Goal: Task Accomplishment & Management: Manage account settings

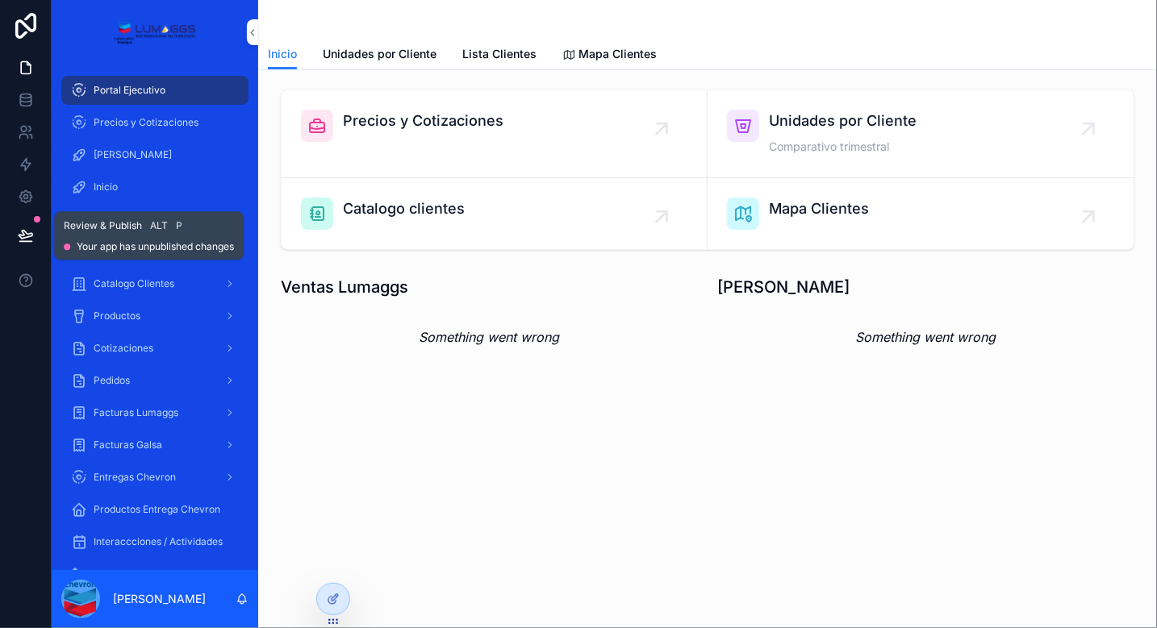
click at [27, 231] on icon at bounding box center [26, 235] width 16 height 16
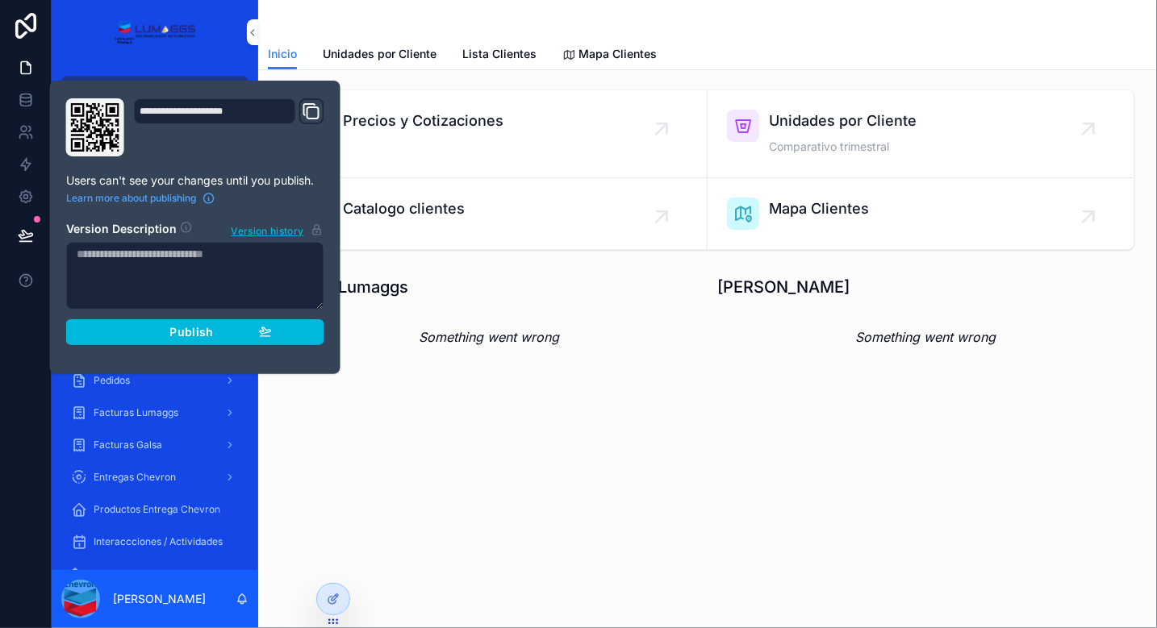
click at [201, 331] on span "Publish" at bounding box center [191, 332] width 44 height 15
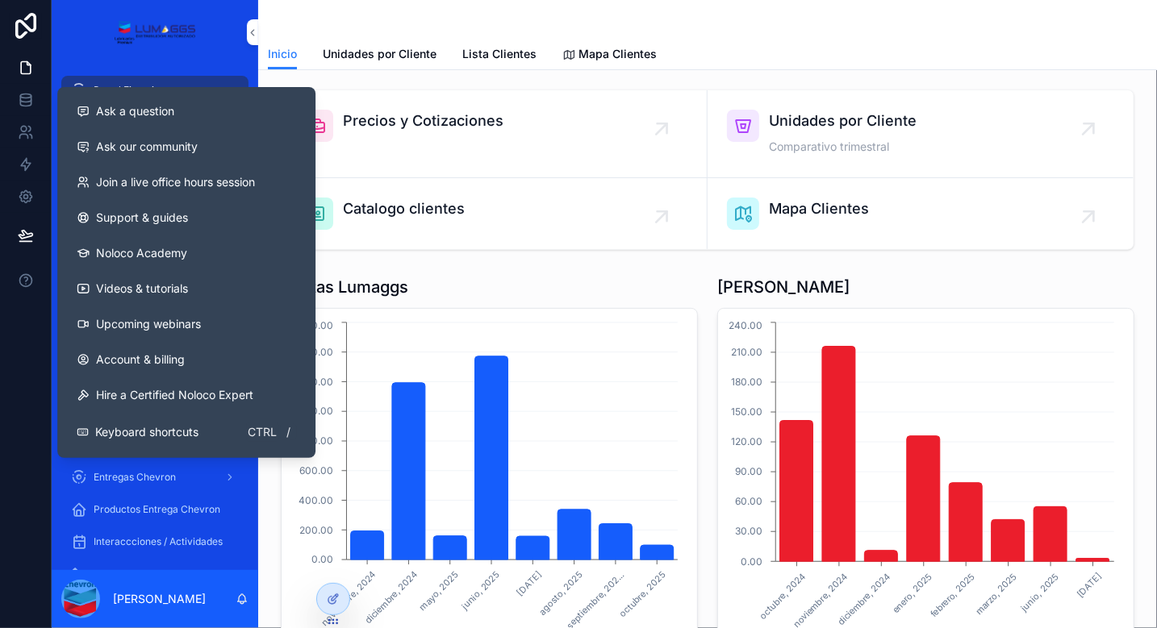
click at [126, 353] on span "Account & billing" at bounding box center [140, 360] width 89 height 16
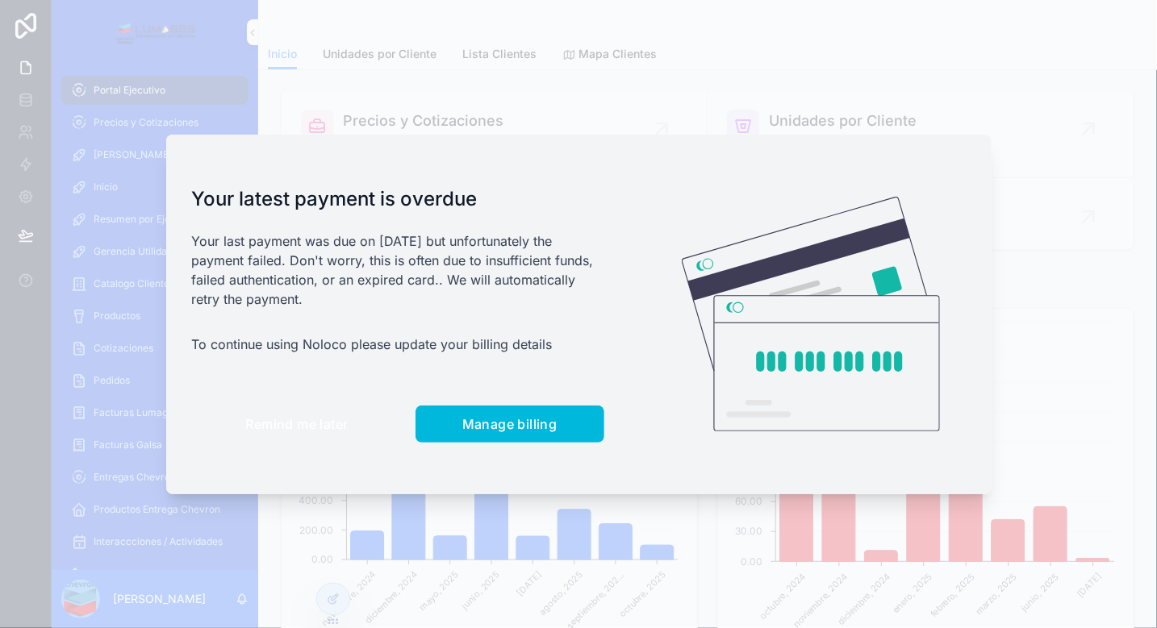
click at [272, 422] on span "Remind me later" at bounding box center [297, 424] width 102 height 16
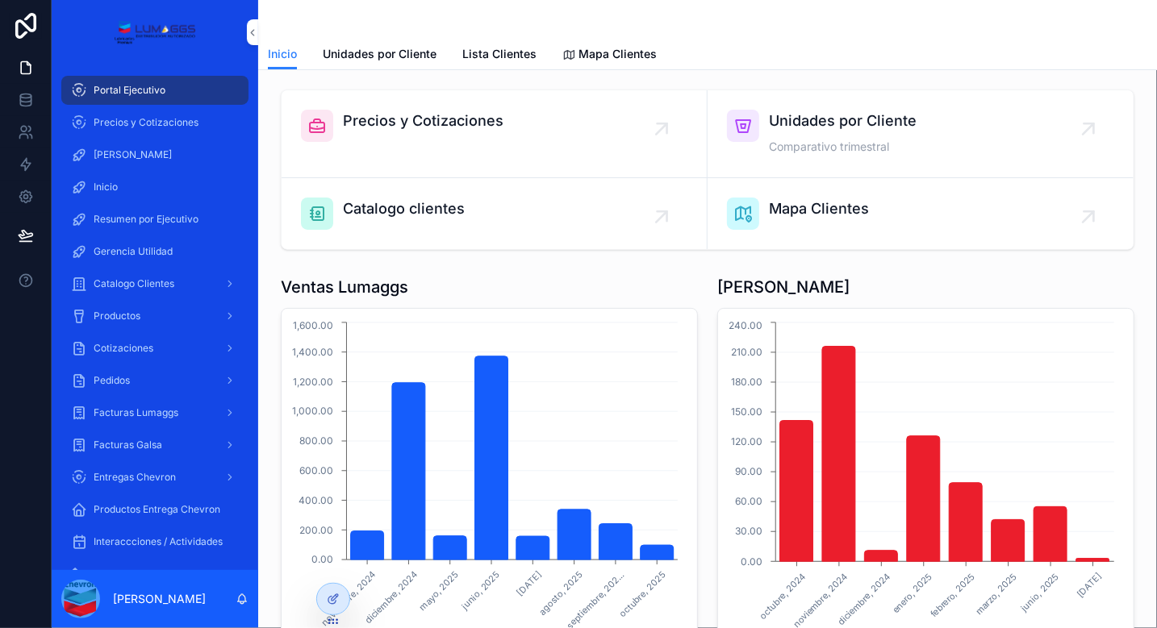
click at [513, 119] on div "Precios y Cotizaciones" at bounding box center [494, 126] width 386 height 32
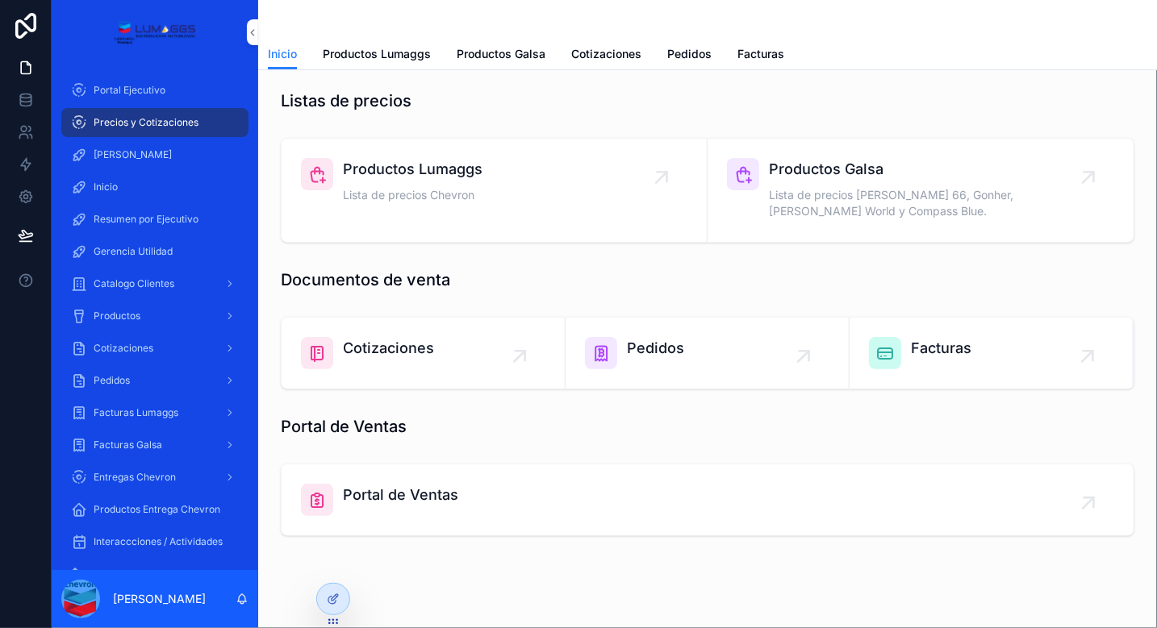
click at [461, 355] on div "Cotizaciones" at bounding box center [423, 353] width 244 height 32
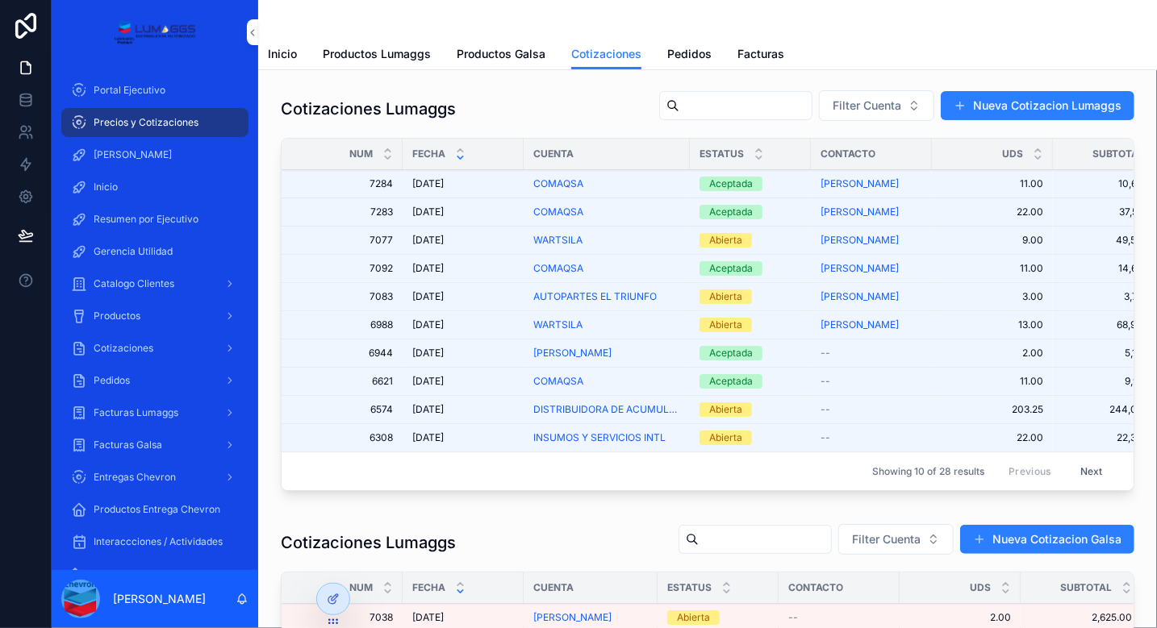
click at [636, 183] on div "COMAQSA" at bounding box center [606, 183] width 147 height 13
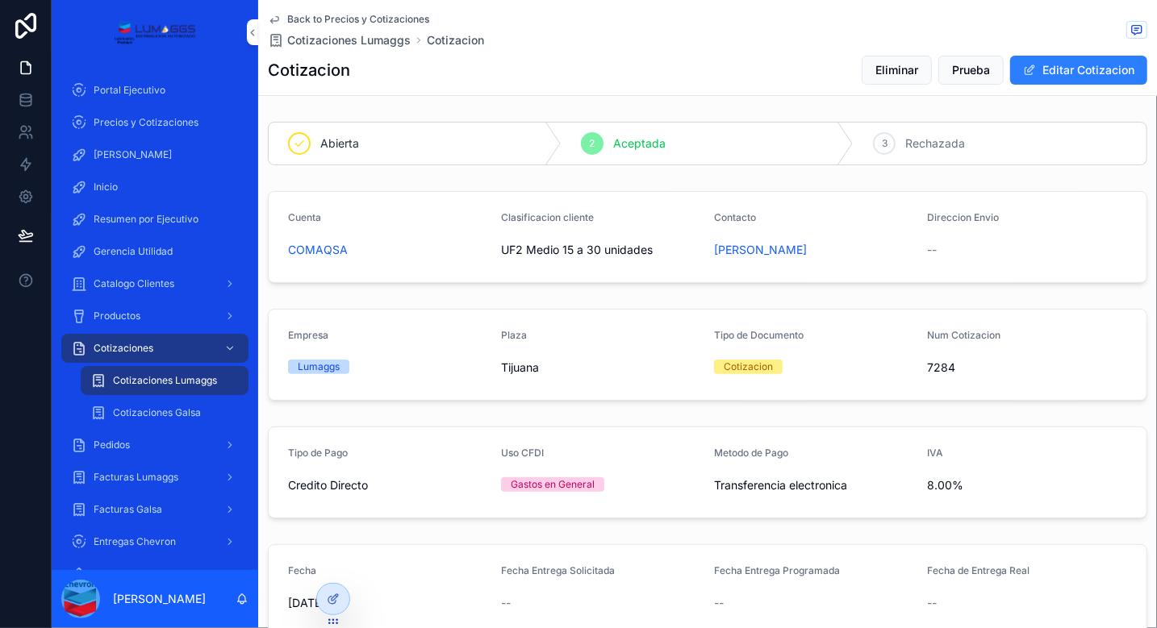
click at [178, 284] on div "Catalogo Clientes" at bounding box center [155, 284] width 168 height 26
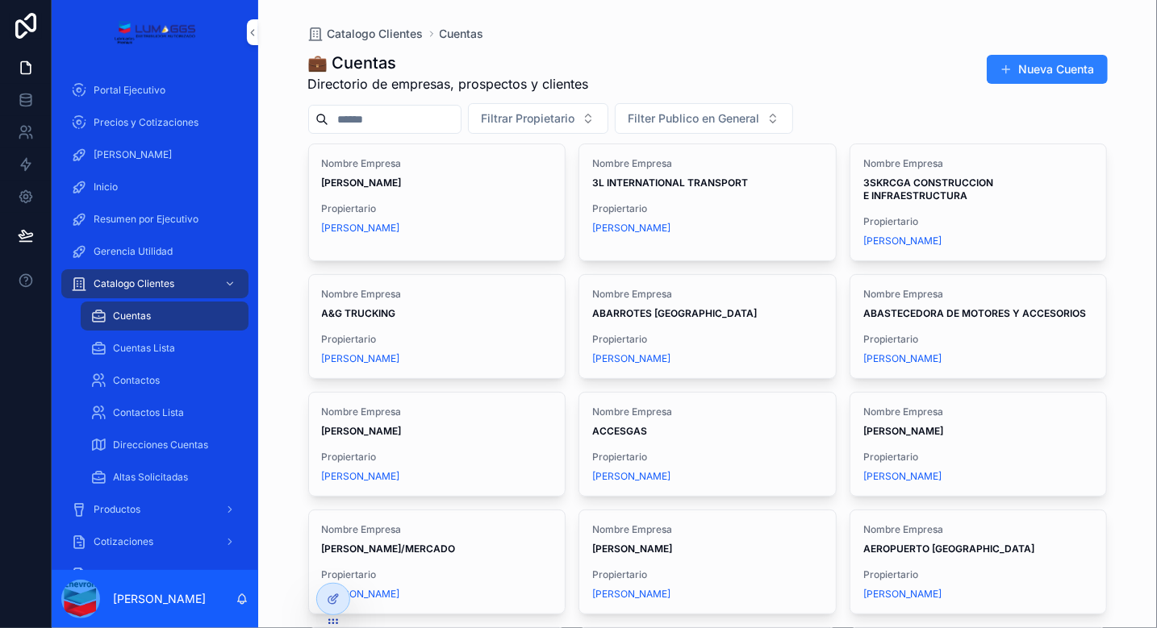
click at [184, 444] on span "Direcciones Cuentas" at bounding box center [160, 445] width 95 height 13
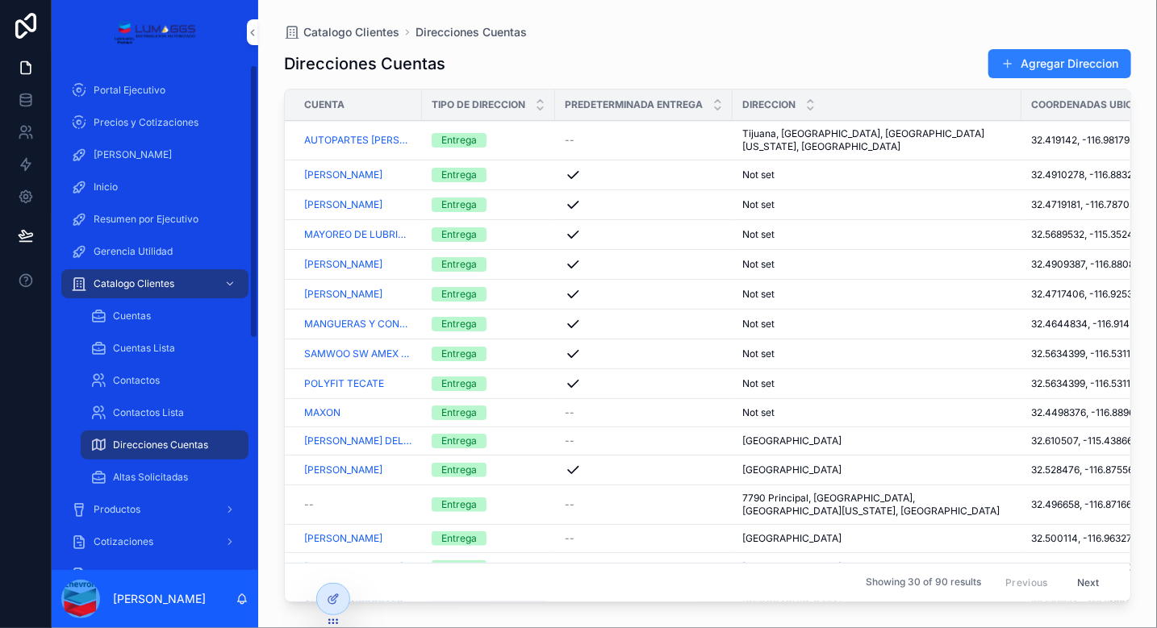
click at [152, 319] on div "Cuentas" at bounding box center [164, 316] width 148 height 26
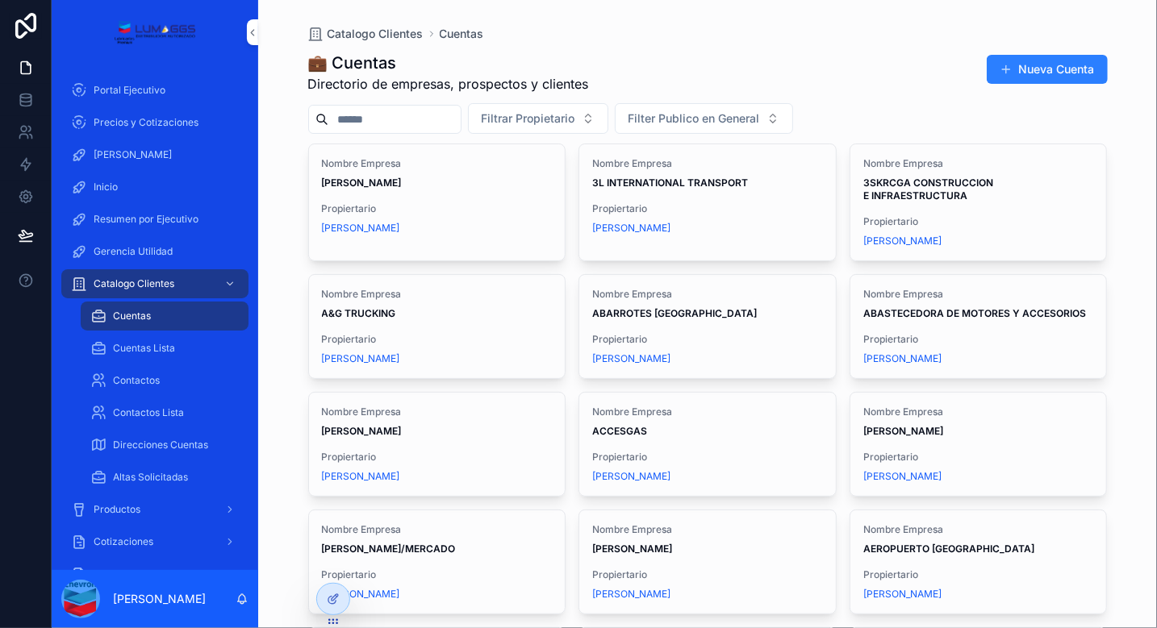
click at [120, 86] on span "Portal Ejecutivo" at bounding box center [130, 90] width 72 height 13
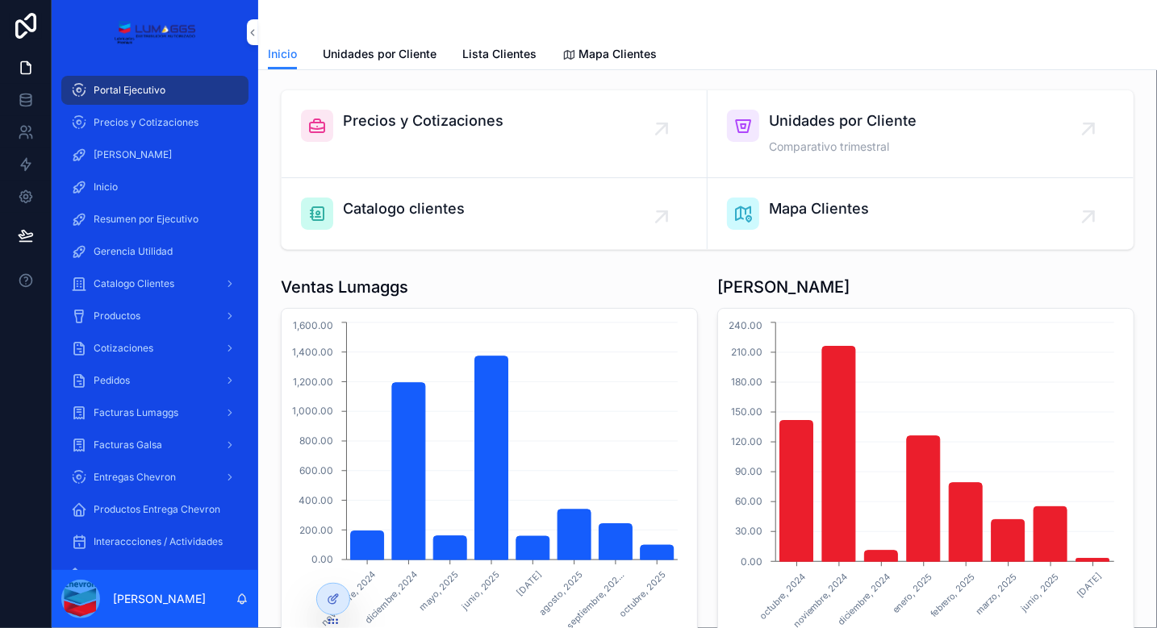
click at [862, 244] on link "Mapa Clientes" at bounding box center [920, 213] width 426 height 71
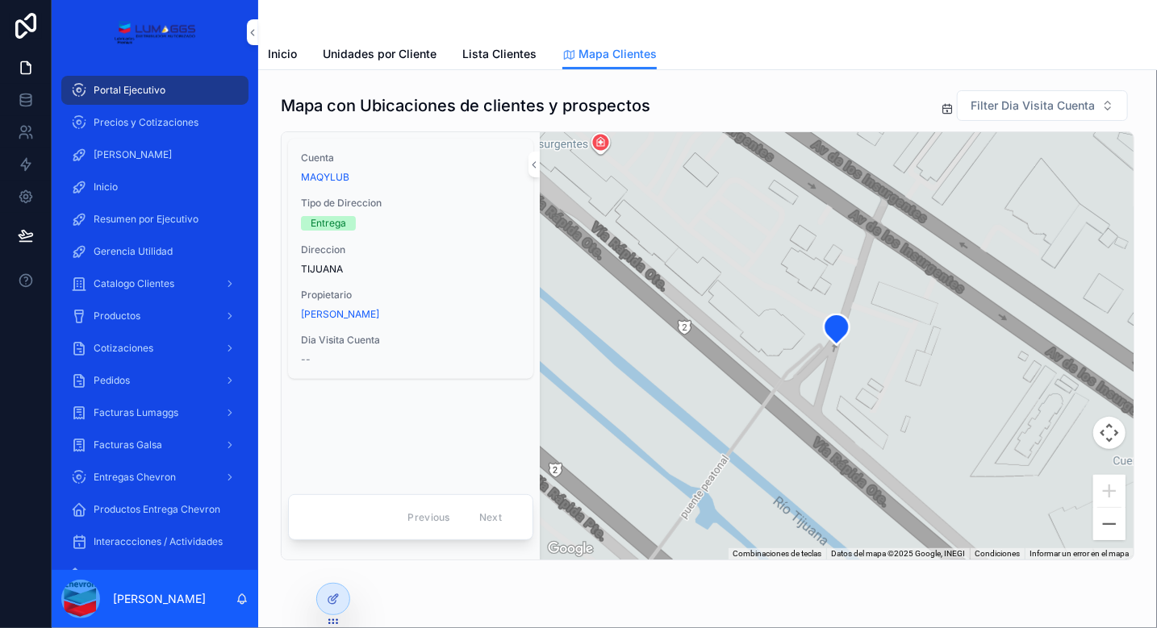
click at [281, 49] on span "Inicio" at bounding box center [282, 54] width 29 height 16
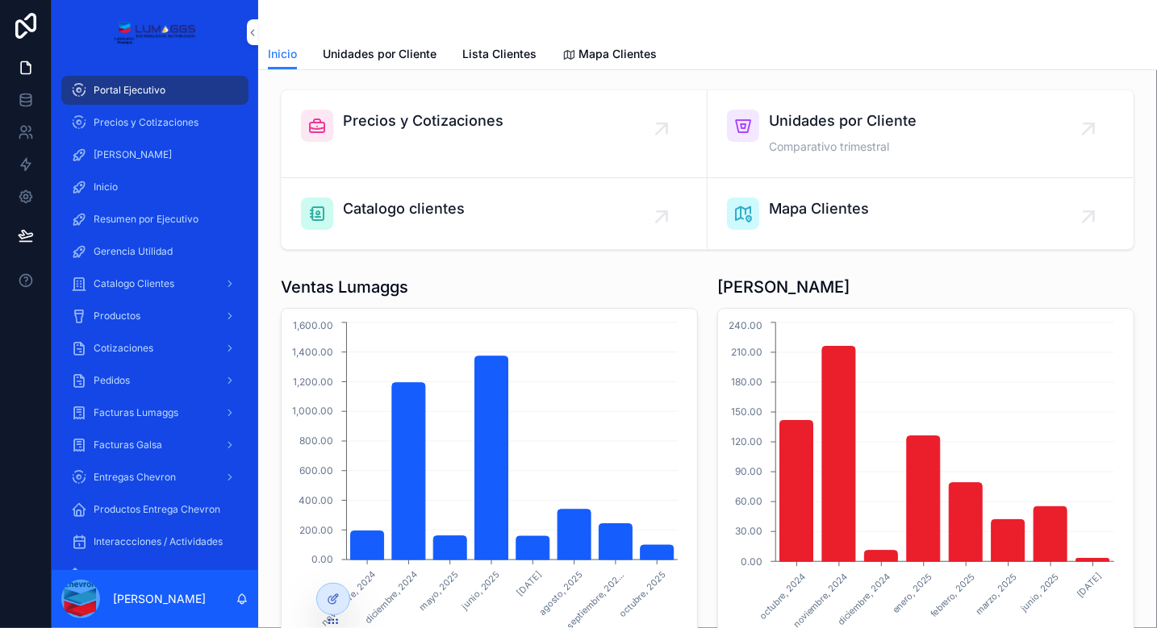
click at [451, 127] on span "Precios y Cotizaciones" at bounding box center [423, 121] width 161 height 23
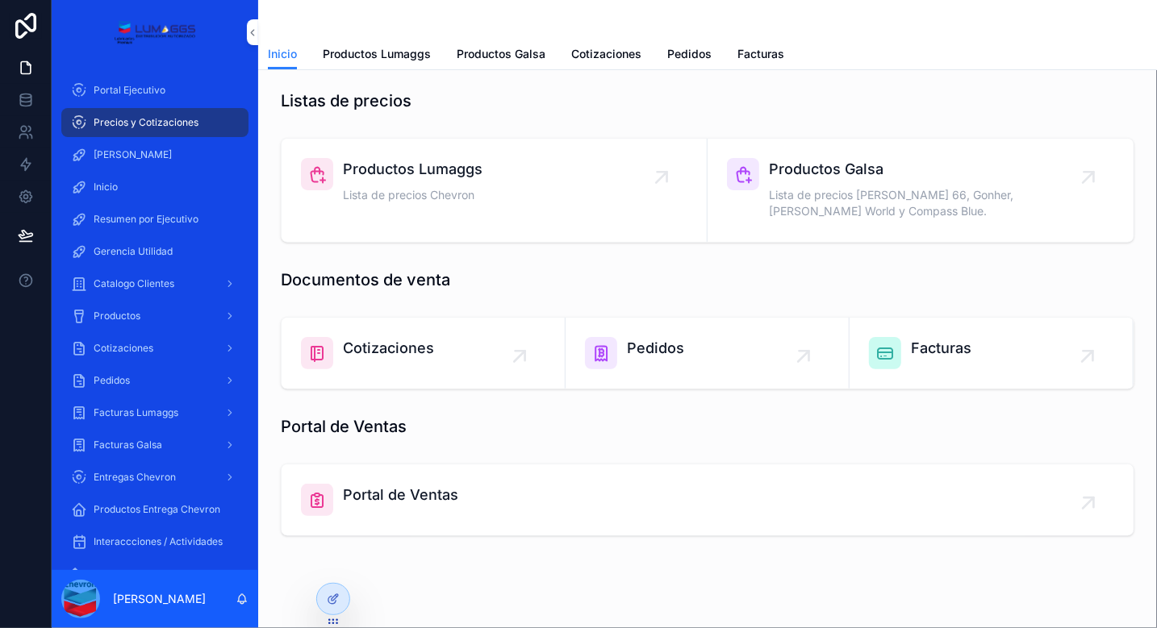
click at [410, 348] on span "Cotizaciones" at bounding box center [388, 348] width 91 height 23
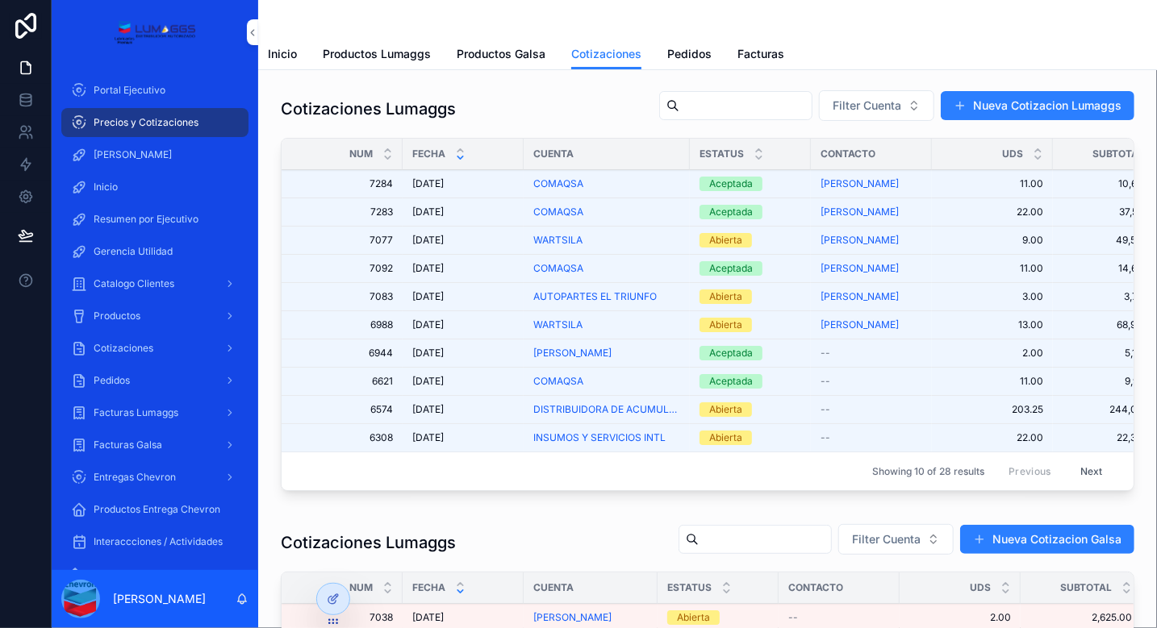
click at [596, 241] on div "WARTSILA" at bounding box center [606, 240] width 147 height 13
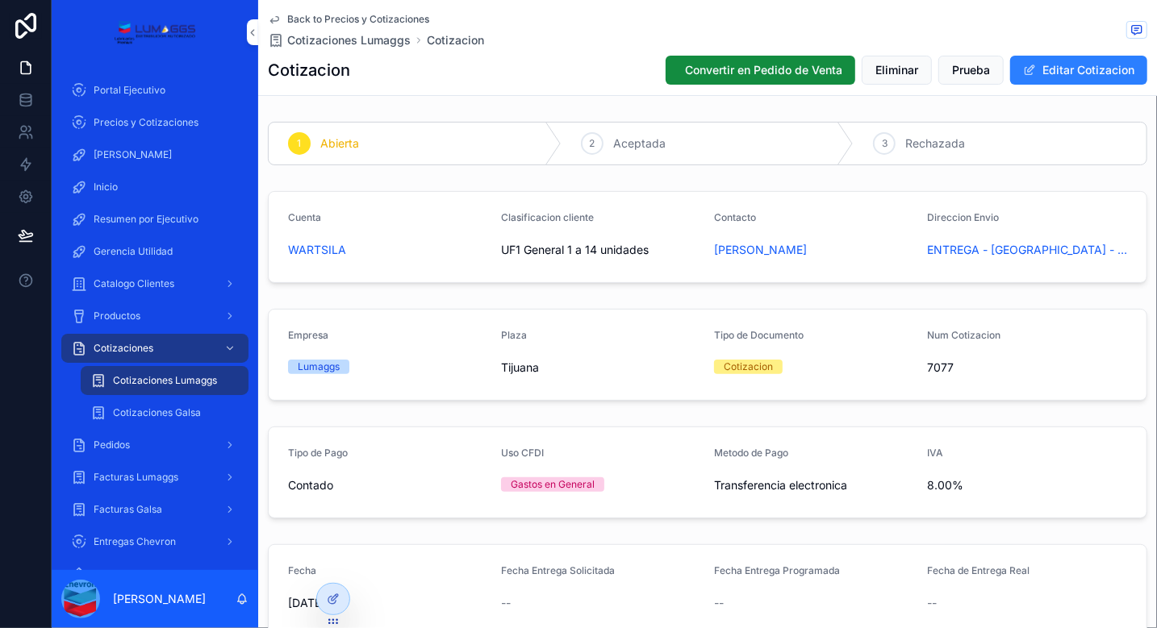
click at [360, 19] on span "Back to Precios y Cotizaciones" at bounding box center [358, 19] width 142 height 13
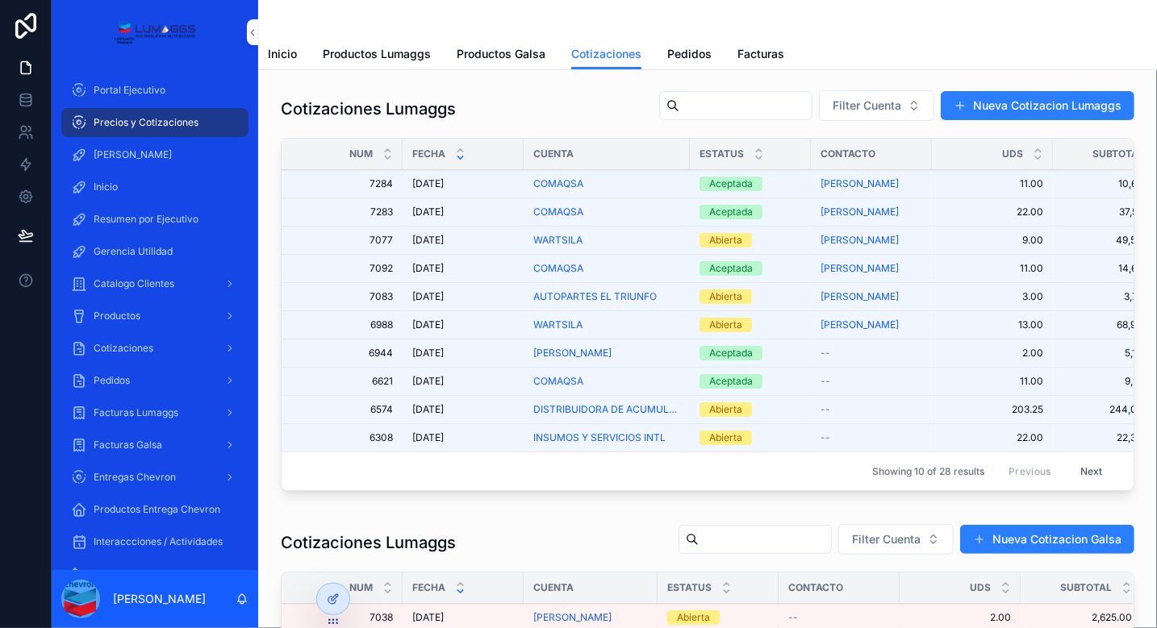
click at [290, 54] on span "Inicio" at bounding box center [282, 54] width 29 height 16
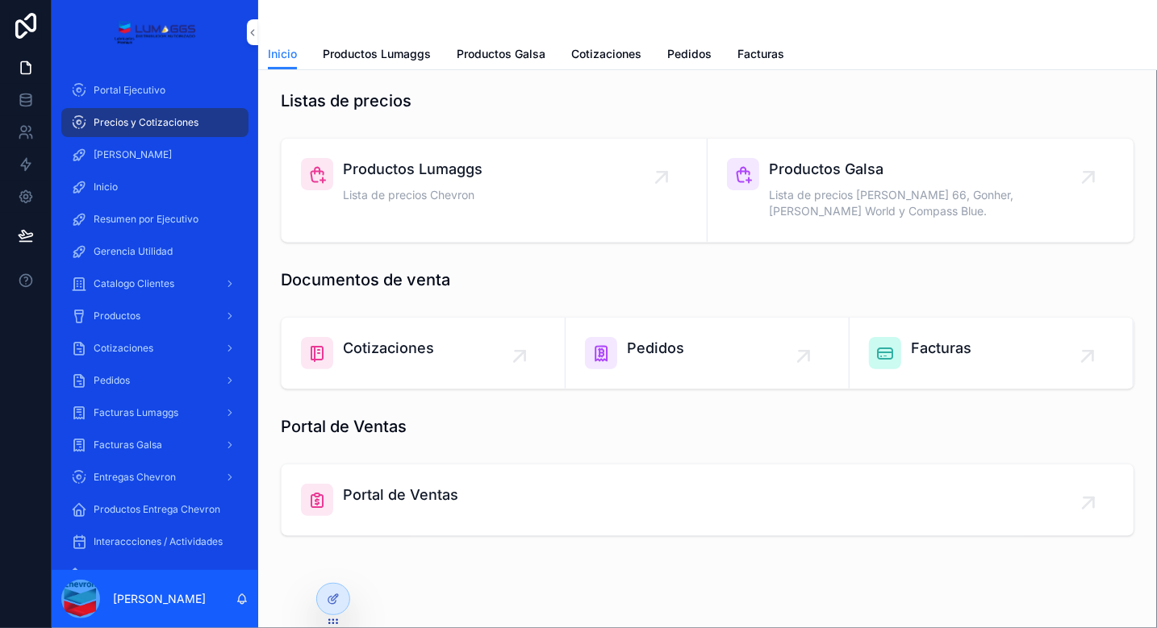
click at [716, 345] on div "Pedidos" at bounding box center [707, 353] width 244 height 32
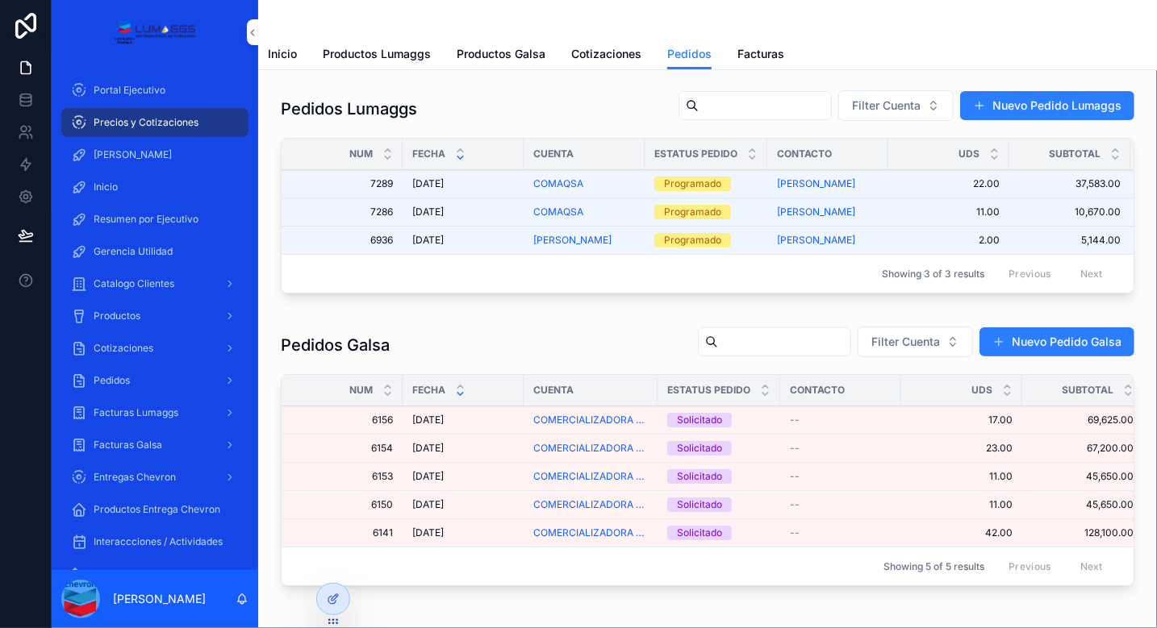
click at [490, 185] on div "[DATE] [DATE]" at bounding box center [463, 183] width 102 height 13
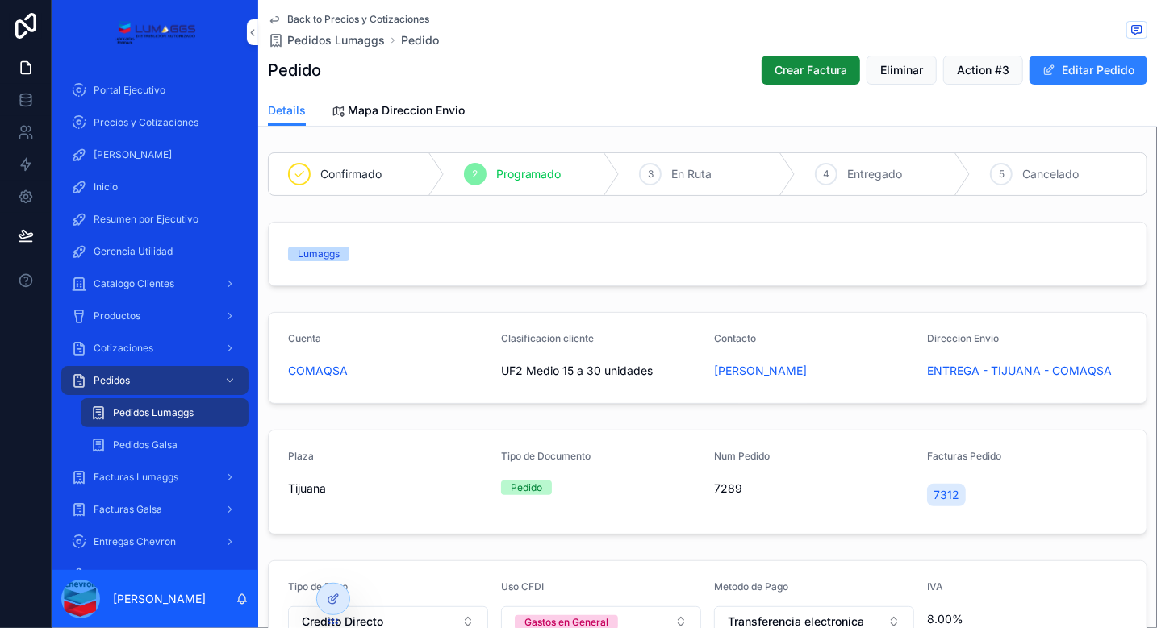
click at [148, 477] on span "Facturas Lumaggs" at bounding box center [136, 477] width 85 height 13
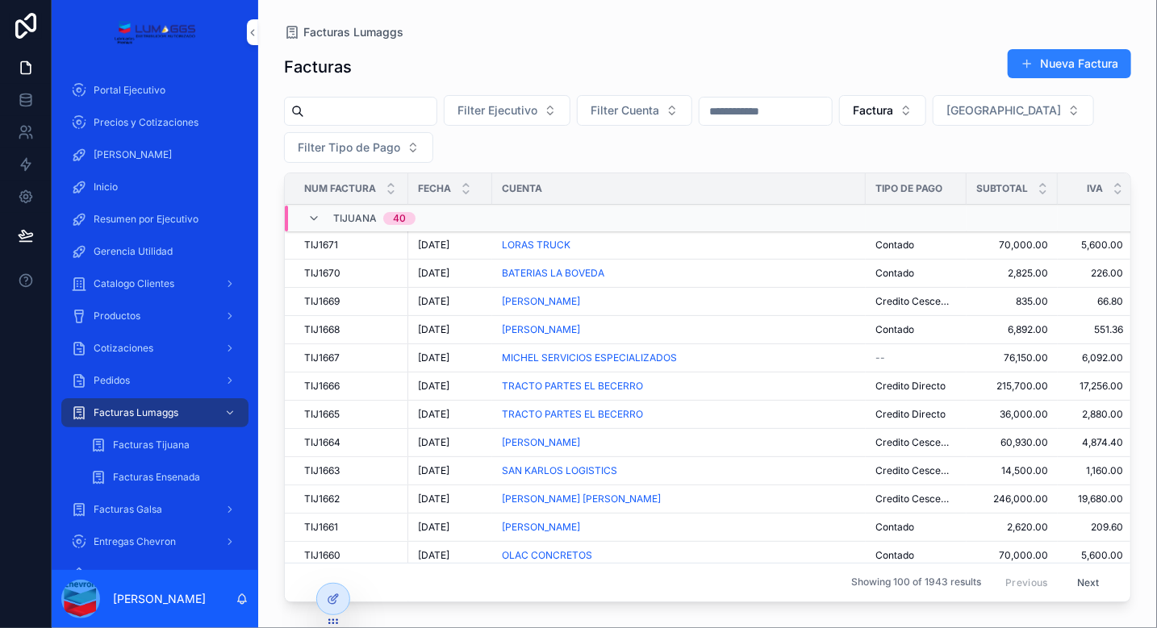
click at [645, 244] on div "LORAS TRUCK" at bounding box center [679, 245] width 354 height 13
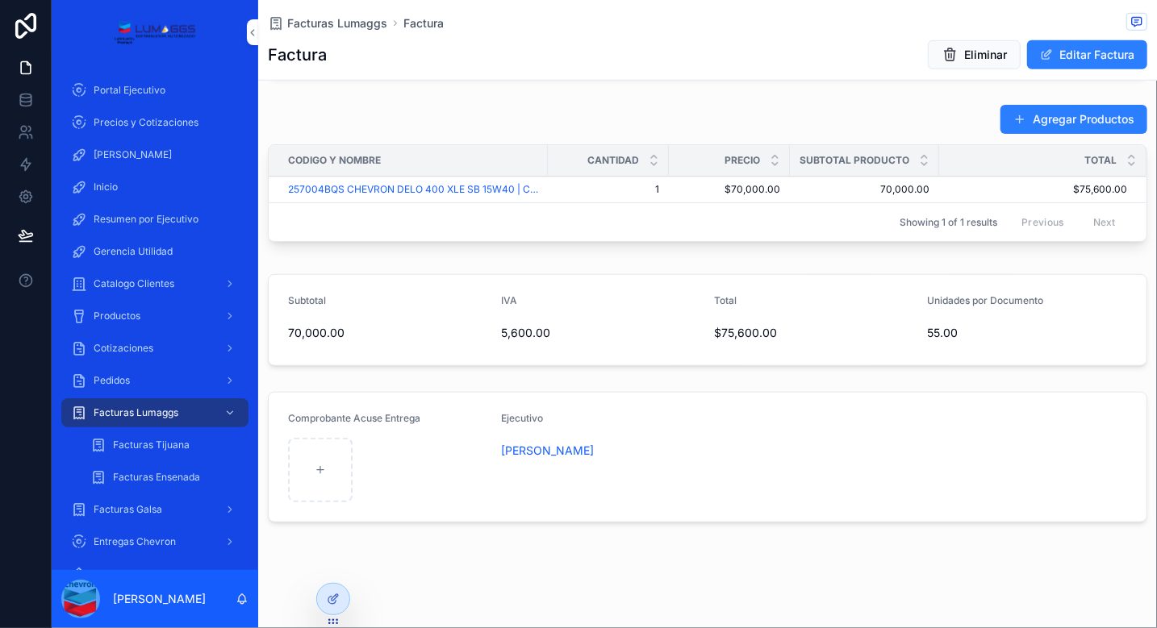
scroll to position [549, 0]
click at [152, 361] on link "Cotizaciones" at bounding box center [154, 348] width 187 height 29
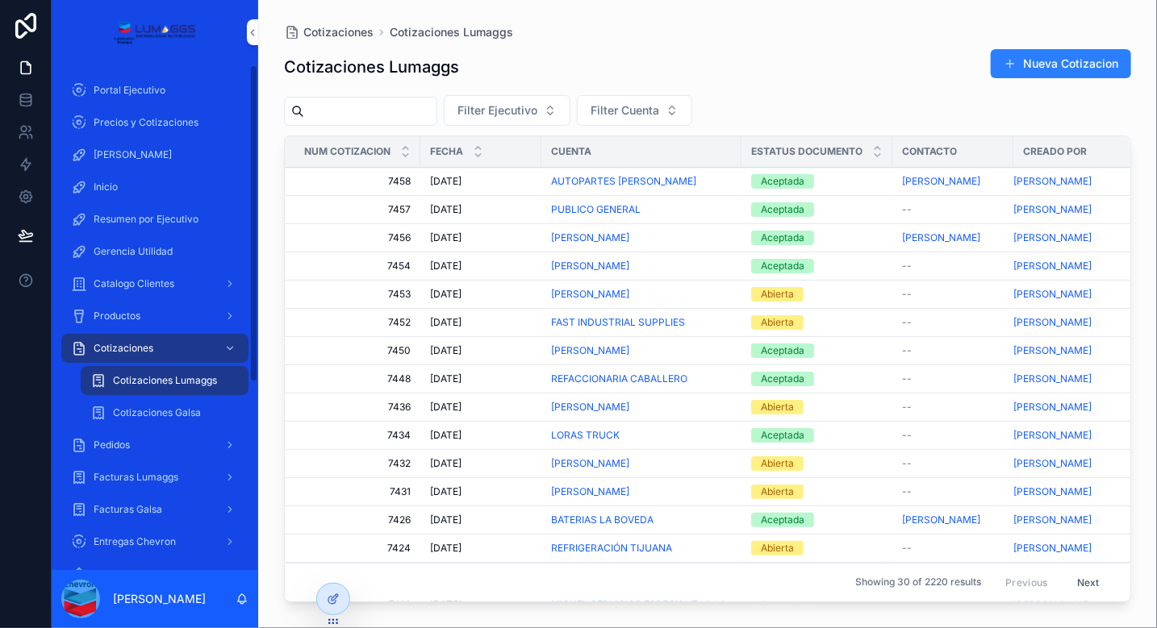
click at [161, 111] on div "Precios y Cotizaciones" at bounding box center [155, 123] width 168 height 26
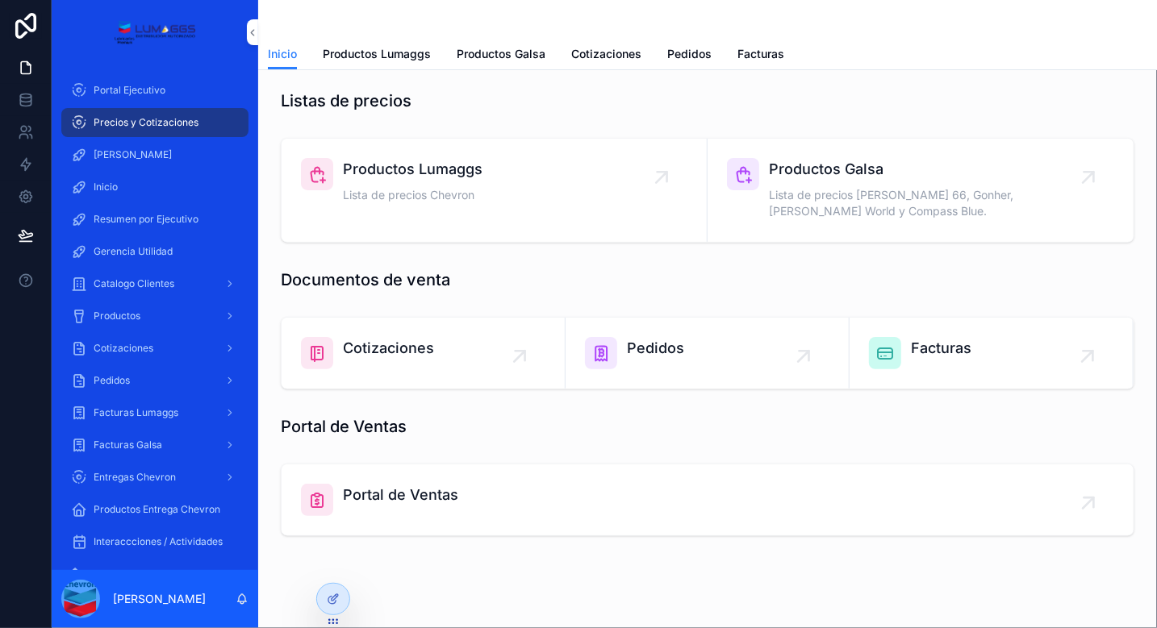
click at [435, 373] on link "Cotizaciones" at bounding box center [423, 353] width 284 height 71
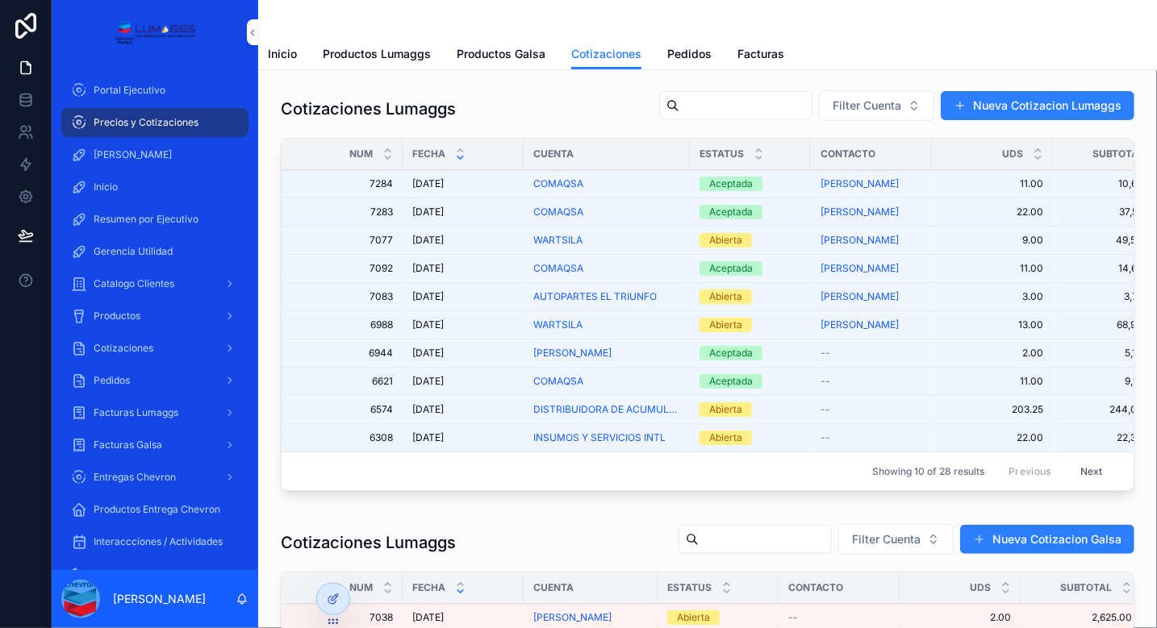
click at [506, 181] on div "[DATE] [DATE]" at bounding box center [463, 183] width 102 height 13
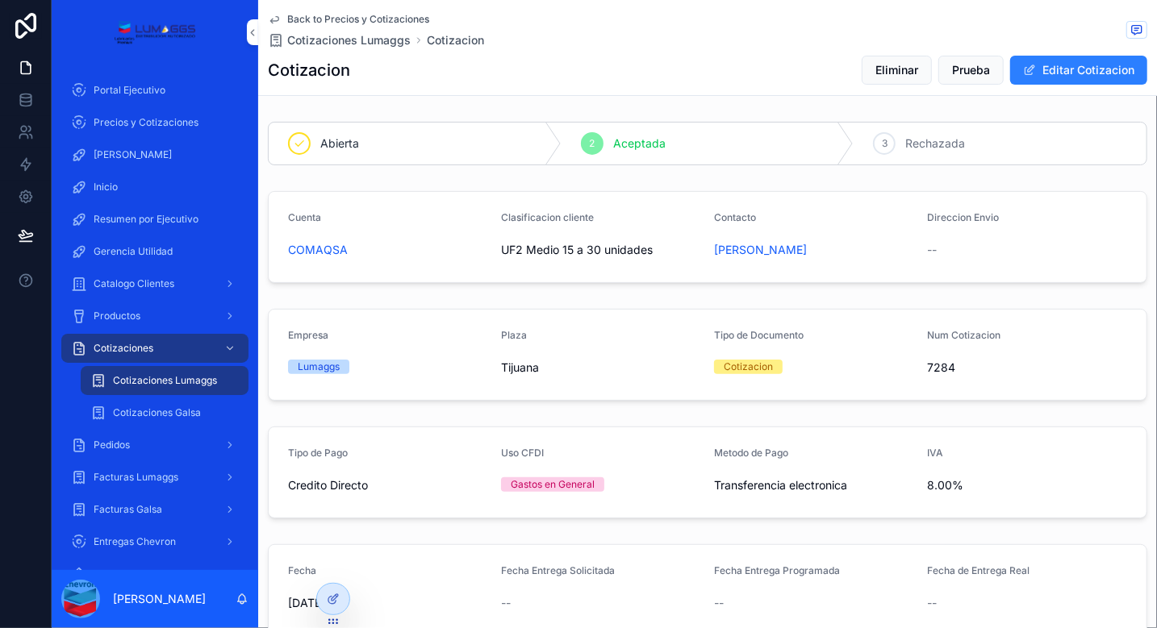
click at [727, 254] on span "[PERSON_NAME]" at bounding box center [760, 250] width 93 height 16
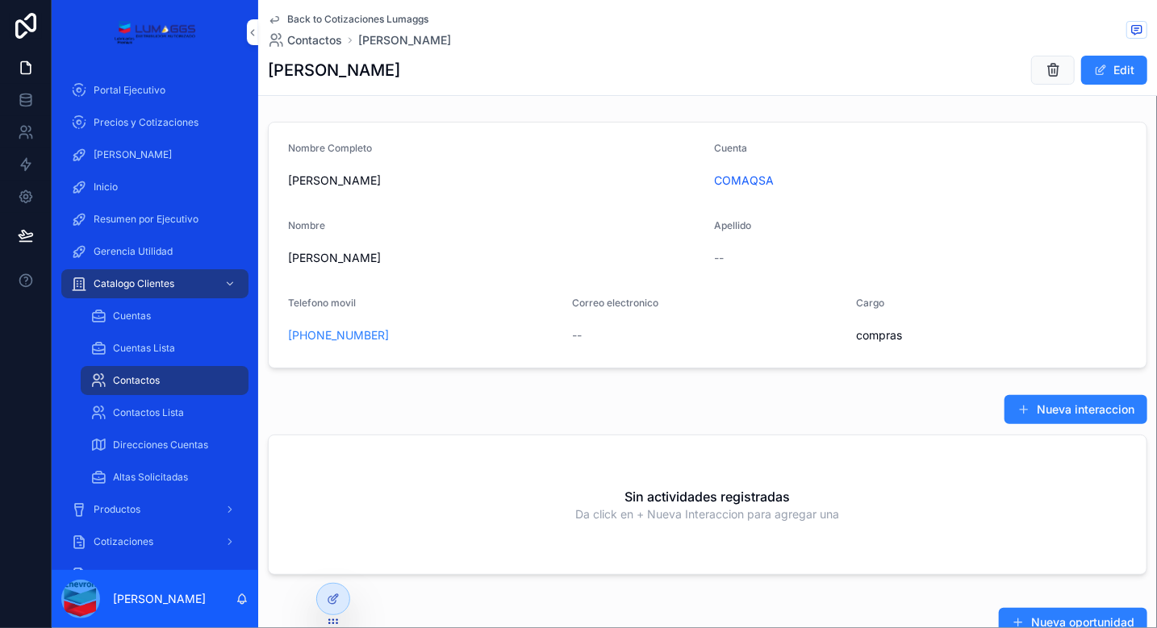
click at [344, 13] on span "Back to Cotizaciones Lumaggs" at bounding box center [357, 19] width 141 height 13
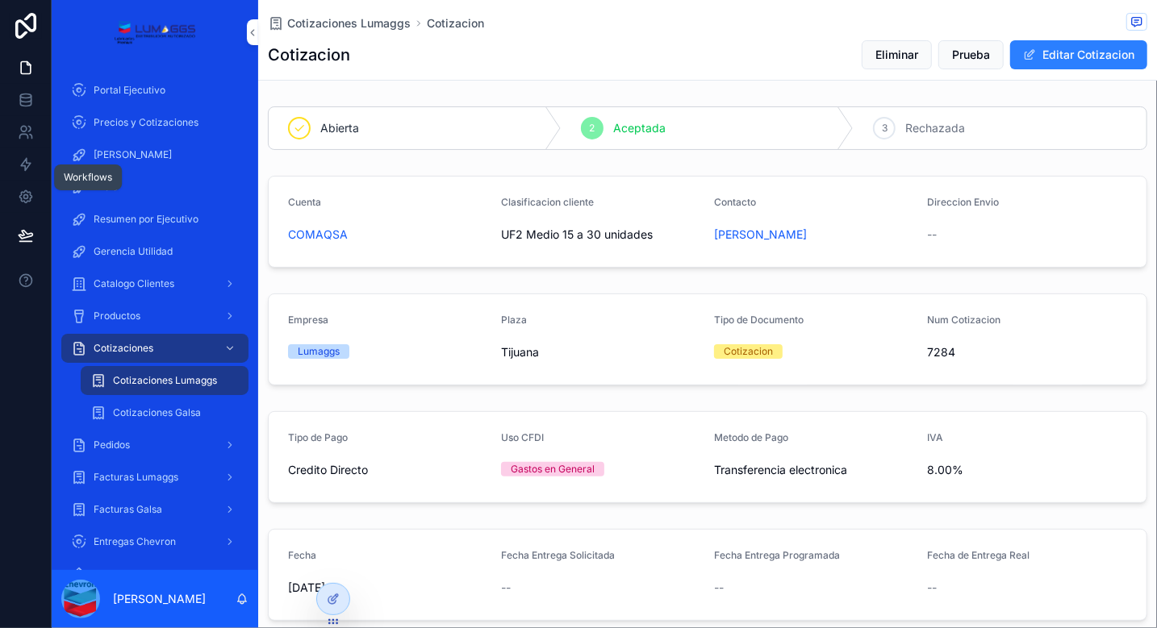
click at [26, 167] on icon at bounding box center [26, 164] width 16 height 16
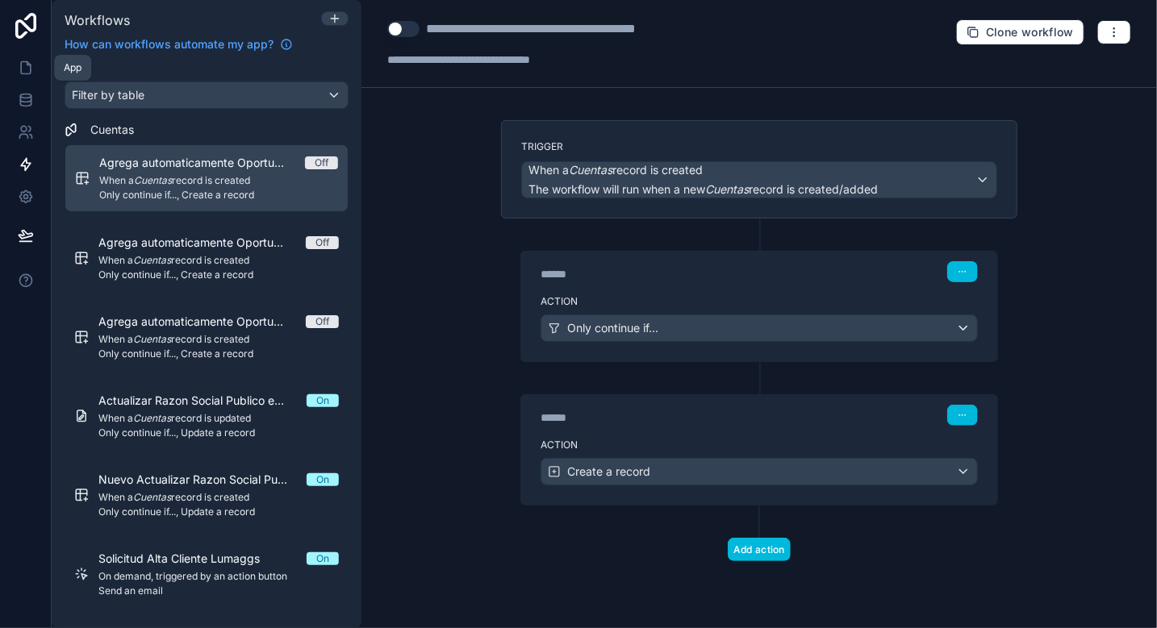
click at [27, 60] on icon at bounding box center [26, 68] width 16 height 16
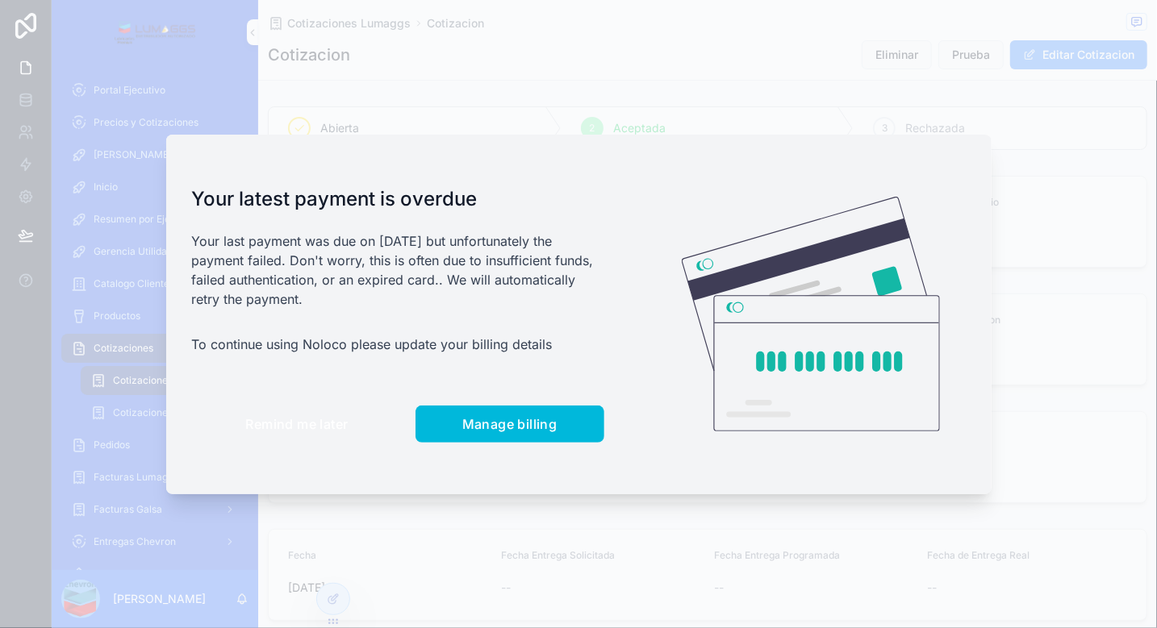
click at [283, 422] on span "Remind me later" at bounding box center [297, 424] width 102 height 16
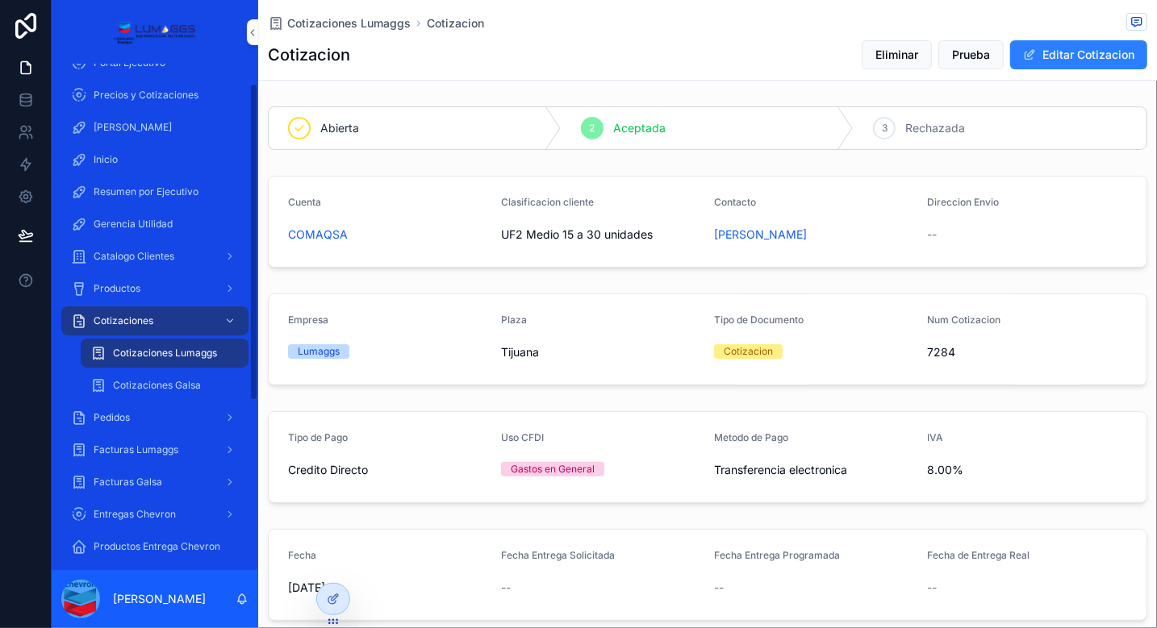
scroll to position [31, 0]
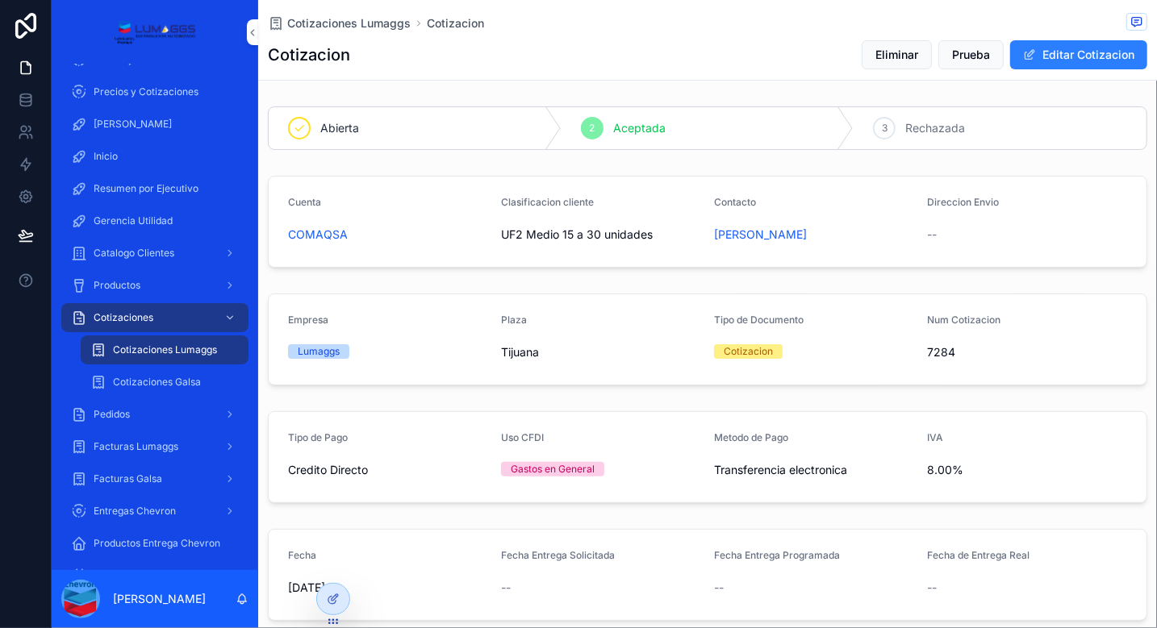
click at [133, 509] on span "Entregas Chevron" at bounding box center [135, 511] width 82 height 13
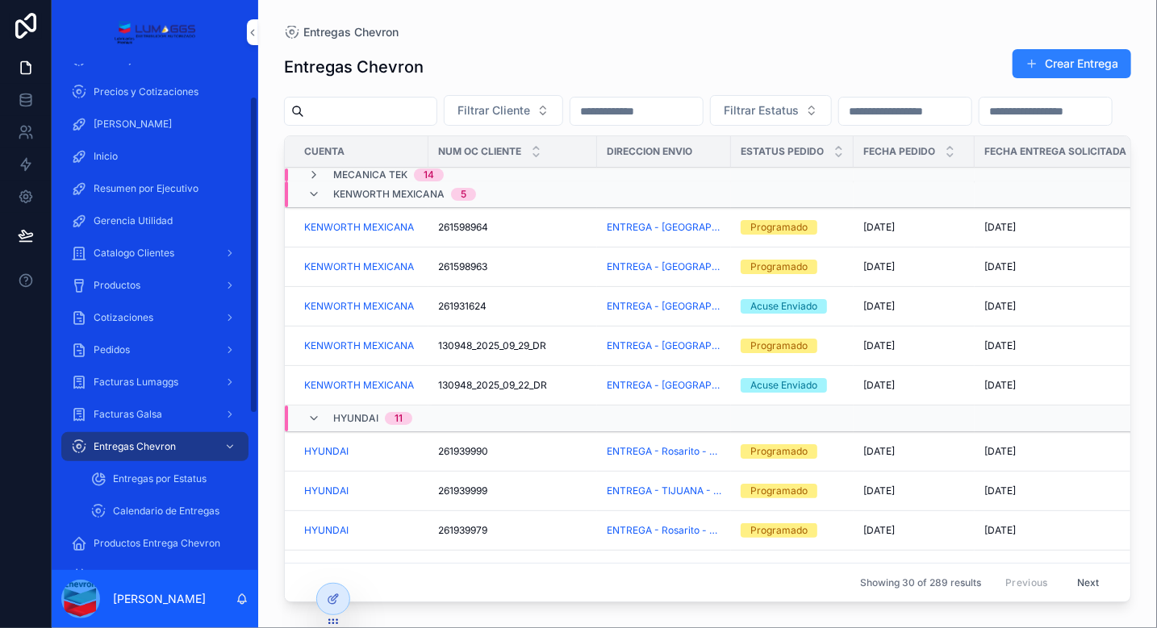
scroll to position [77, 0]
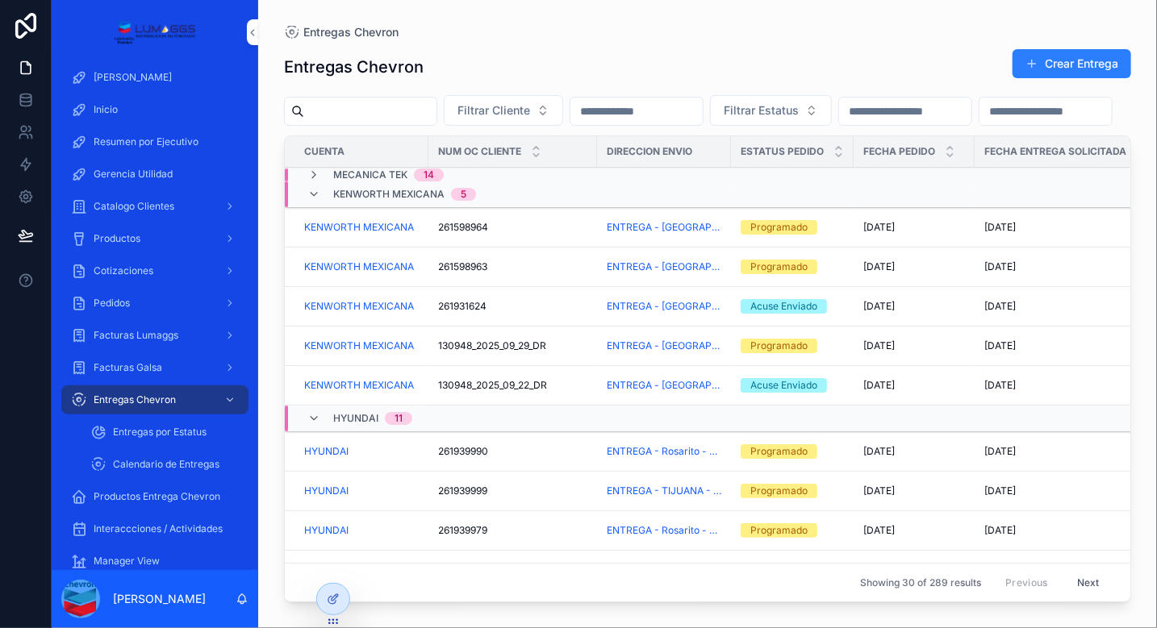
click at [145, 422] on div "Entregas por Estatus" at bounding box center [164, 432] width 148 height 26
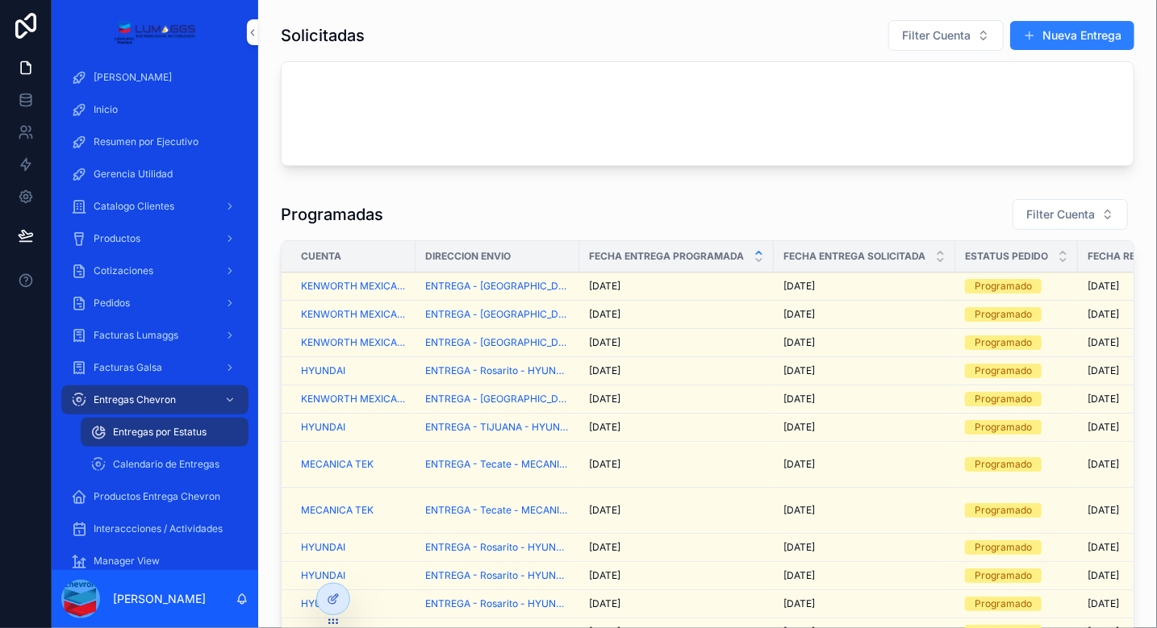
click at [682, 286] on div "[DATE] [DATE]" at bounding box center [676, 286] width 175 height 13
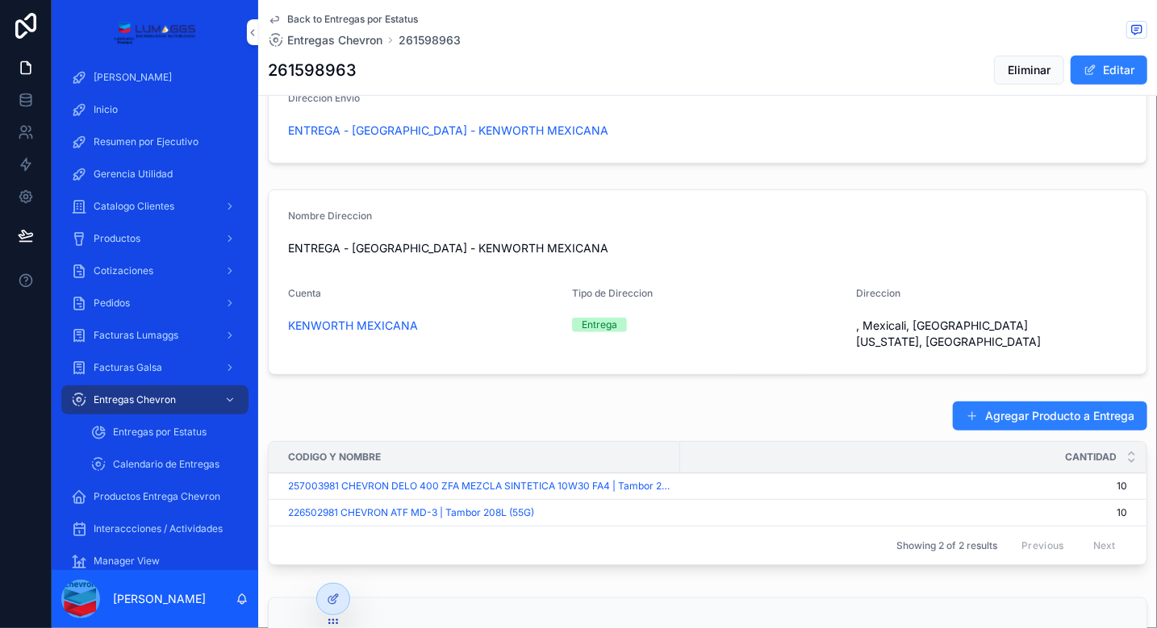
scroll to position [384, 0]
click at [371, 19] on span "Back to Entregas por Estatus" at bounding box center [352, 19] width 131 height 13
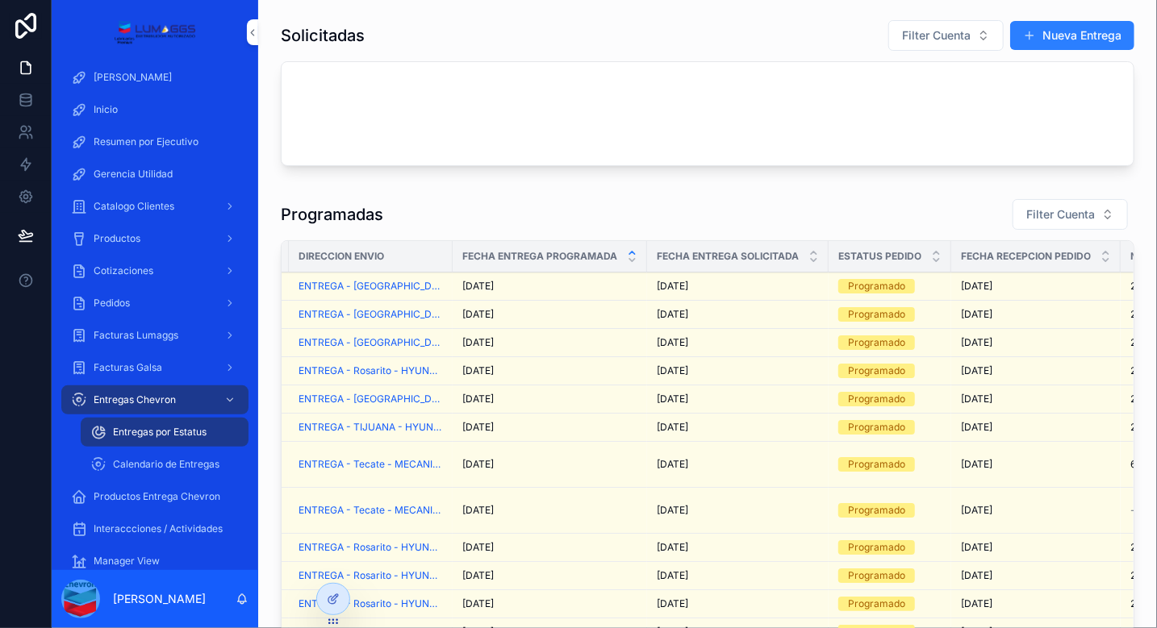
scroll to position [0, 126]
click at [532, 309] on div "[DATE] [DATE]" at bounding box center [550, 314] width 175 height 13
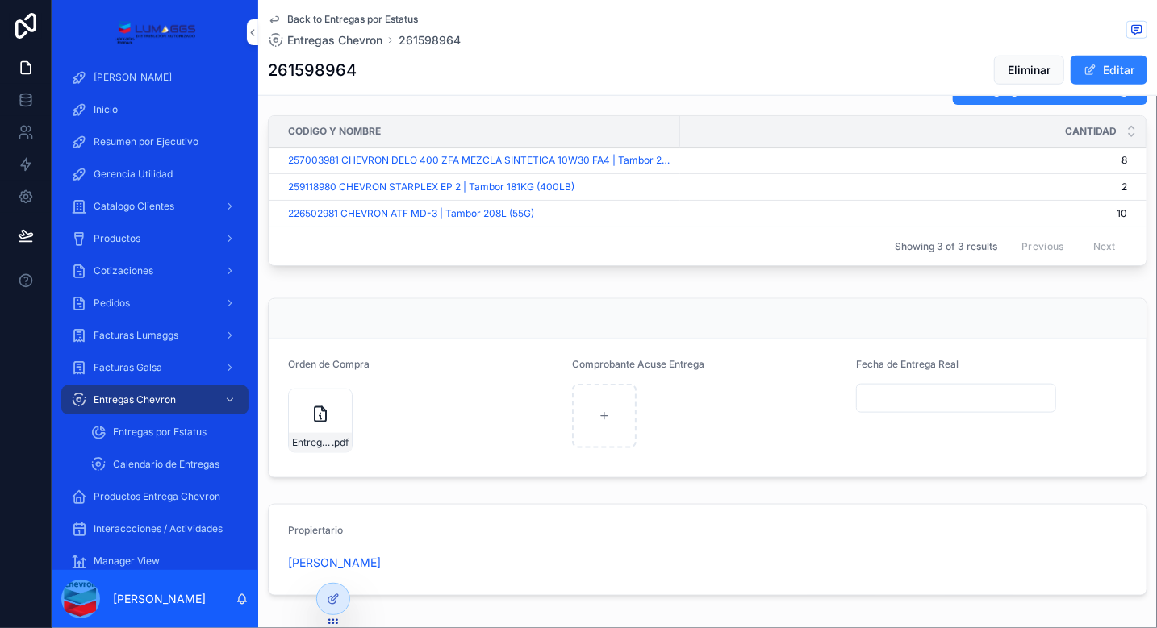
scroll to position [779, 0]
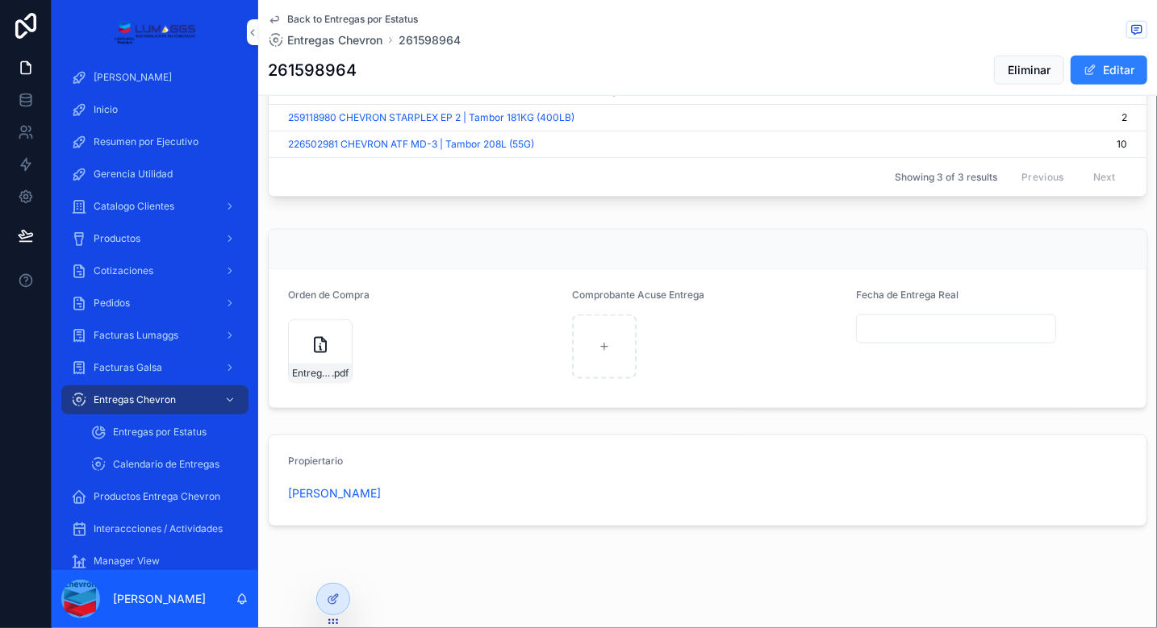
click at [145, 267] on span "Cotizaciones" at bounding box center [124, 271] width 60 height 13
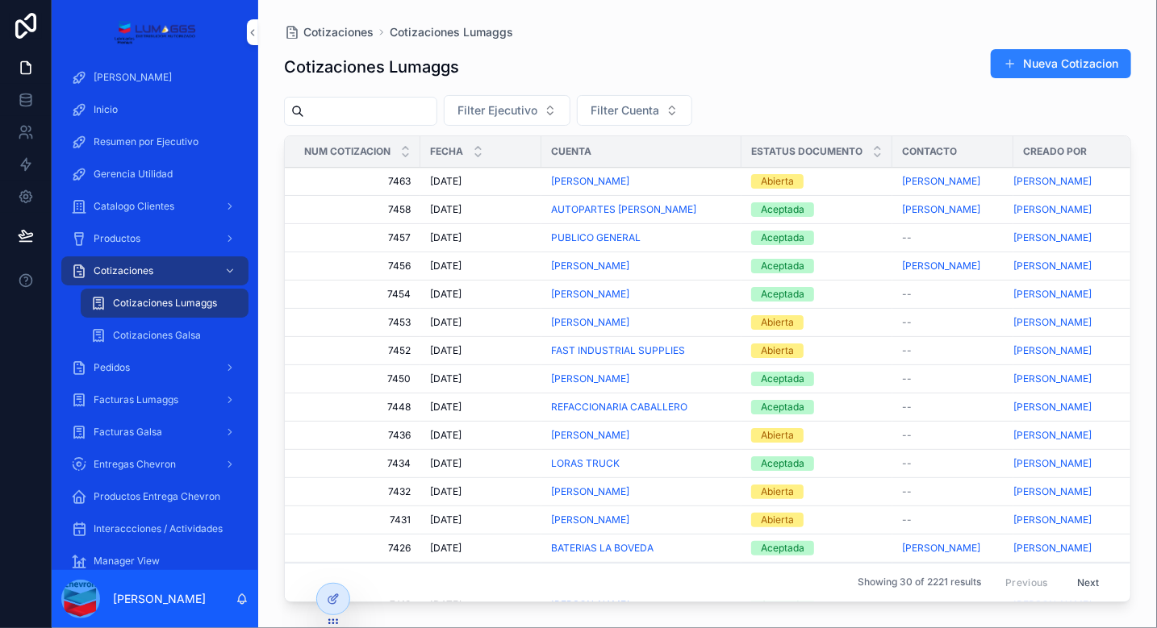
click at [129, 206] on span "Catalogo Clientes" at bounding box center [134, 206] width 81 height 13
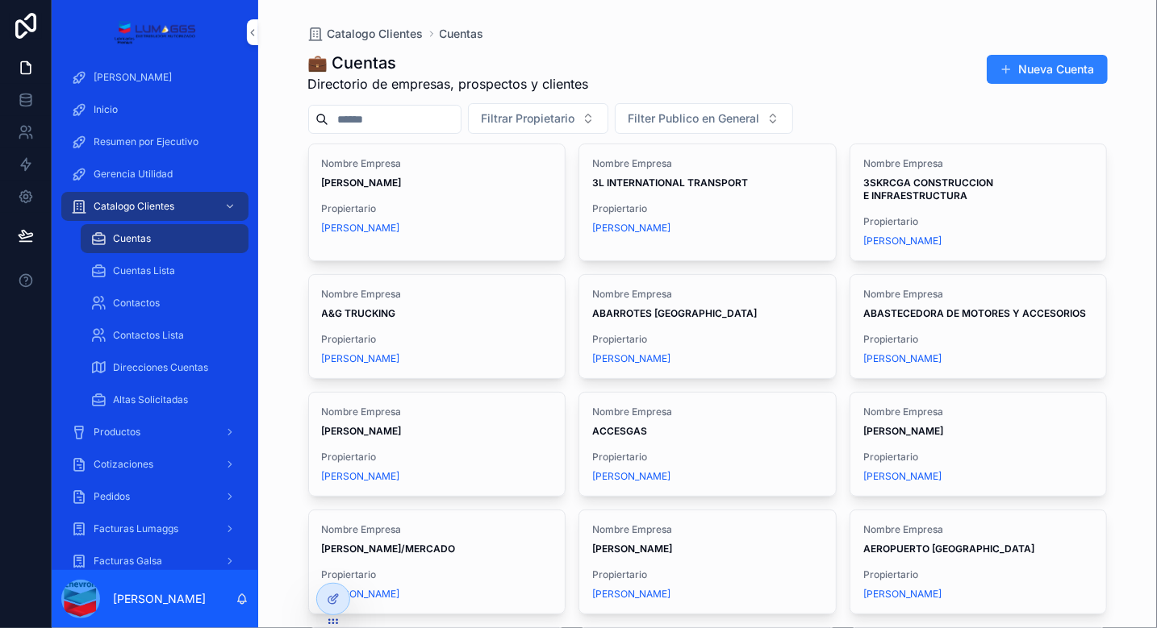
click at [1052, 68] on button "Nueva Cuenta" at bounding box center [1046, 69] width 121 height 29
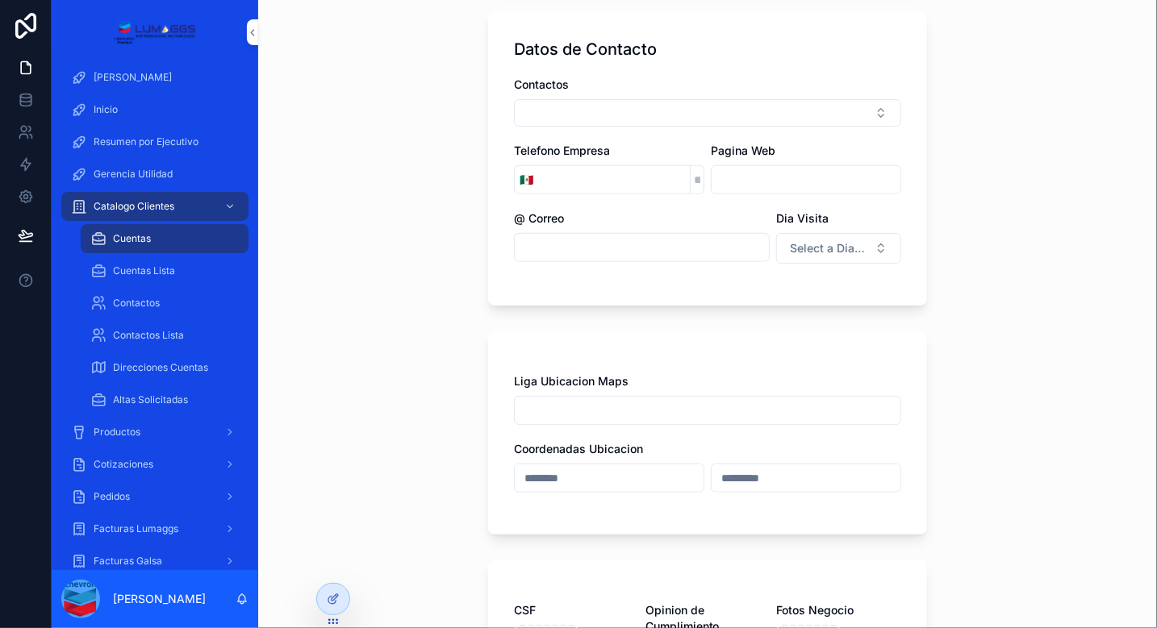
scroll to position [527, 0]
click at [138, 240] on span "Cuentas" at bounding box center [132, 238] width 38 height 13
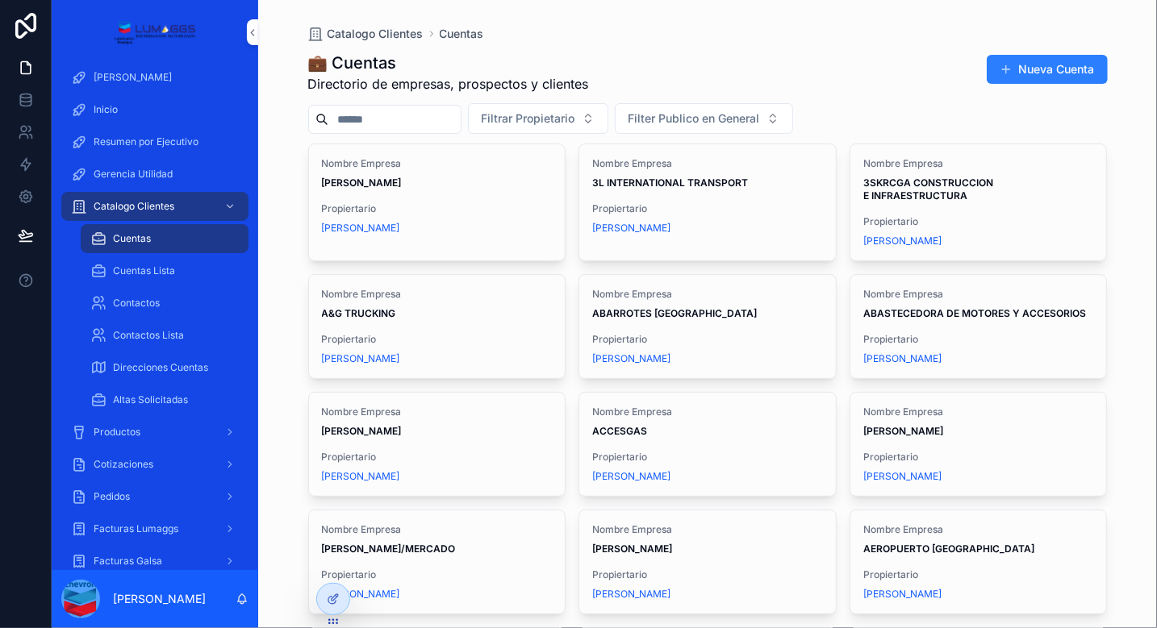
click at [495, 222] on div "[PERSON_NAME]" at bounding box center [437, 228] width 231 height 13
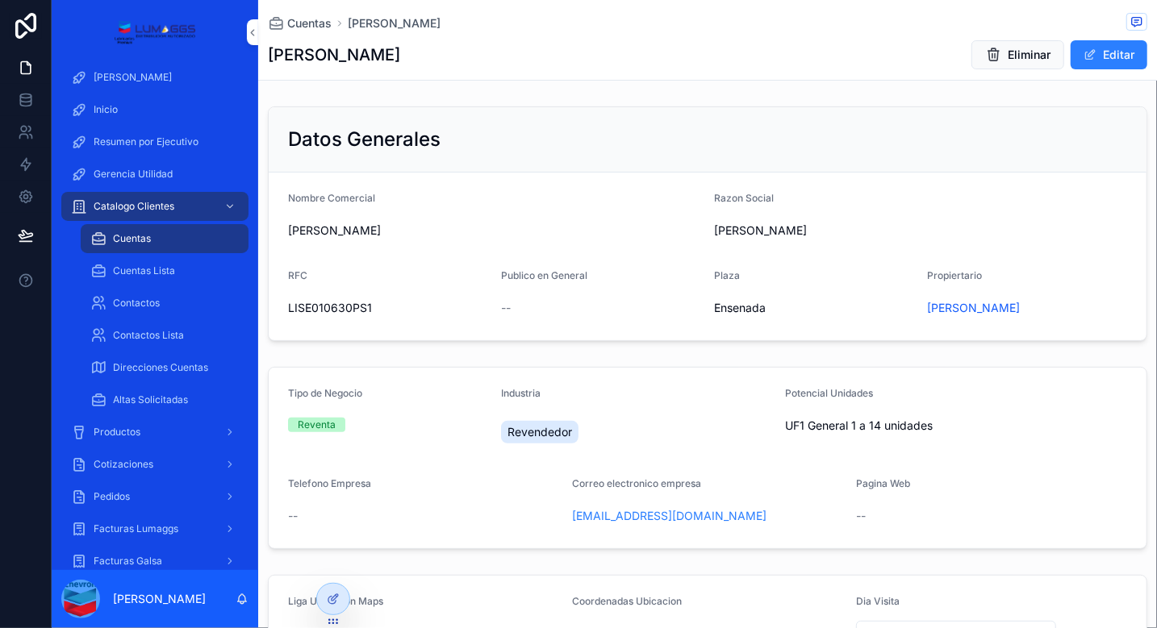
click at [129, 430] on span "Productos" at bounding box center [117, 432] width 47 height 13
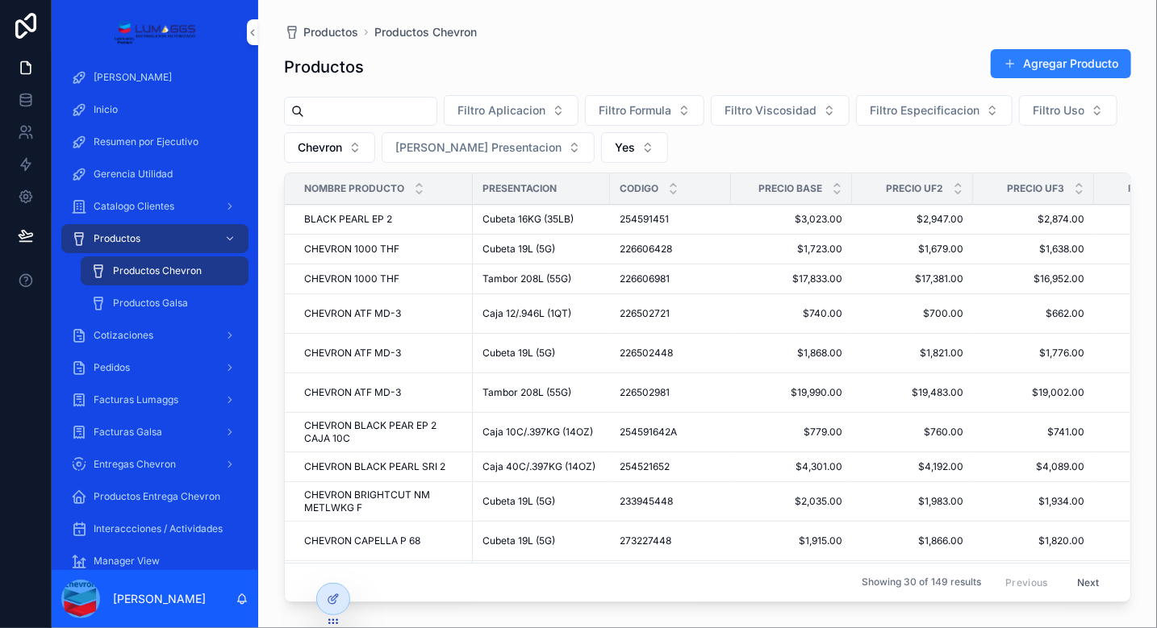
click at [176, 327] on div "Cotizaciones" at bounding box center [155, 336] width 168 height 26
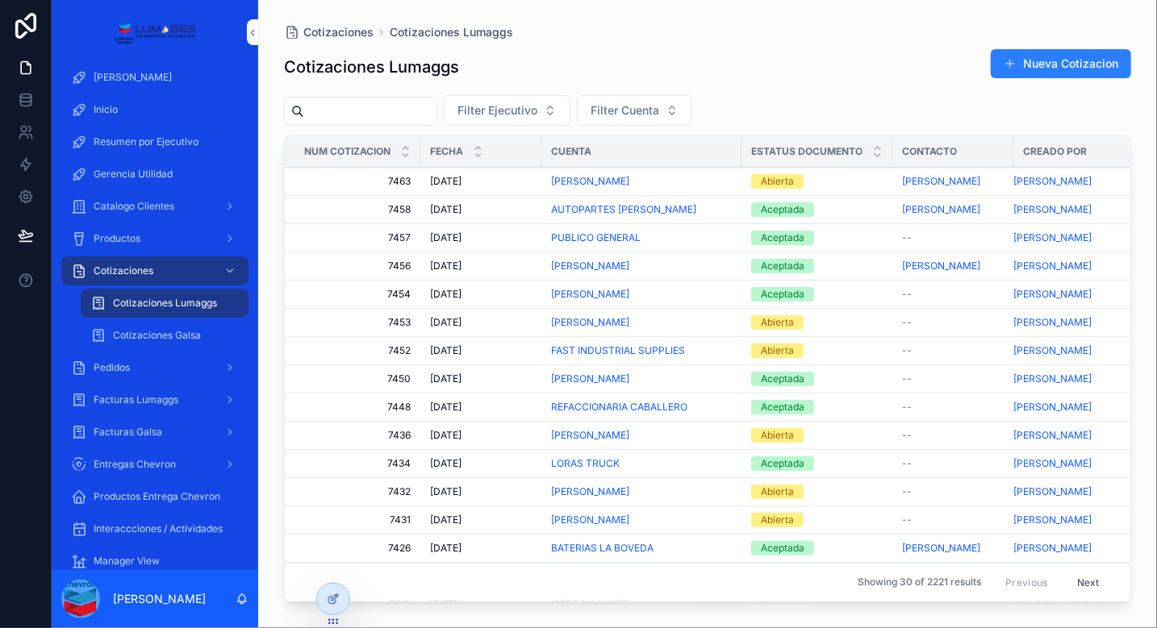
click at [519, 185] on div "[DATE] [DATE]" at bounding box center [481, 181] width 102 height 13
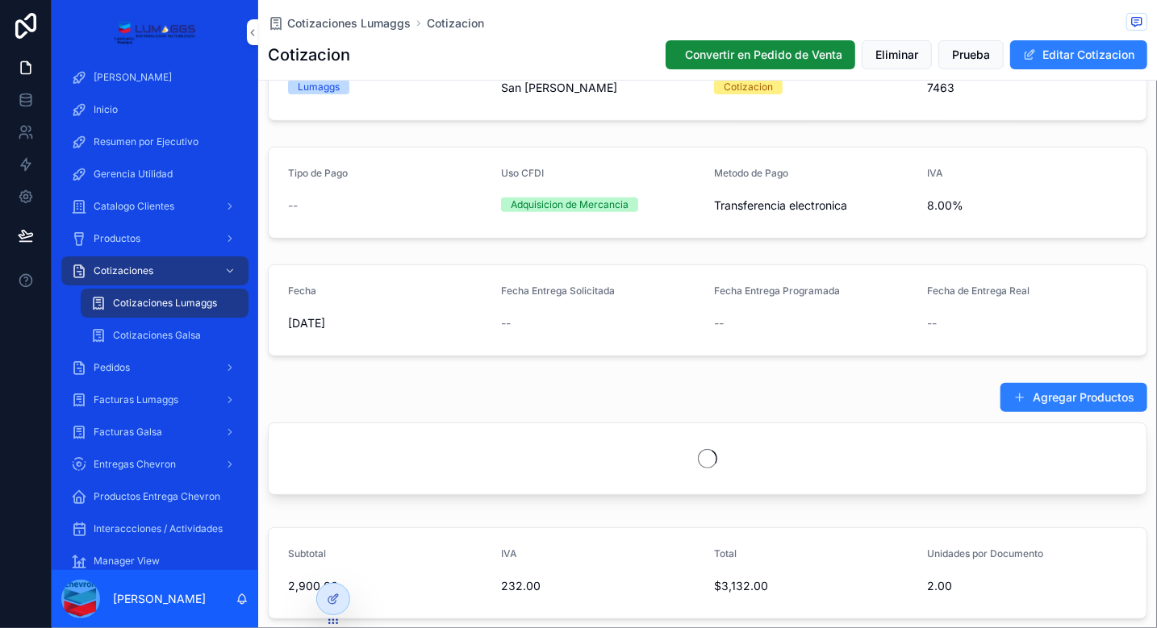
scroll to position [597, 0]
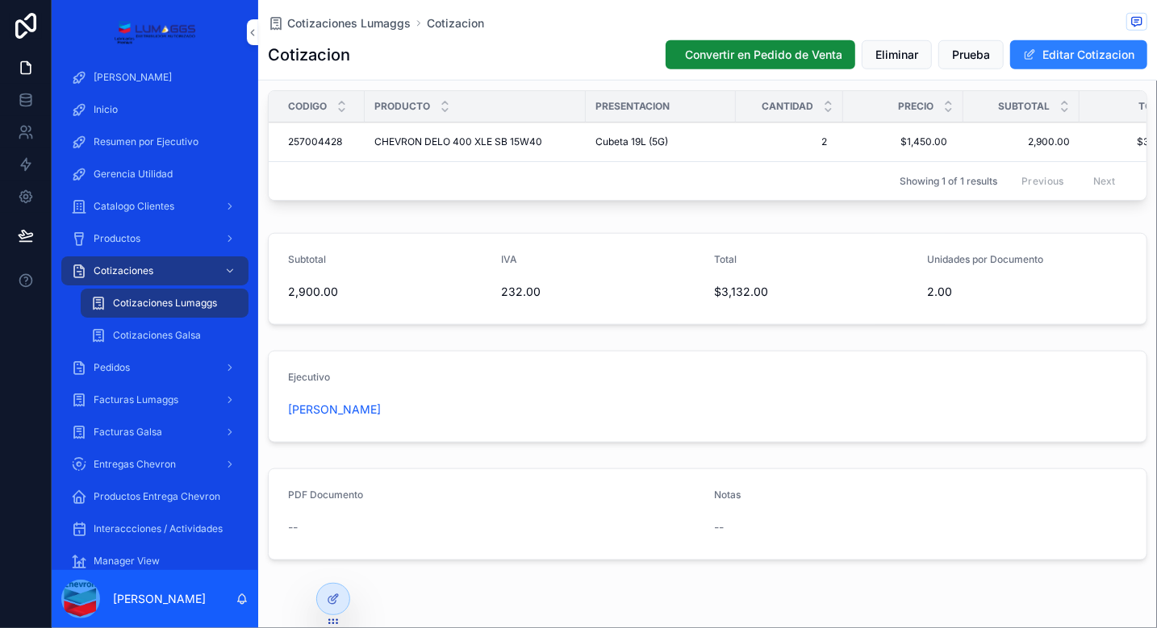
click at [374, 23] on span "Cotizaciones Lumaggs" at bounding box center [348, 23] width 123 height 16
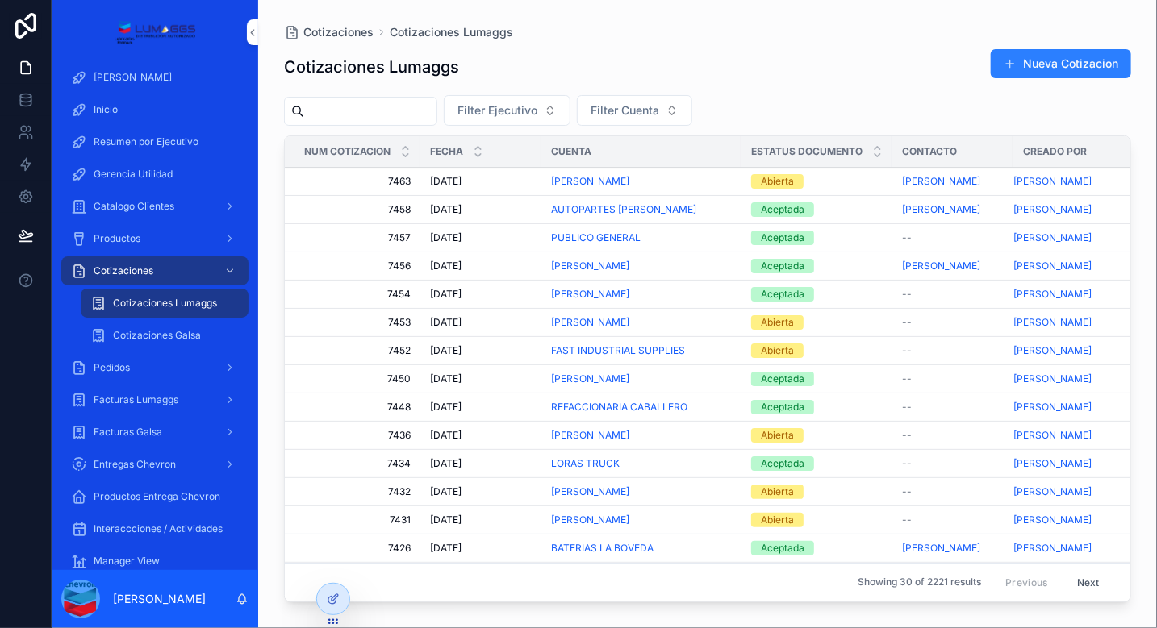
click at [845, 290] on div "Aceptada" at bounding box center [816, 294] width 131 height 15
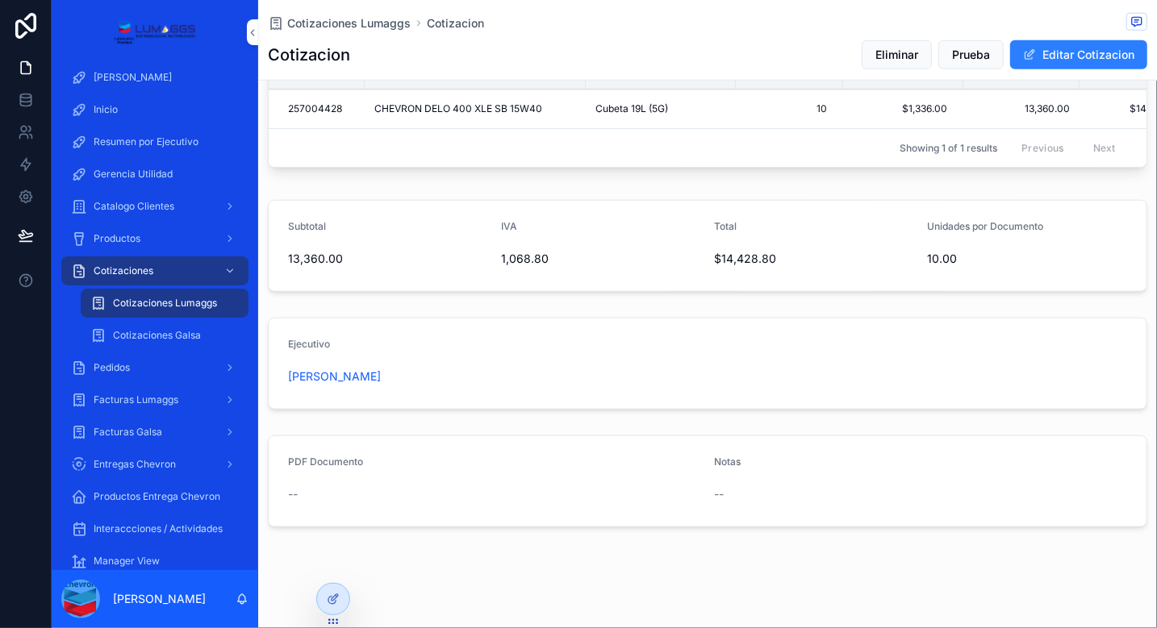
scroll to position [647, 0]
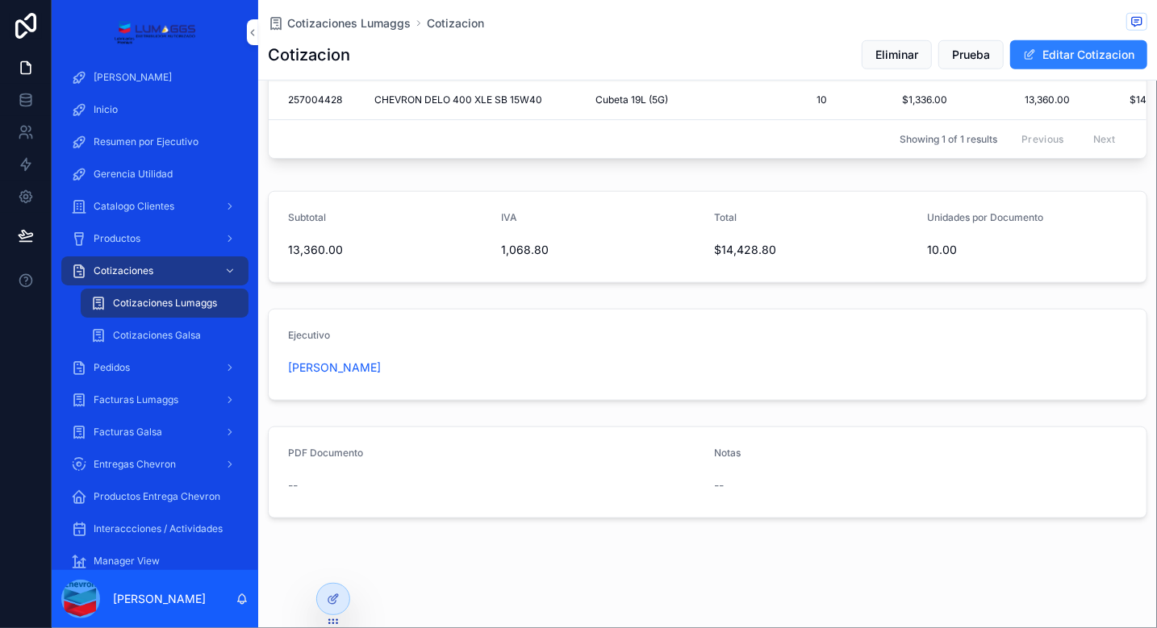
click at [323, 22] on span "Cotizaciones Lumaggs" at bounding box center [348, 23] width 123 height 16
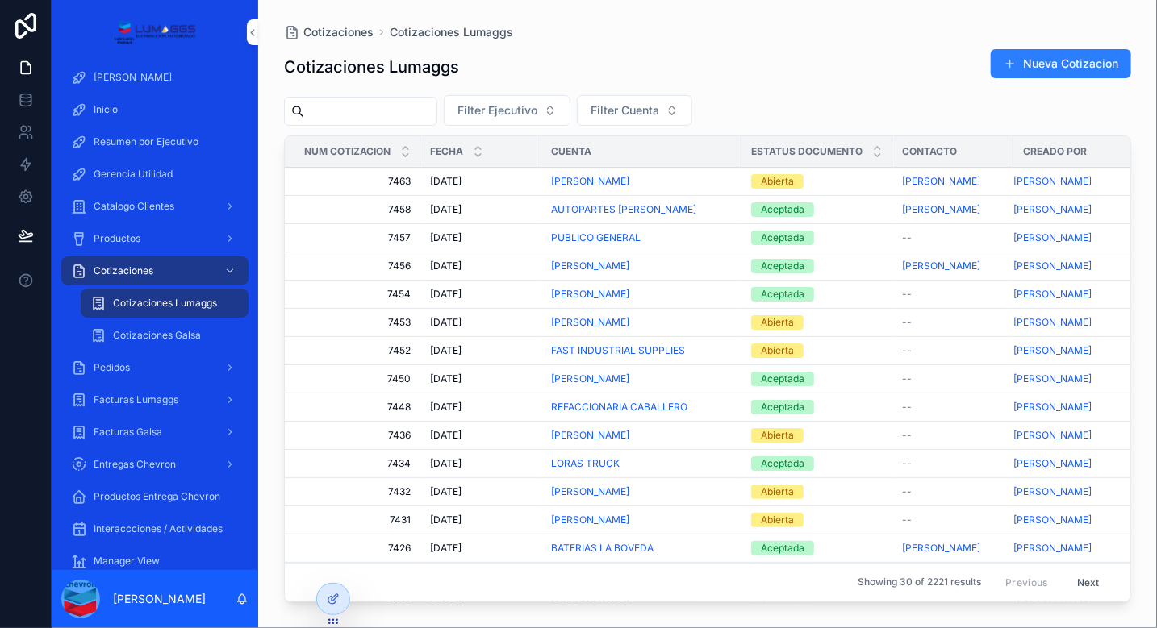
click at [703, 267] on div "[PERSON_NAME]" at bounding box center [641, 266] width 181 height 13
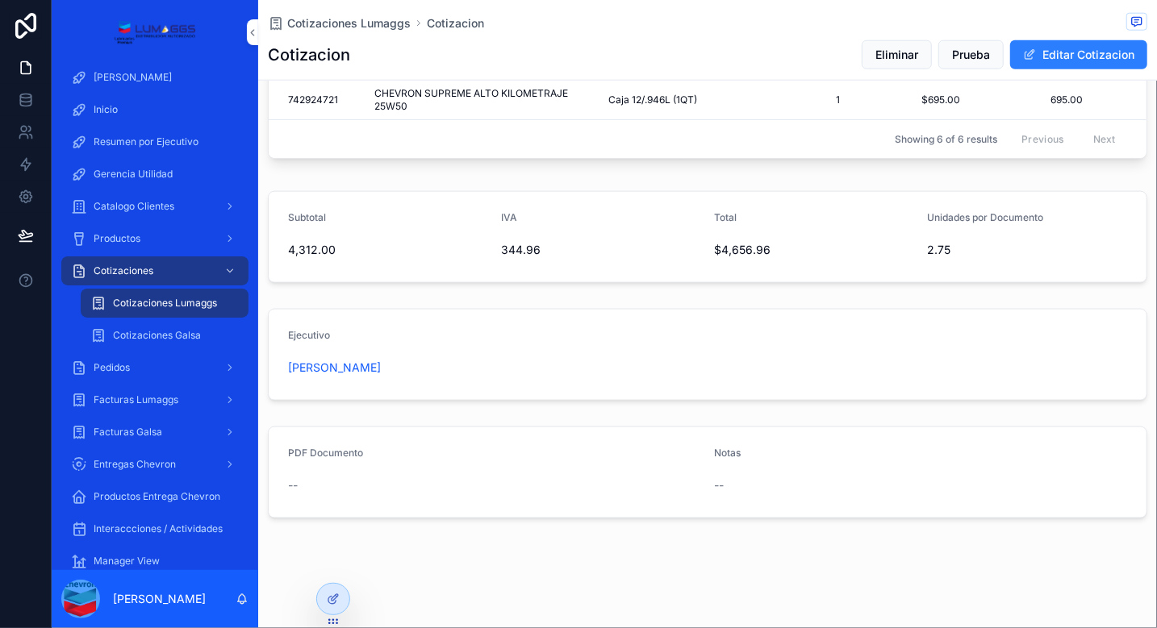
scroll to position [843, 0]
click at [329, 21] on span "Cotizaciones Lumaggs" at bounding box center [348, 23] width 123 height 16
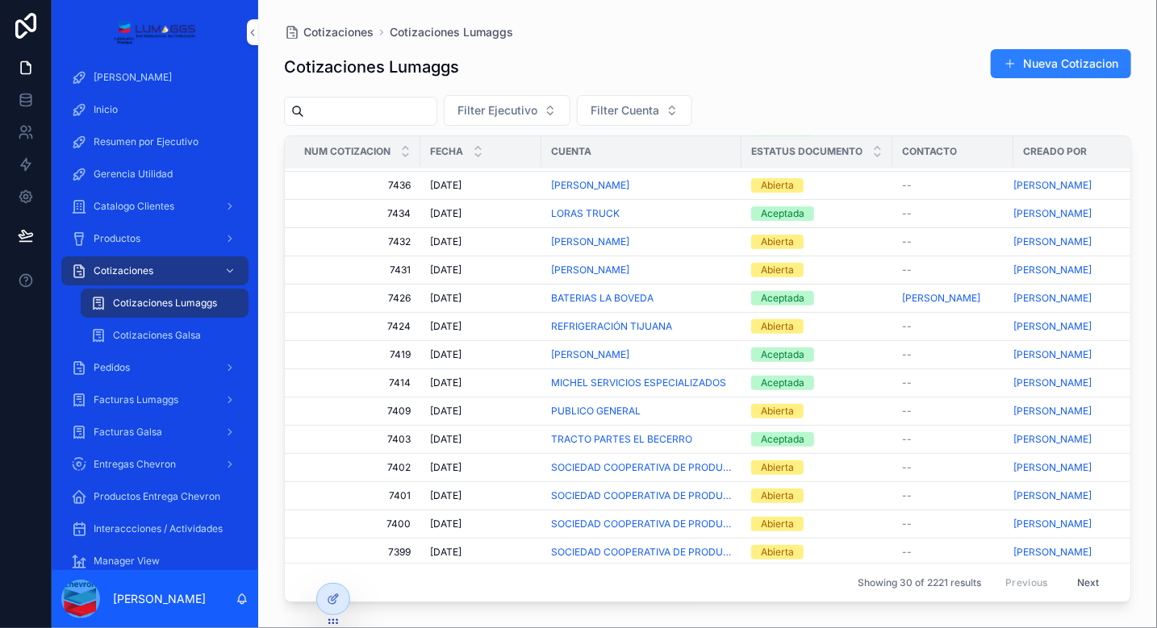
scroll to position [252, 0]
click at [507, 290] on div "[DATE] [DATE]" at bounding box center [481, 296] width 102 height 13
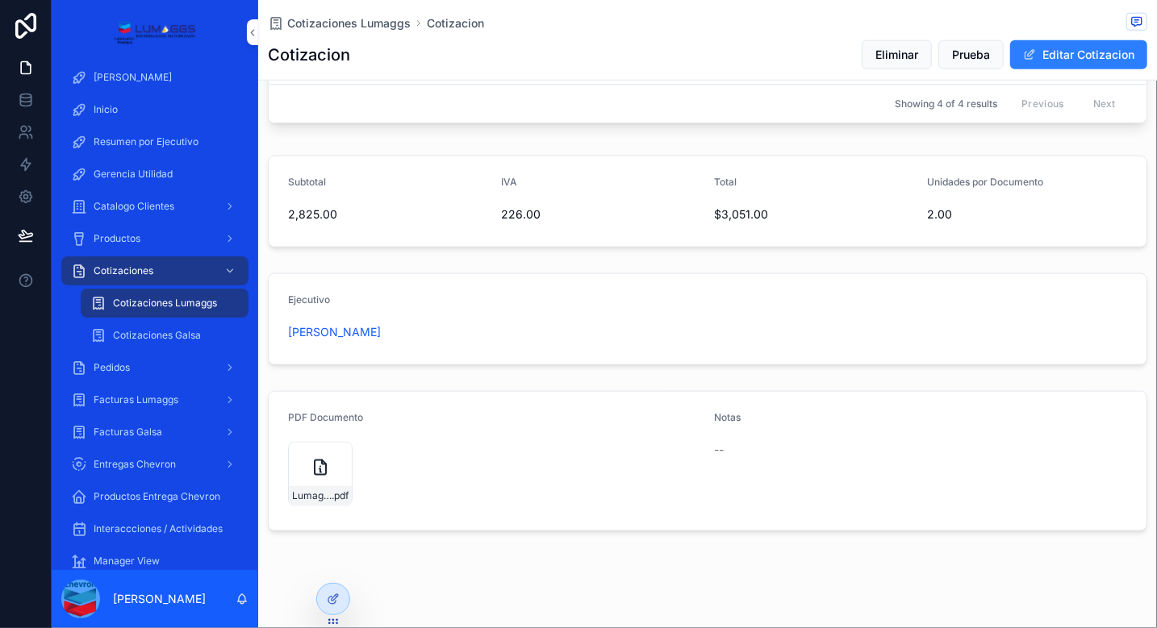
scroll to position [794, 0]
click at [310, 477] on div "Lumaggs-cotizacion-BATERIAS-LA-BOVEDA-Num-7426 .pdf" at bounding box center [320, 473] width 65 height 65
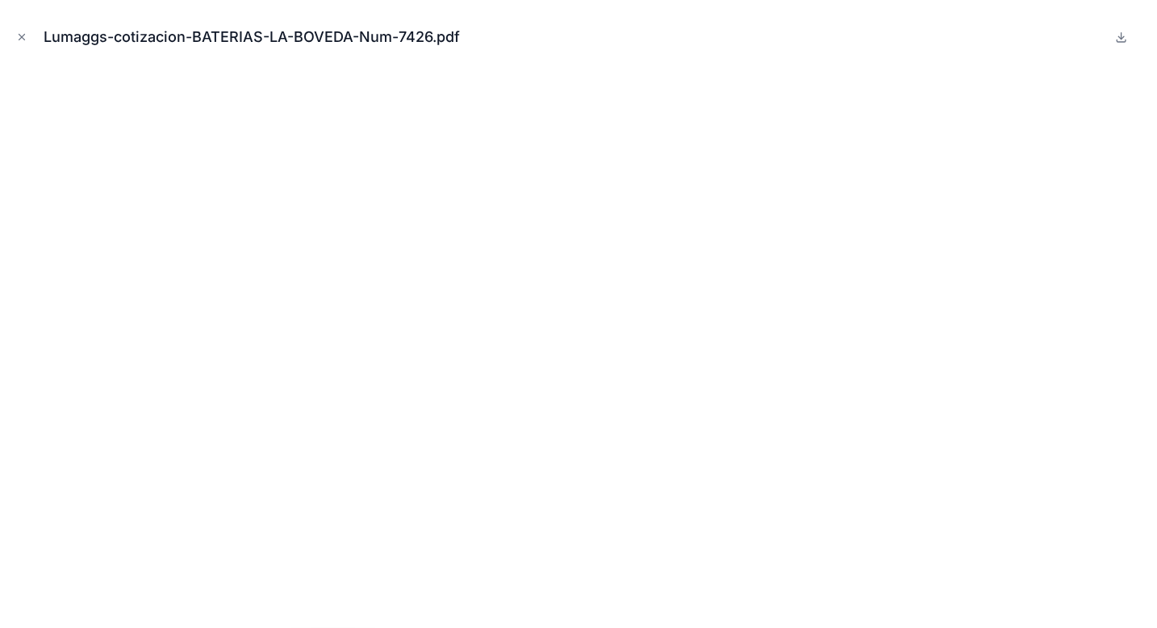
click at [18, 35] on icon "Close modal" at bounding box center [21, 36] width 11 height 11
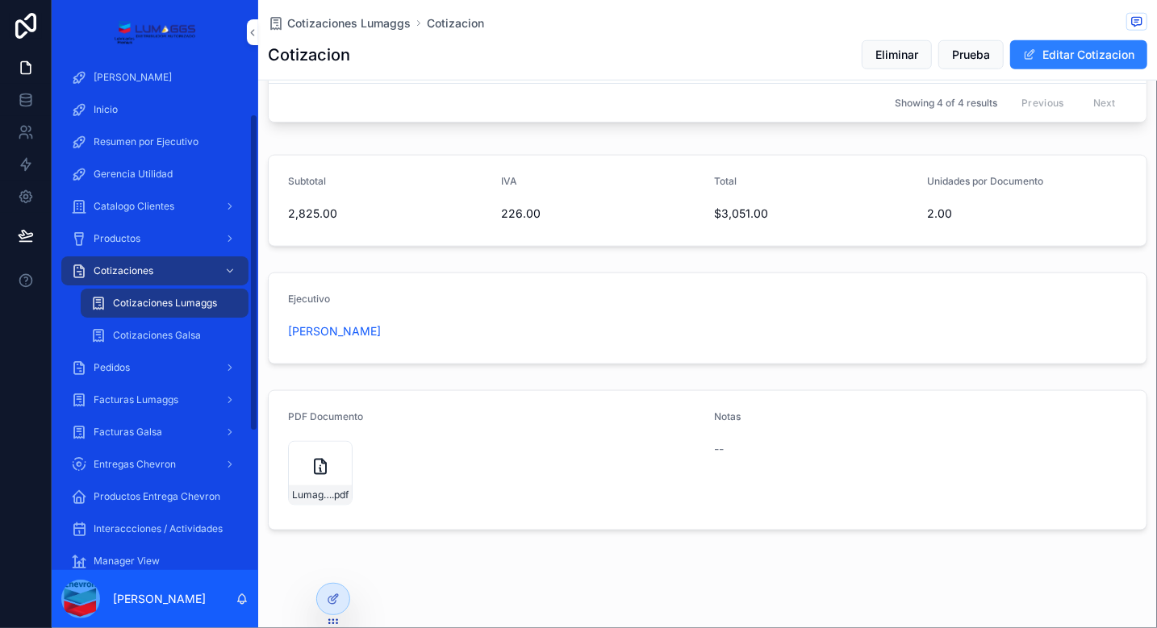
click at [158, 401] on span "Facturas Lumaggs" at bounding box center [136, 400] width 85 height 13
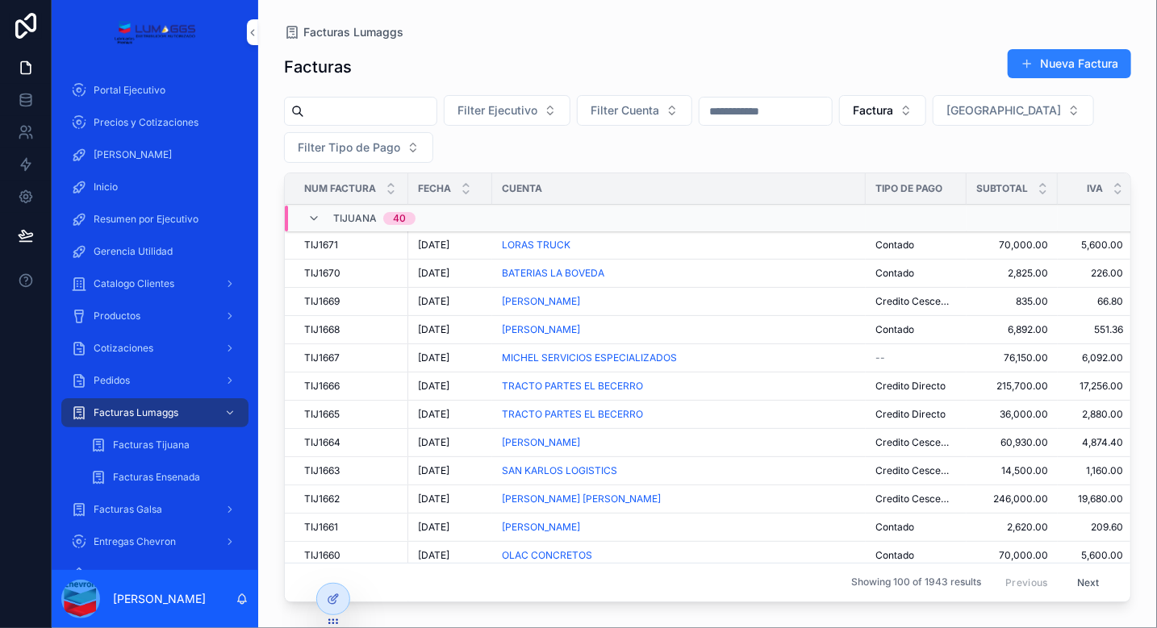
click at [150, 345] on span "Cotizaciones" at bounding box center [124, 348] width 60 height 13
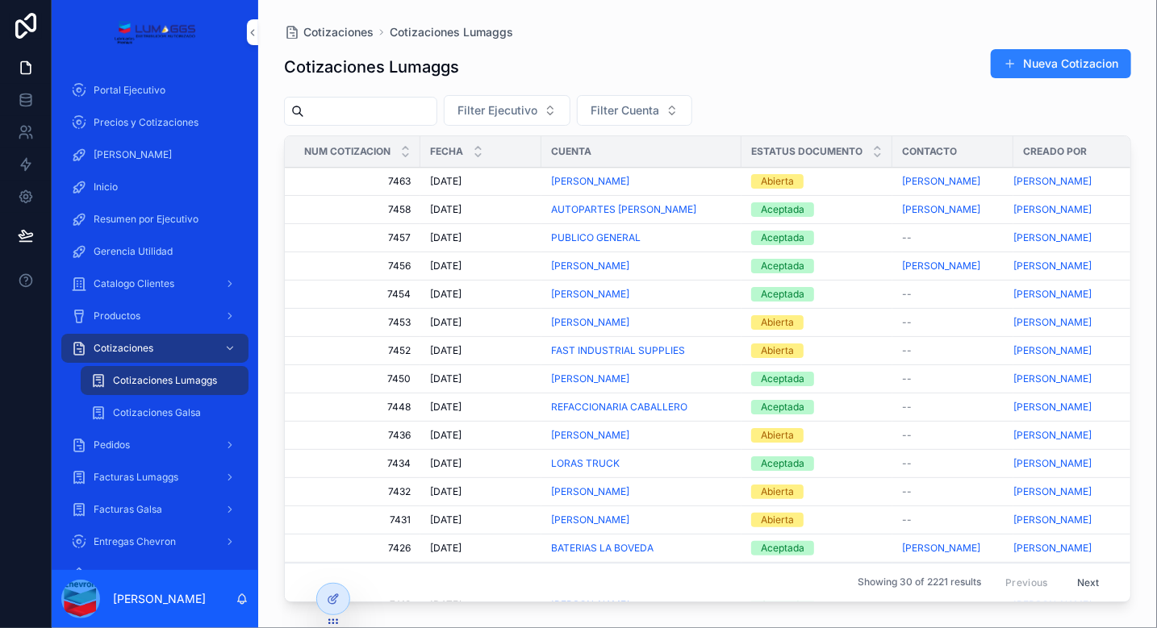
click at [114, 312] on span "Productos" at bounding box center [117, 316] width 47 height 13
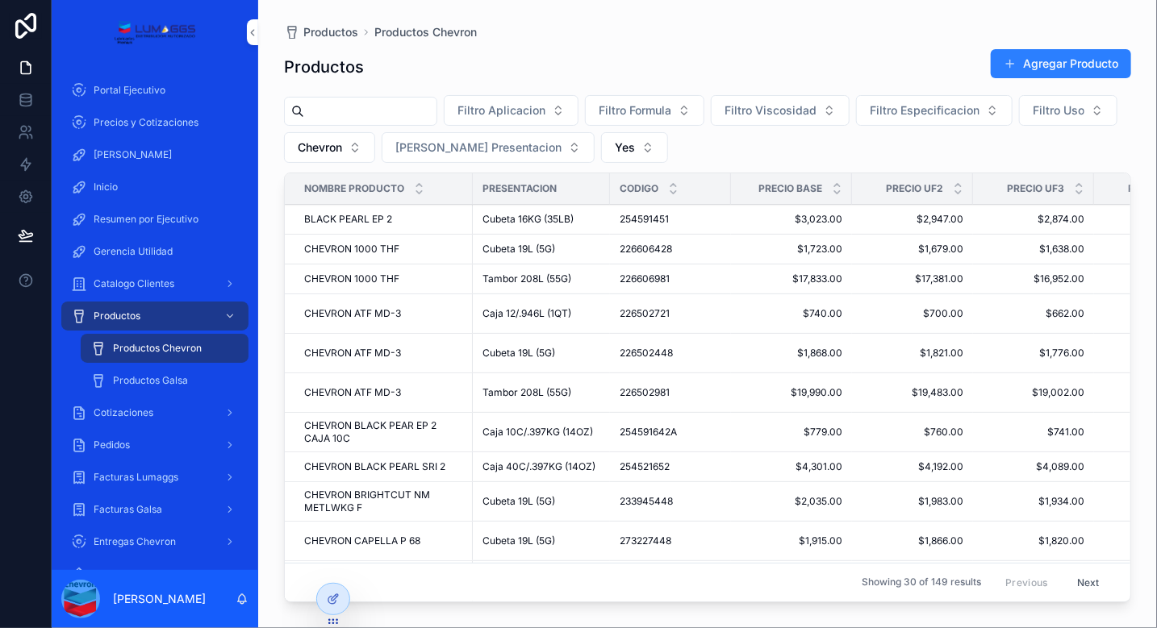
click at [409, 248] on div "CHEVRON 1000 THF CHEVRON 1000 THF" at bounding box center [383, 249] width 159 height 13
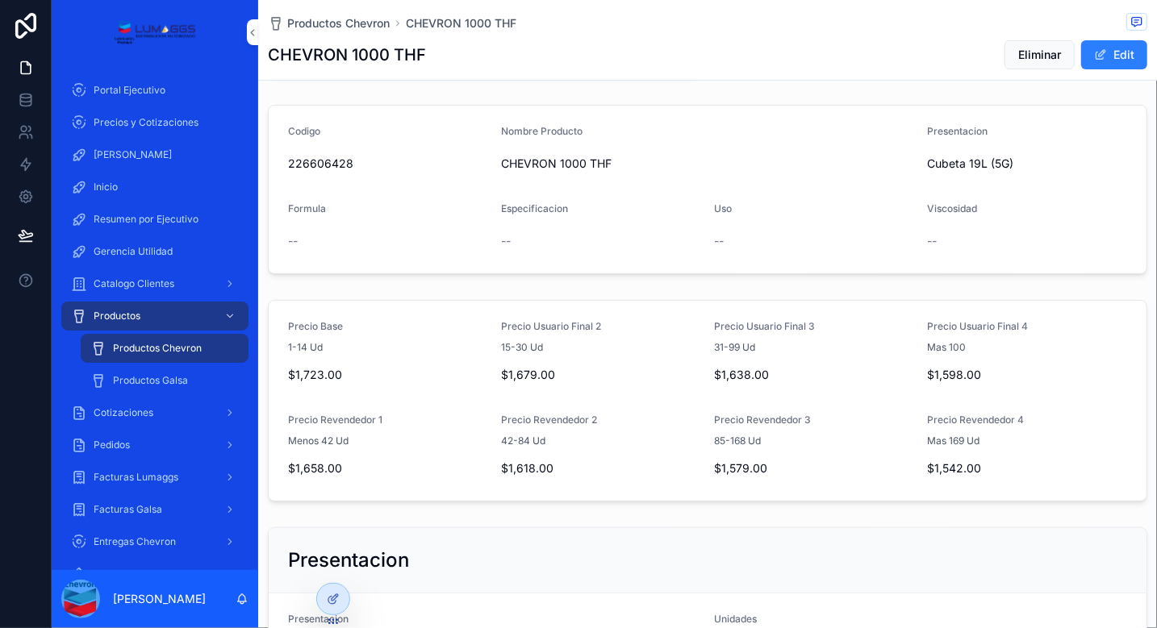
scroll to position [106, 0]
click at [31, 198] on icon at bounding box center [26, 197] width 16 height 16
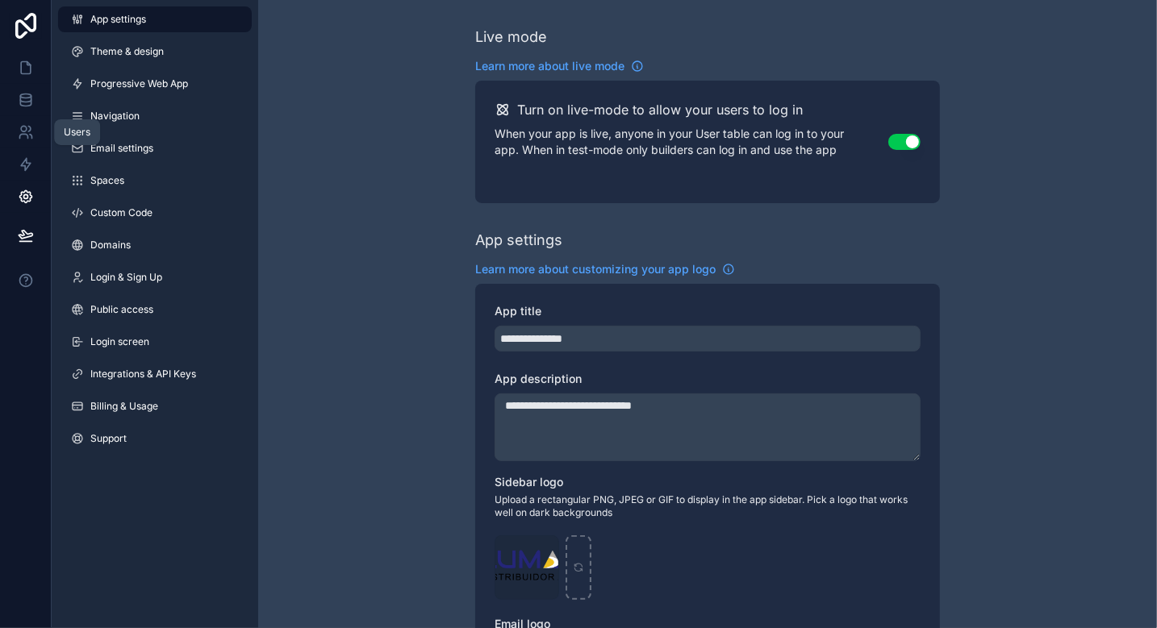
click at [25, 138] on icon at bounding box center [26, 132] width 16 height 16
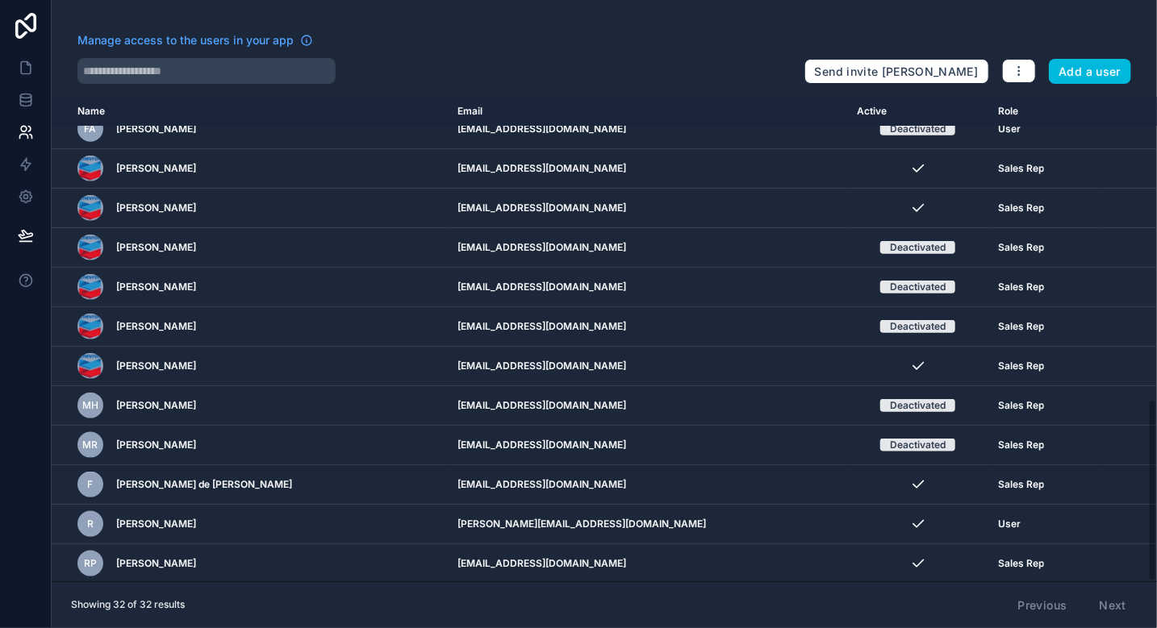
scroll to position [803, 0]
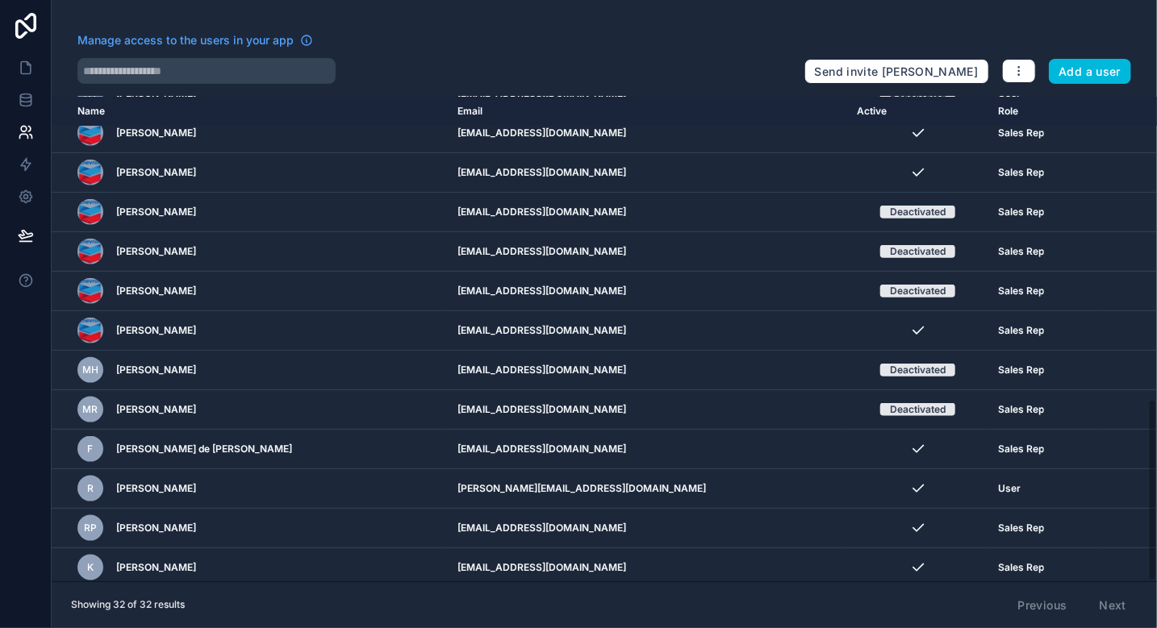
click at [0, 0] on icon "scrollable content" at bounding box center [0, 0] width 0 height 0
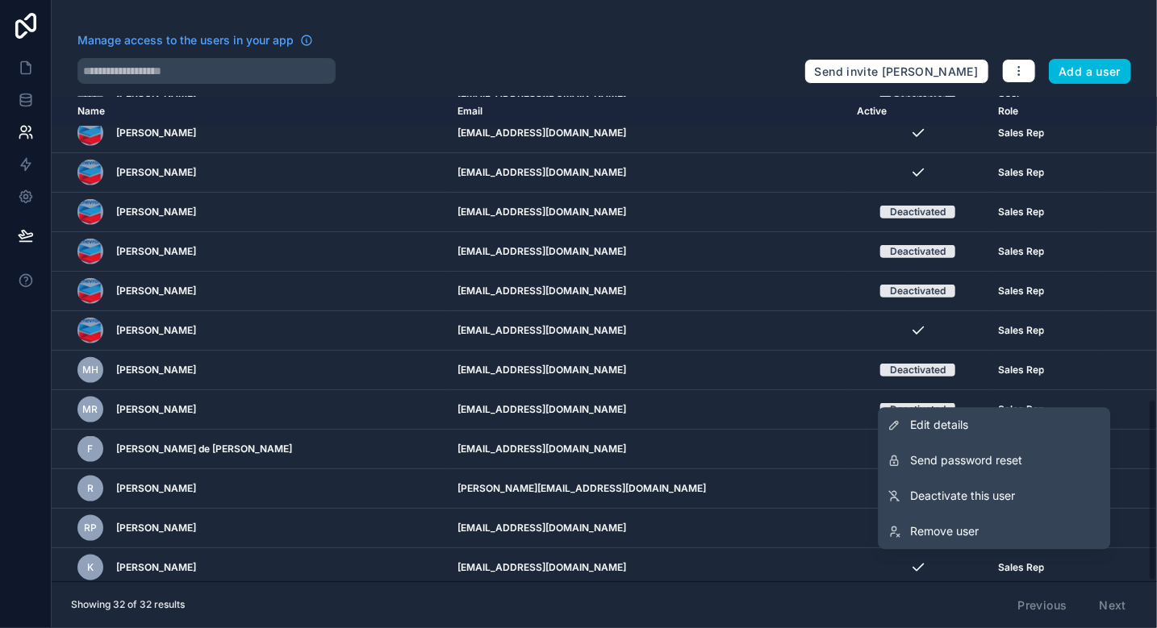
click at [1024, 496] on link "Deactivate this user" at bounding box center [994, 495] width 232 height 35
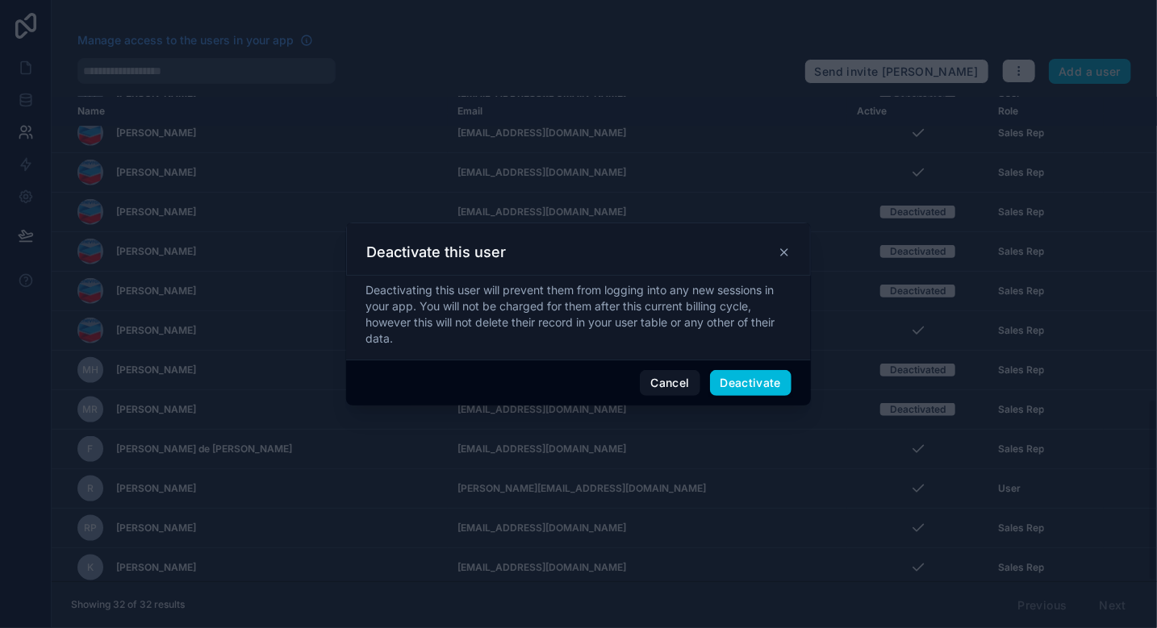
click at [770, 385] on button "Deactivate" at bounding box center [751, 383] width 82 height 26
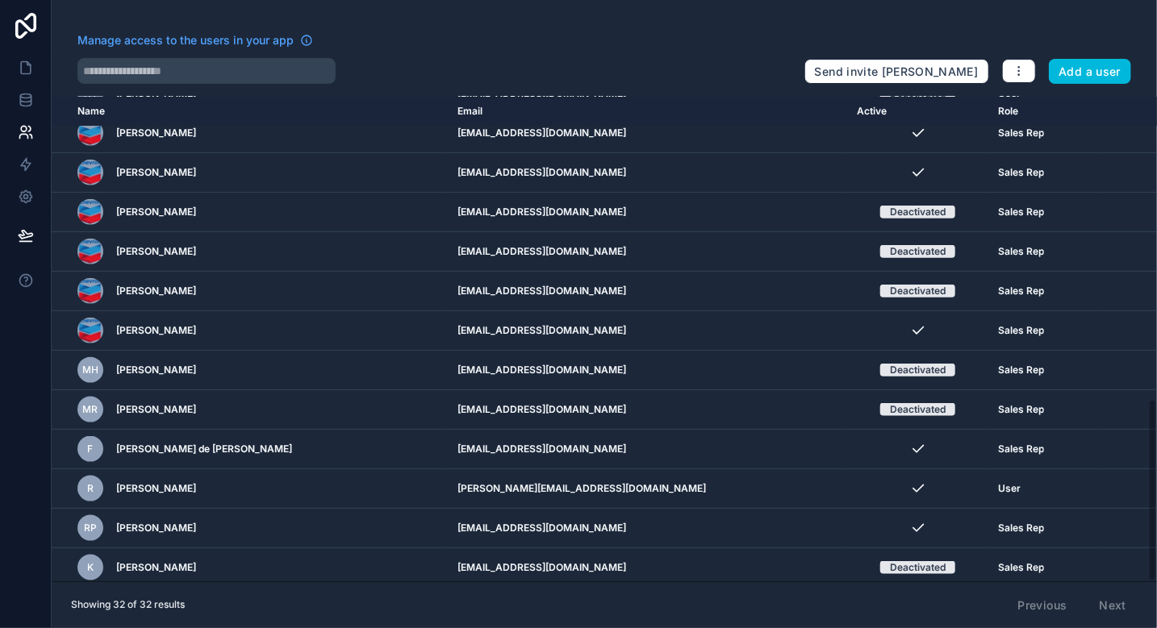
click at [0, 0] on icon "scrollable content" at bounding box center [0, 0] width 0 height 0
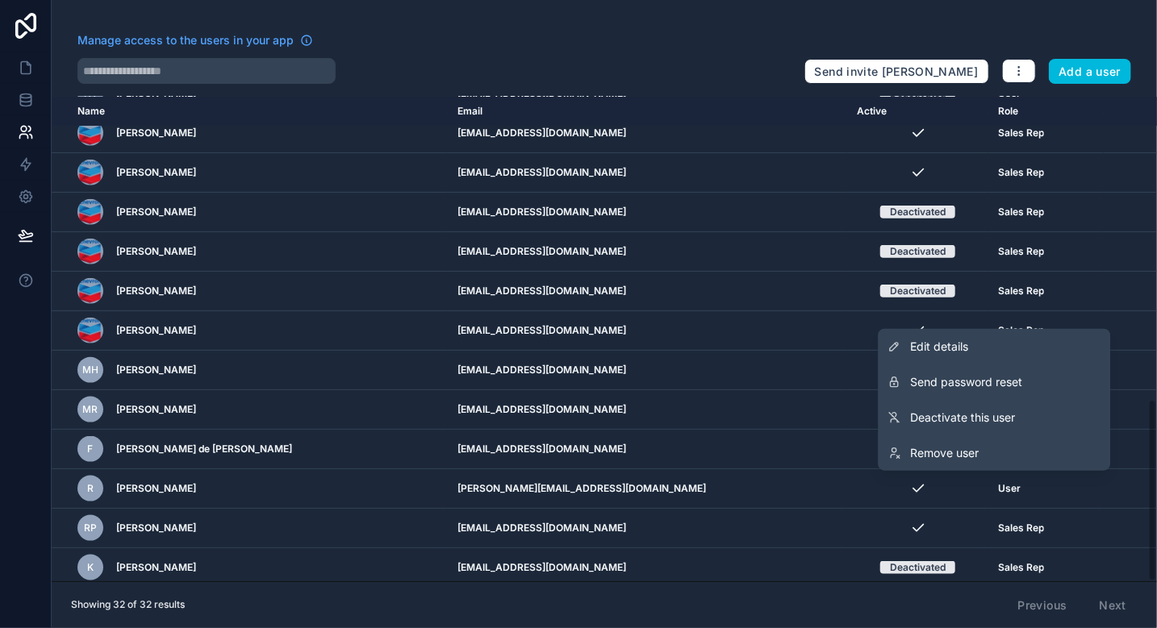
click at [966, 346] on span "Edit details" at bounding box center [939, 347] width 58 height 16
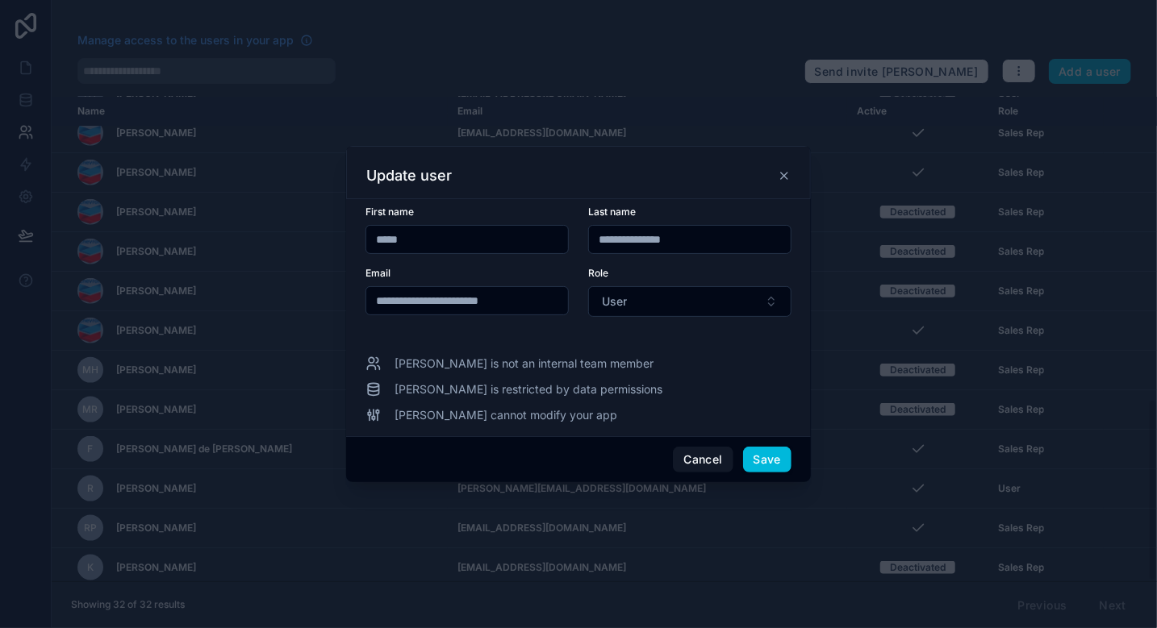
click at [739, 299] on button "User" at bounding box center [689, 301] width 203 height 31
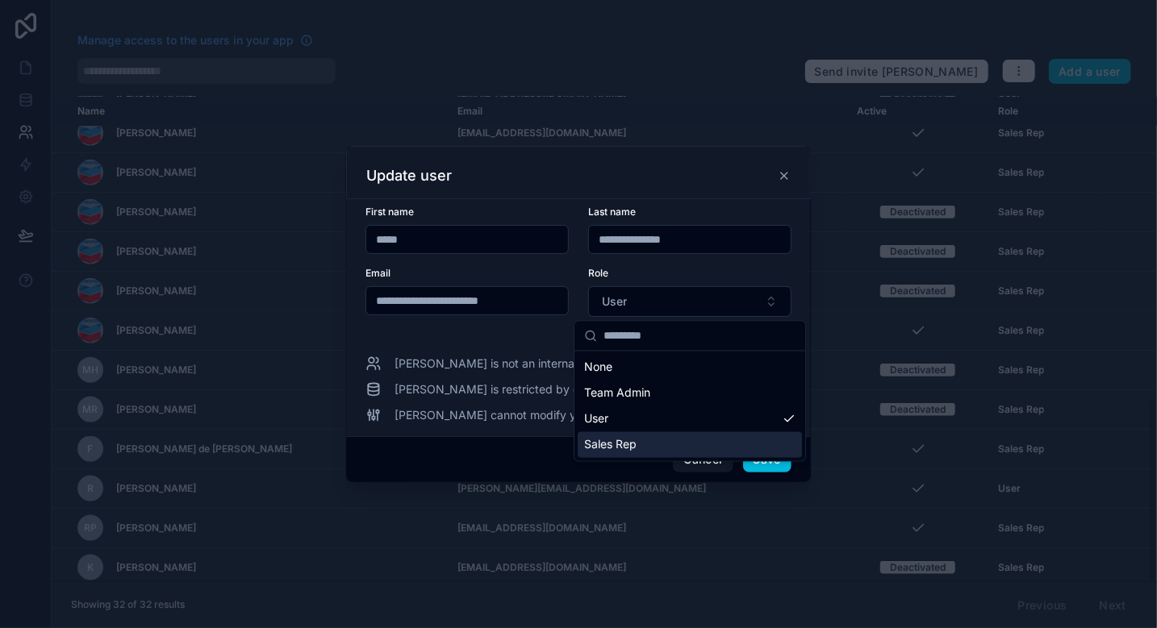
click at [613, 444] on span "Sales Rep" at bounding box center [610, 445] width 52 height 16
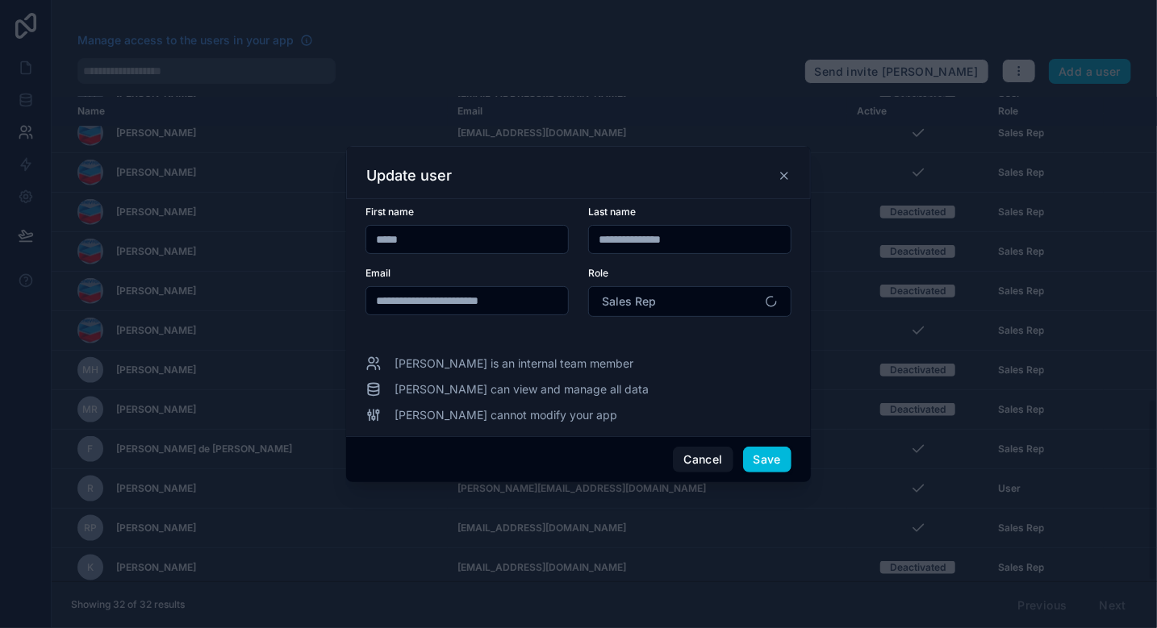
click at [765, 454] on button "Save" at bounding box center [767, 460] width 48 height 26
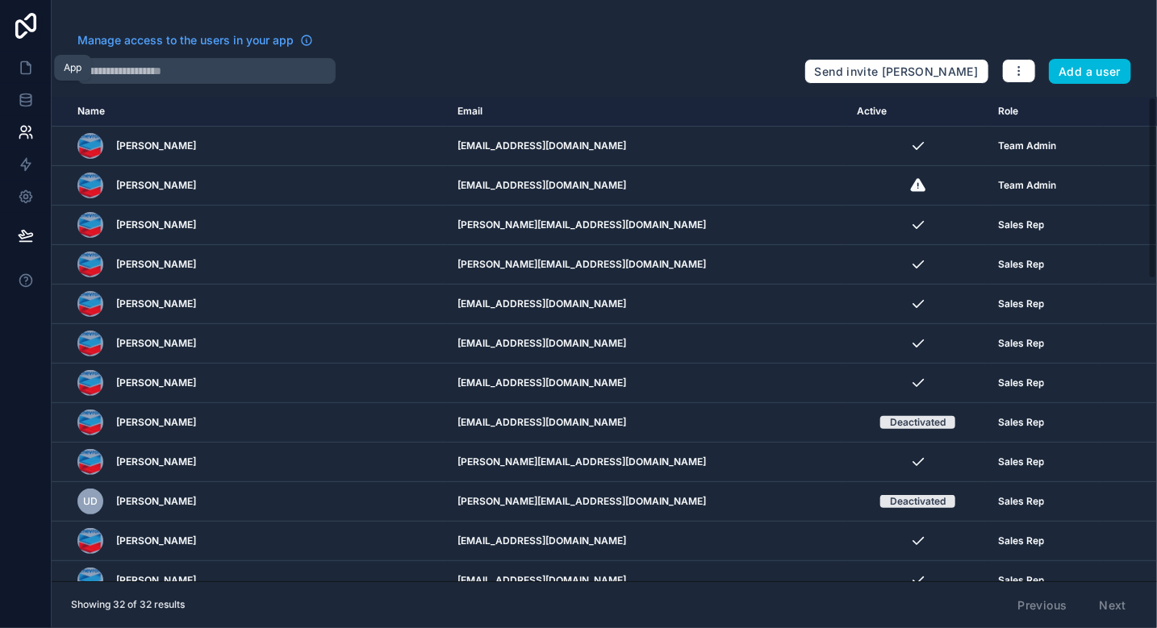
click at [26, 63] on icon at bounding box center [26, 68] width 16 height 16
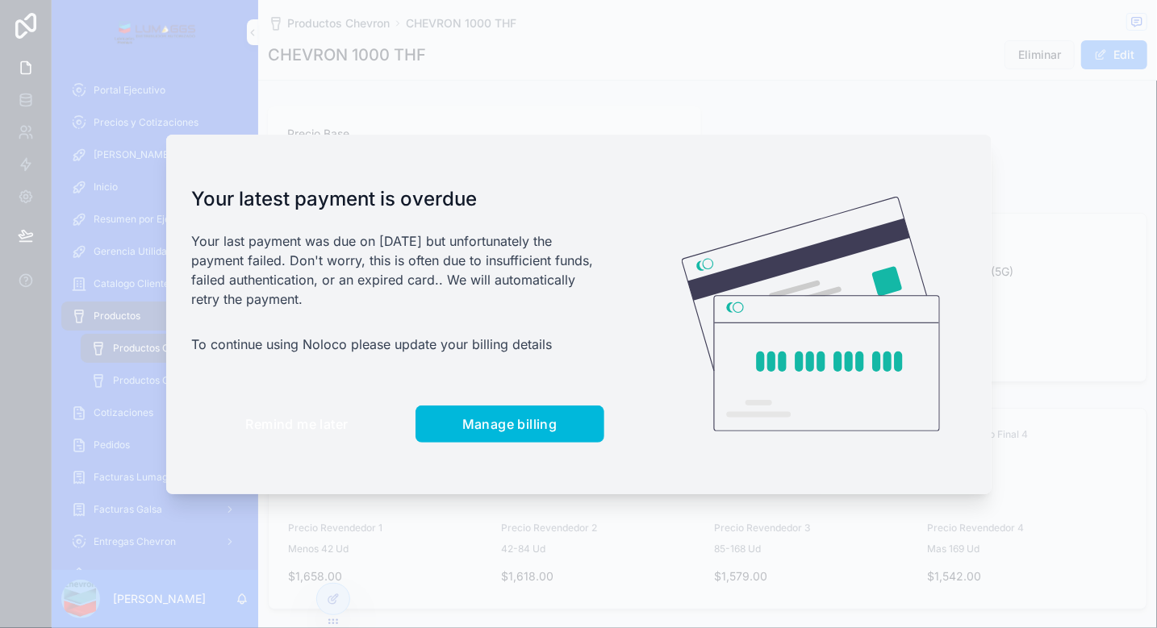
click at [294, 417] on span "Remind me later" at bounding box center [297, 424] width 102 height 16
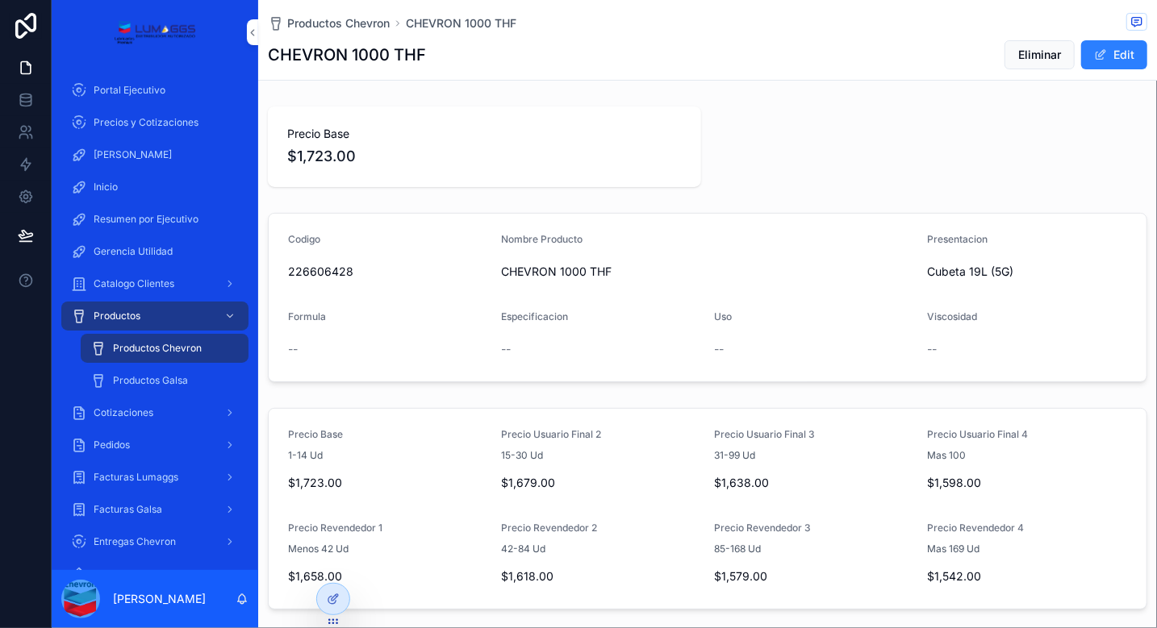
click at [377, 89] on div "Productos Chevron CHEVRON 1000 THF CHEVRON 1000 THF Eliminar Edit Precio Base $…" at bounding box center [707, 510] width 899 height 1020
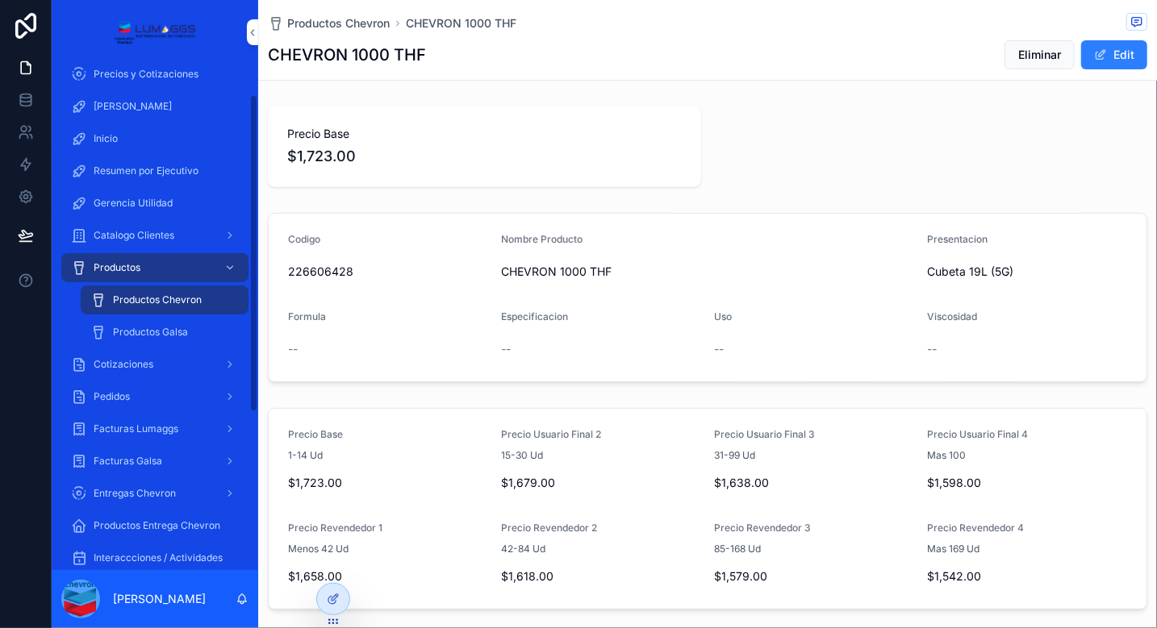
click at [161, 490] on span "Entregas Chevron" at bounding box center [135, 493] width 82 height 13
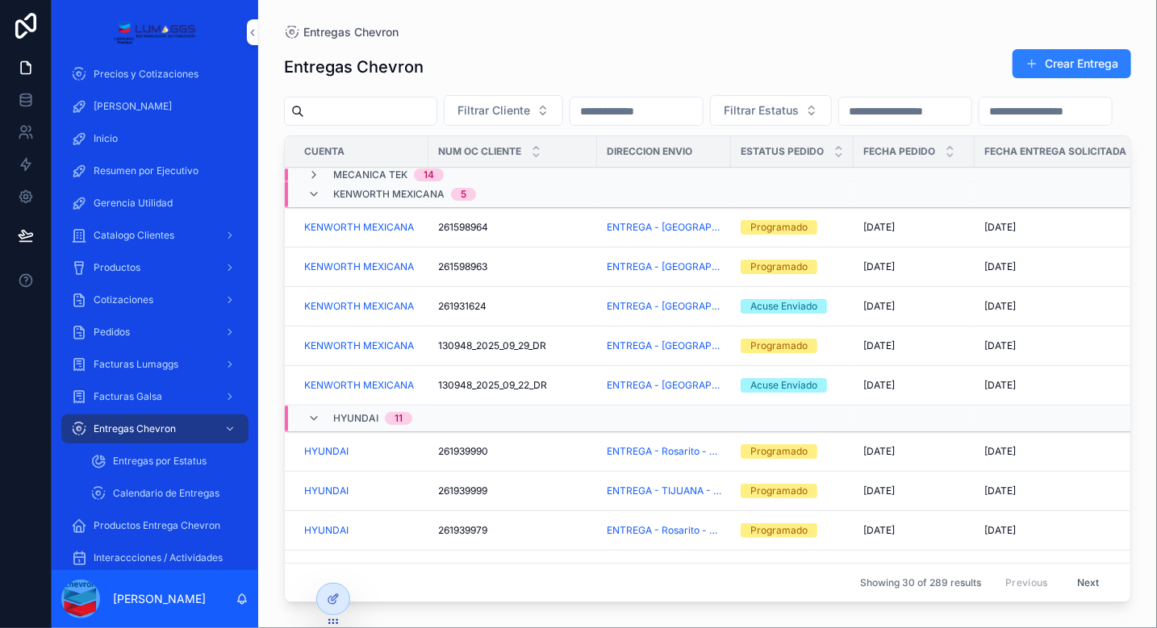
click at [165, 461] on span "Entregas por Estatus" at bounding box center [160, 461] width 94 height 13
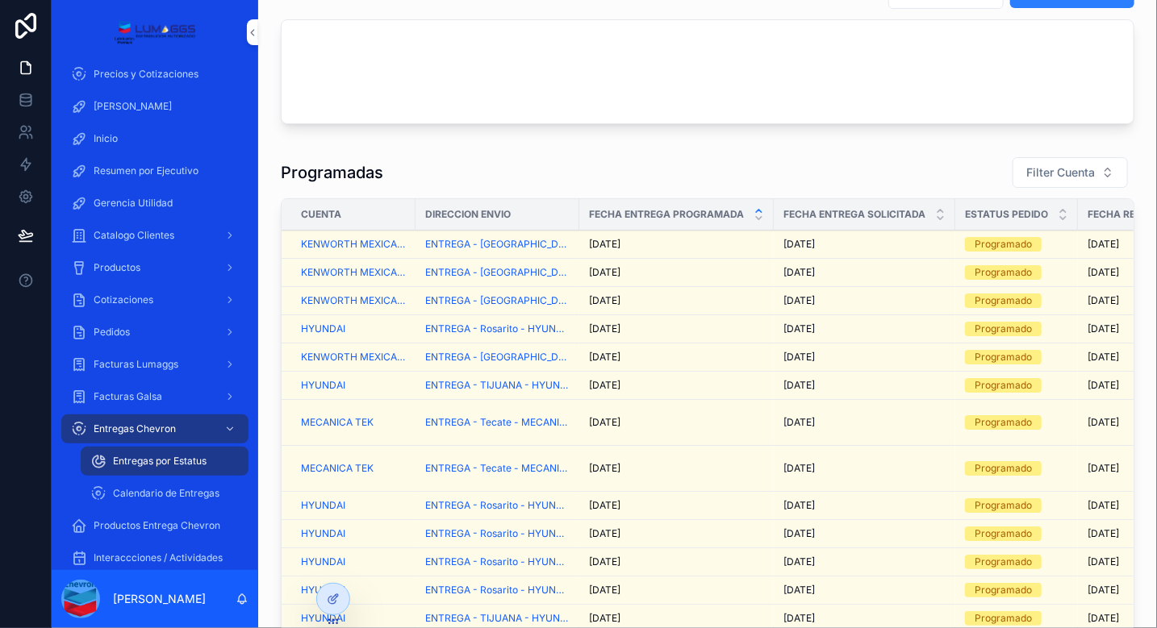
scroll to position [40, 0]
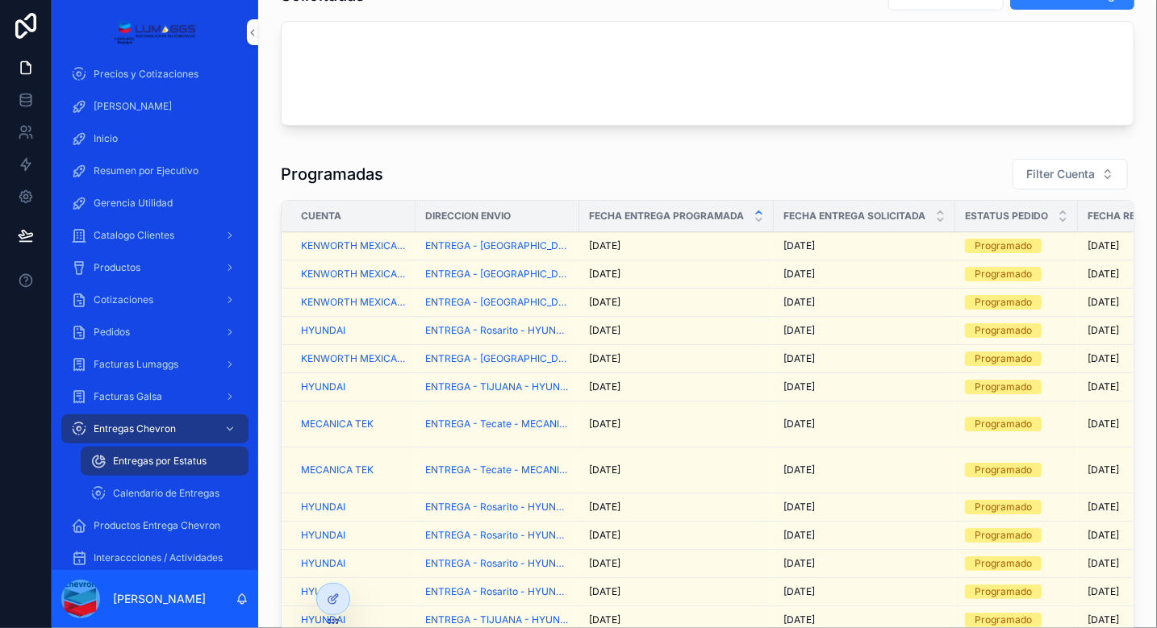
drag, startPoint x: 579, startPoint y: 212, endPoint x: 535, endPoint y: 213, distance: 44.4
click at [535, 213] on tr "Cuenta Direccion Envio Fecha Entrega Programada Fecha Entrega Solicitada Estatu…" at bounding box center [955, 216] width 1348 height 31
drag, startPoint x: 770, startPoint y: 212, endPoint x: 682, endPoint y: 213, distance: 87.9
click at [682, 213] on th "Fecha Entrega Programada" at bounding box center [676, 216] width 194 height 31
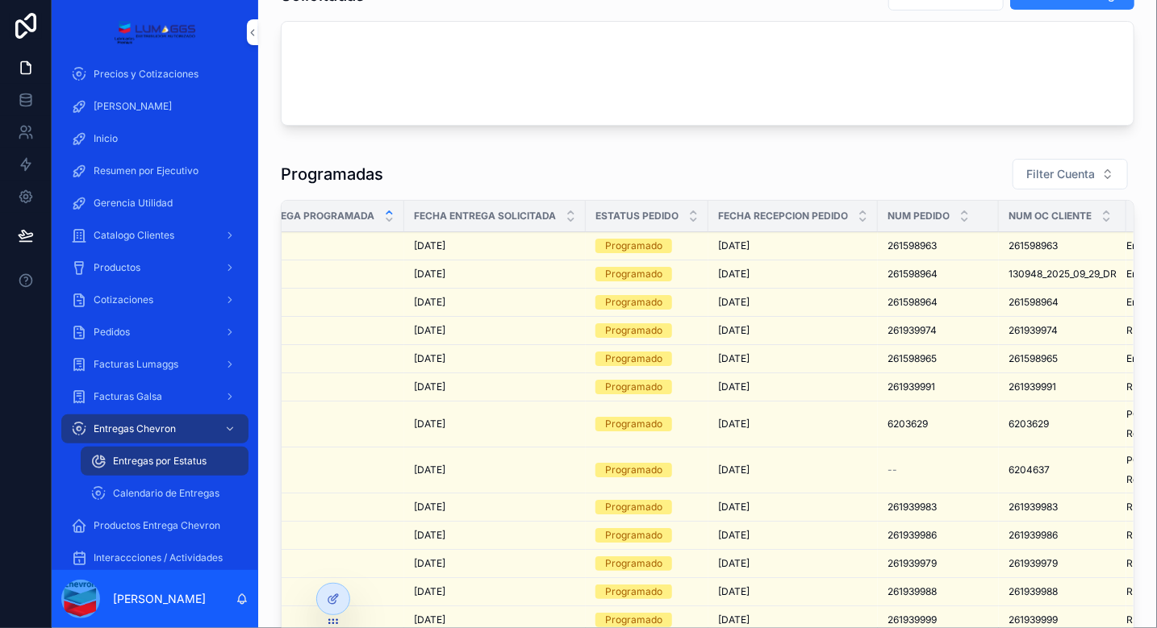
scroll to position [0, 369]
click at [804, 360] on div "[DATE] [DATE]" at bounding box center [793, 358] width 150 height 13
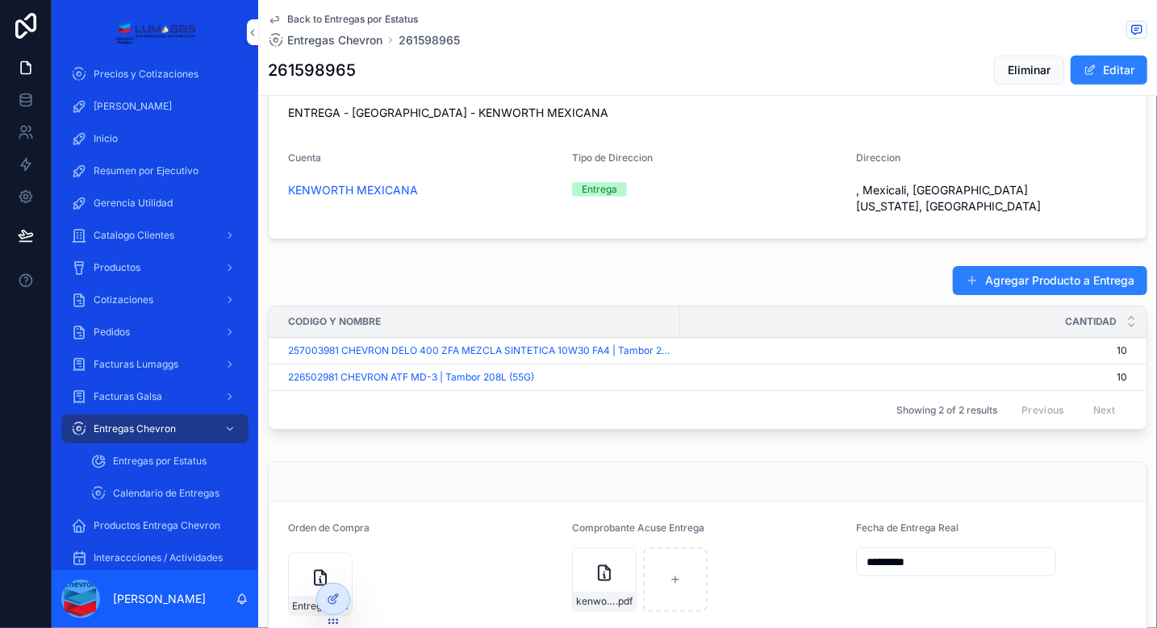
scroll to position [753, 0]
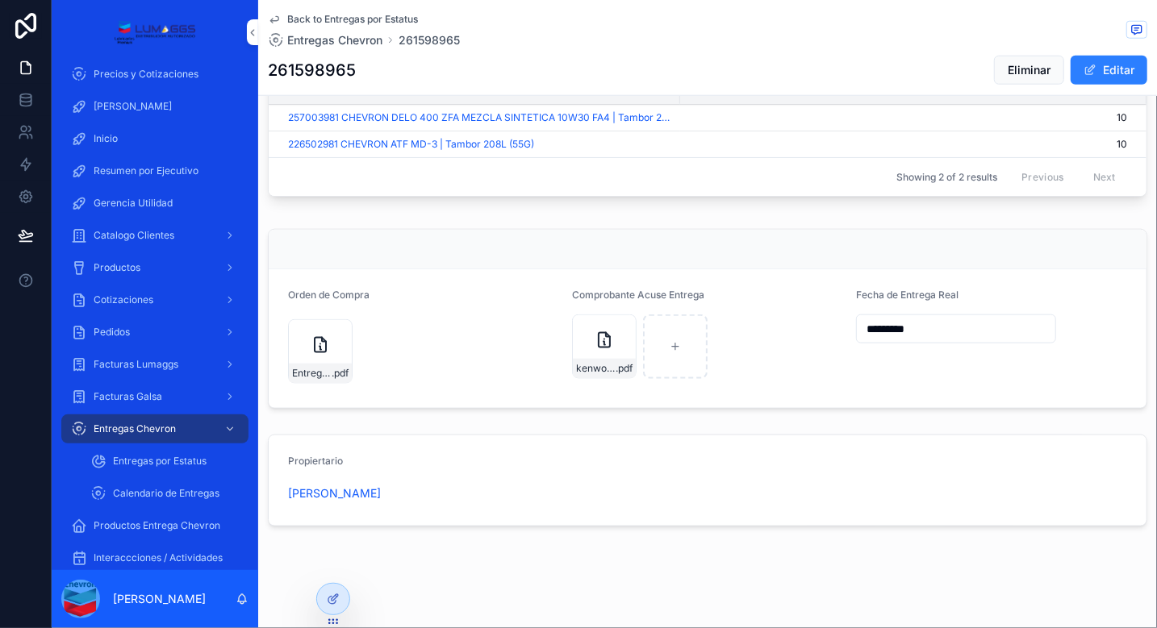
click at [1100, 70] on button "Editar" at bounding box center [1108, 70] width 77 height 29
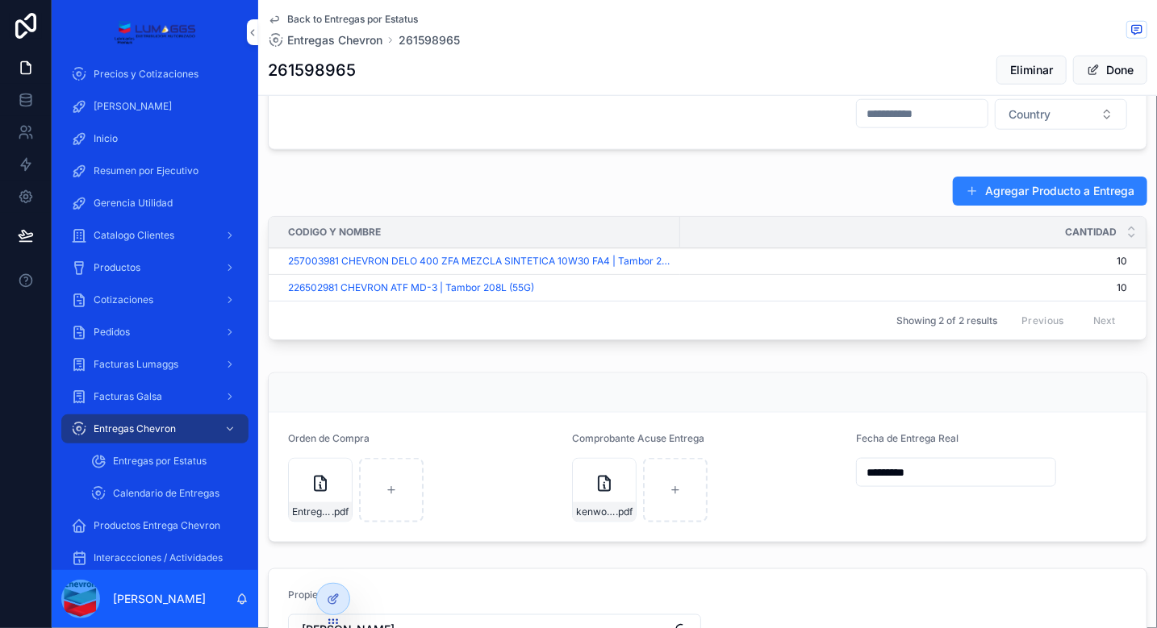
scroll to position [762, 0]
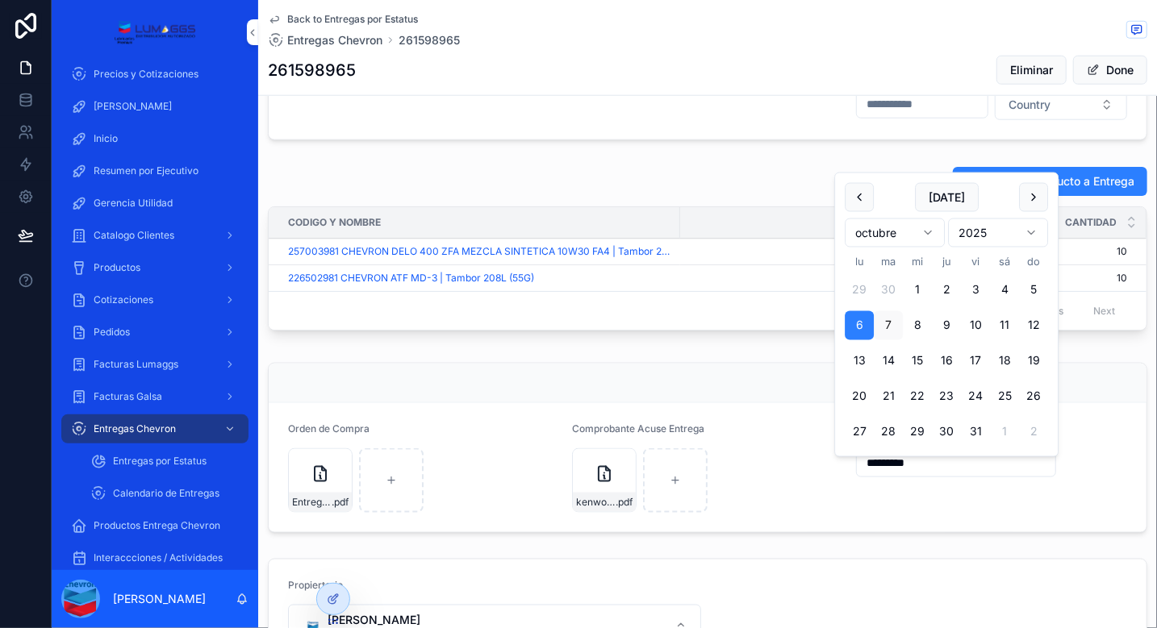
click at [952, 465] on input "*********" at bounding box center [956, 463] width 198 height 23
click at [858, 323] on button "6" at bounding box center [858, 325] width 29 height 29
click at [1086, 67] on span "scrollable content" at bounding box center [1092, 70] width 13 height 13
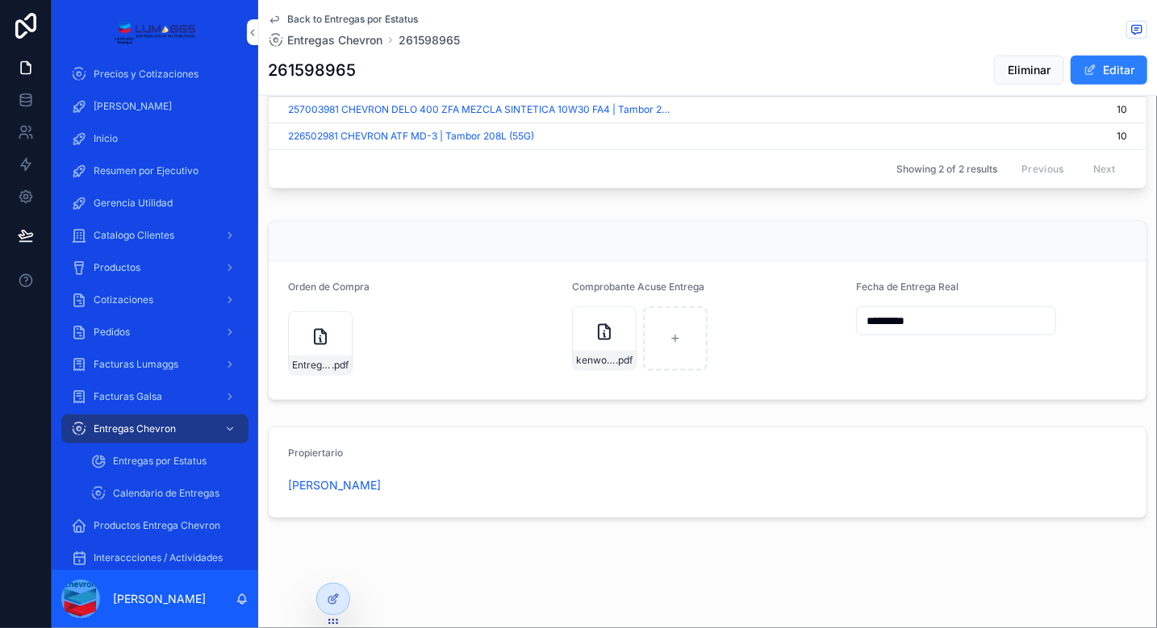
scroll to position [749, 0]
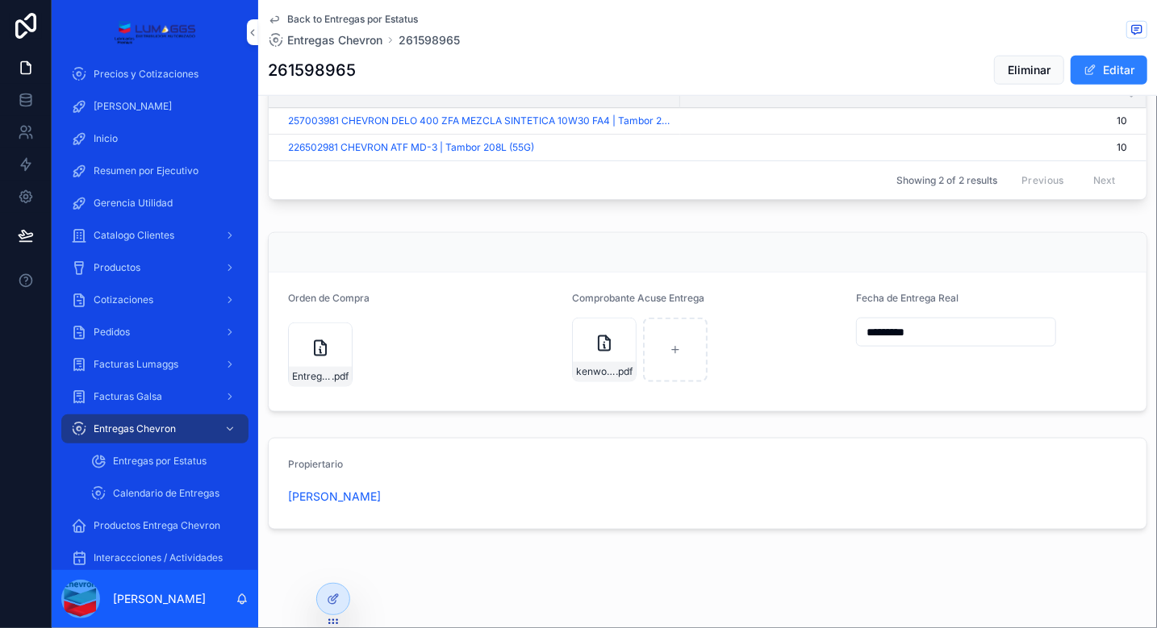
click at [765, 401] on form "Orden de Compra Entrega-Kenmex_6-oct .pdf Comprobante Acuse Entrega kenworth-fo…" at bounding box center [708, 342] width 878 height 139
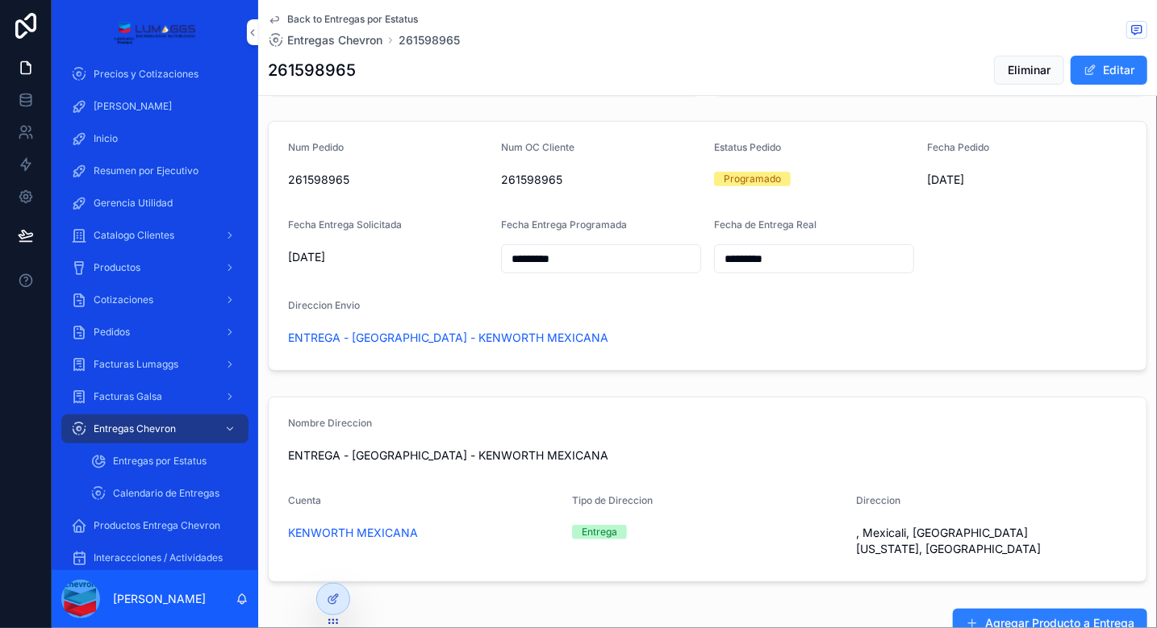
scroll to position [116, 0]
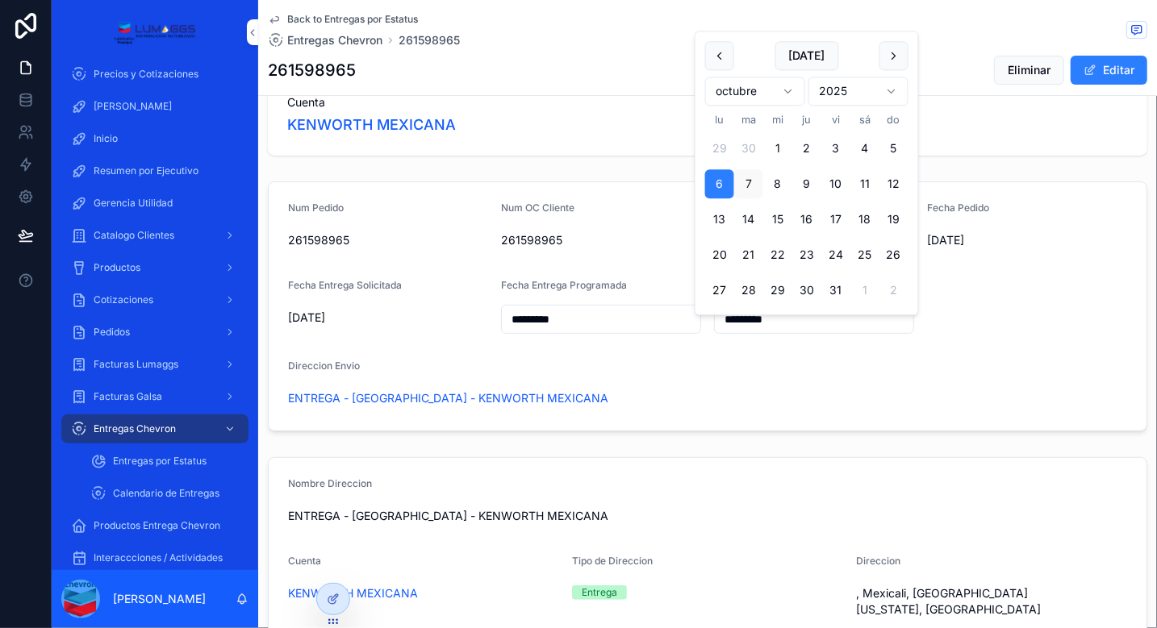
click at [794, 326] on input "*********" at bounding box center [814, 319] width 198 height 23
click at [720, 186] on button "6" at bounding box center [719, 184] width 29 height 29
click at [743, 186] on button "7" at bounding box center [748, 184] width 29 height 29
type input "*********"
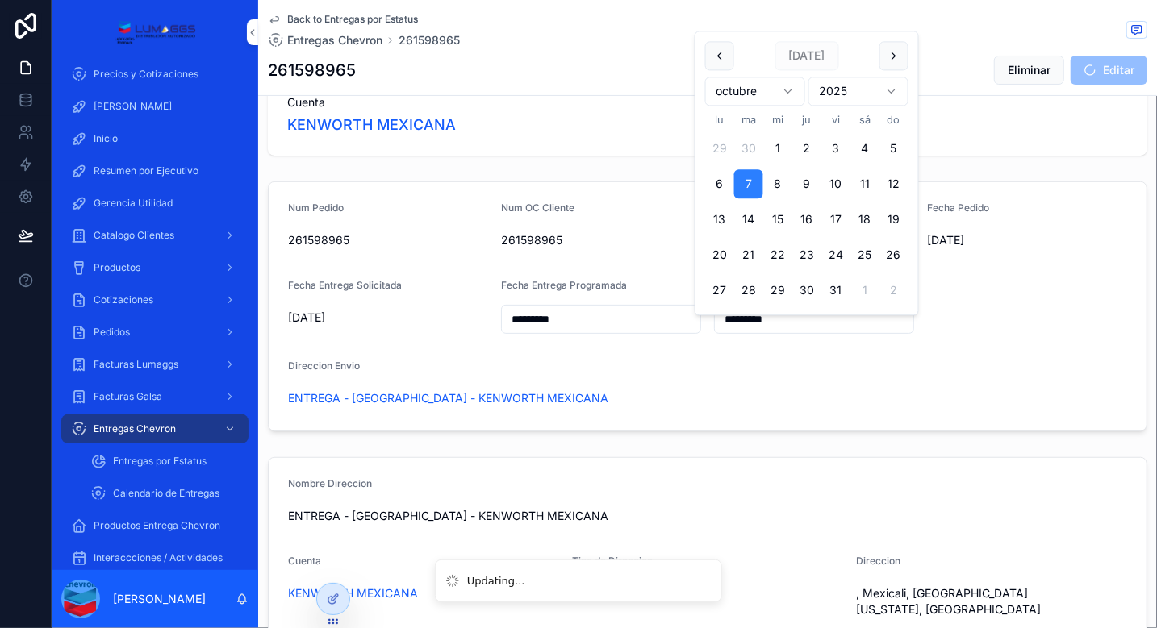
click at [719, 188] on button "6" at bounding box center [719, 184] width 29 height 29
type input "*********"
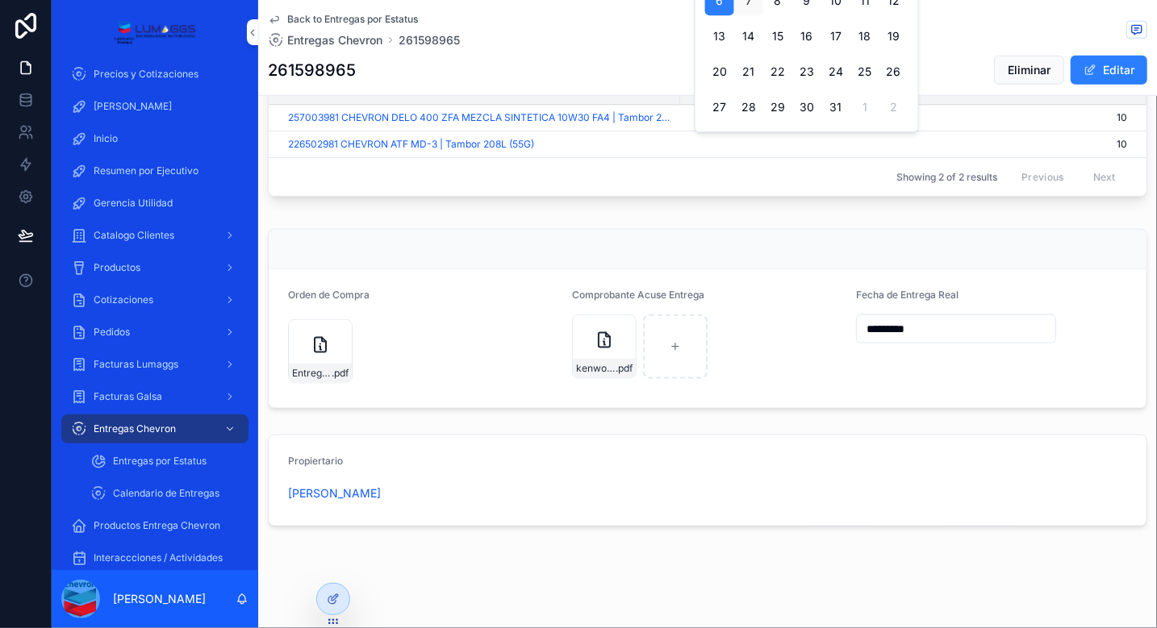
scroll to position [613, 0]
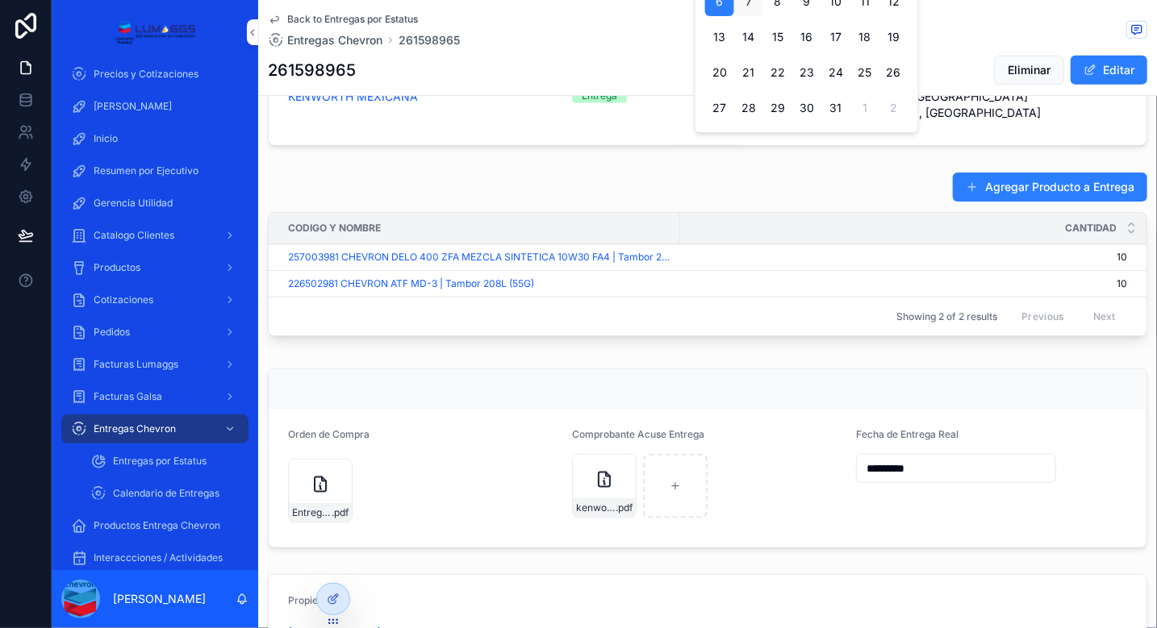
click at [1084, 63] on button "Editar" at bounding box center [1108, 70] width 77 height 29
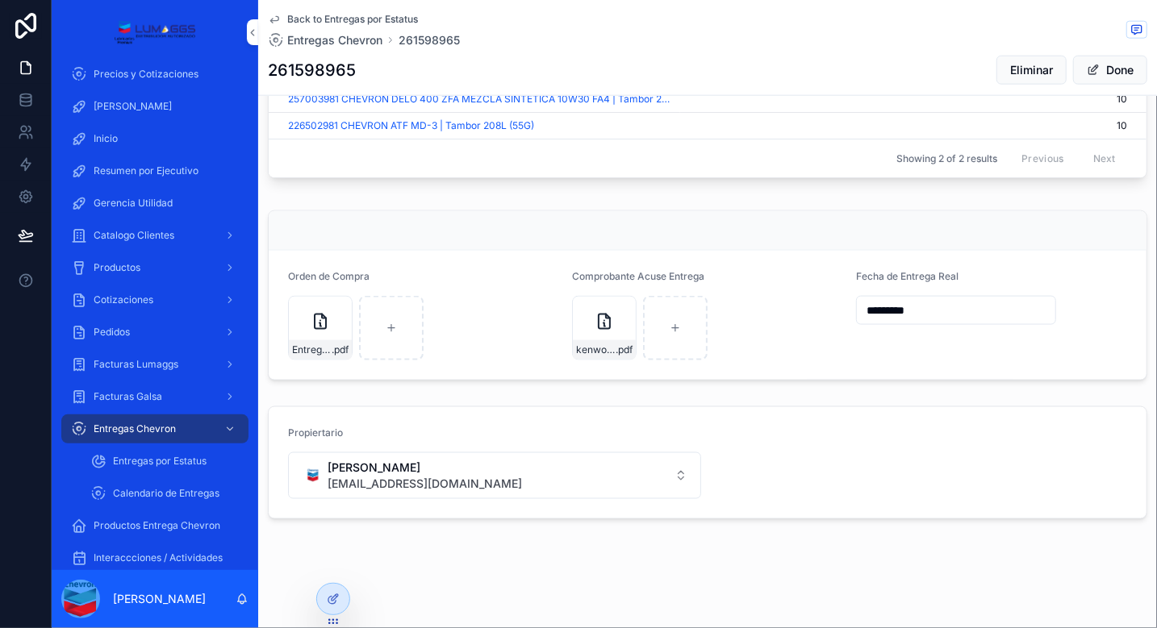
scroll to position [916, 0]
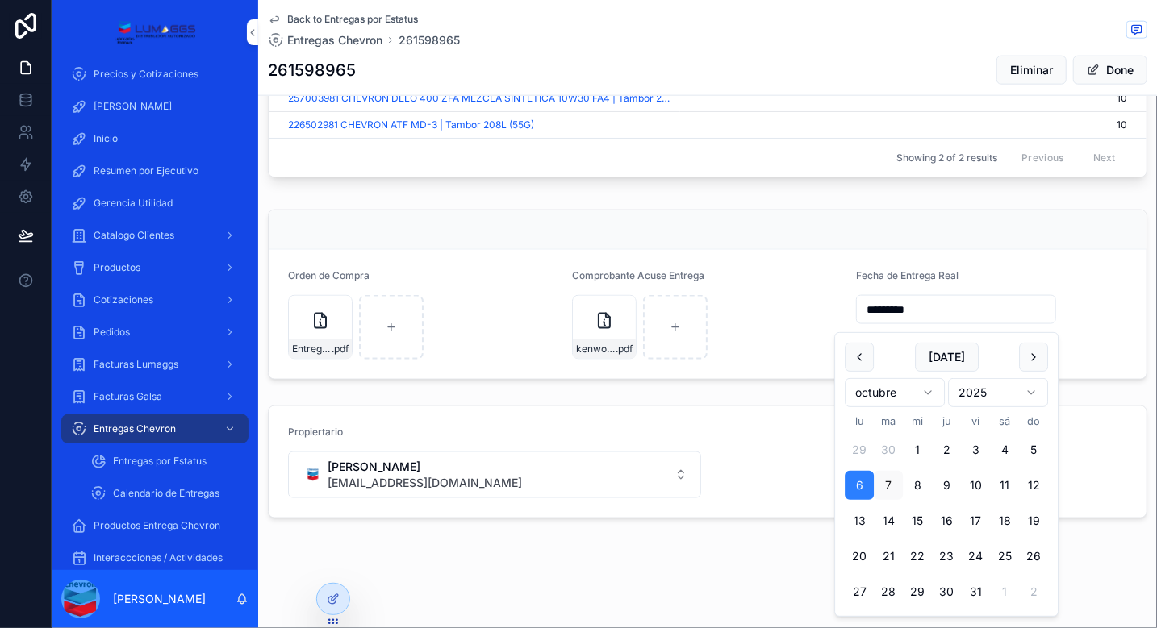
click at [915, 318] on input "*********" at bounding box center [956, 309] width 198 height 23
click at [887, 486] on button "7" at bounding box center [887, 485] width 29 height 29
type input "*********"
click at [1086, 315] on form "Orden de Compra Entrega-Kenmex_6-oct .pdf Comprobante Acuse Entrega kenworth-fo…" at bounding box center [708, 314] width 878 height 129
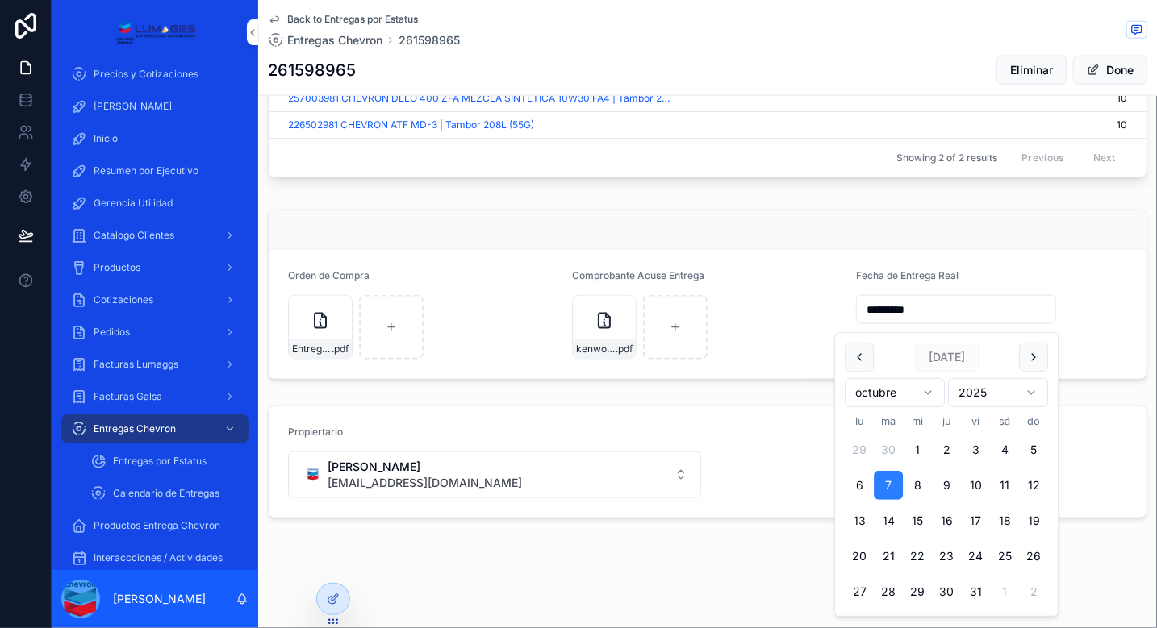
click at [936, 312] on input "*********" at bounding box center [956, 309] width 198 height 23
click at [864, 487] on button "6" at bounding box center [858, 485] width 29 height 29
type input "*********"
click at [1076, 303] on form "Orden de Compra Entrega-Kenmex_6-oct .pdf Comprobante Acuse Entrega kenworth-fo…" at bounding box center [708, 314] width 878 height 129
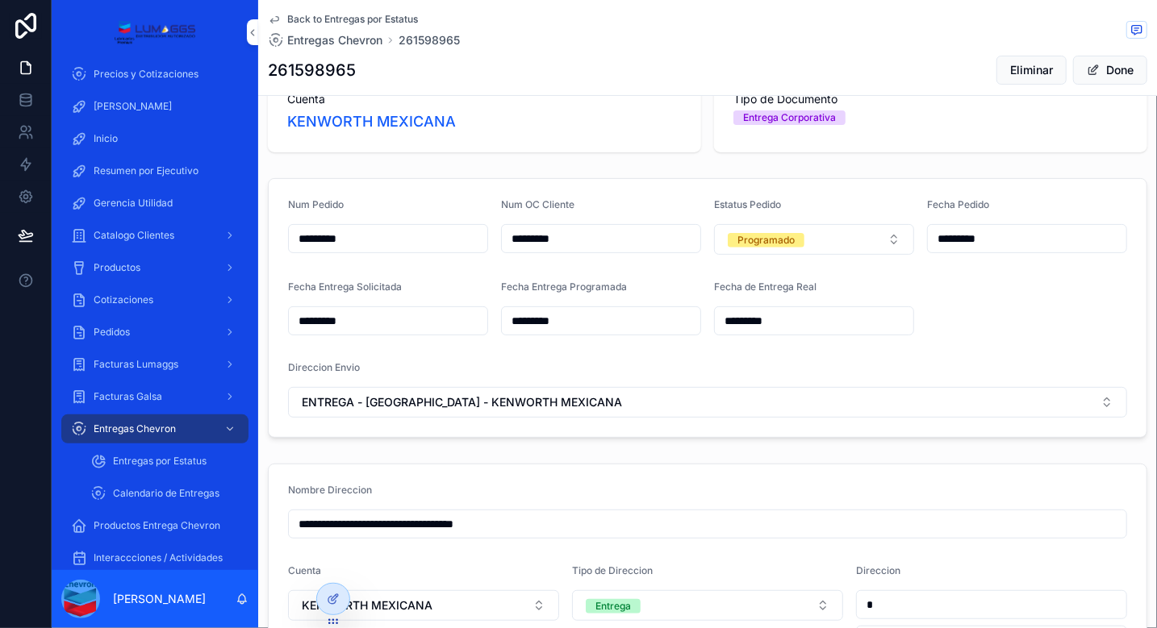
scroll to position [119, 0]
click at [857, 251] on button "Programado" at bounding box center [814, 239] width 200 height 31
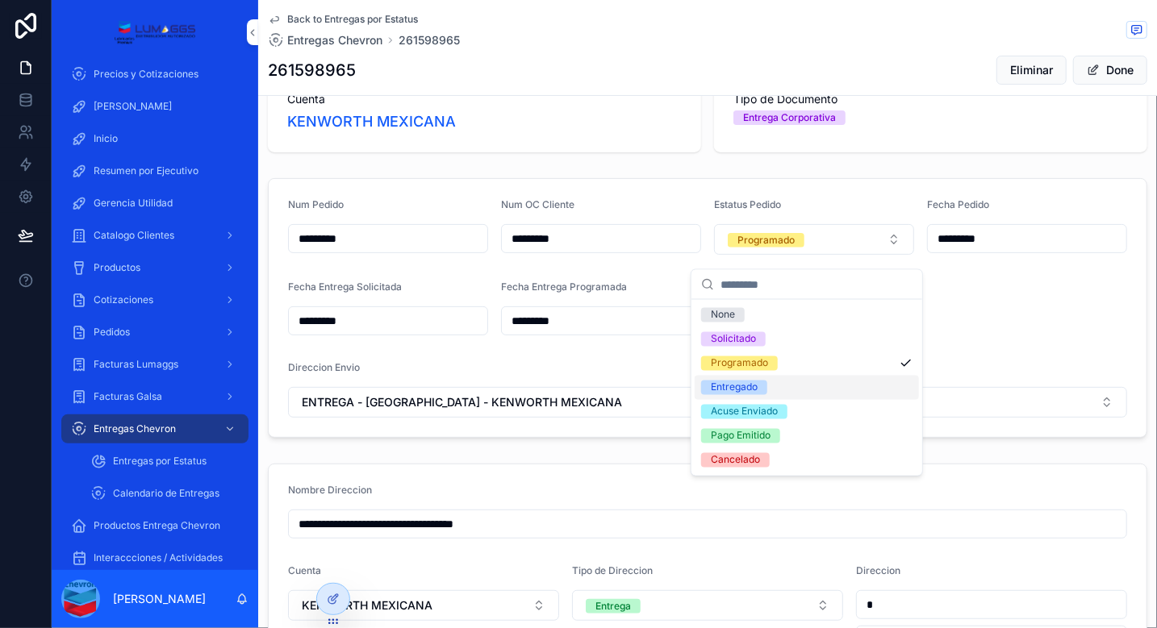
click at [740, 386] on div "Entregado" at bounding box center [734, 388] width 47 height 15
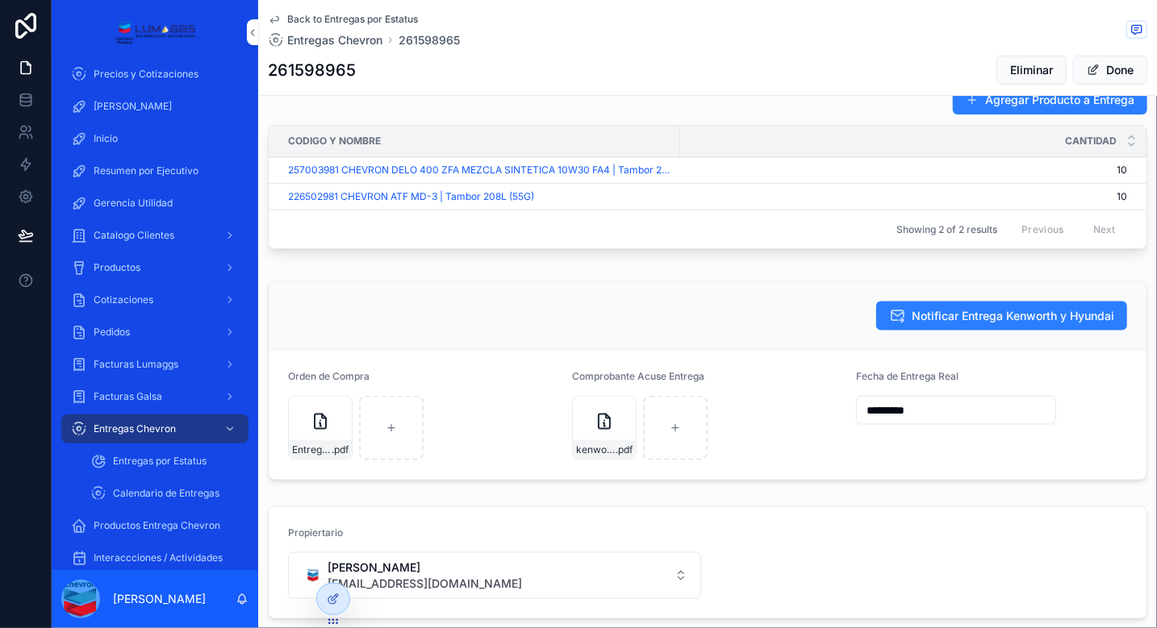
scroll to position [832, 0]
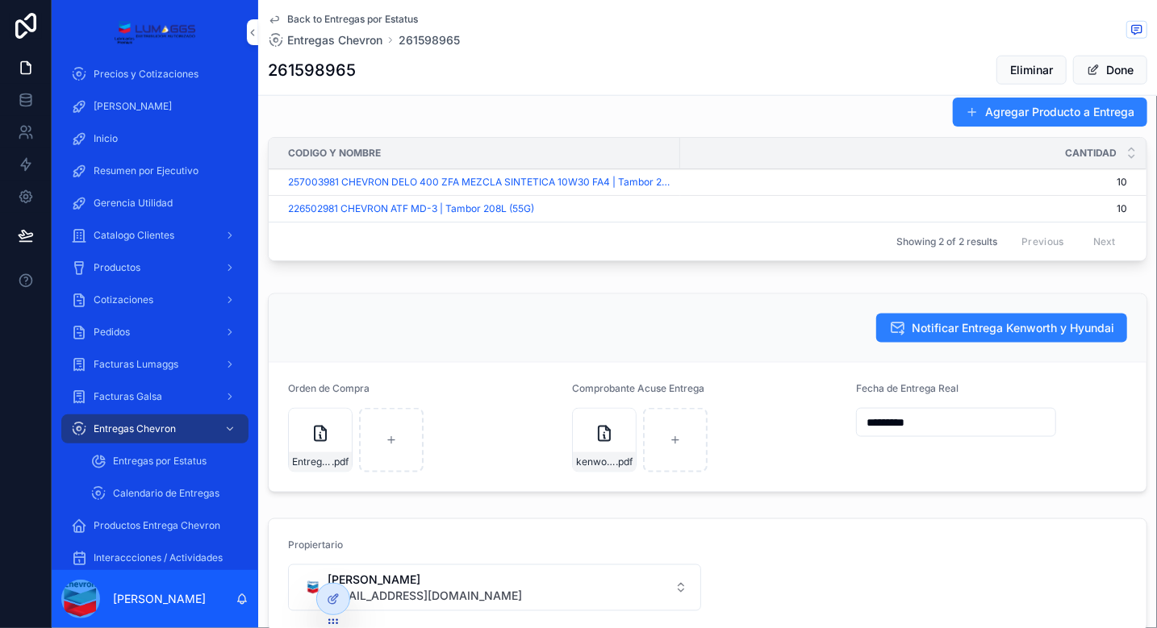
click at [765, 426] on div "kenworth-folio-261598965--fecha-6-octubre .pdf" at bounding box center [707, 440] width 271 height 65
click at [27, 168] on icon at bounding box center [26, 164] width 16 height 16
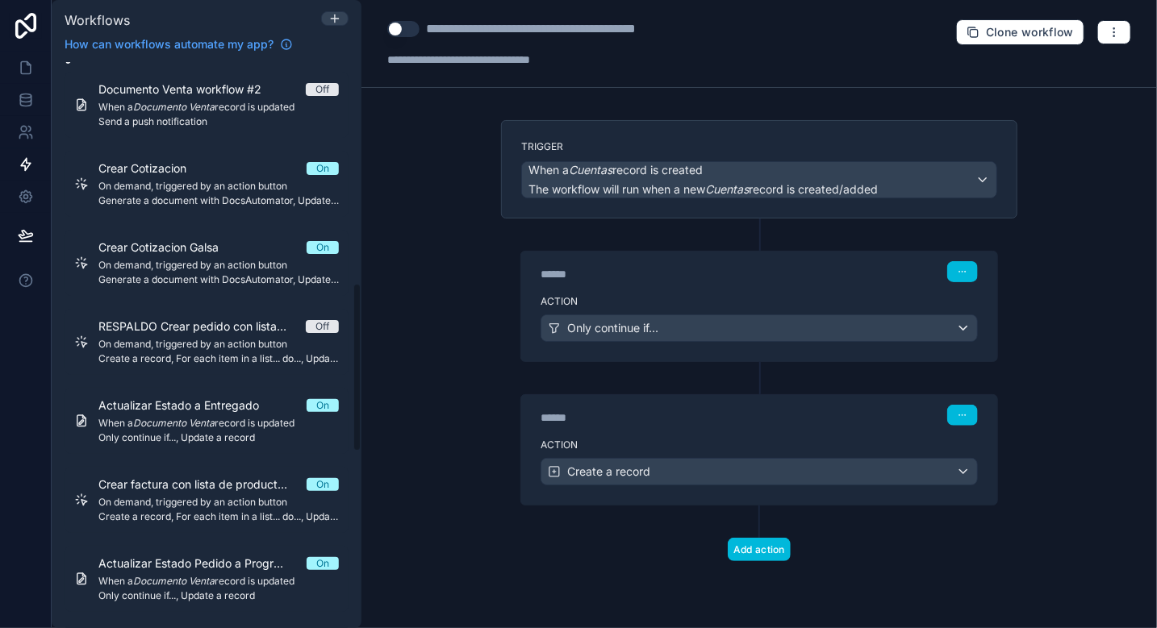
scroll to position [767, 0]
click at [217, 426] on span "When a Documento Venta record is updated" at bounding box center [218, 421] width 240 height 13
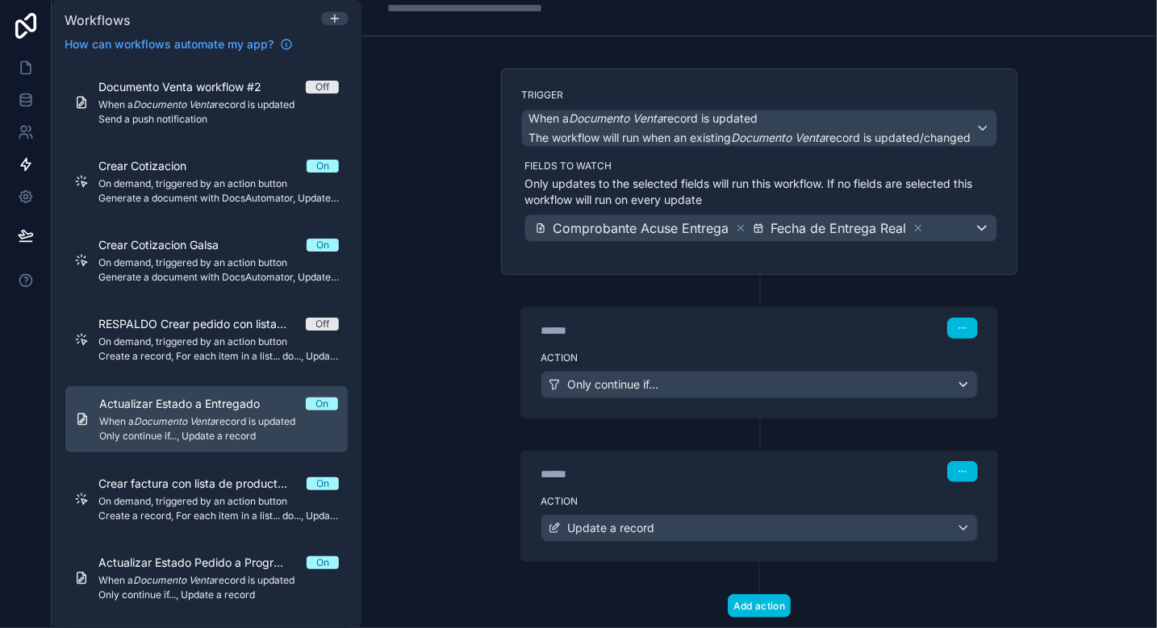
scroll to position [58, 0]
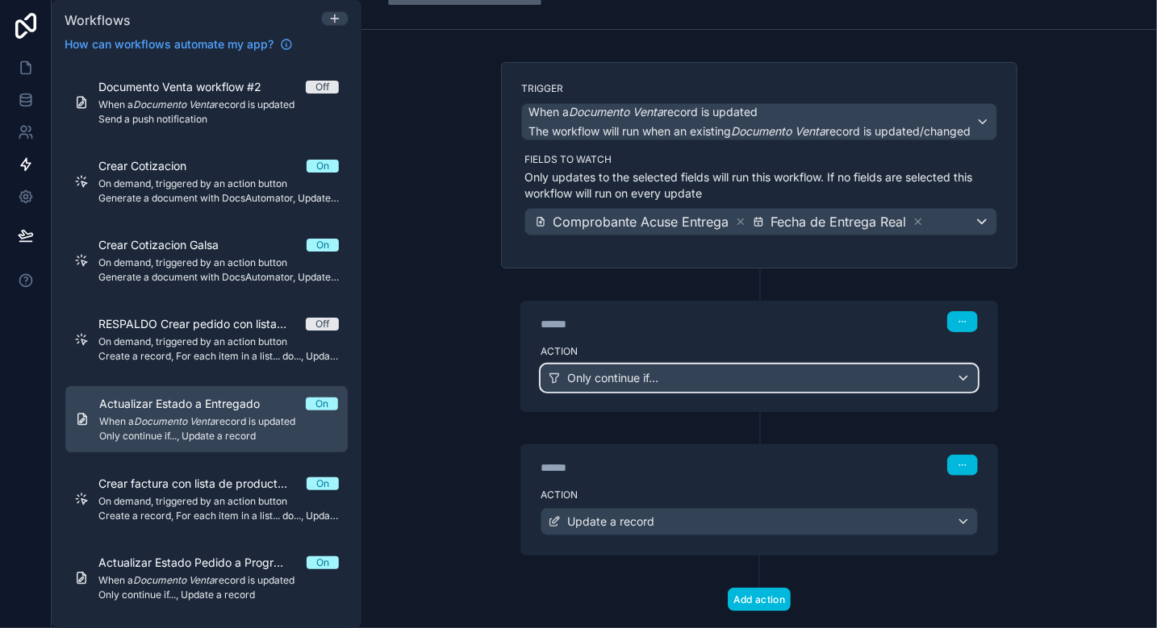
click at [729, 377] on div "Only continue if..." at bounding box center [759, 378] width 436 height 26
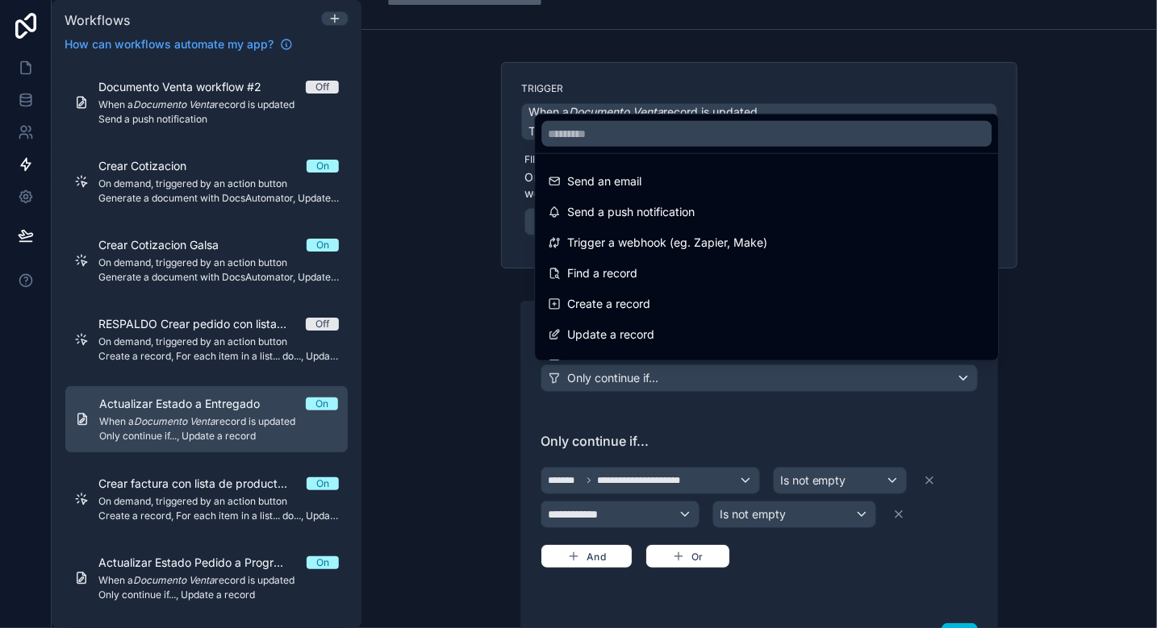
click at [494, 415] on div at bounding box center [578, 314] width 1157 height 628
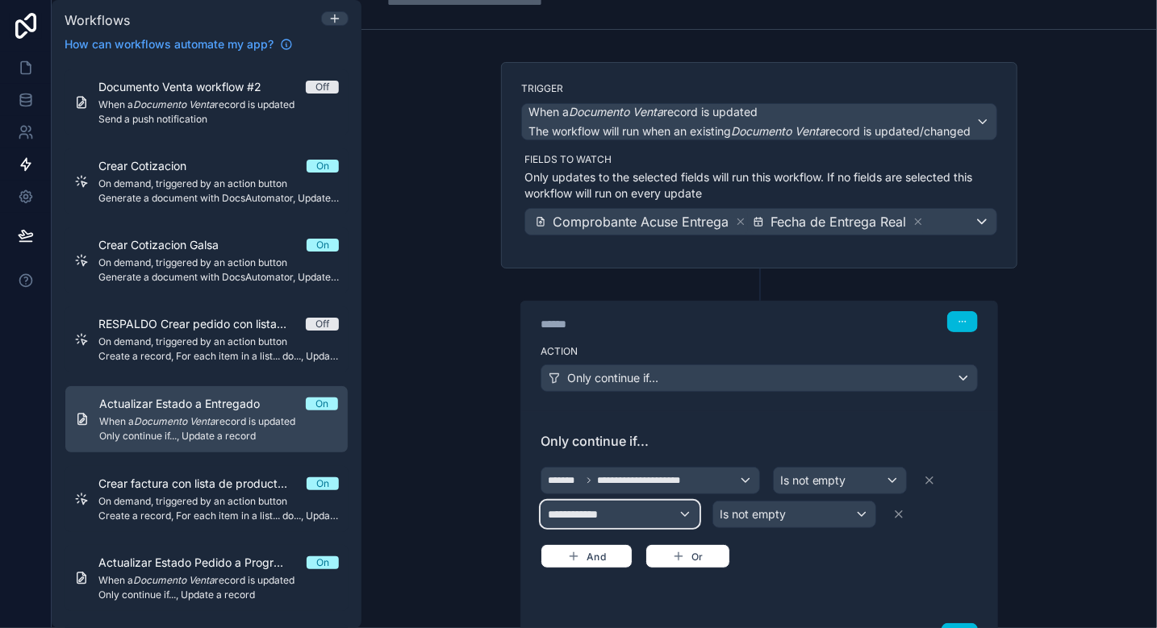
click at [610, 507] on div "**********" at bounding box center [619, 515] width 157 height 26
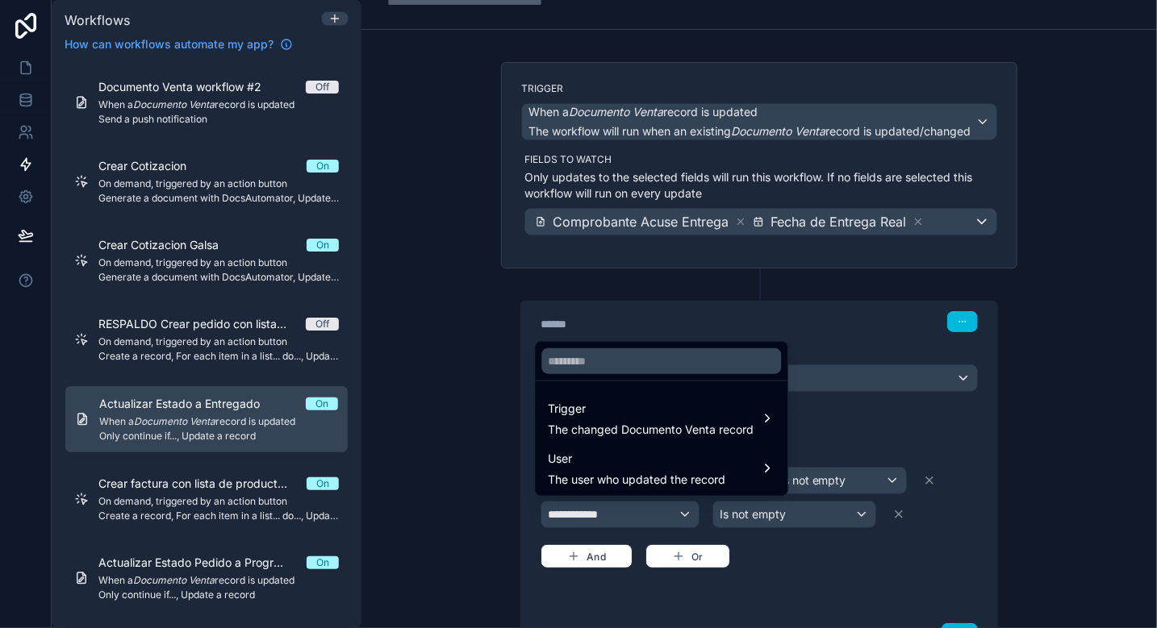
click at [477, 422] on div at bounding box center [578, 314] width 1157 height 628
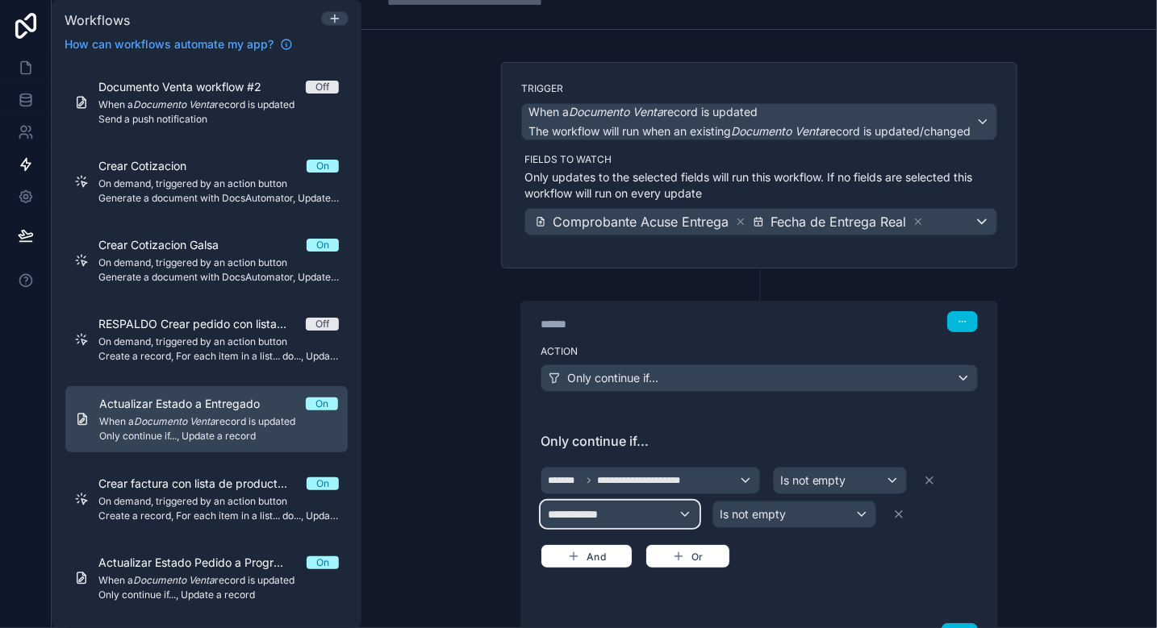
click at [601, 511] on span "**********" at bounding box center [578, 515] width 60 height 16
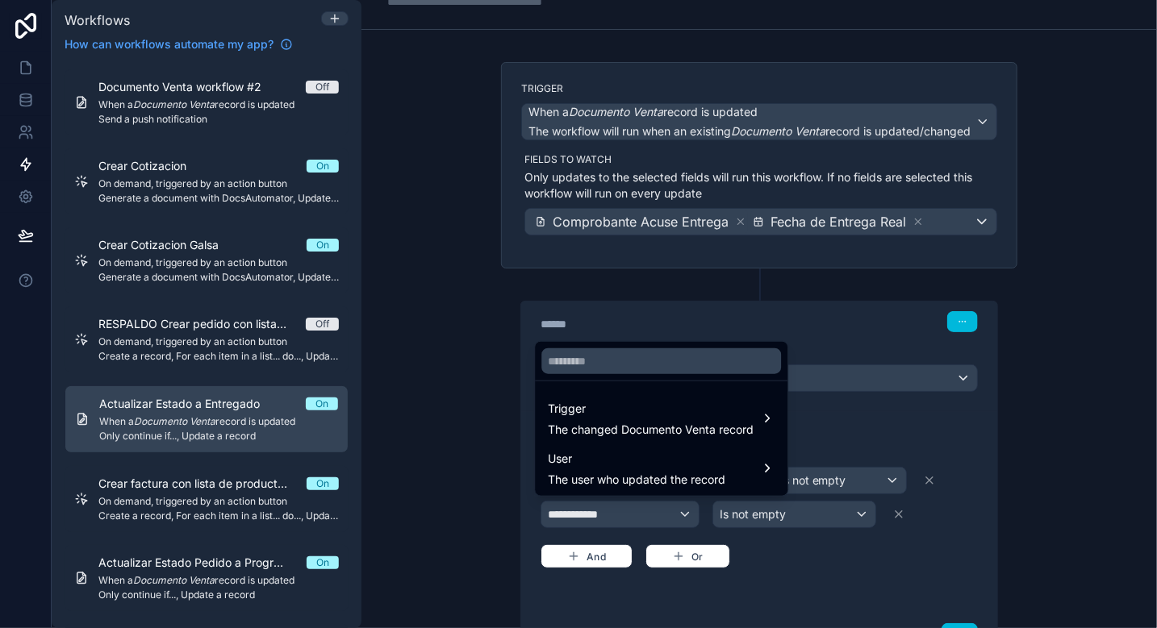
click at [590, 415] on span "Trigger" at bounding box center [651, 408] width 206 height 19
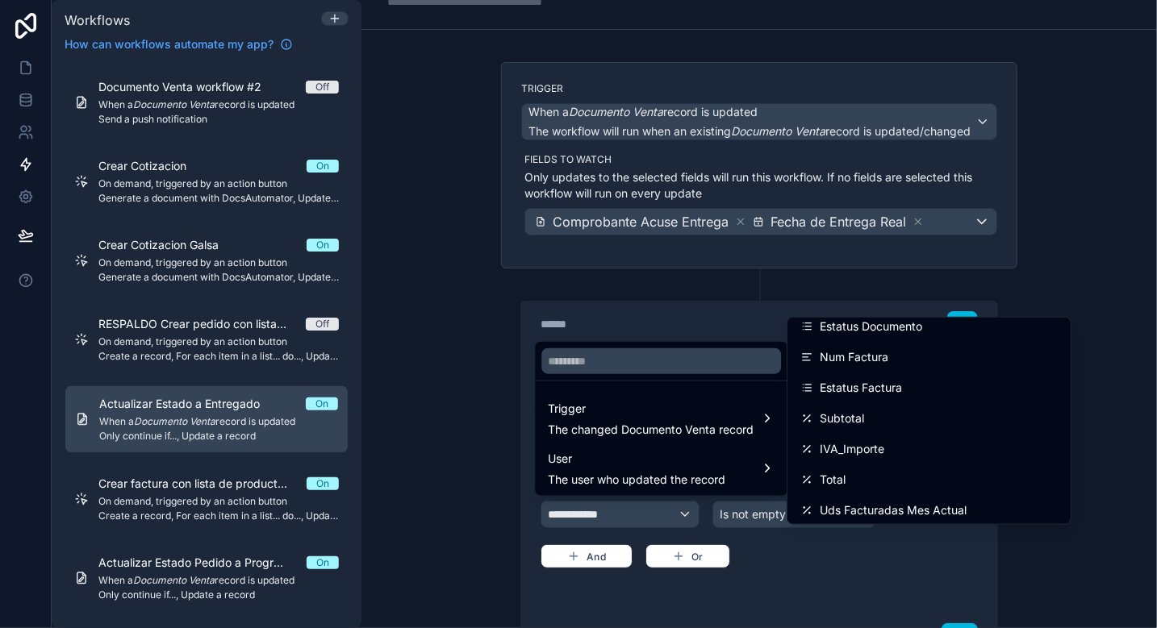
scroll to position [0, 0]
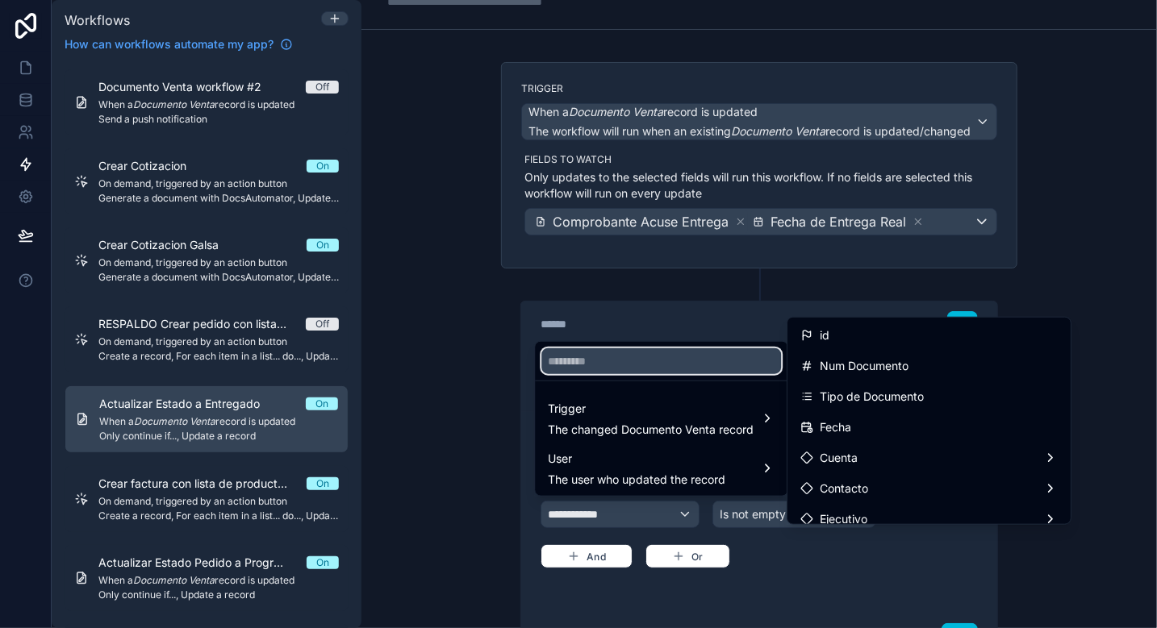
click at [607, 361] on input "text" at bounding box center [661, 361] width 240 height 26
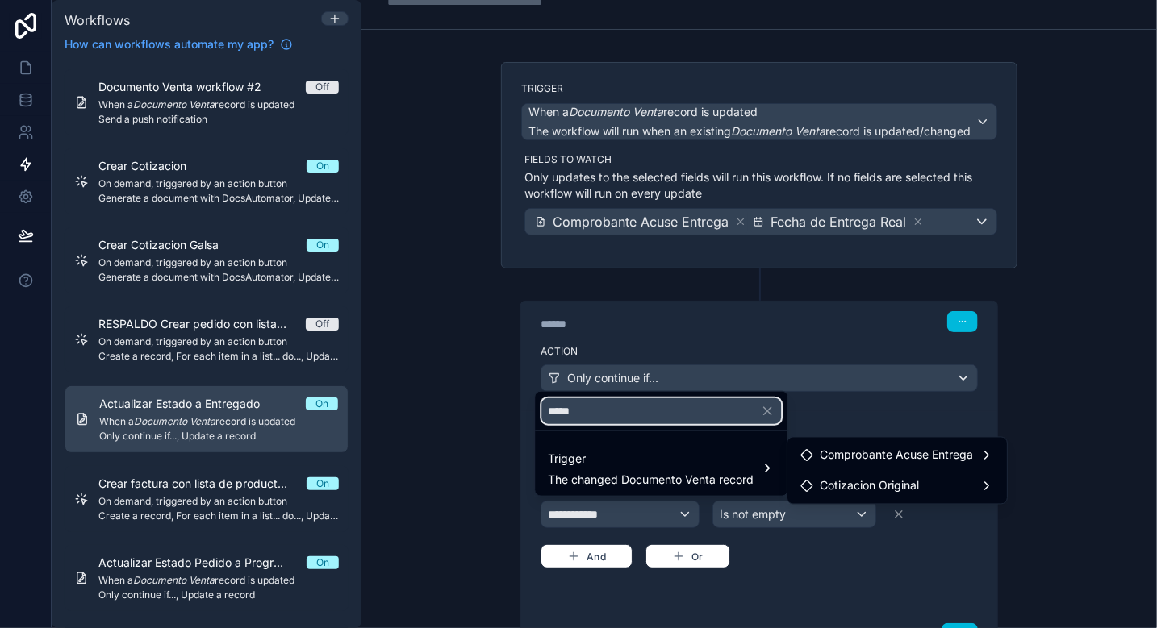
type input "*****"
click at [811, 453] on icon at bounding box center [806, 455] width 13 height 13
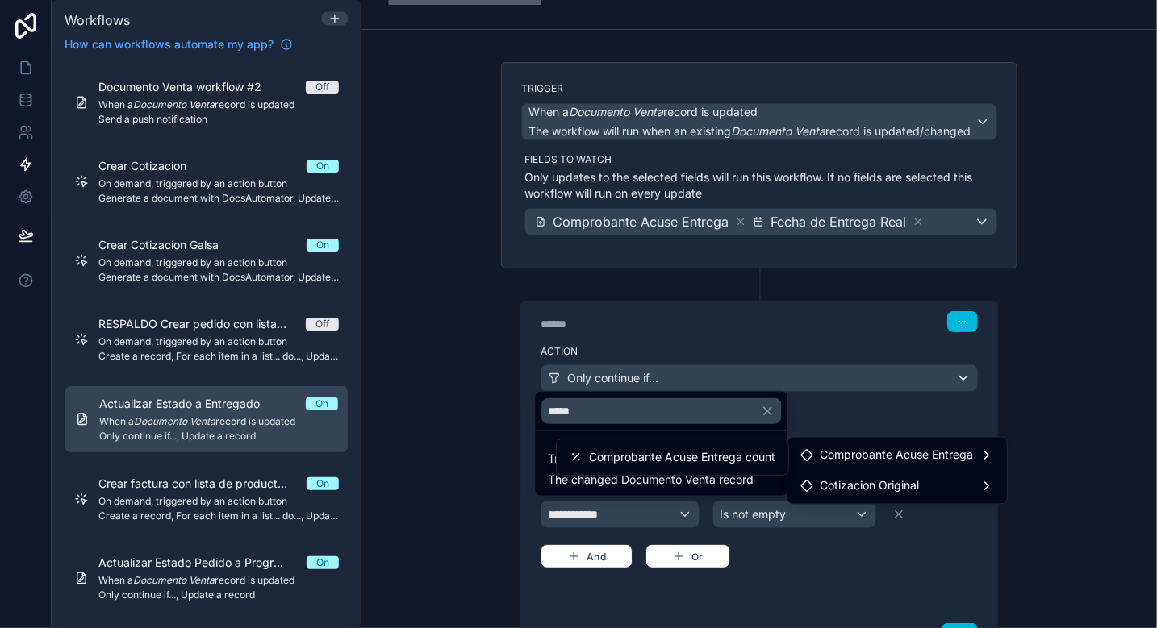
click at [882, 453] on span "Comprobante Acuse Entrega" at bounding box center [895, 455] width 153 height 19
click at [652, 453] on span "Comprobante Acuse Entrega count" at bounding box center [682, 457] width 186 height 19
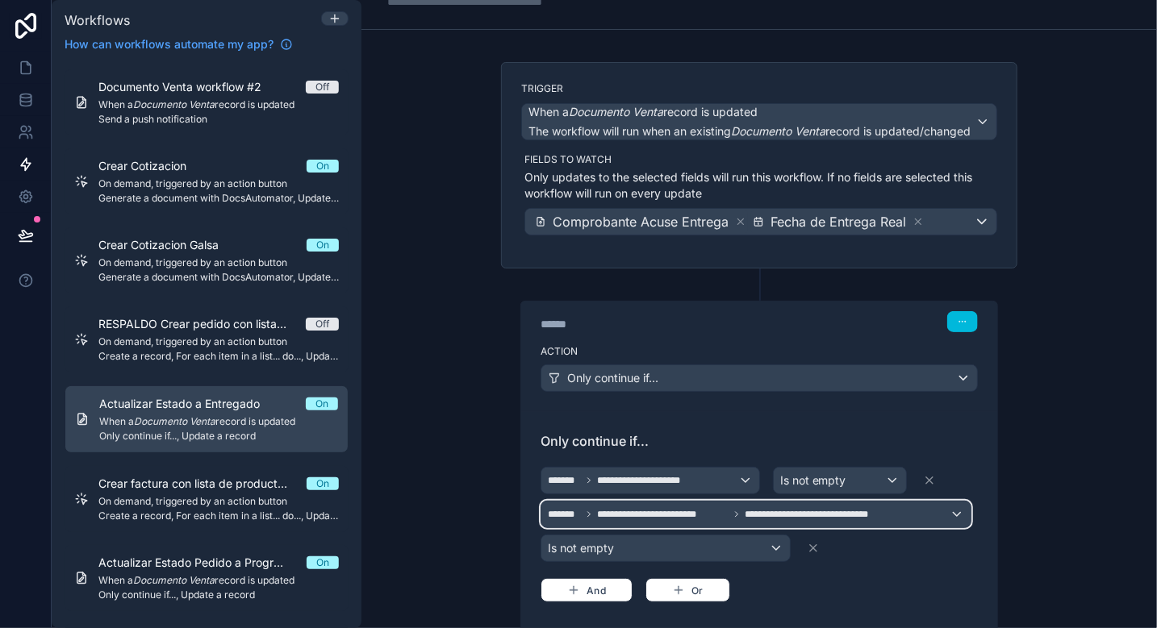
click at [614, 512] on span "**********" at bounding box center [662, 514] width 131 height 13
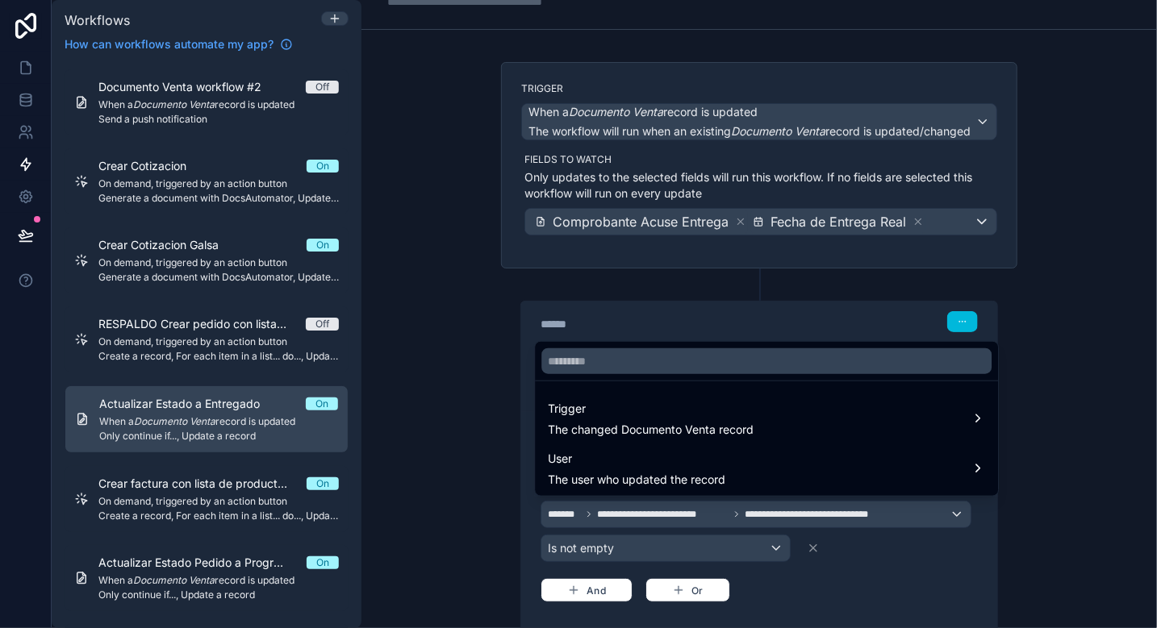
click at [704, 420] on div "Trigger The changed Documento Venta record" at bounding box center [651, 418] width 206 height 39
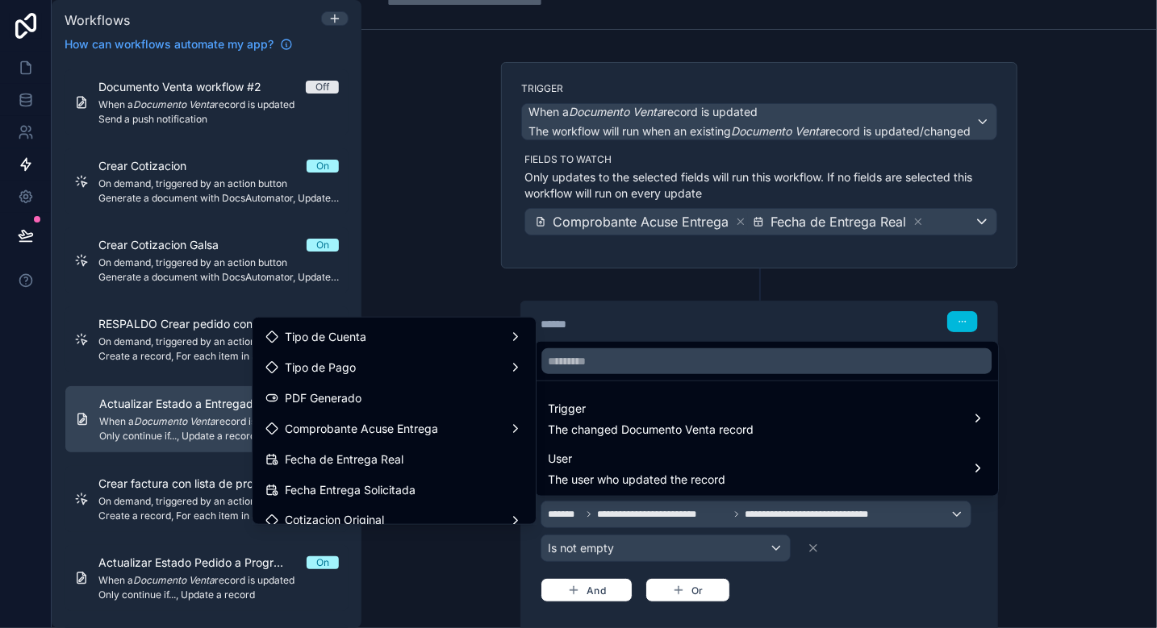
scroll to position [1254, 0]
click at [396, 425] on span "Comprobante Acuse Entrega" at bounding box center [361, 429] width 153 height 19
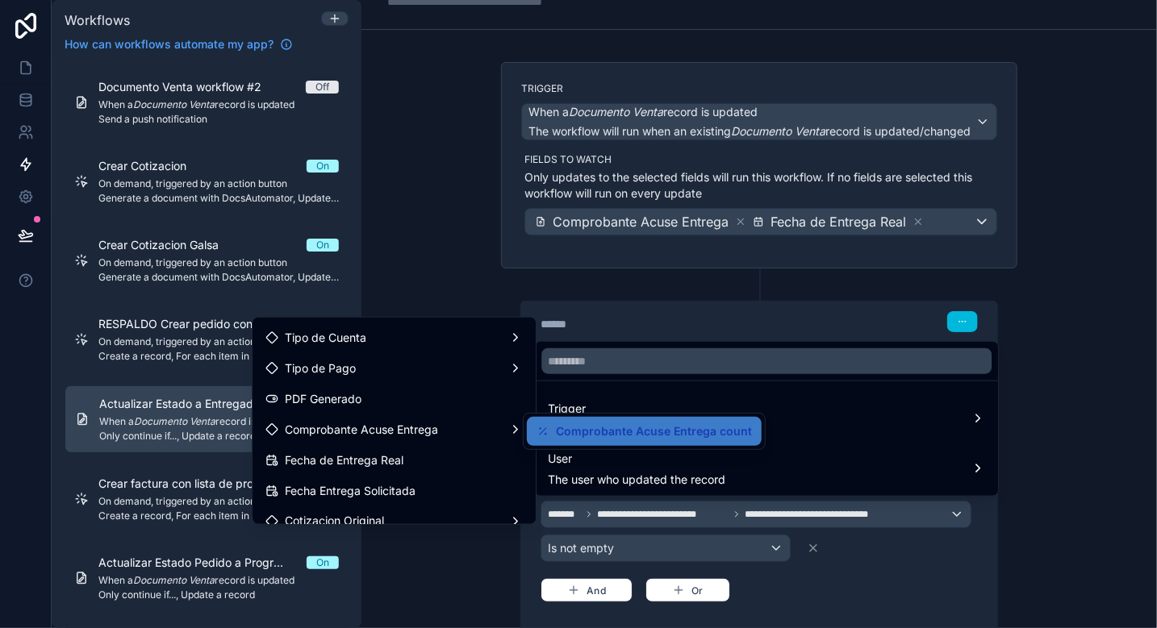
click at [601, 431] on span "Comprobante Acuse Entrega count" at bounding box center [654, 431] width 196 height 19
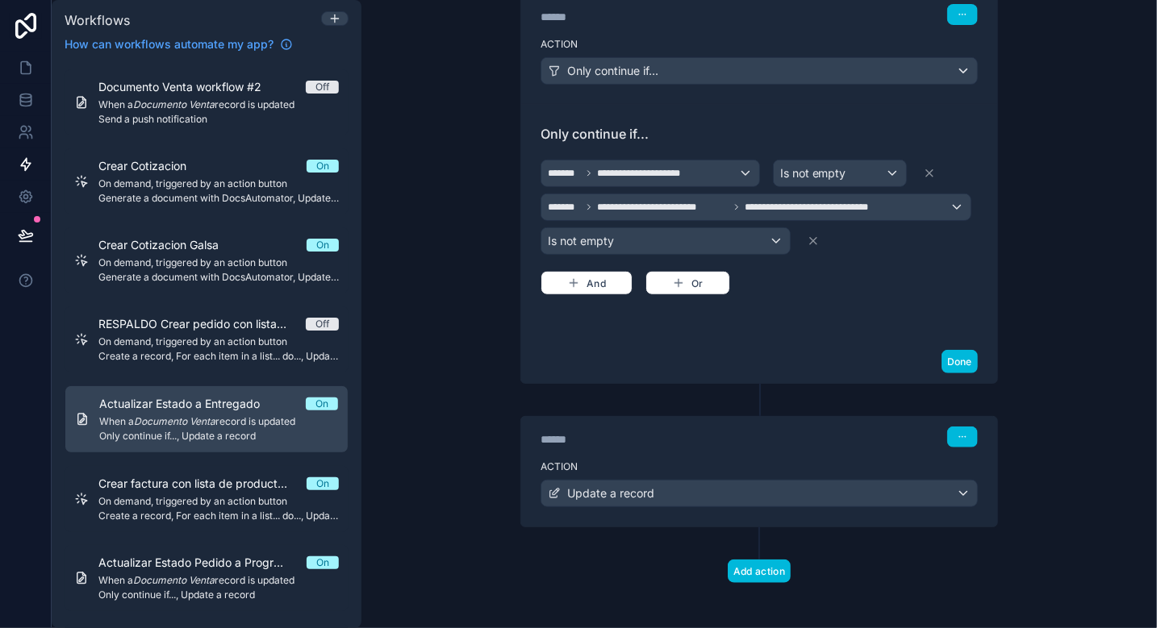
scroll to position [353, 0]
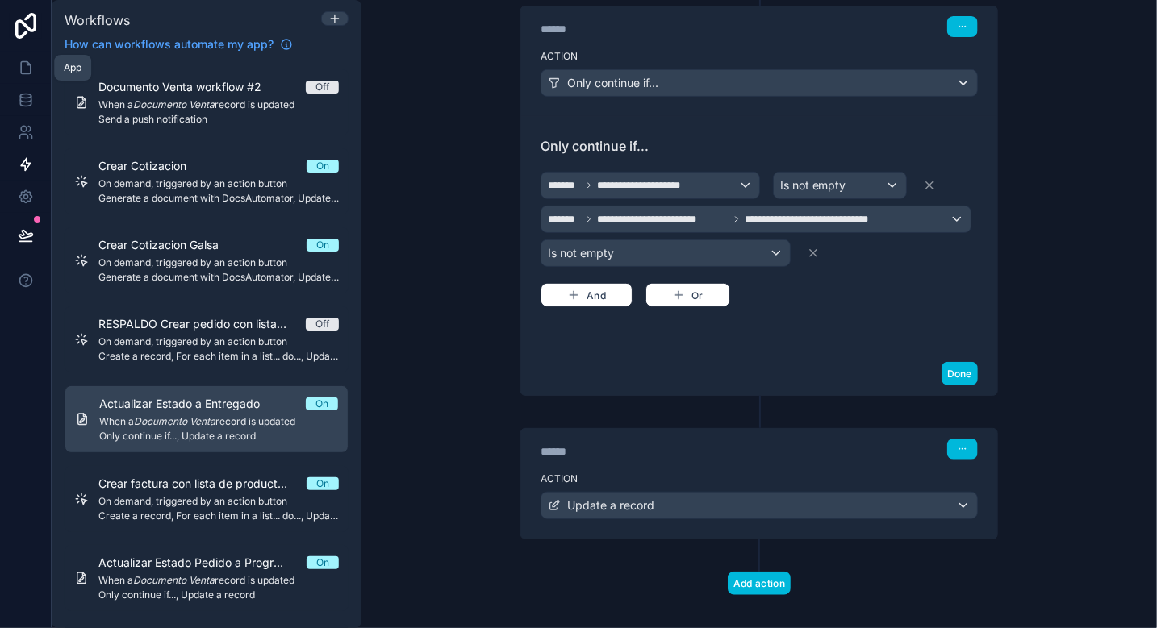
click at [28, 70] on icon at bounding box center [26, 68] width 16 height 16
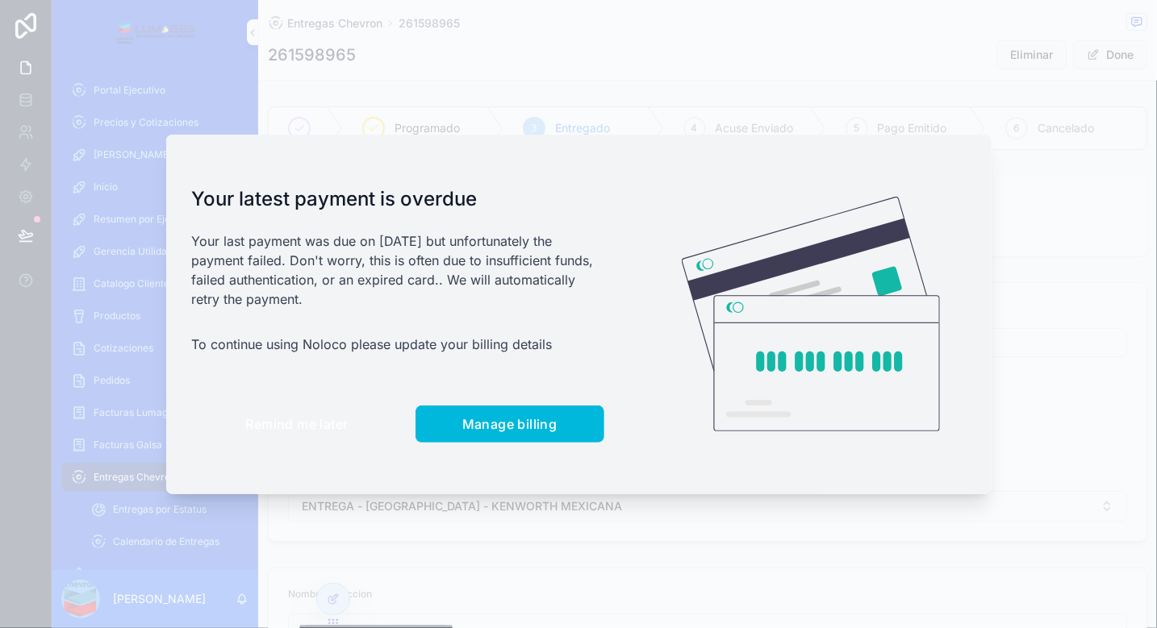
click at [329, 423] on span "Remind me later" at bounding box center [297, 424] width 102 height 16
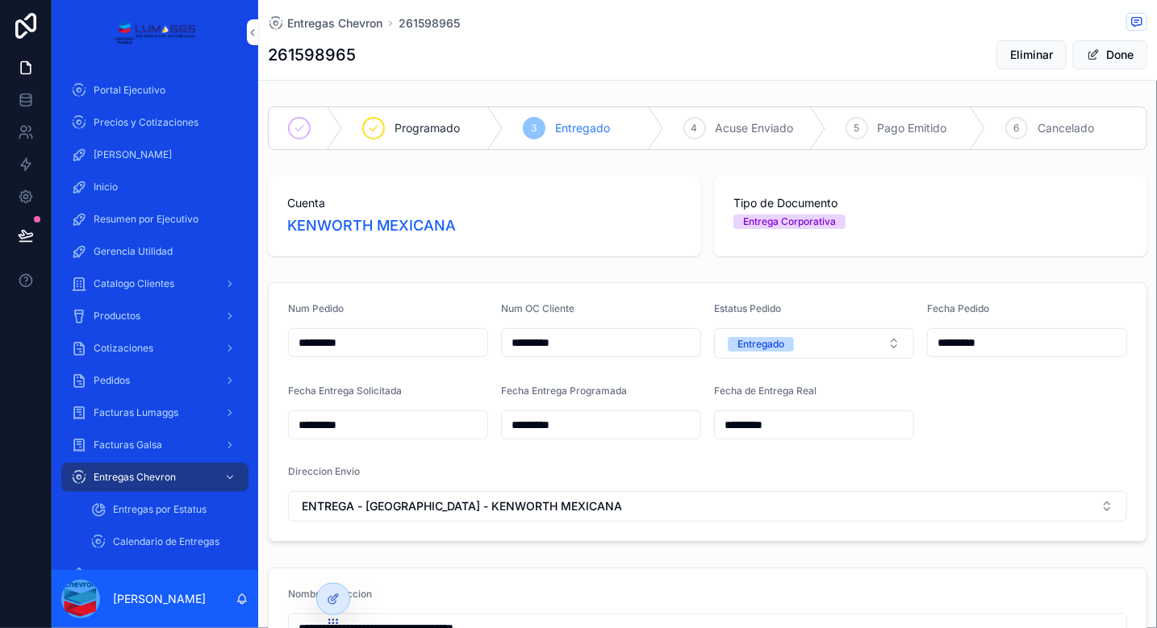
click at [342, 24] on span "Entregas Chevron" at bounding box center [334, 23] width 95 height 16
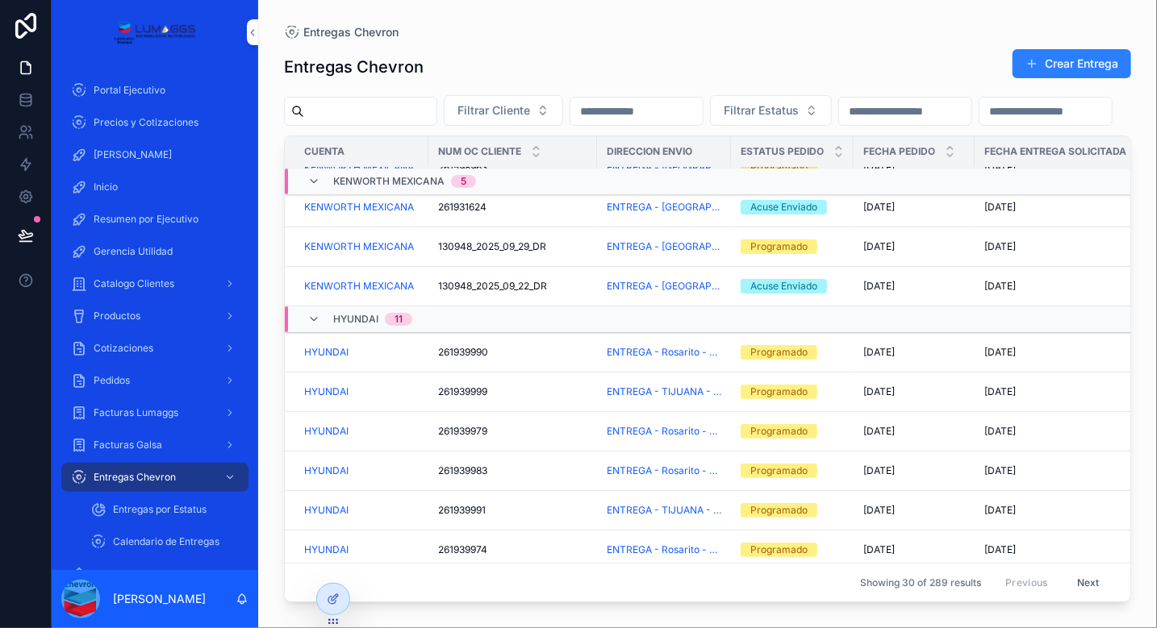
scroll to position [0, 6]
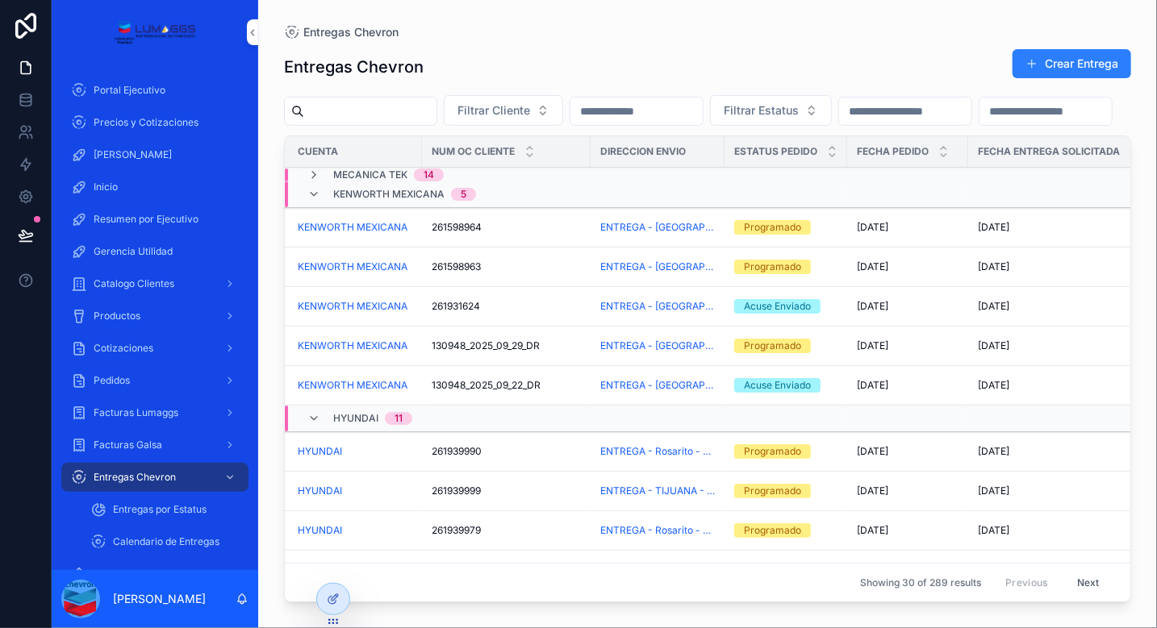
click at [532, 234] on div "261598964 261598964" at bounding box center [506, 227] width 149 height 13
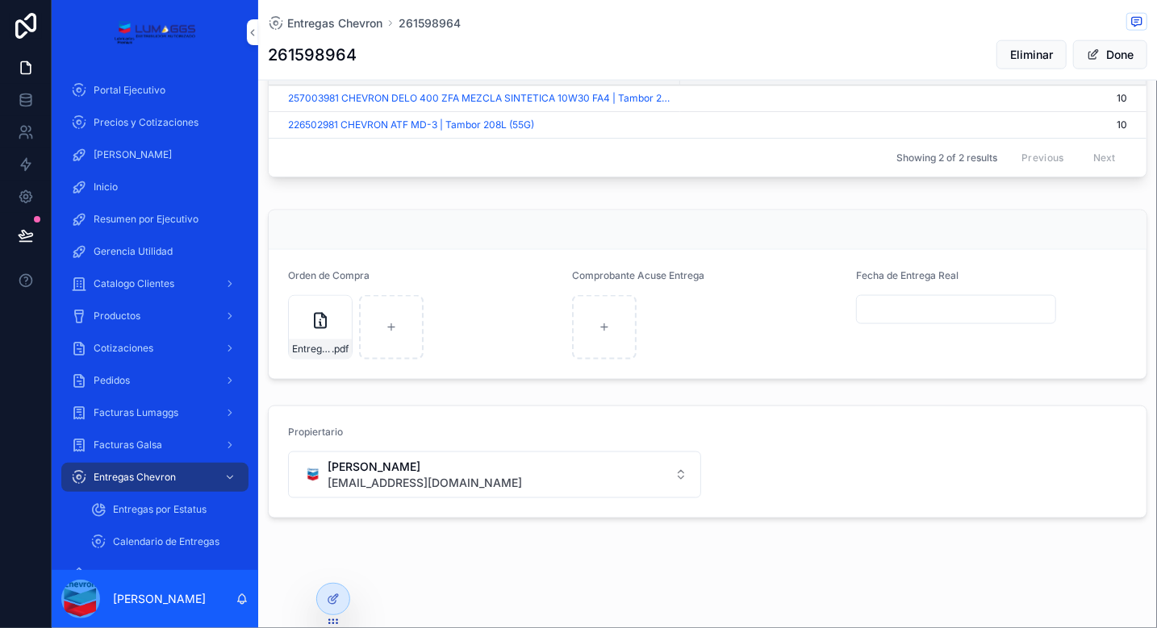
scroll to position [907, 0]
click at [610, 348] on div "scrollable content" at bounding box center [604, 327] width 65 height 65
click at [25, 164] on icon at bounding box center [26, 164] width 16 height 16
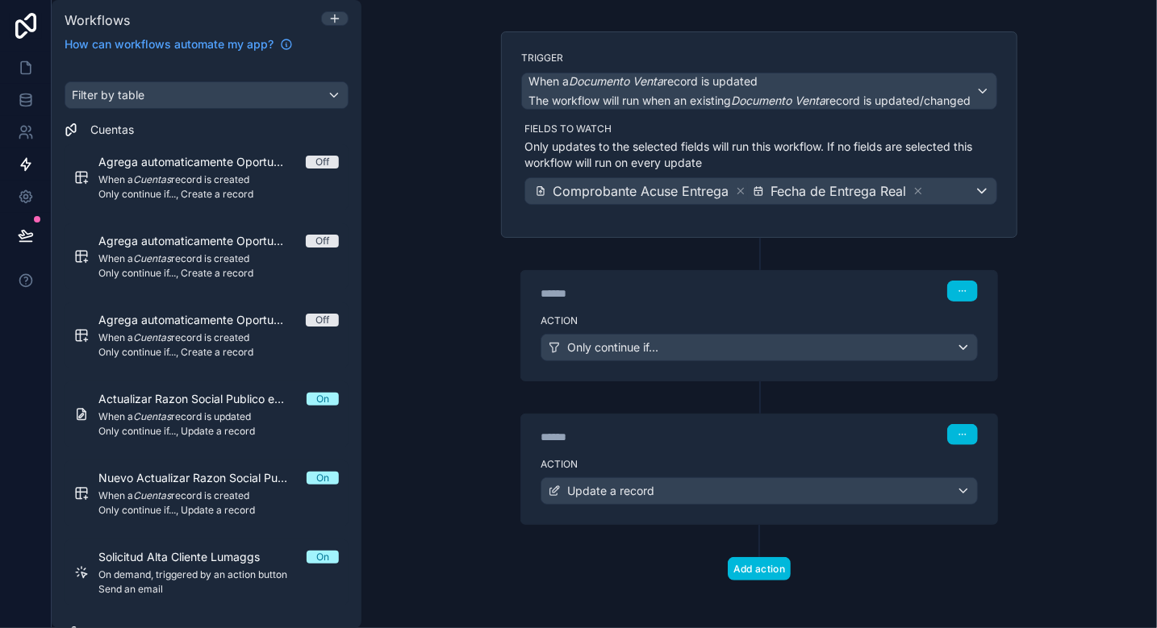
scroll to position [88, 0]
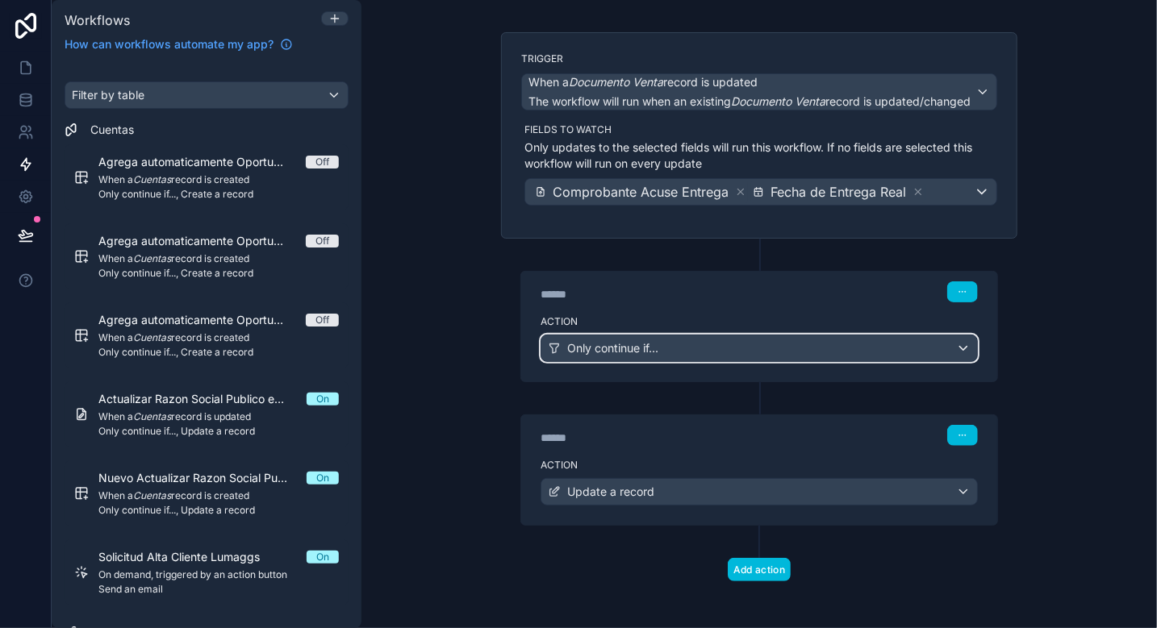
click at [654, 344] on div "Only continue if..." at bounding box center [759, 349] width 436 height 26
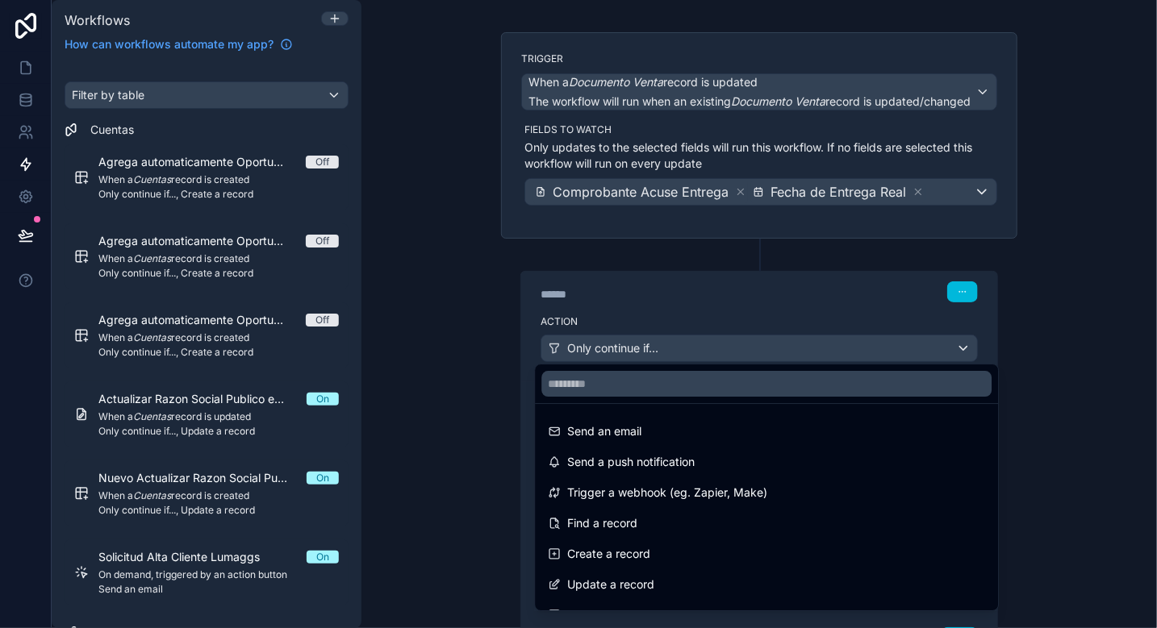
click at [465, 427] on div at bounding box center [578, 314] width 1157 height 628
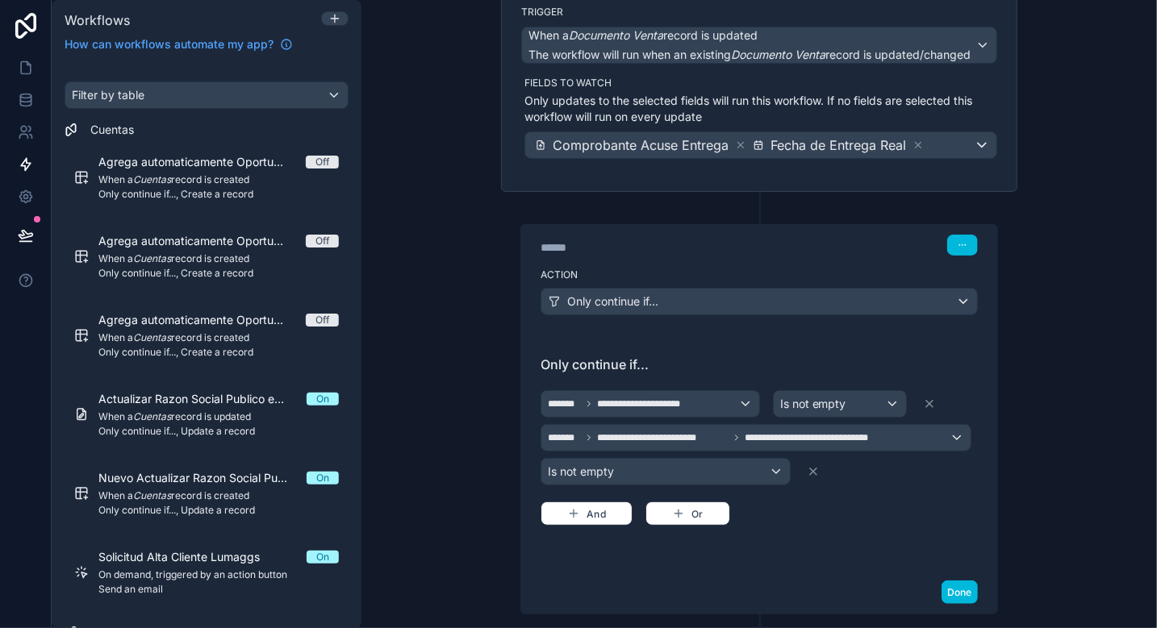
scroll to position [133, 0]
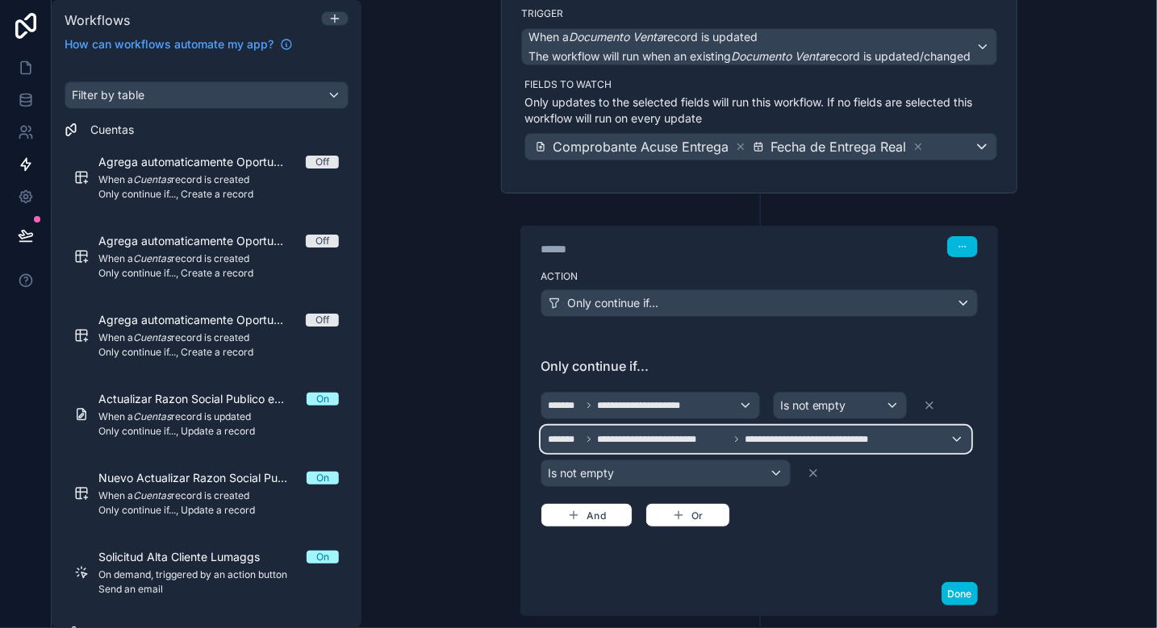
click at [697, 438] on span "**********" at bounding box center [662, 439] width 131 height 13
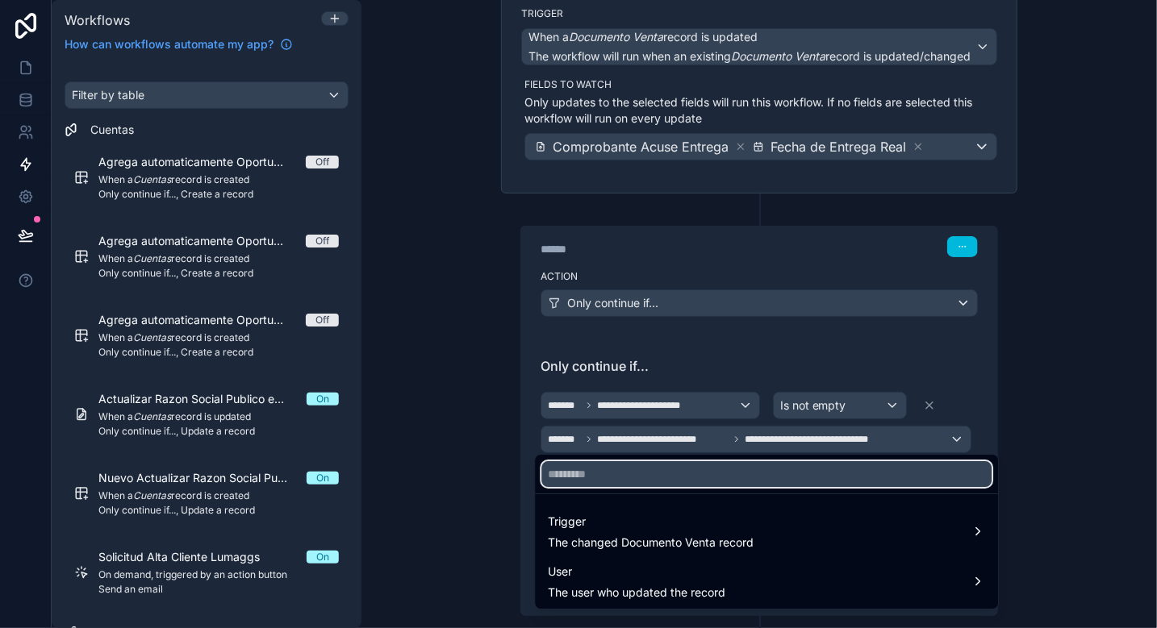
click at [622, 477] on input "text" at bounding box center [766, 474] width 450 height 26
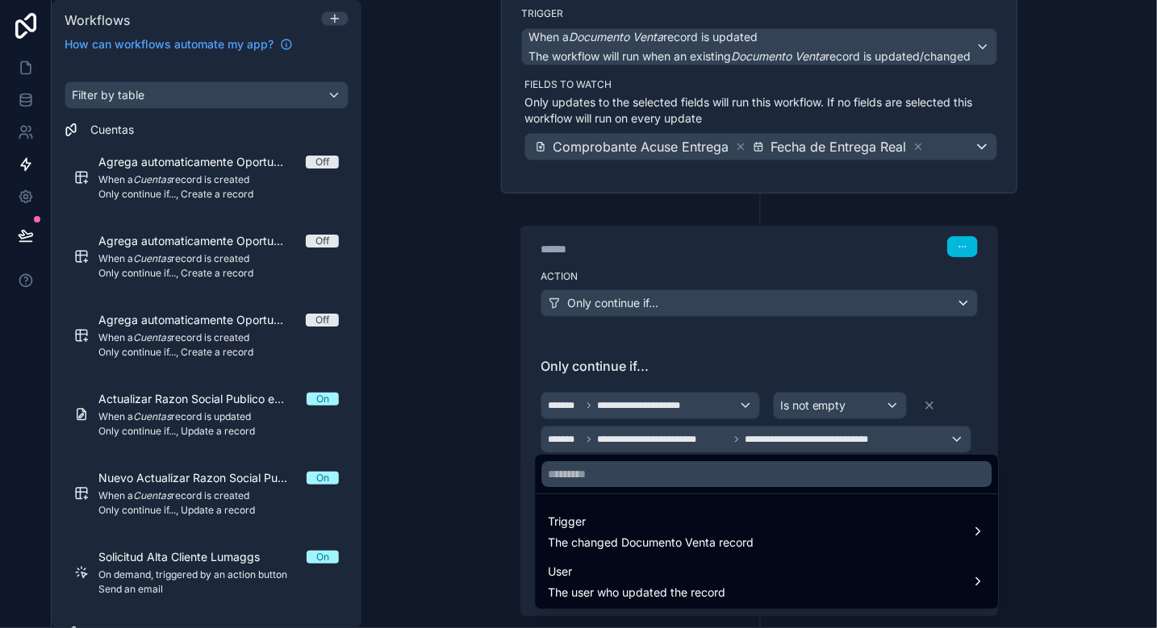
click at [597, 528] on span "Trigger" at bounding box center [651, 521] width 206 height 19
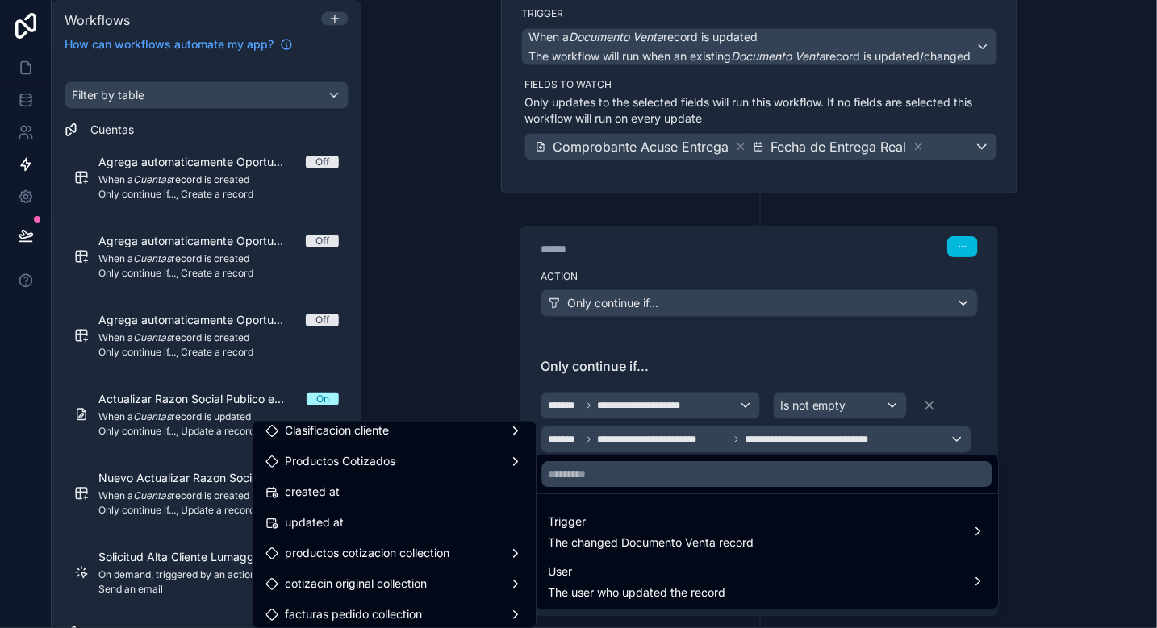
scroll to position [1791, 0]
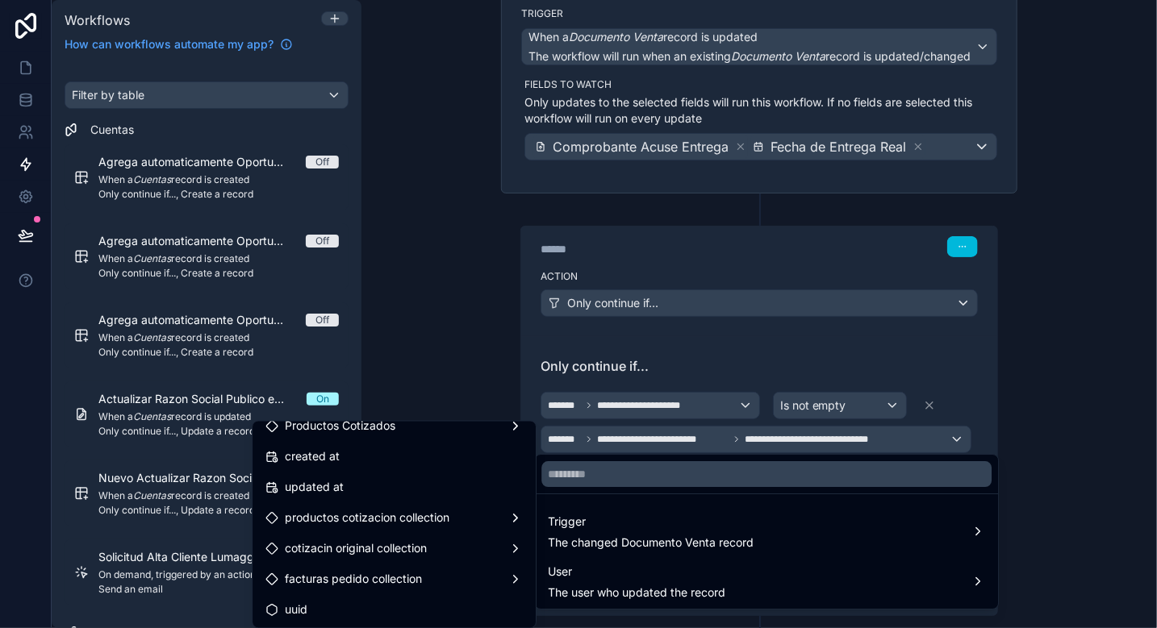
click at [24, 67] on div at bounding box center [578, 314] width 1157 height 628
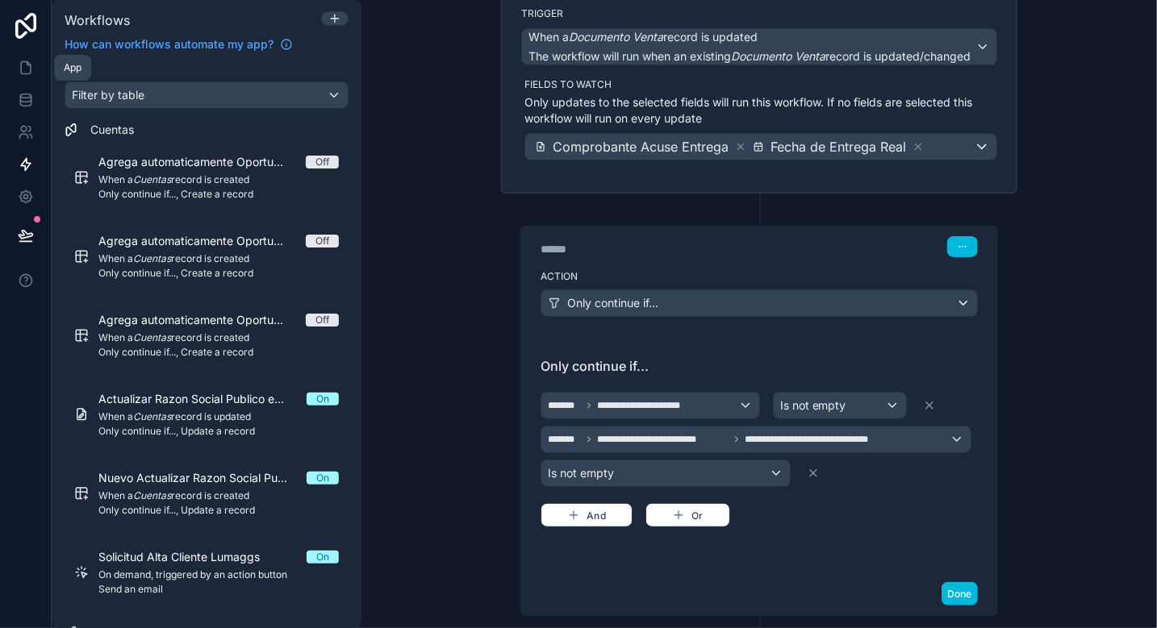
click at [23, 67] on icon at bounding box center [26, 68] width 16 height 16
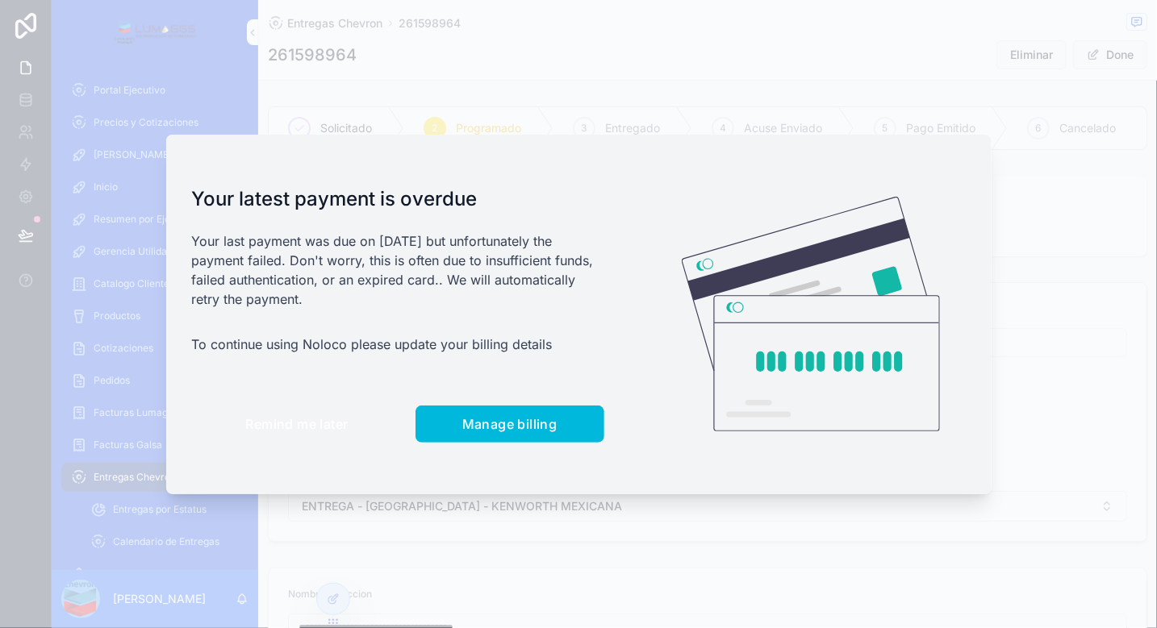
click at [331, 424] on span "Remind me later" at bounding box center [297, 424] width 102 height 16
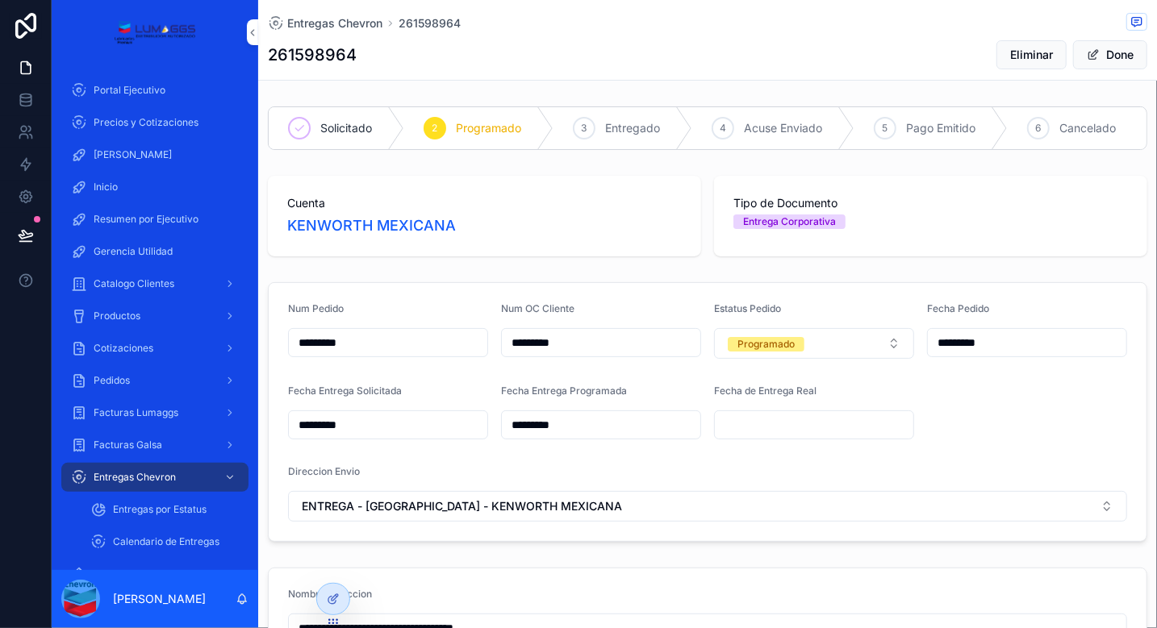
click at [355, 15] on span "Entregas Chevron" at bounding box center [334, 23] width 95 height 16
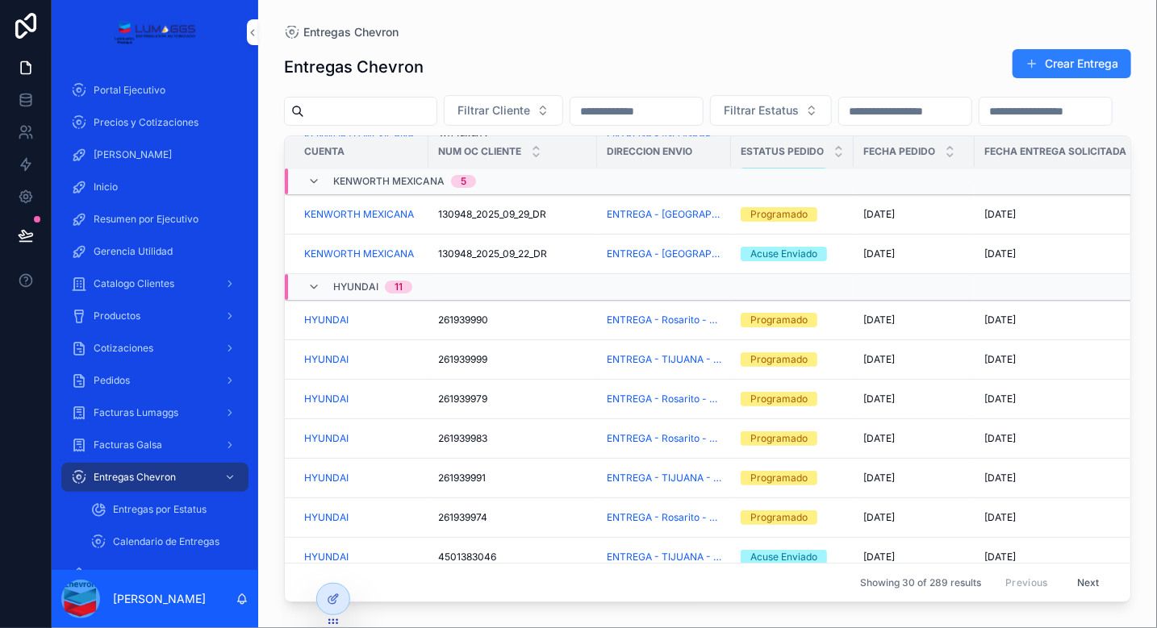
scroll to position [132, 0]
click at [132, 507] on span "Entregas por Estatus" at bounding box center [160, 509] width 94 height 13
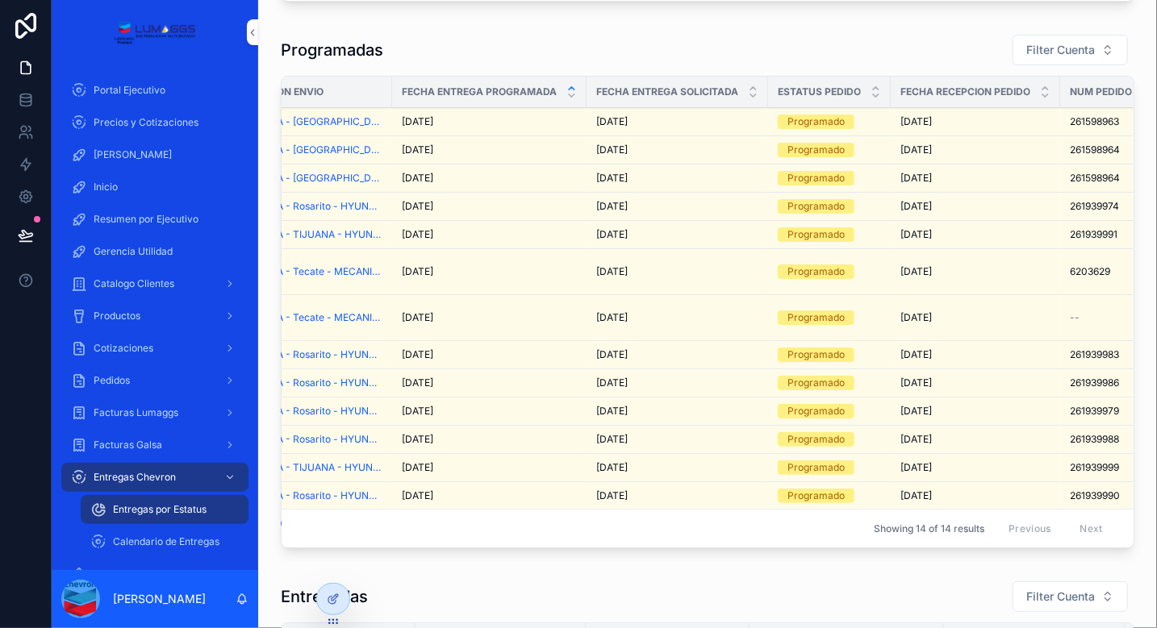
scroll to position [0, 445]
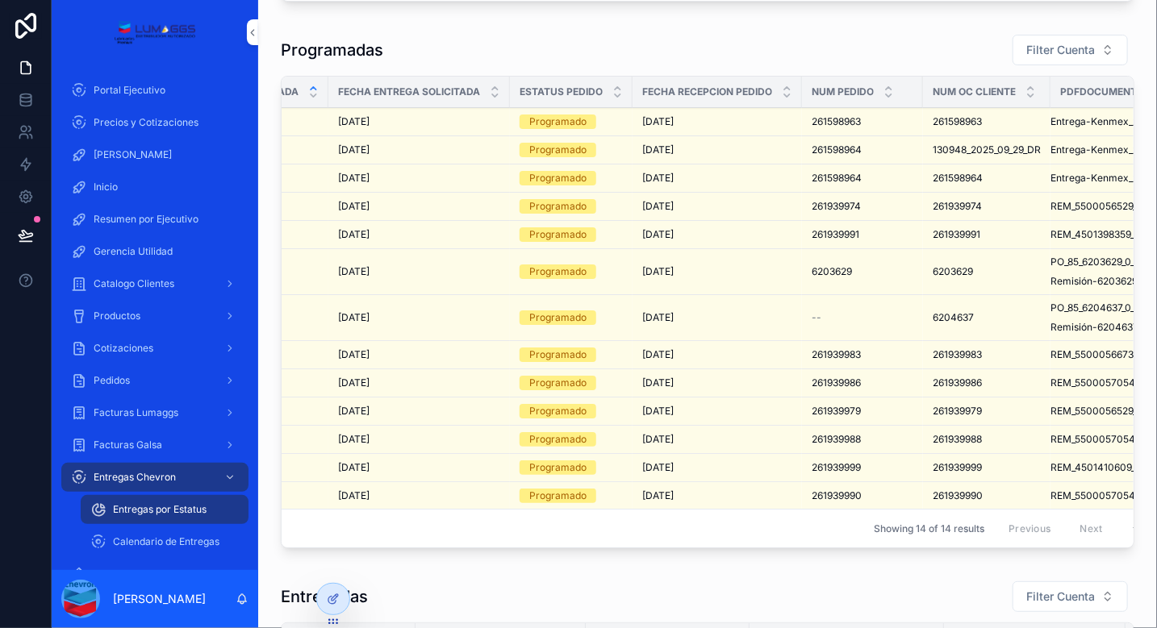
click at [769, 173] on div "[DATE] [DATE]" at bounding box center [717, 178] width 150 height 13
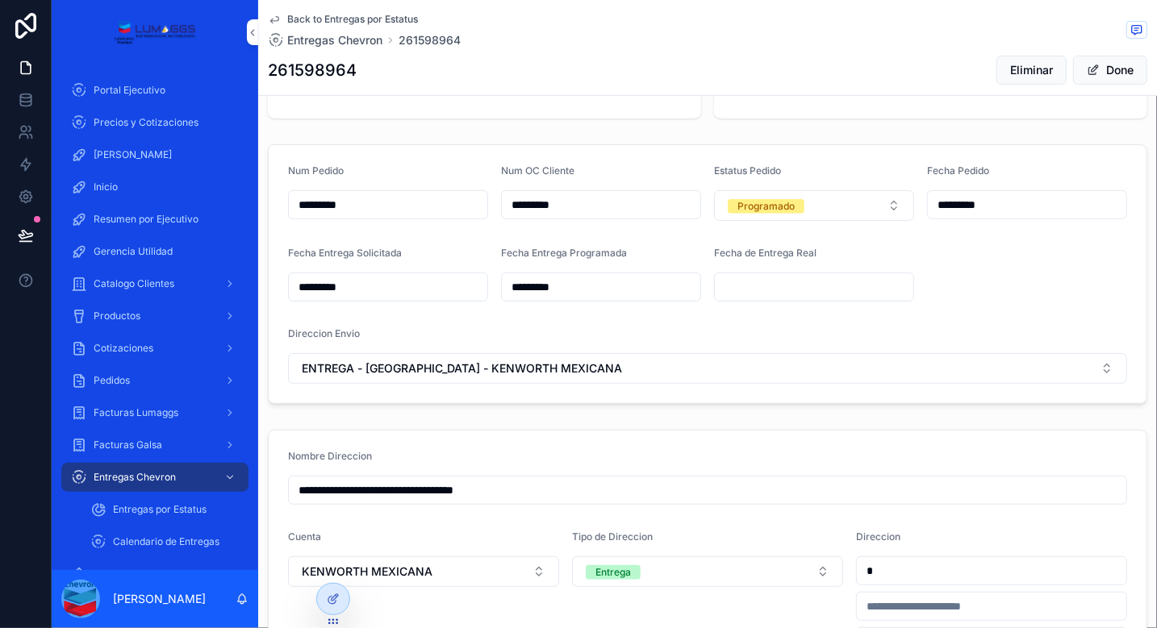
scroll to position [126, 0]
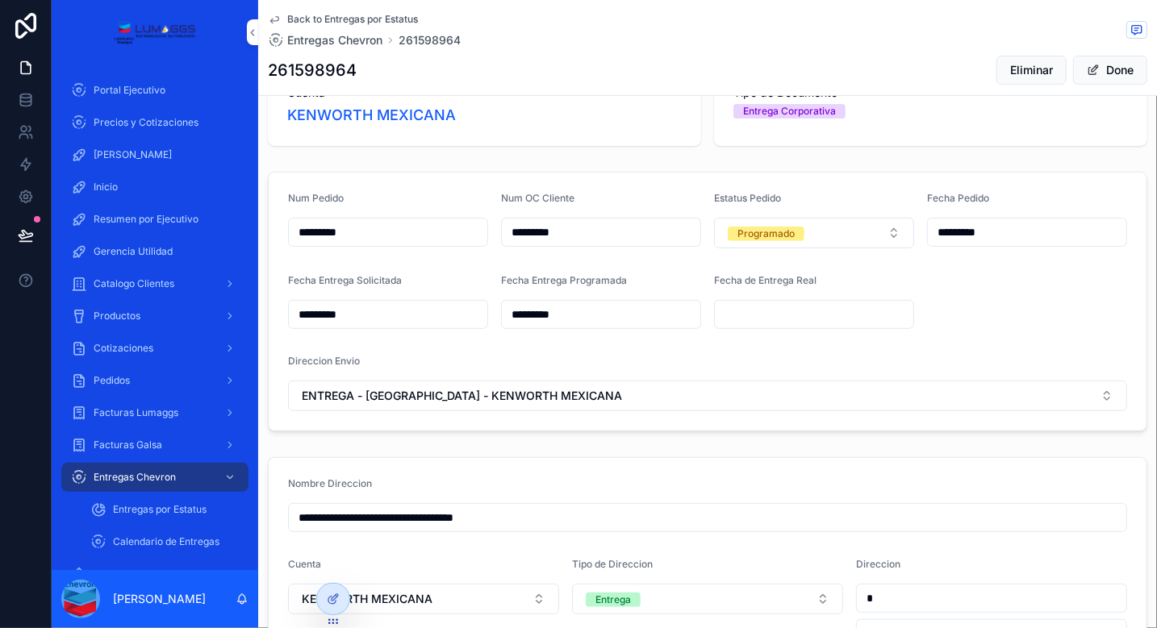
click at [402, 242] on input "*********" at bounding box center [388, 232] width 198 height 23
type input "********"
click at [581, 242] on input "*********" at bounding box center [601, 232] width 198 height 23
type input "********"
click at [404, 244] on input "********" at bounding box center [388, 232] width 198 height 23
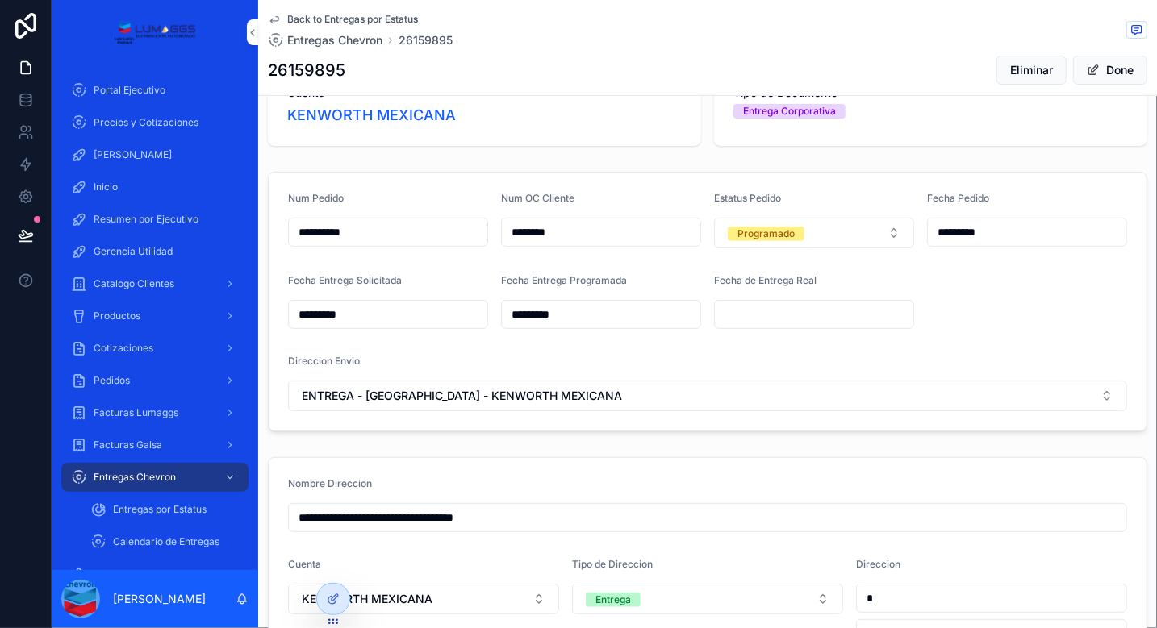
type input "**********"
click at [587, 244] on input "********" at bounding box center [601, 232] width 198 height 23
type input "**********"
click at [387, 242] on input "**********" at bounding box center [388, 232] width 198 height 23
type input "**********"
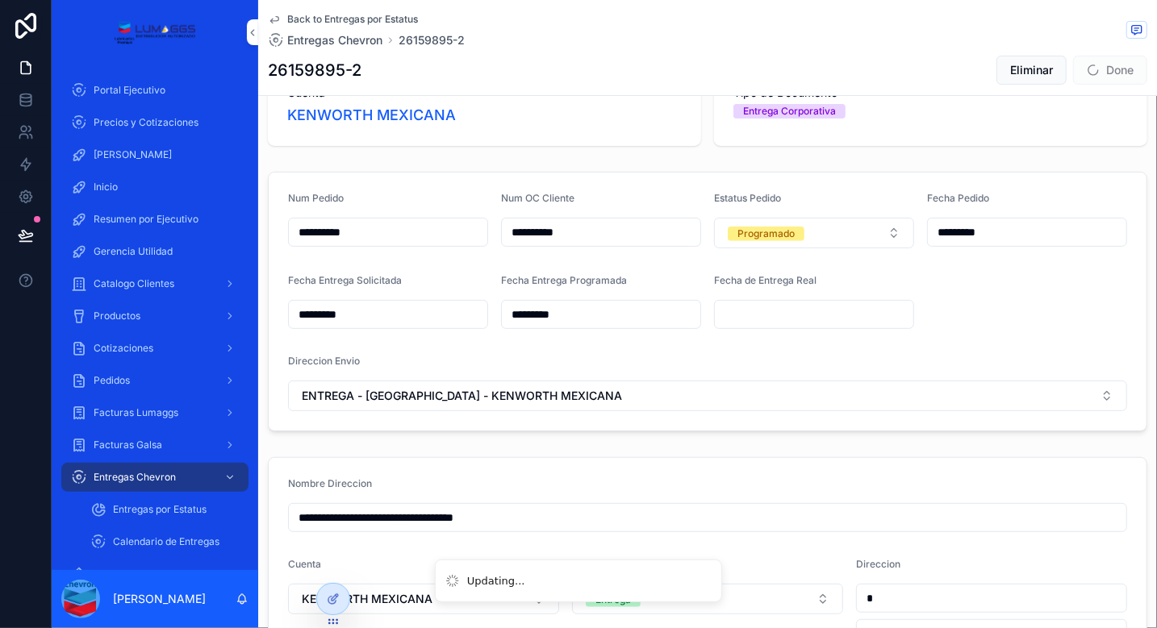
click at [582, 242] on input "**********" at bounding box center [601, 232] width 198 height 23
type input "**********"
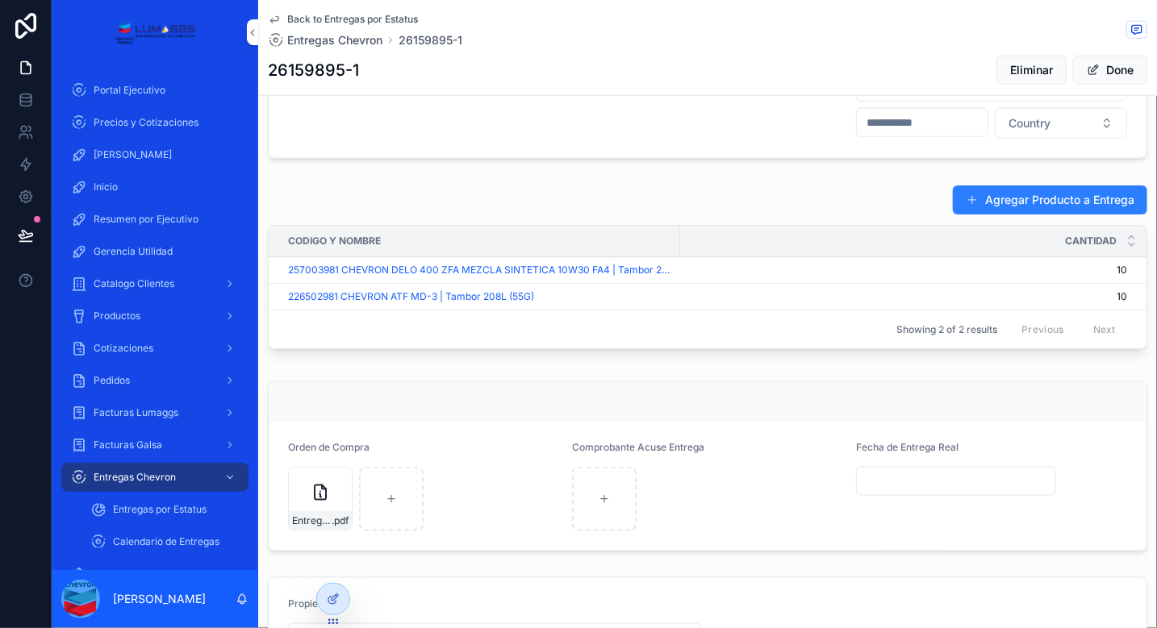
scroll to position [744, 0]
click at [996, 215] on button "Agregar Producto a Entrega" at bounding box center [1050, 200] width 194 height 29
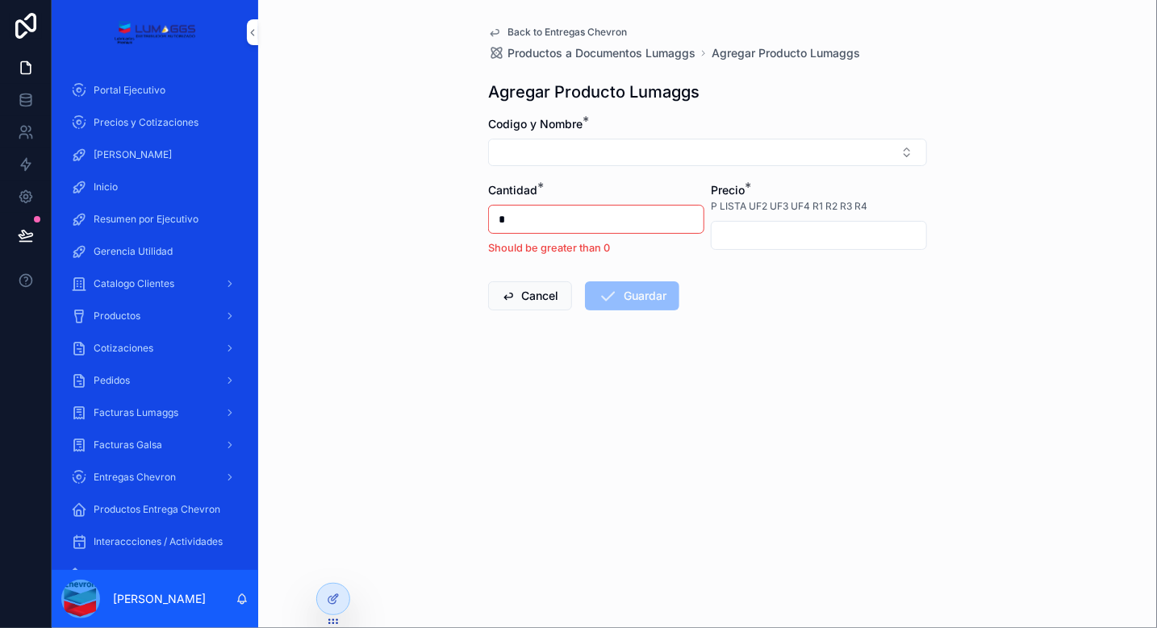
click at [642, 158] on button "Select Button" at bounding box center [707, 152] width 439 height 27
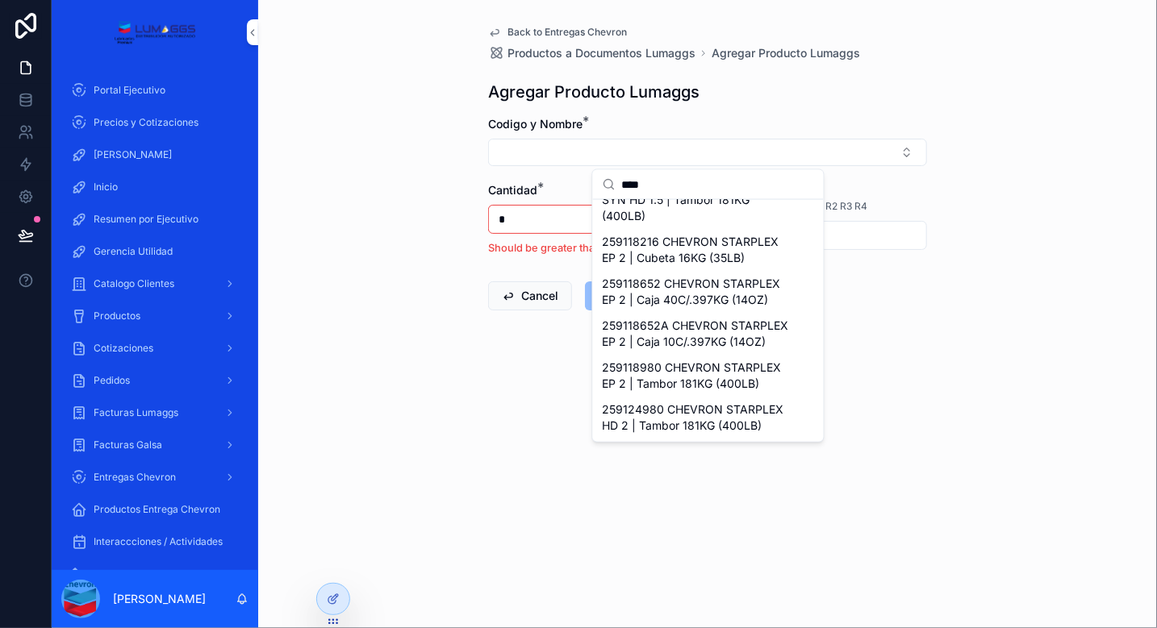
scroll to position [45, 0]
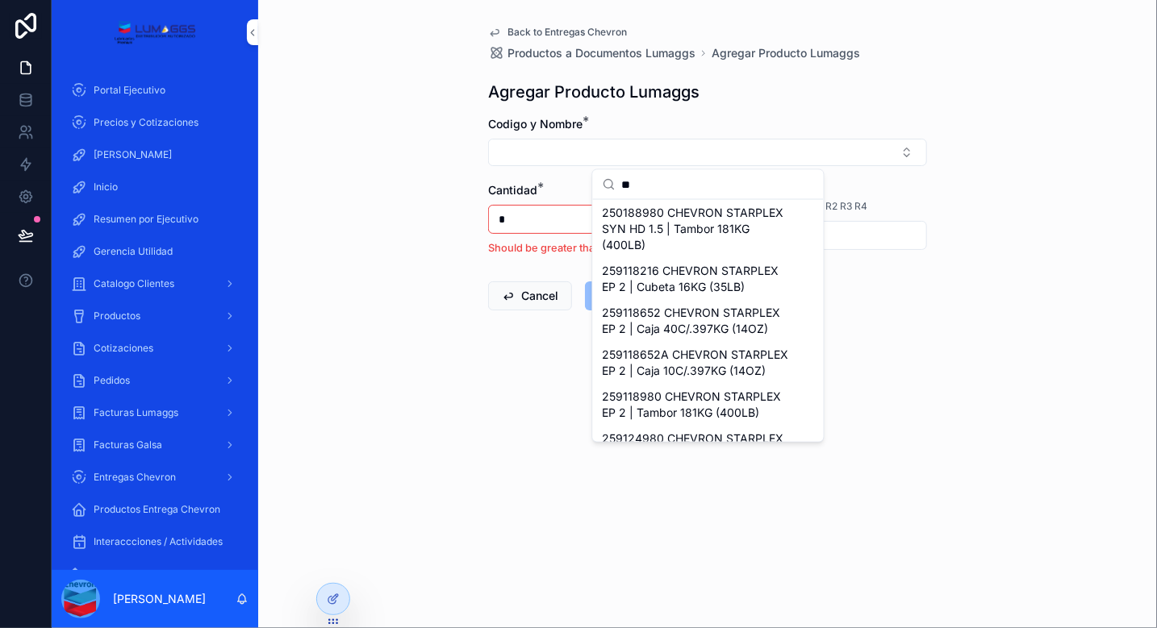
type input "*"
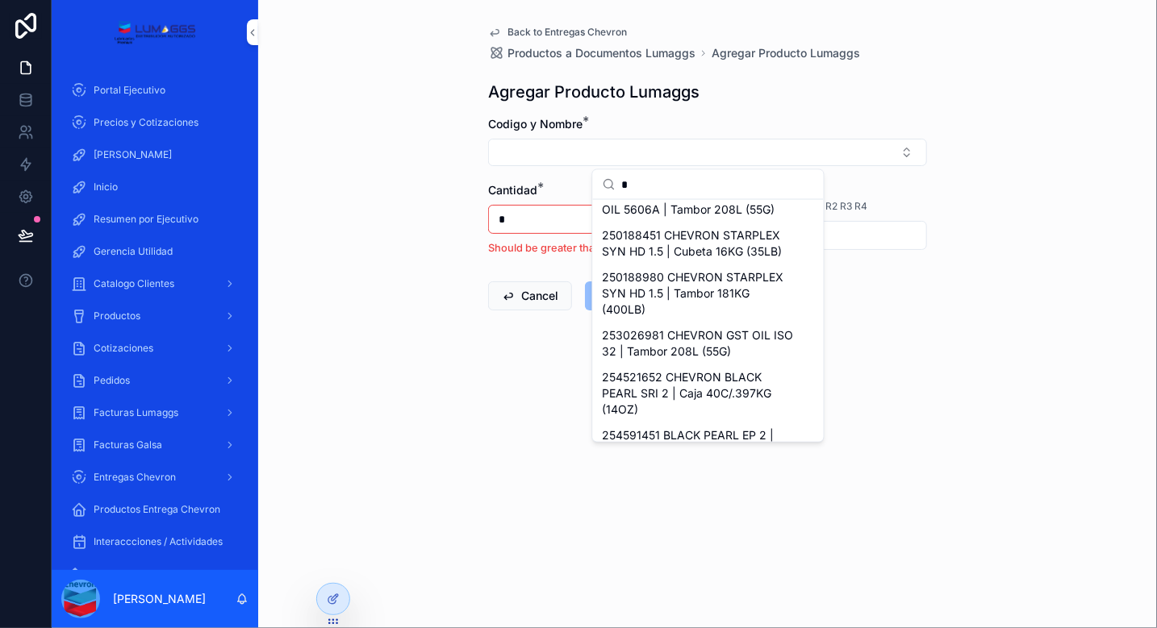
scroll to position [0, 0]
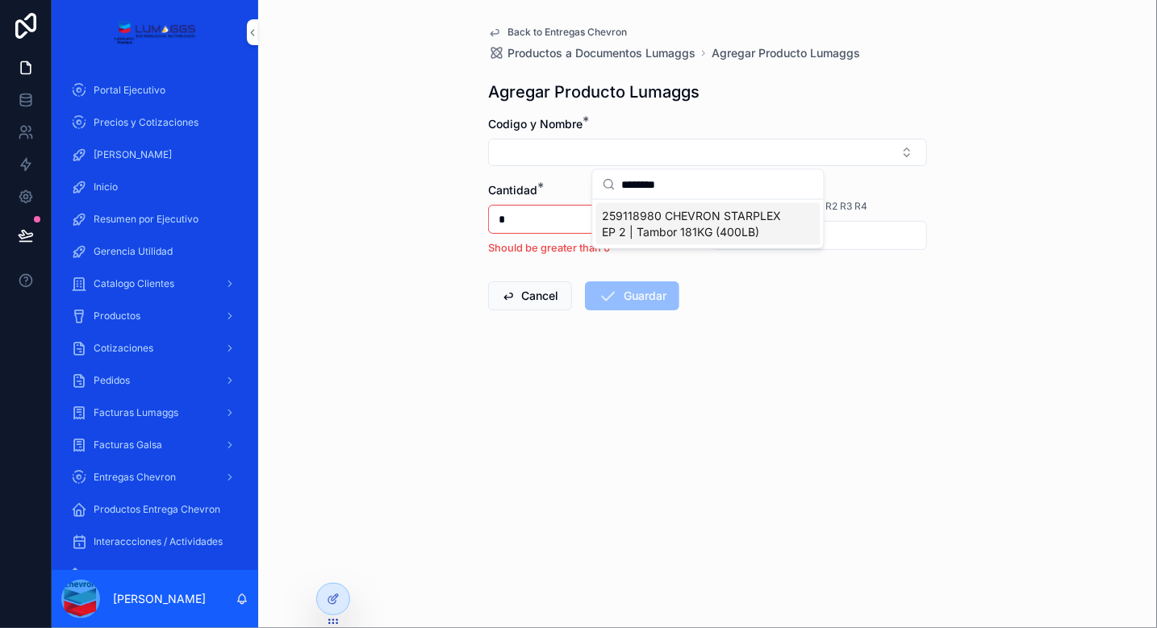
type input "********"
click at [725, 229] on span "259118980 CHEVRON STARPLEX EP 2 | Tambor 181KG (400LB)" at bounding box center [698, 224] width 192 height 32
type input "**********"
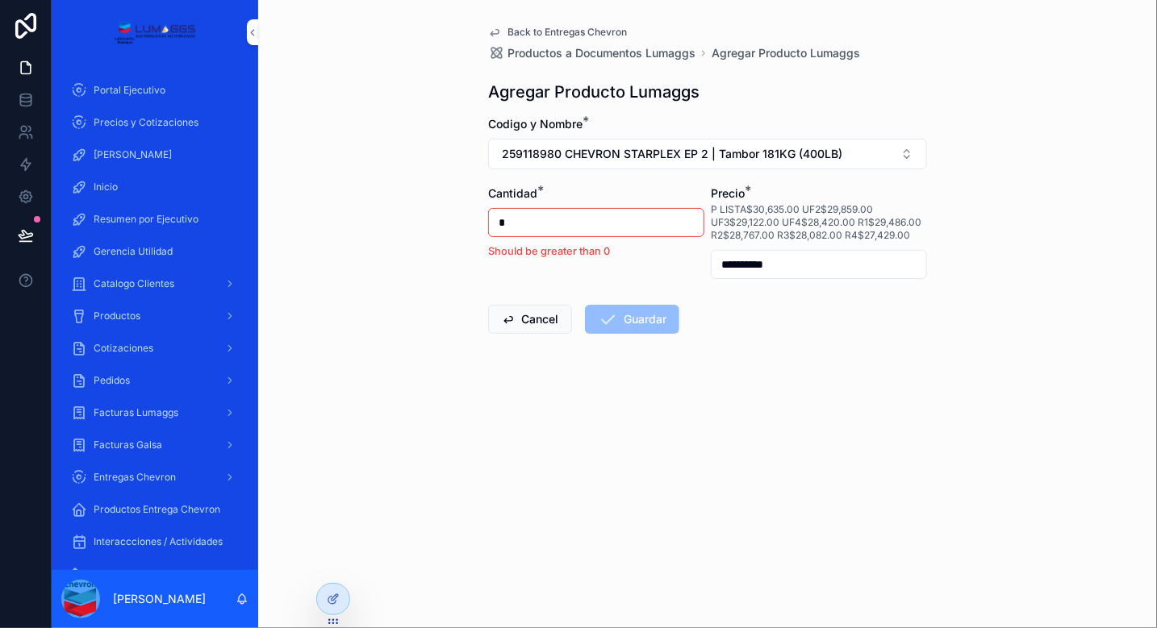
click at [508, 222] on input "*" at bounding box center [596, 222] width 215 height 23
type input "*"
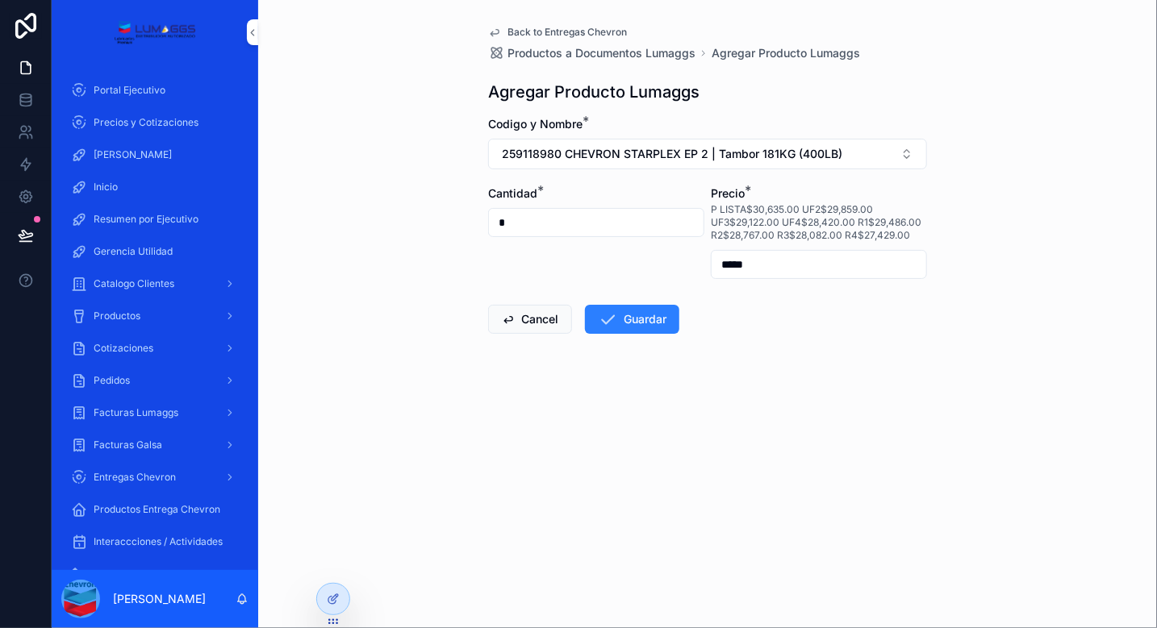
type input "*****"
click at [625, 316] on button "Guardar" at bounding box center [632, 319] width 94 height 29
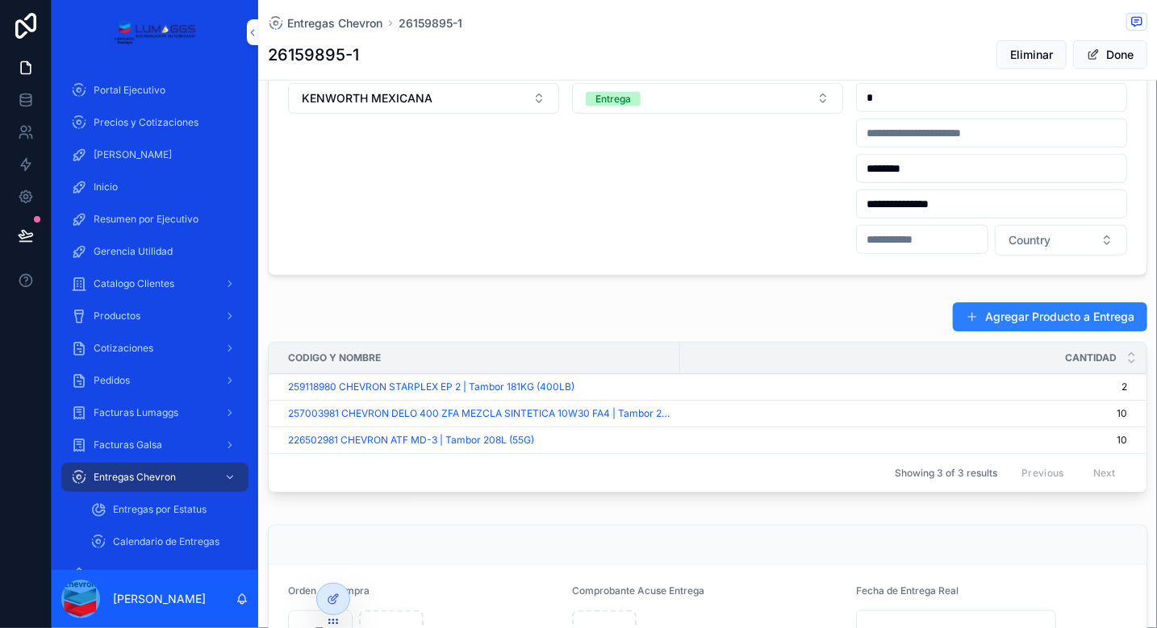
scroll to position [637, 0]
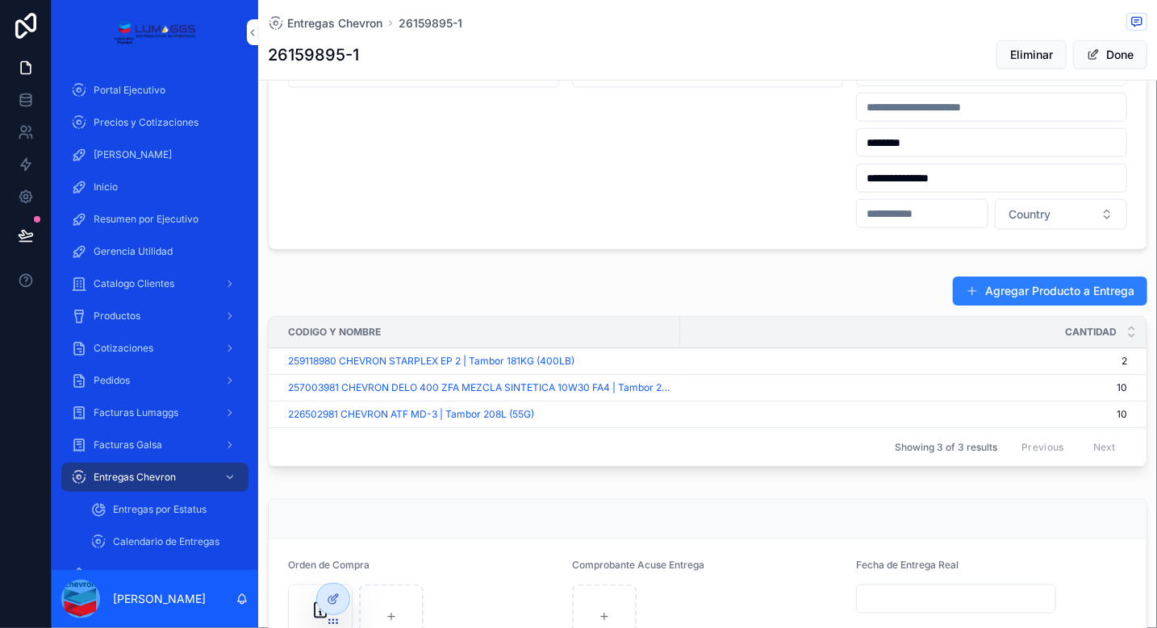
click at [723, 394] on span "10" at bounding box center [903, 387] width 447 height 13
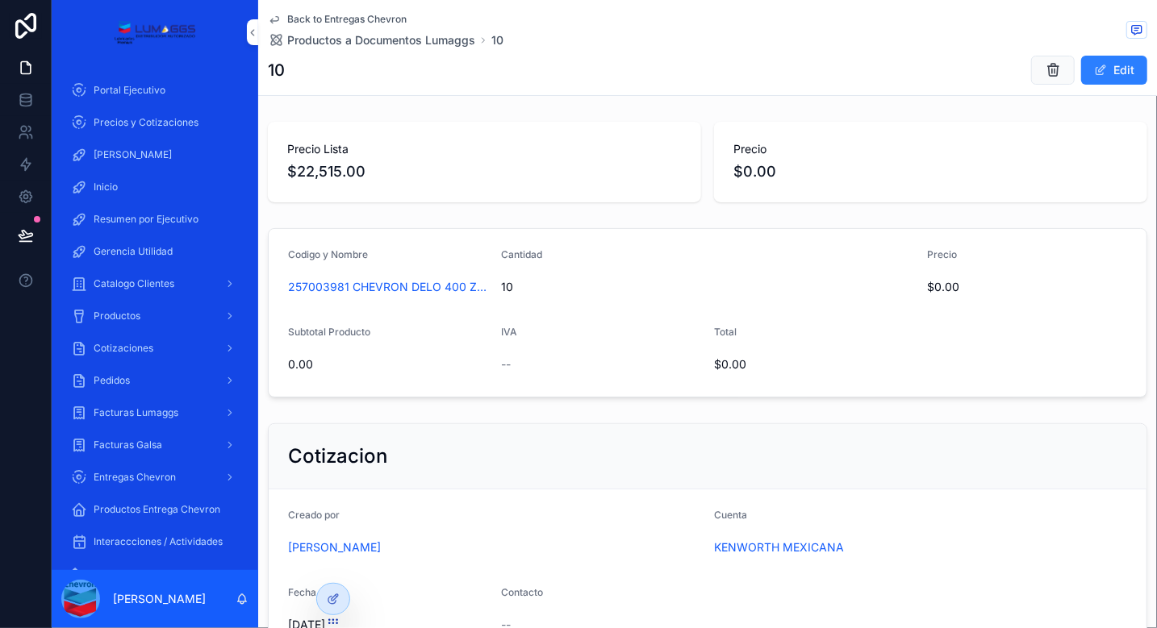
click at [1095, 65] on button "Edit" at bounding box center [1114, 70] width 66 height 29
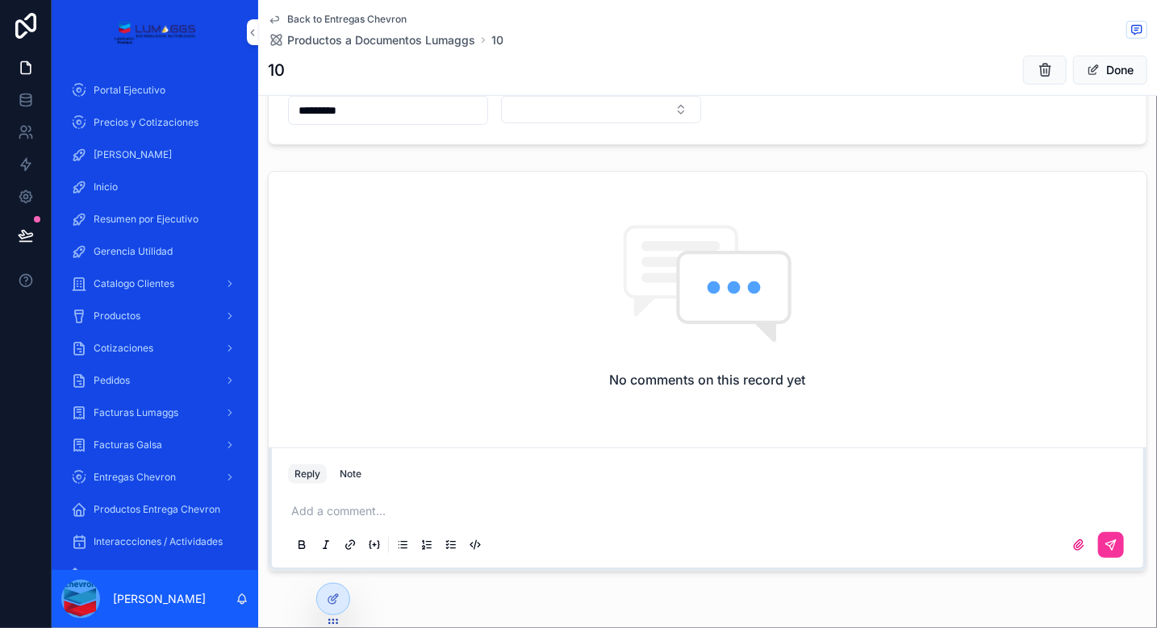
scroll to position [593, 0]
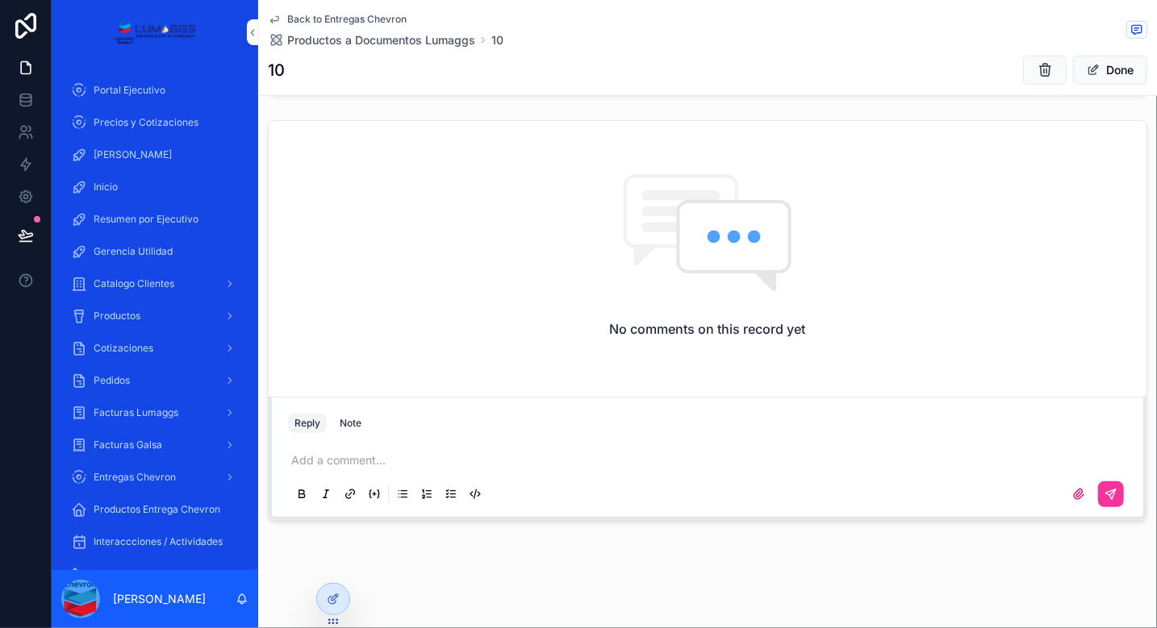
click at [1093, 72] on button "Done" at bounding box center [1110, 70] width 74 height 29
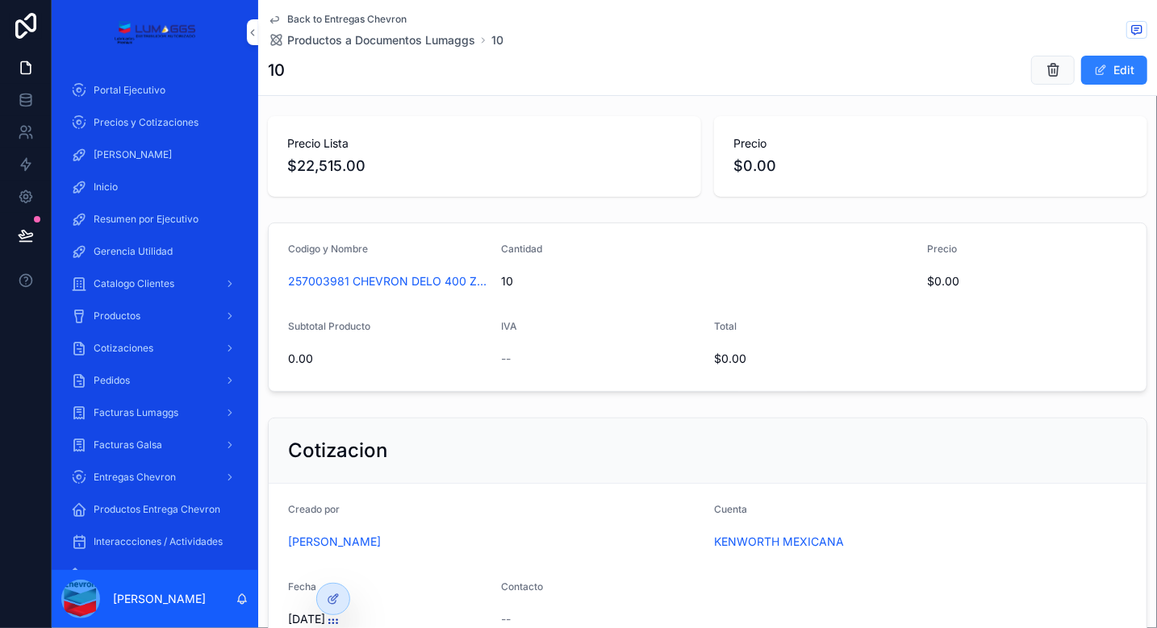
scroll to position [0, 0]
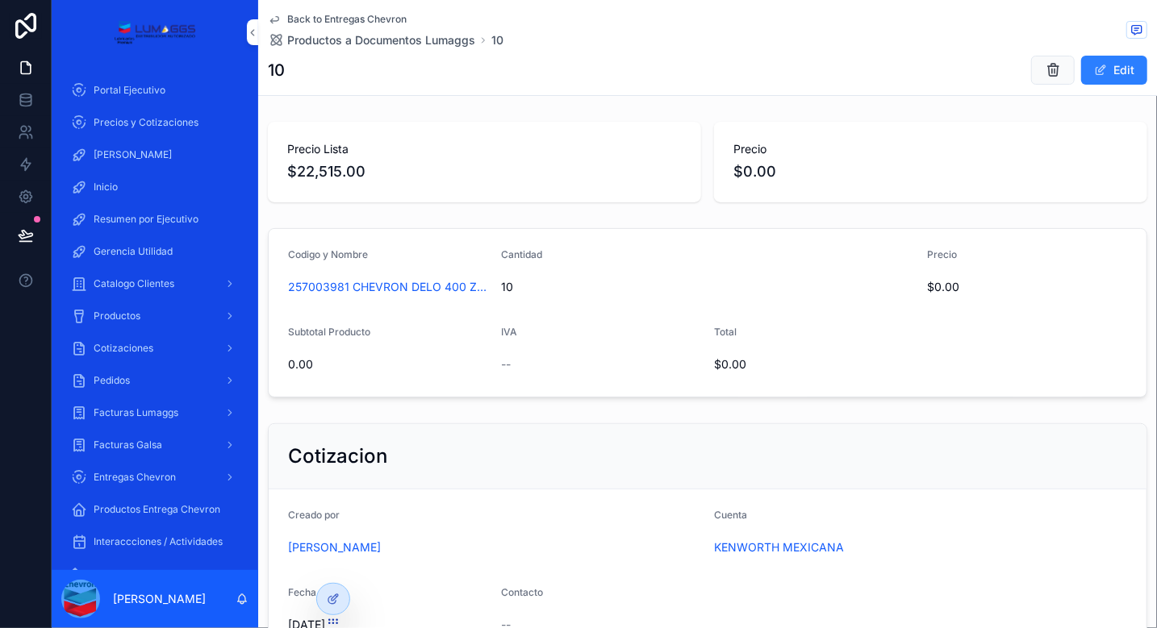
click at [1107, 66] on button "Edit" at bounding box center [1114, 70] width 66 height 29
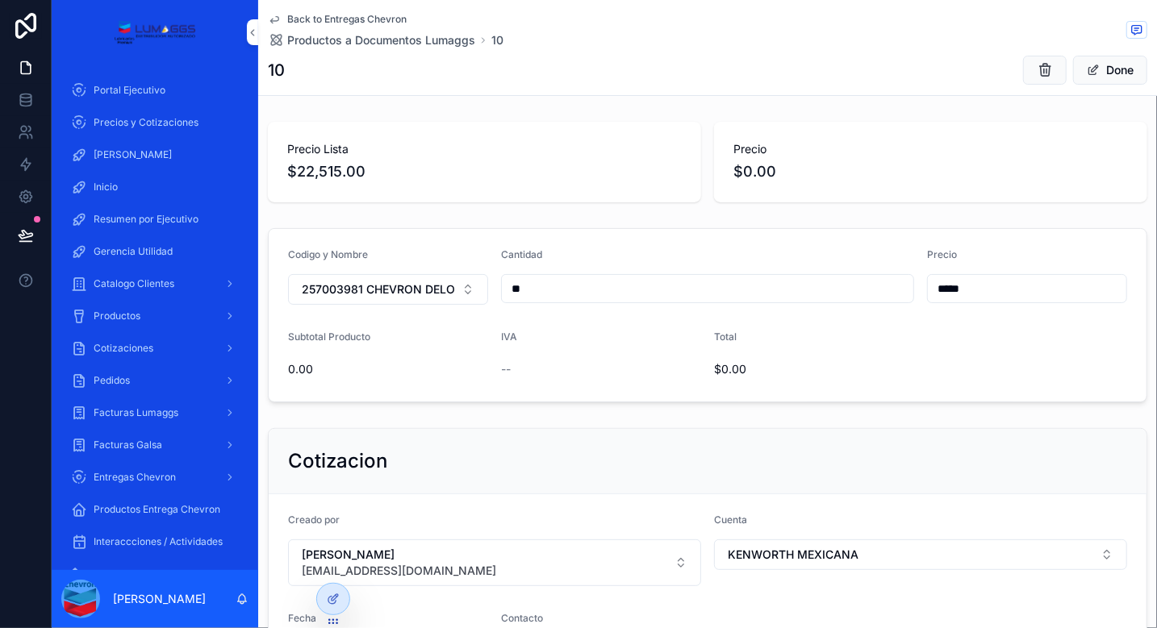
click at [545, 283] on input "**" at bounding box center [707, 288] width 411 height 23
type input "*"
click at [1090, 80] on span "Done" at bounding box center [1110, 70] width 74 height 29
click at [1090, 80] on button "Done" at bounding box center [1110, 70] width 74 height 29
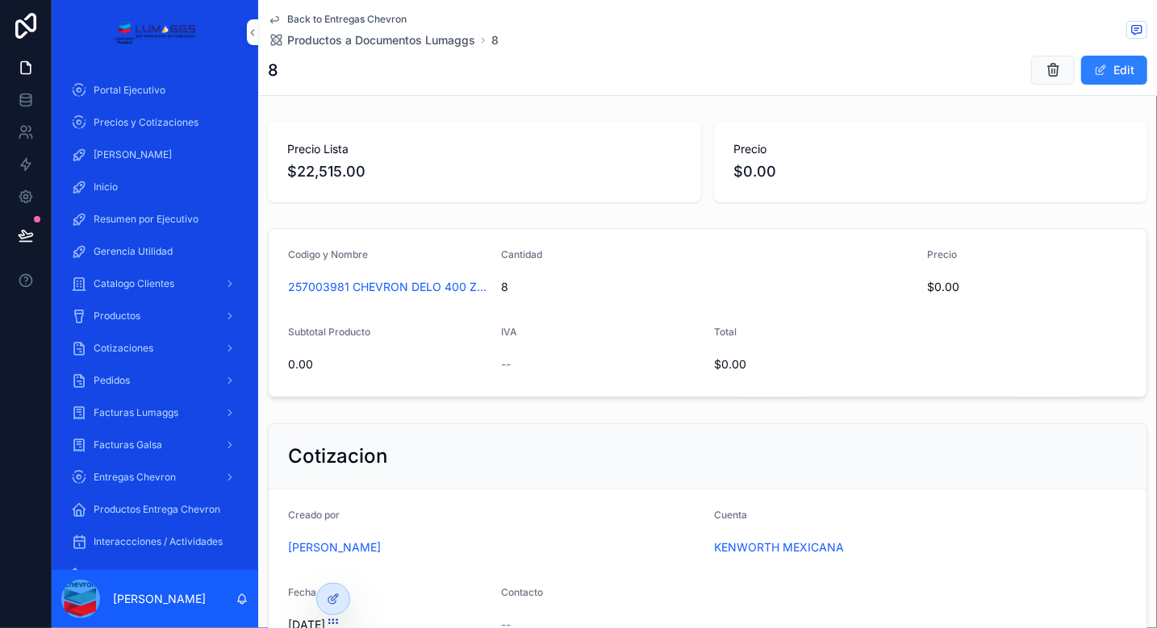
click at [326, 19] on span "Back to Entregas Chevron" at bounding box center [346, 19] width 119 height 13
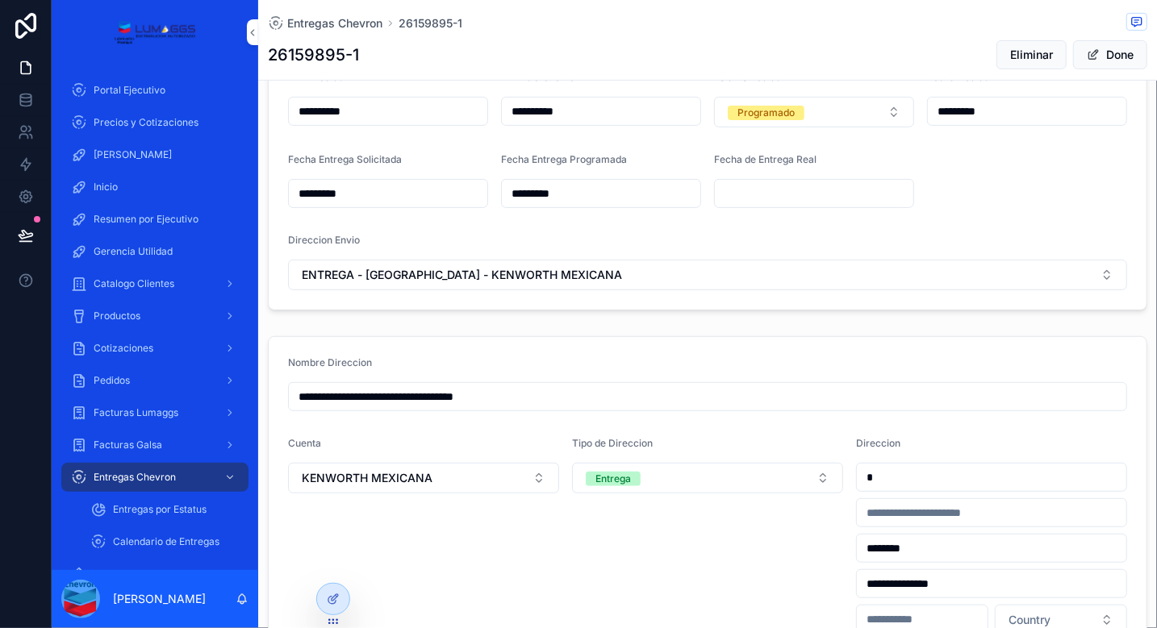
scroll to position [136, 0]
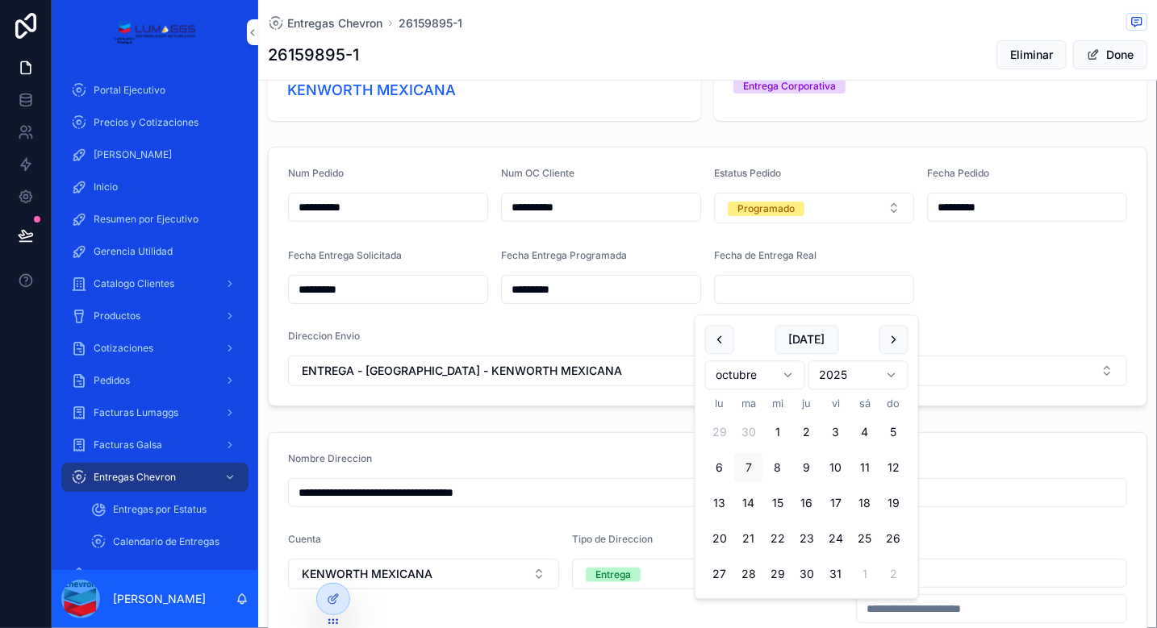
click at [746, 301] on input "scrollable content" at bounding box center [814, 289] width 198 height 23
click at [720, 467] on button "6" at bounding box center [719, 468] width 29 height 29
type input "*********"
click at [984, 293] on form "**********" at bounding box center [708, 277] width 878 height 258
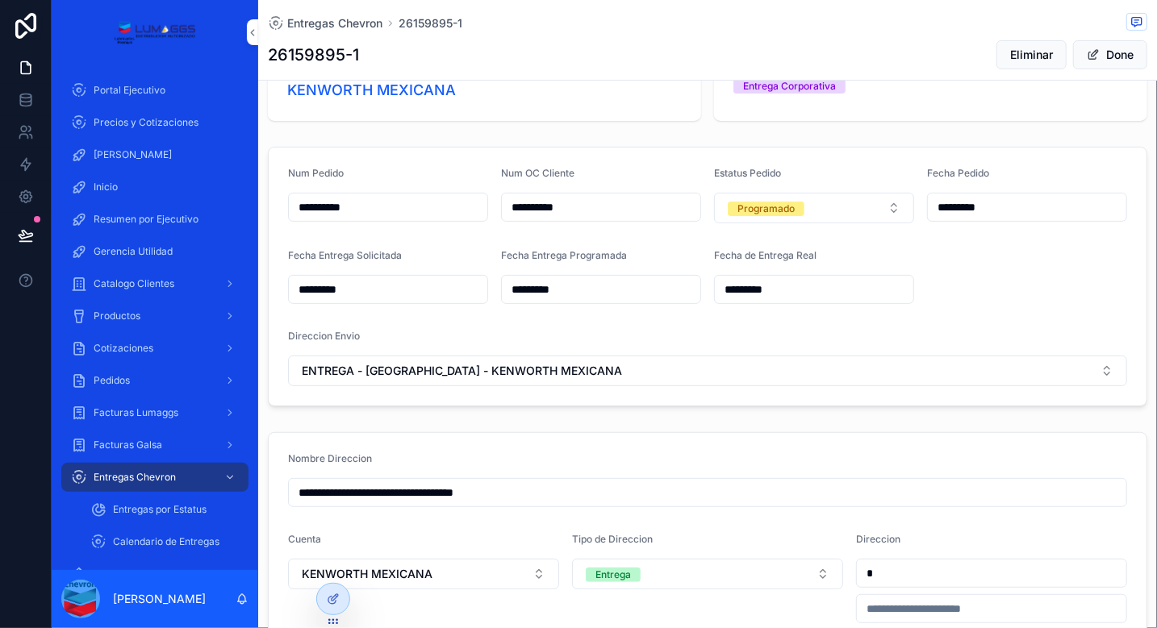
click at [1094, 62] on button "Done" at bounding box center [1110, 54] width 74 height 29
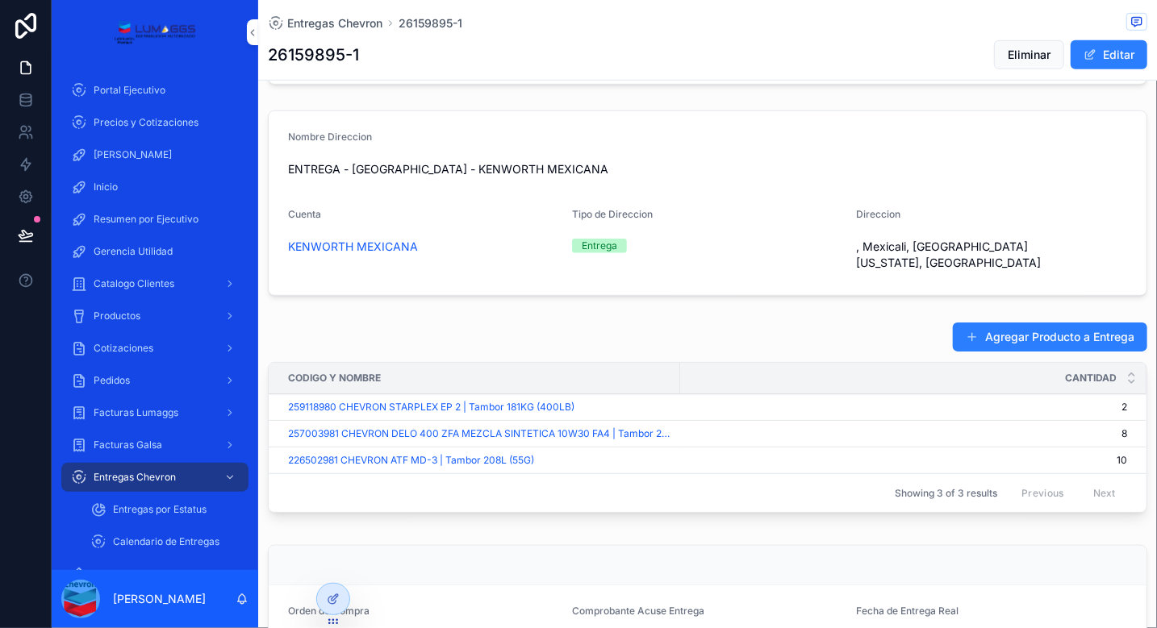
scroll to position [765, 0]
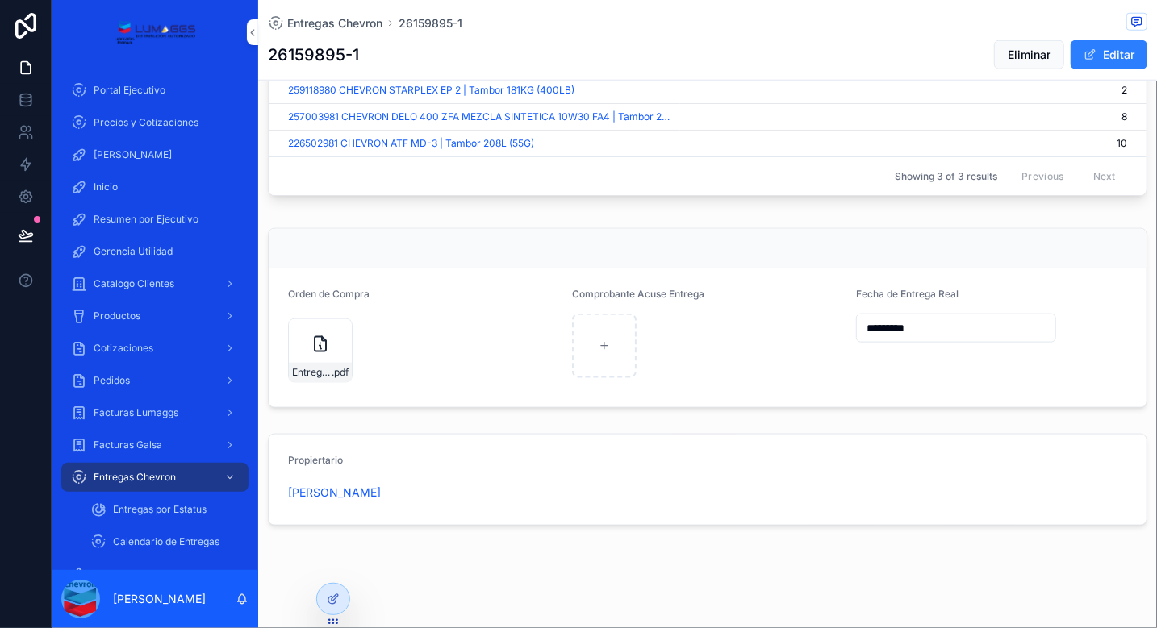
click at [296, 349] on div "Entrega-Kenmex_29-sep .pdf" at bounding box center [320, 351] width 65 height 65
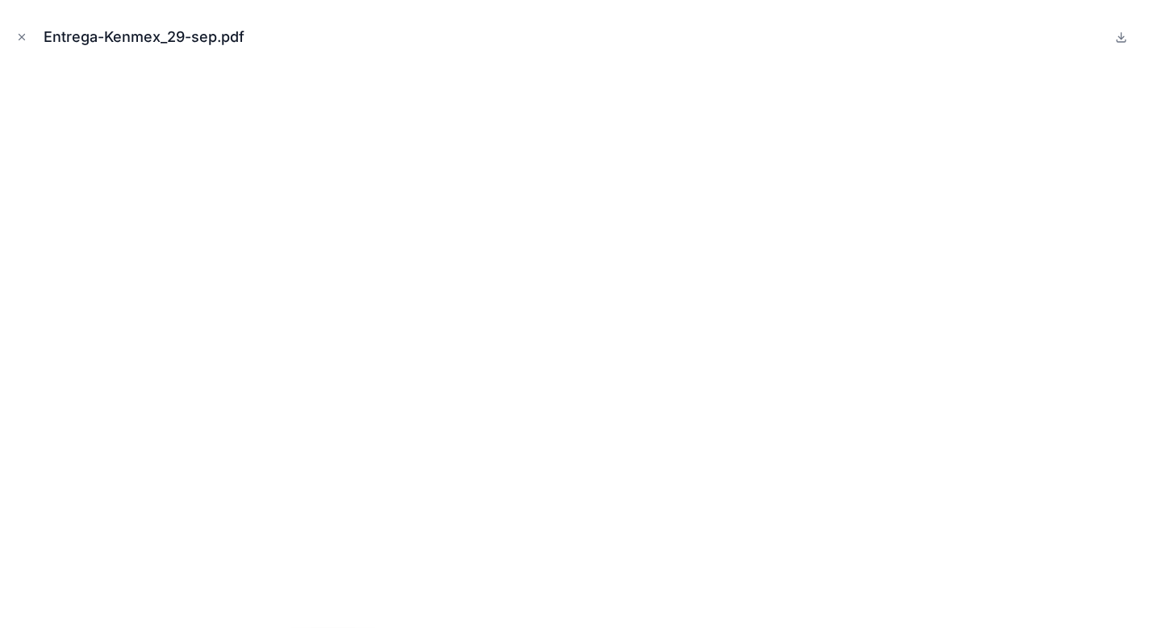
click at [18, 40] on icon "Close modal" at bounding box center [21, 36] width 11 height 11
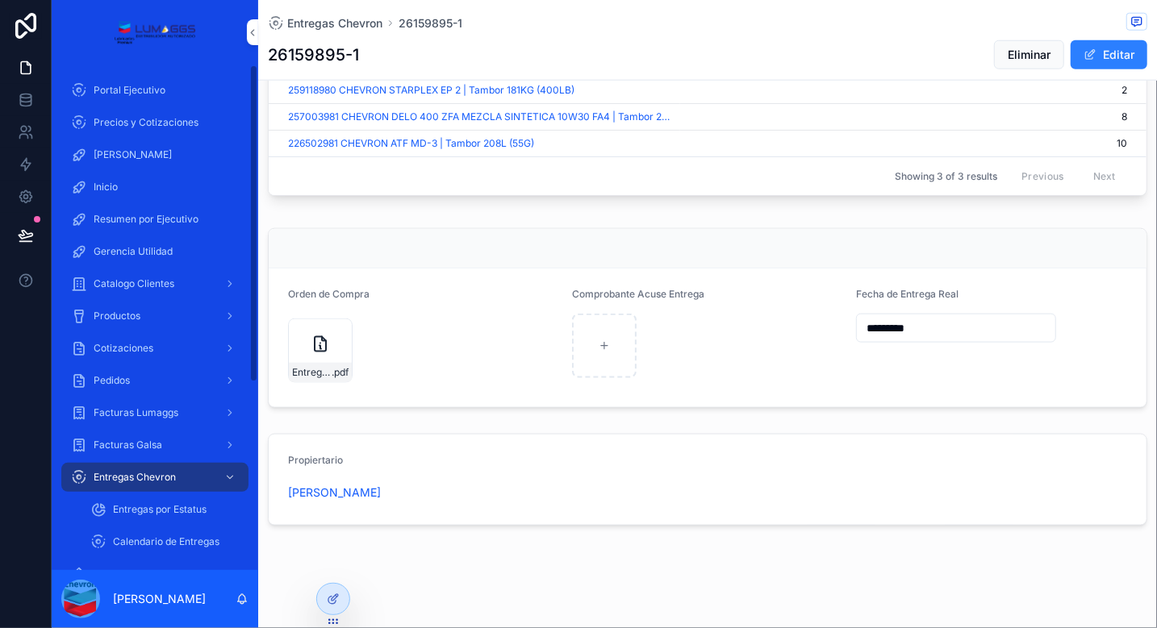
scroll to position [752, 0]
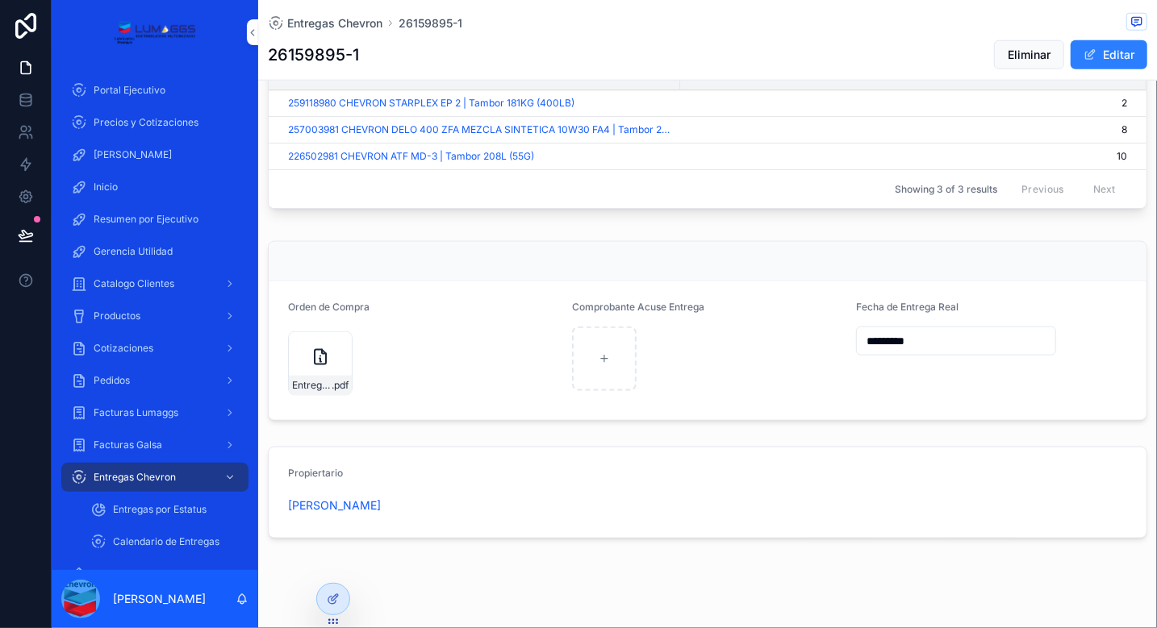
click at [323, 348] on div "Entrega-Kenmex_29-sep .pdf" at bounding box center [320, 363] width 65 height 65
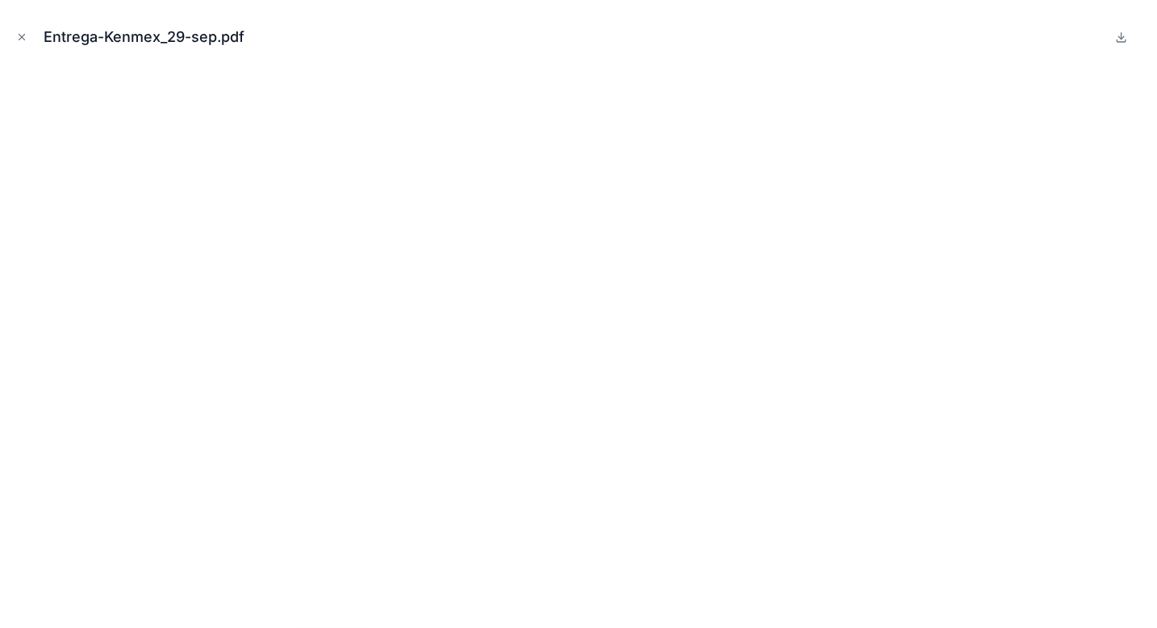
click at [23, 36] on icon "Close modal" at bounding box center [21, 36] width 11 height 11
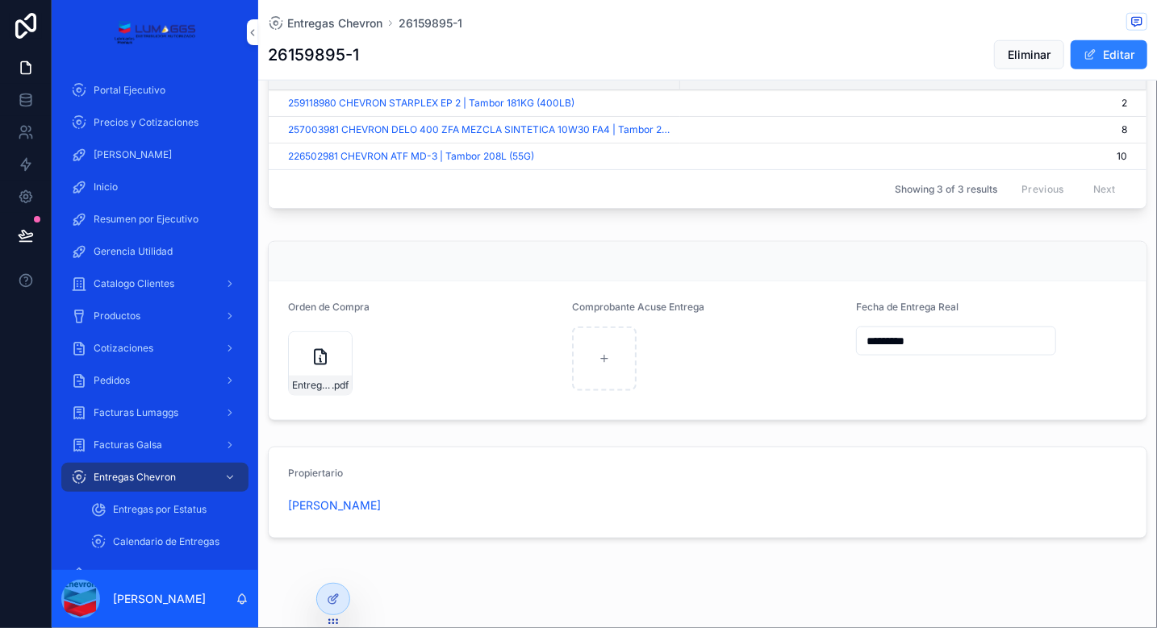
click at [1106, 48] on button "Editar" at bounding box center [1108, 54] width 77 height 29
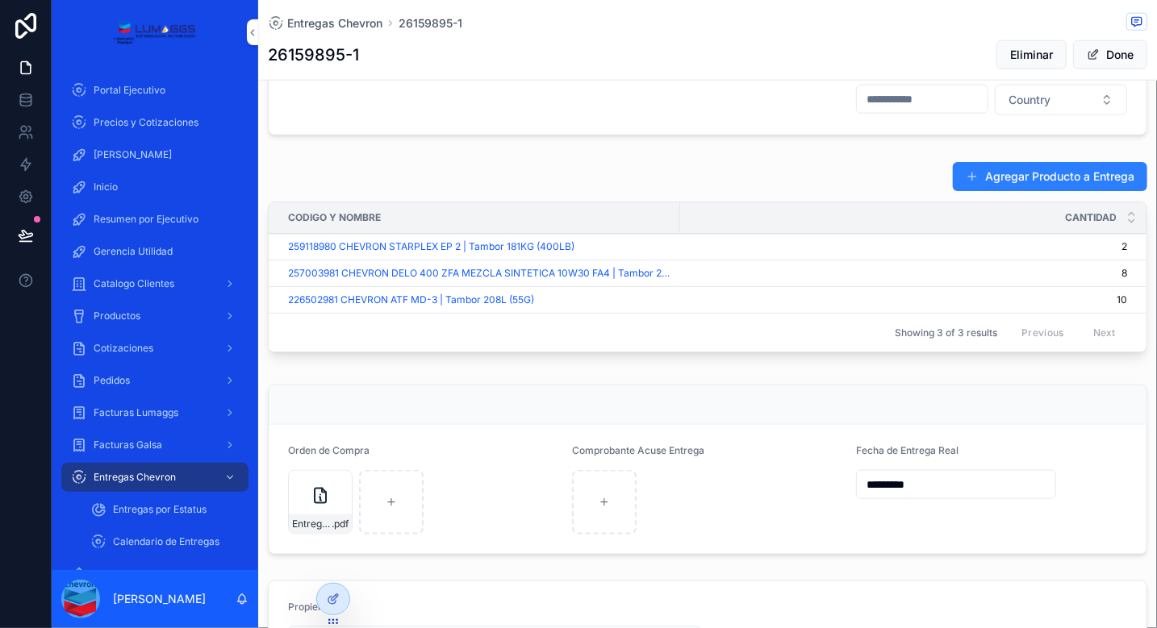
scroll to position [911, 0]
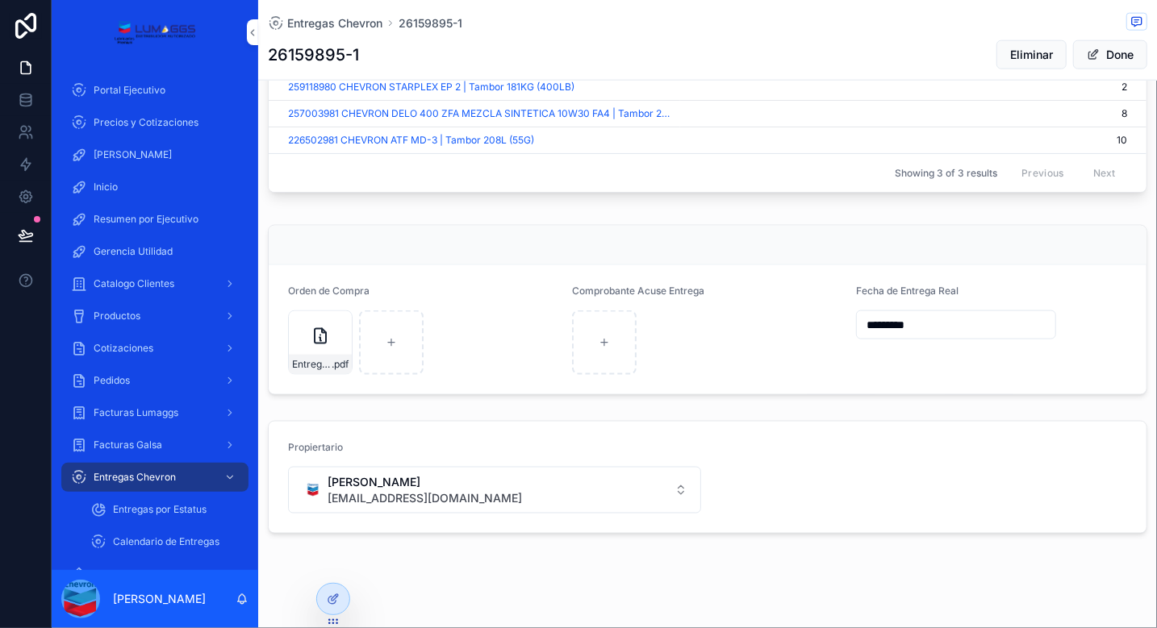
click at [0, 0] on icon "scrollable content" at bounding box center [0, 0] width 0 height 0
click at [353, 290] on icon "scrollable content" at bounding box center [356, 291] width 13 height 13
click at [1108, 64] on button "Done" at bounding box center [1110, 54] width 74 height 29
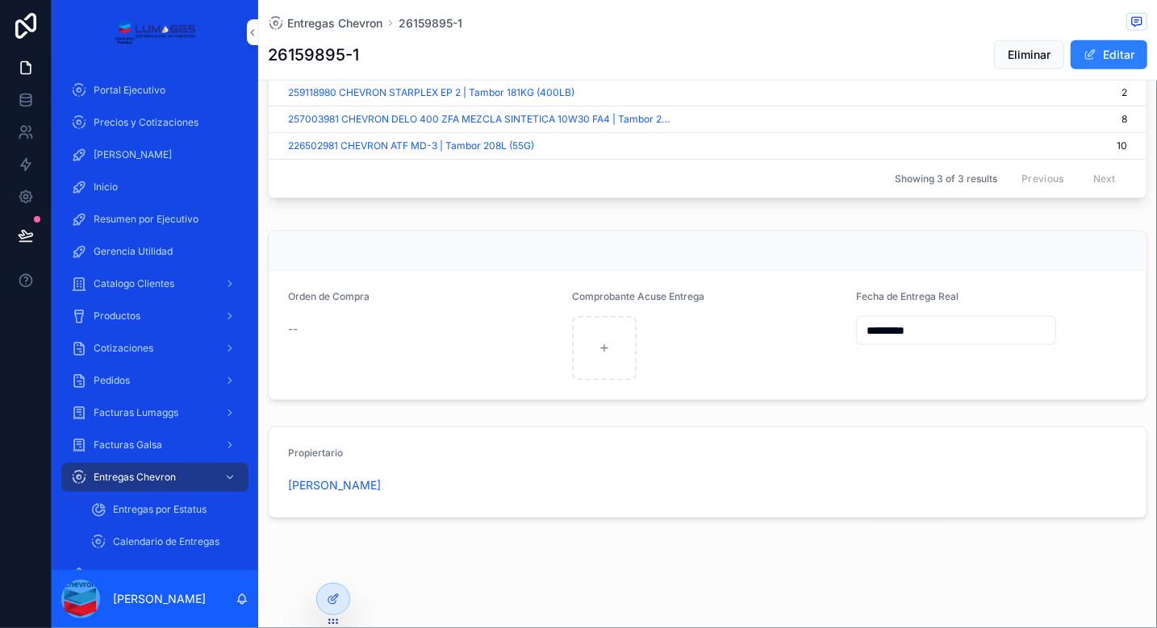
scroll to position [742, 0]
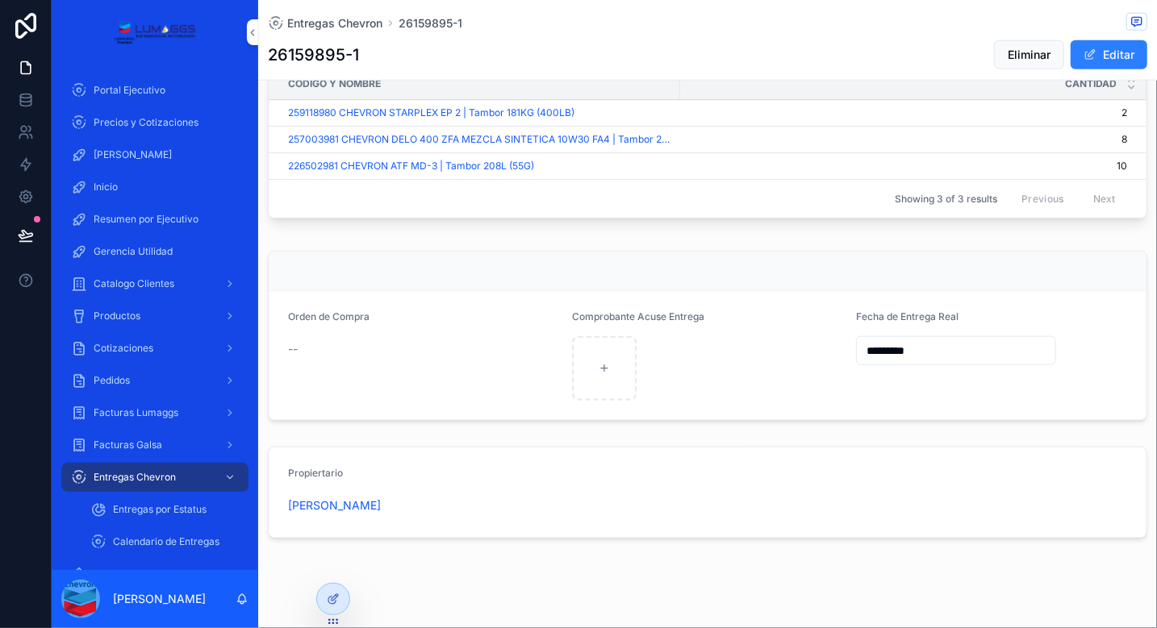
click at [142, 480] on span "Entregas Chevron" at bounding box center [135, 477] width 82 height 13
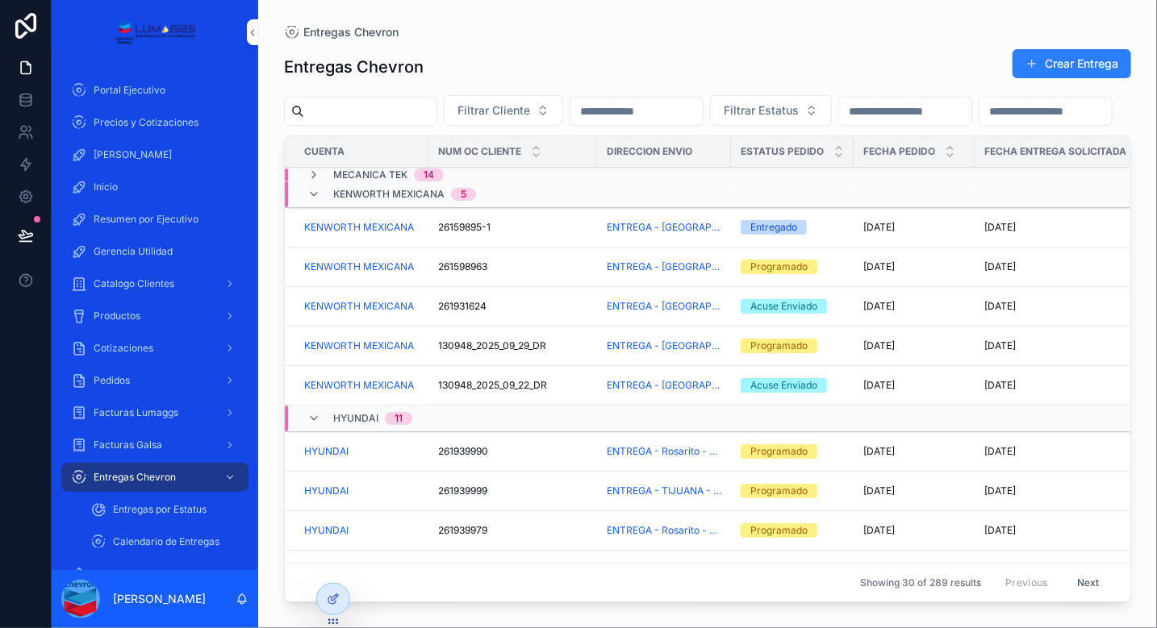
click at [165, 515] on span "Entregas por Estatus" at bounding box center [160, 509] width 94 height 13
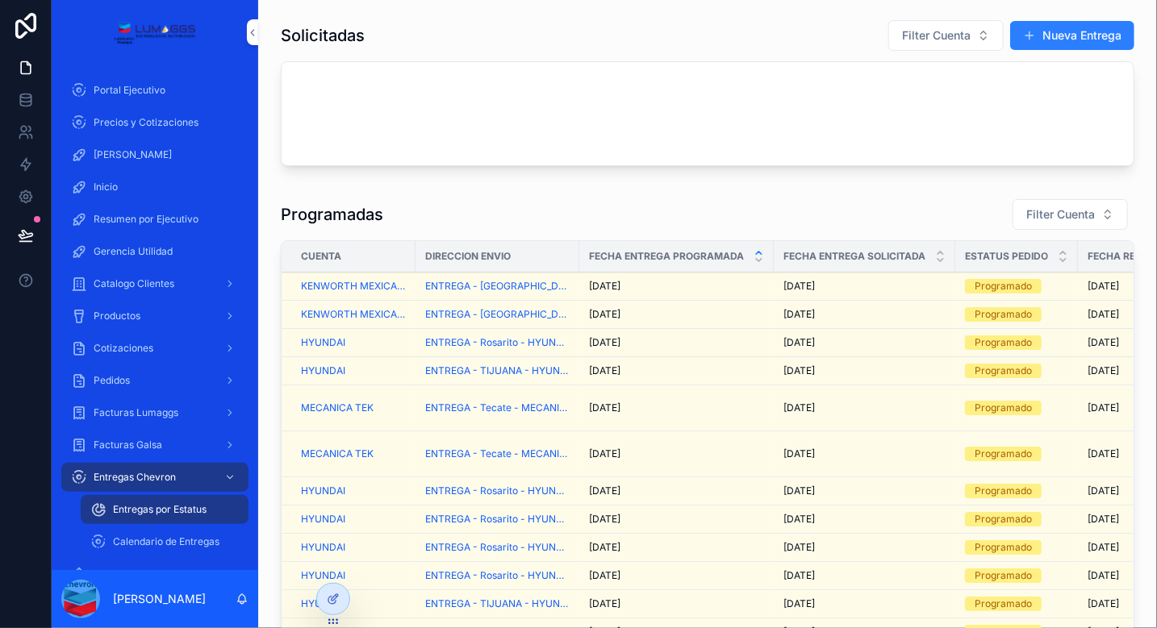
click at [134, 480] on span "Entregas Chevron" at bounding box center [135, 477] width 82 height 13
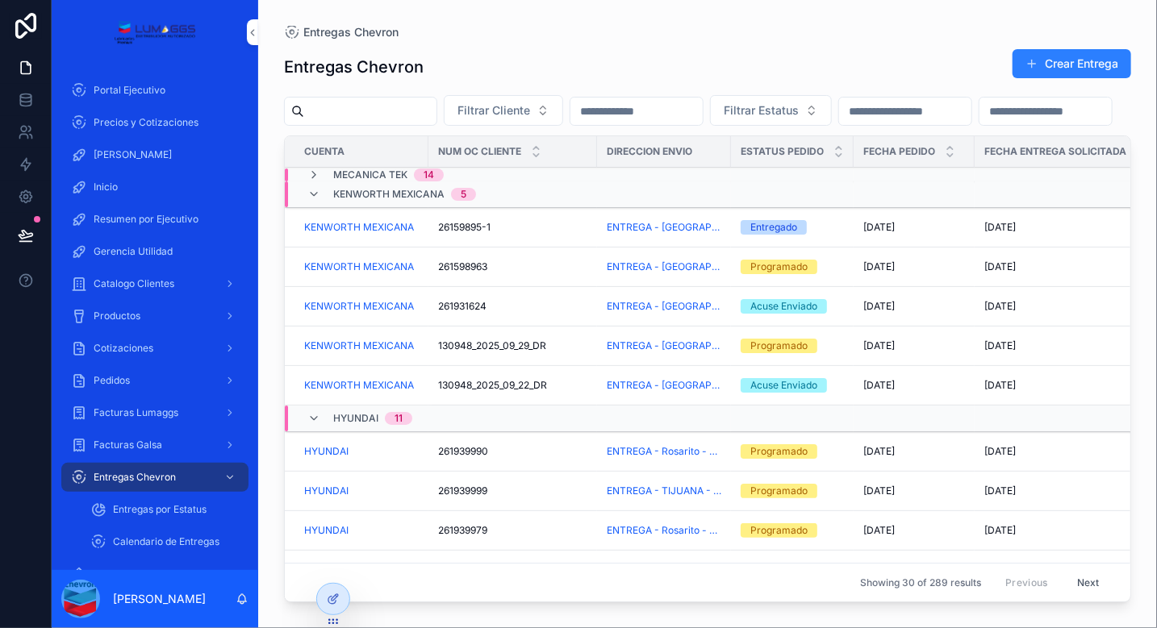
click at [577, 352] on div "130948_2025_09_29_DR 130948_2025_09_29_DR" at bounding box center [512, 346] width 149 height 13
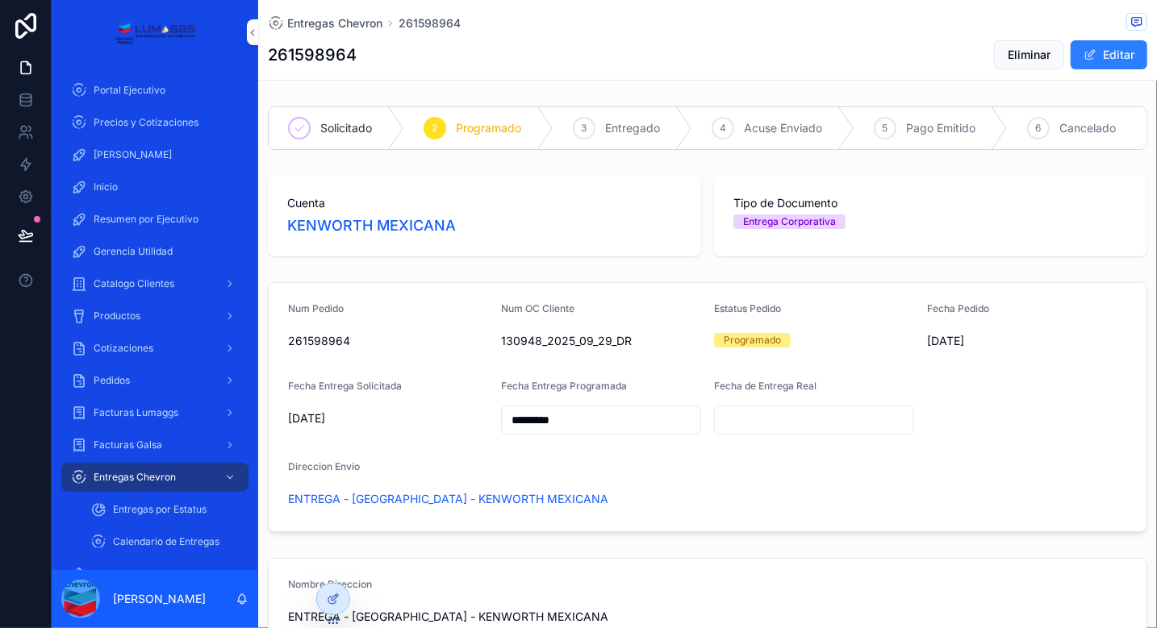
click at [1016, 57] on span "Eliminar" at bounding box center [1028, 55] width 43 height 16
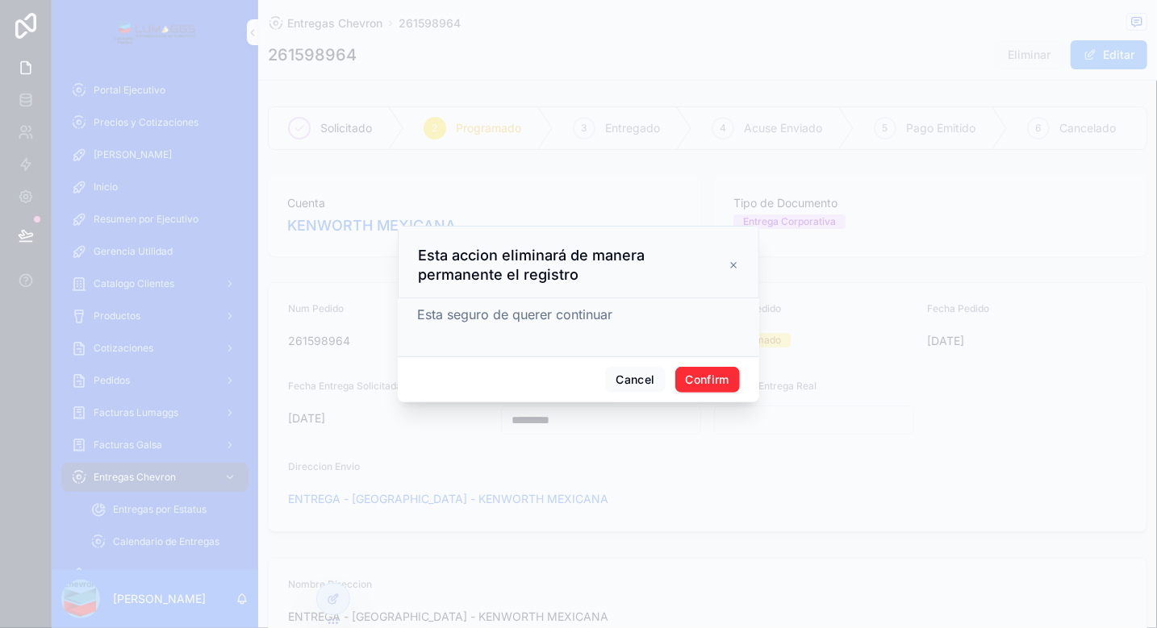
click at [725, 375] on button "Confirm" at bounding box center [707, 380] width 65 height 26
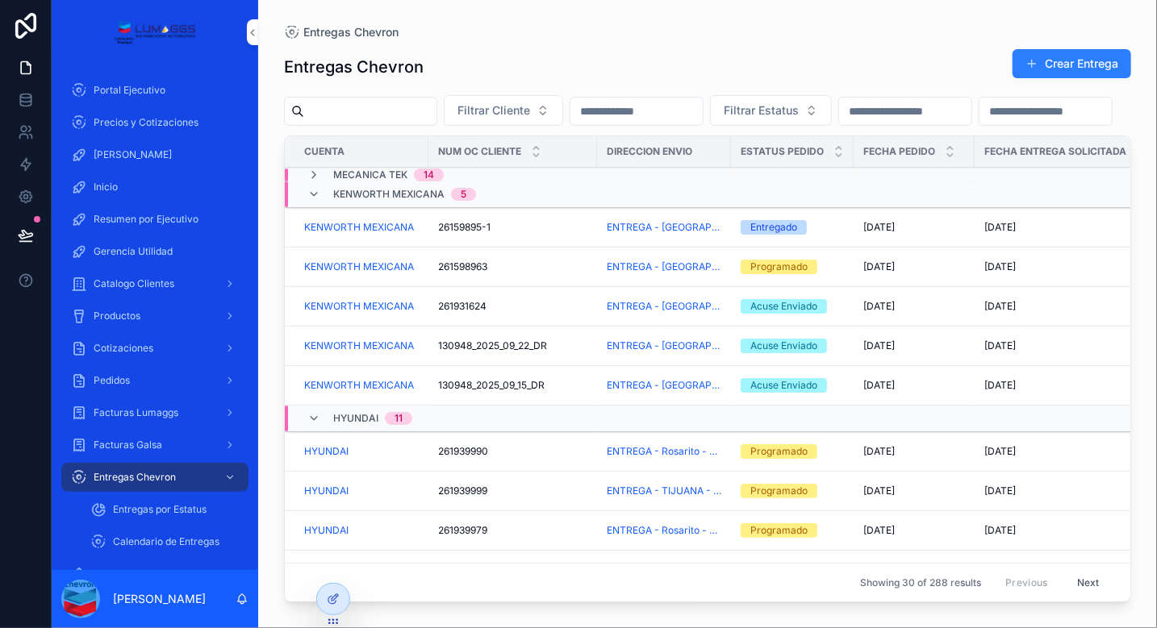
click at [382, 201] on span "KENWORTH MEXICANA" at bounding box center [388, 194] width 111 height 13
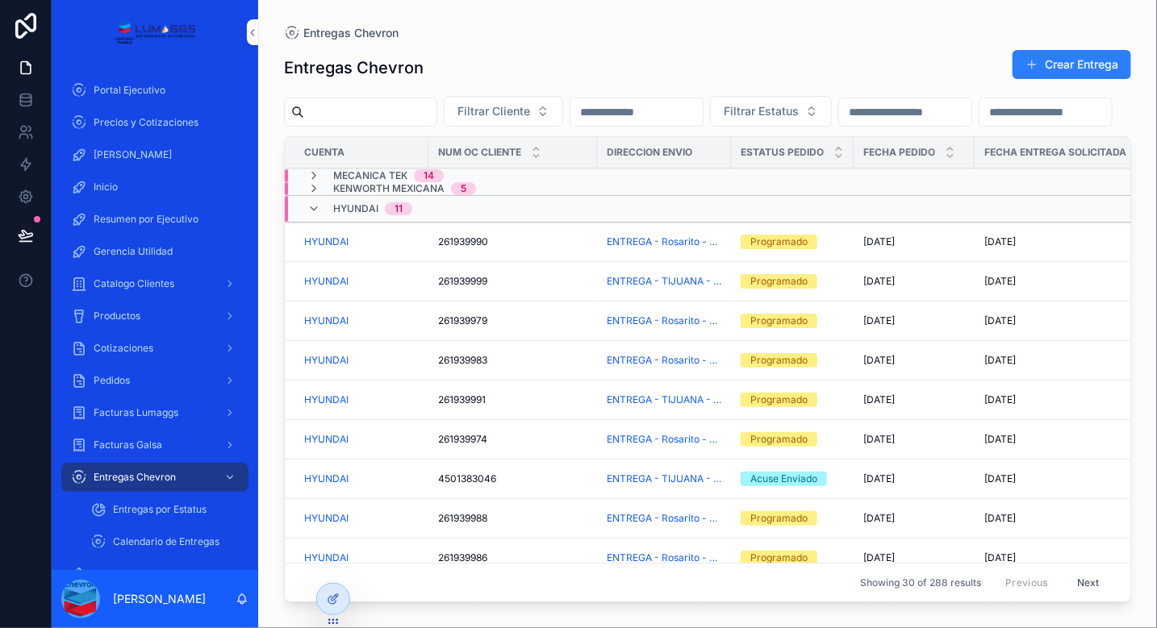
click at [331, 195] on div "KENWORTH MEXICANA 5" at bounding box center [391, 188] width 169 height 13
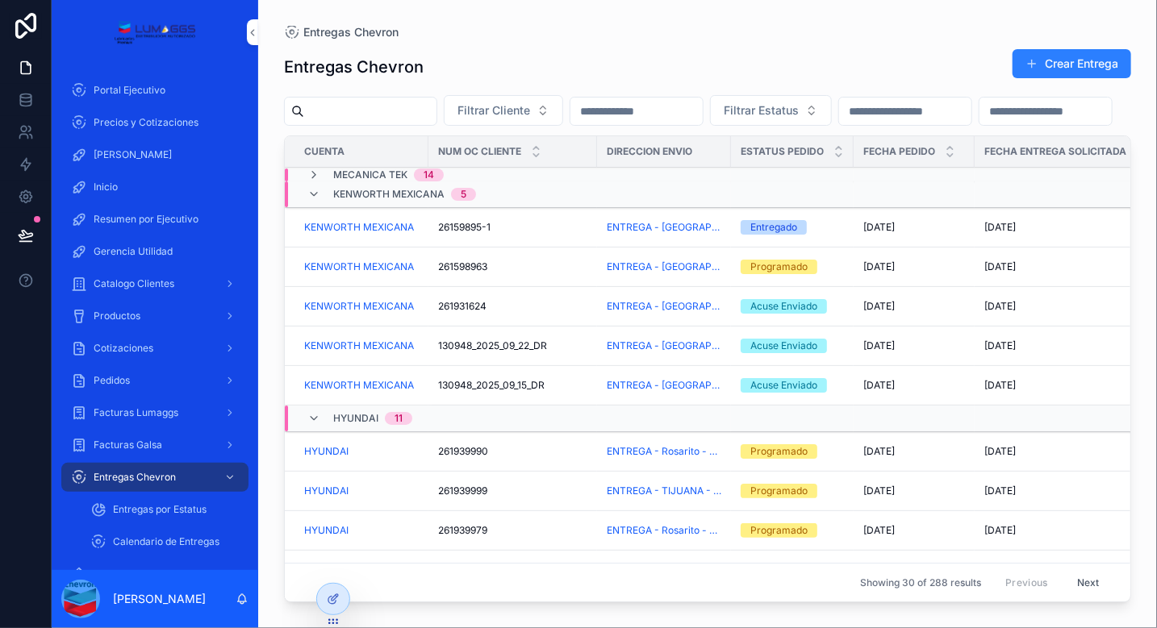
click at [169, 519] on div "Entregas por Estatus" at bounding box center [164, 510] width 148 height 26
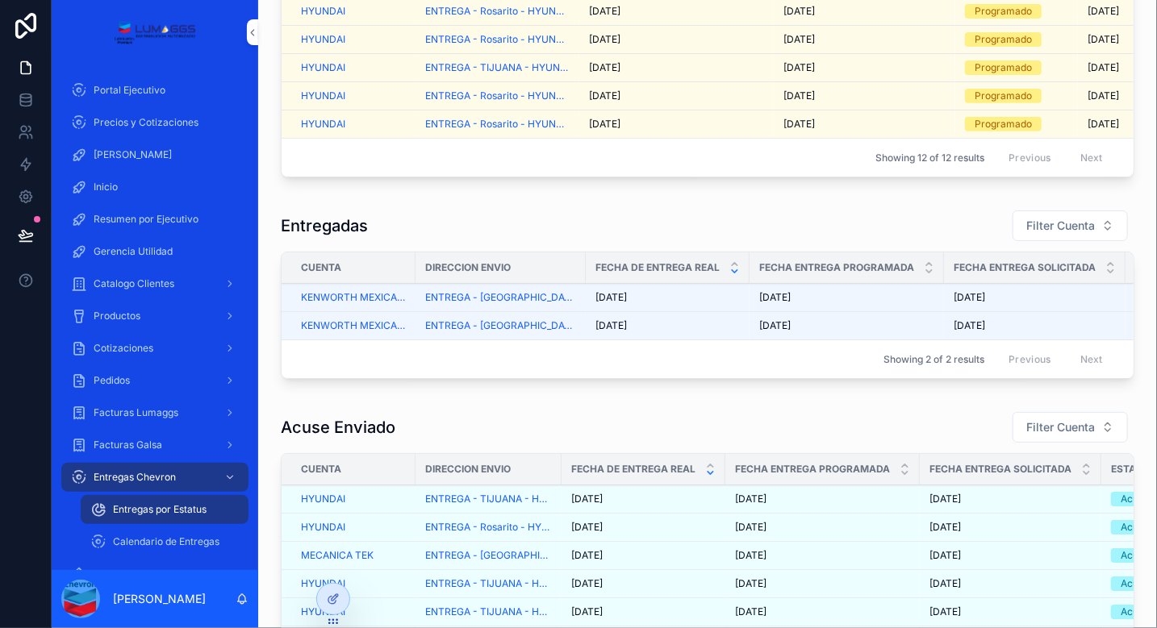
scroll to position [510, 0]
click at [675, 302] on div "[DATE] [DATE]" at bounding box center [667, 296] width 144 height 13
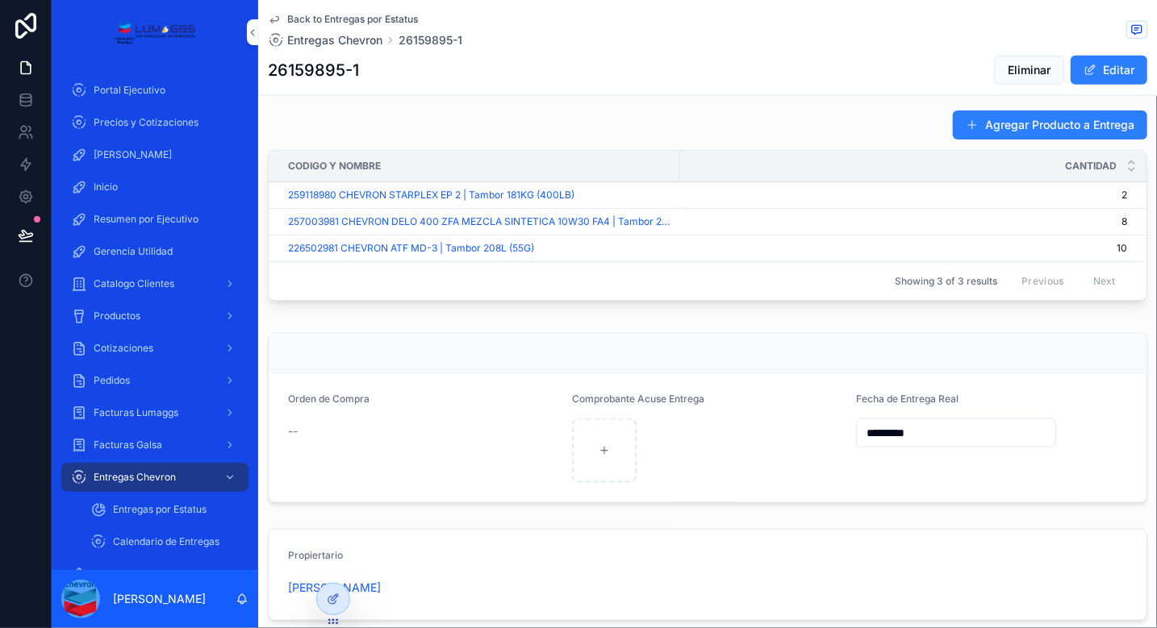
scroll to position [657, 0]
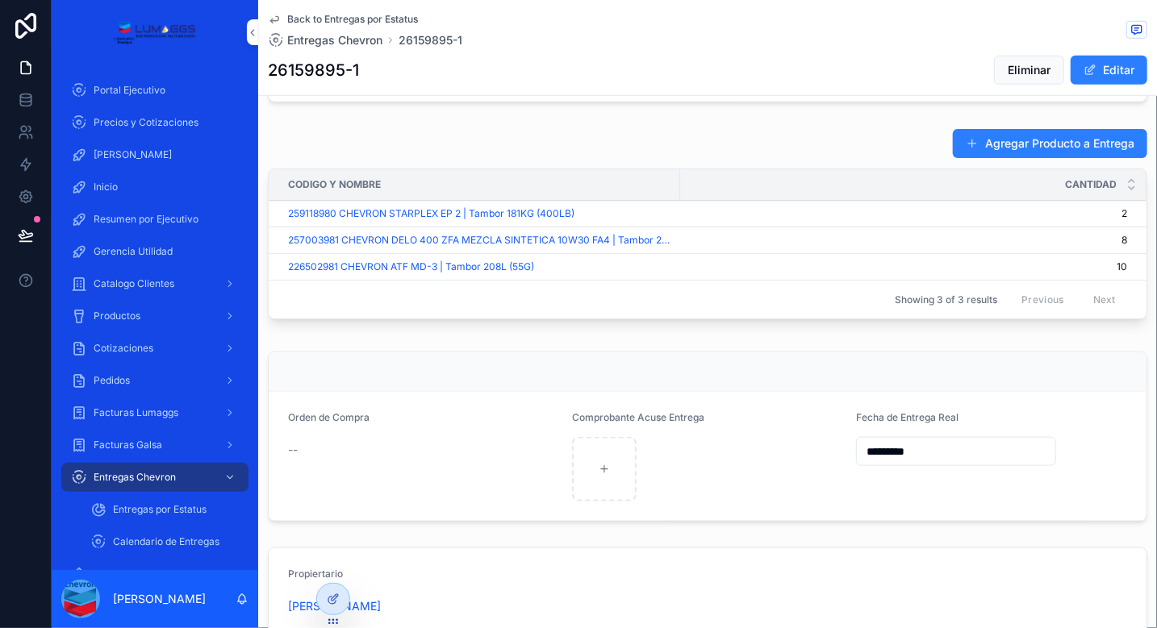
click at [374, 21] on span "Back to Entregas por Estatus" at bounding box center [352, 19] width 131 height 13
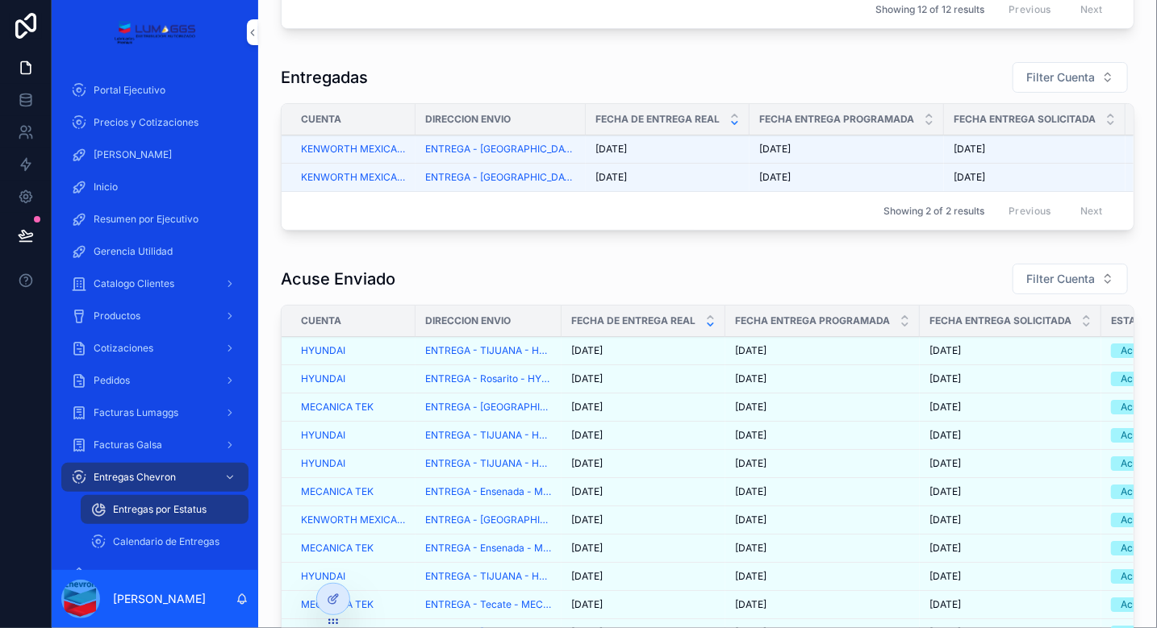
click at [682, 184] on div "[DATE] [DATE]" at bounding box center [667, 177] width 144 height 13
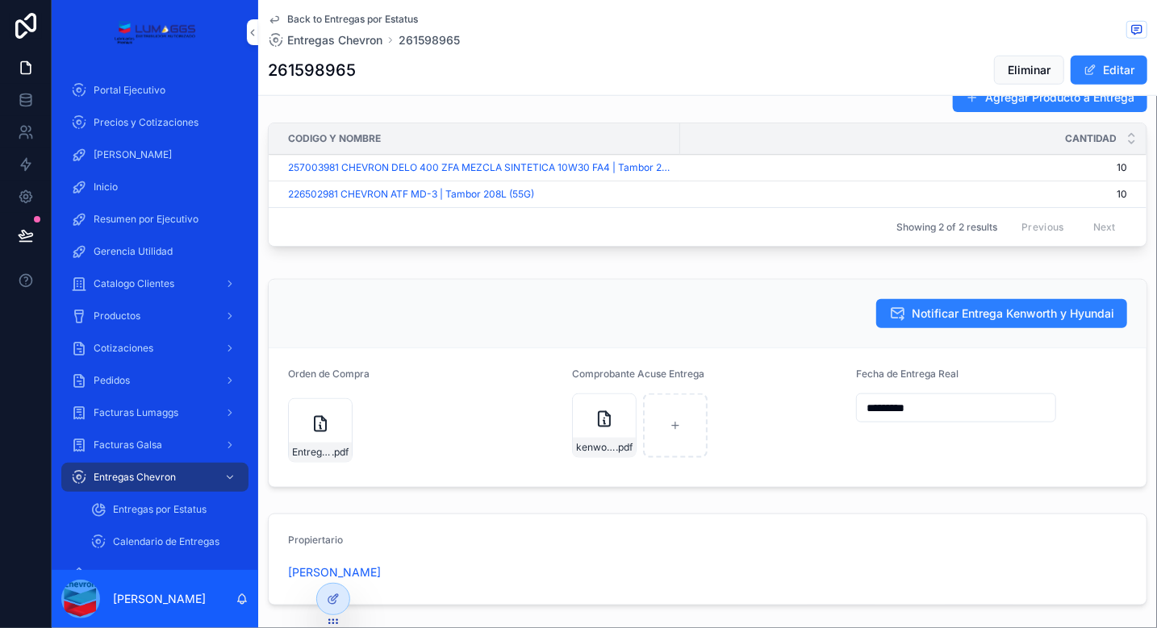
scroll to position [702, 0]
click at [368, 19] on span "Back to Entregas por Estatus" at bounding box center [352, 19] width 131 height 13
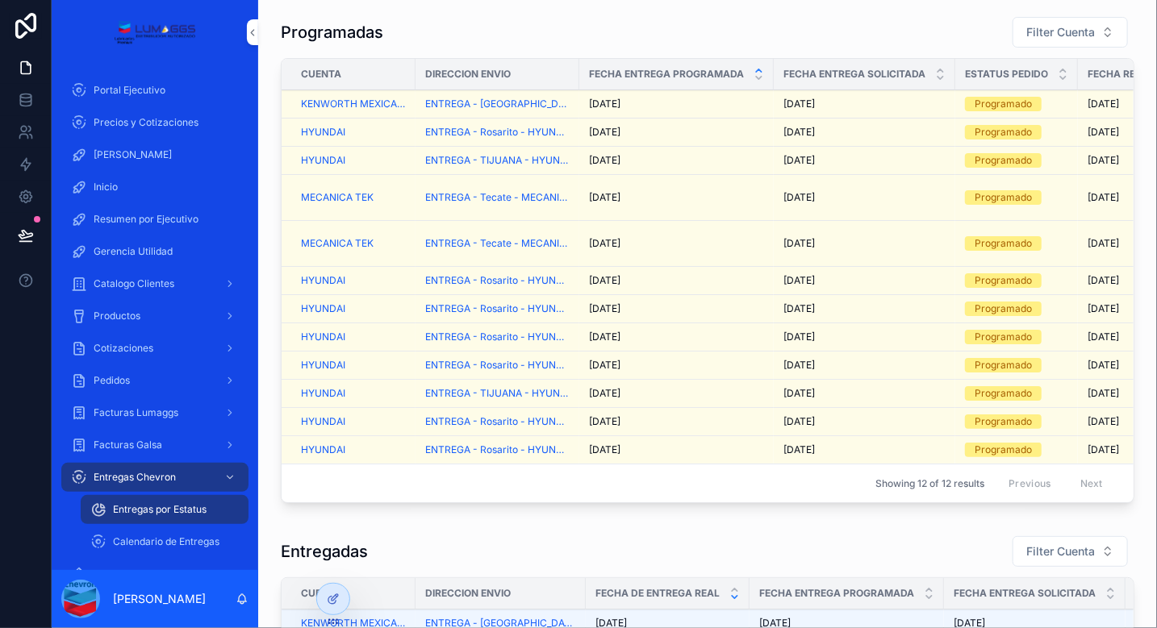
scroll to position [181, 0]
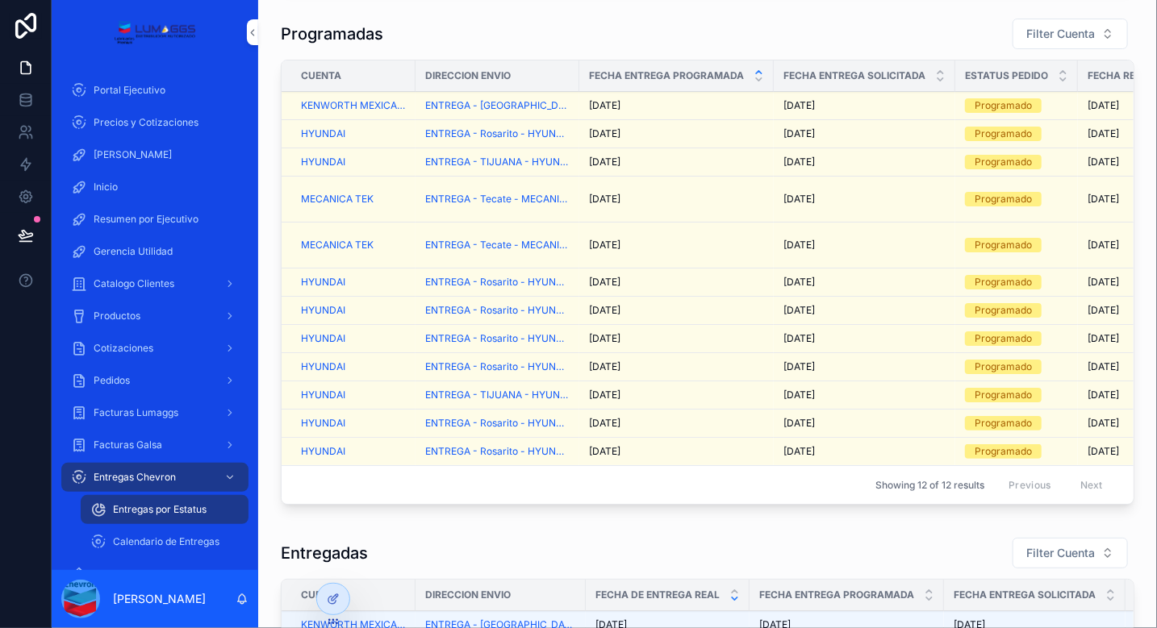
click at [676, 103] on div "[DATE] [DATE]" at bounding box center [676, 105] width 175 height 13
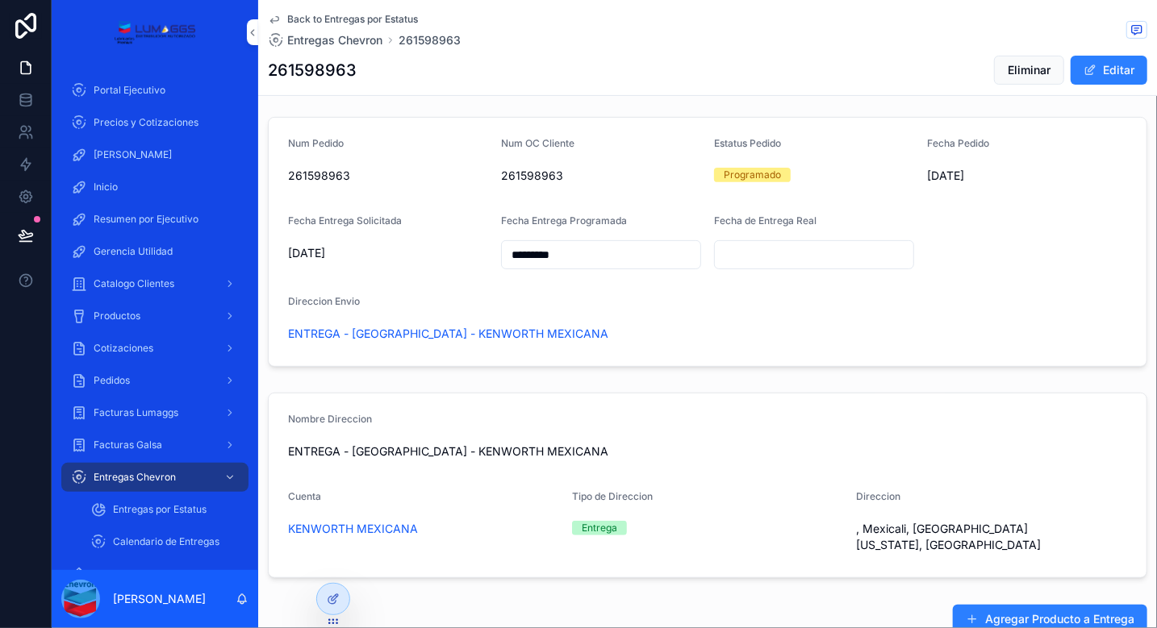
click at [377, 19] on span "Back to Entregas por Estatus" at bounding box center [352, 19] width 131 height 13
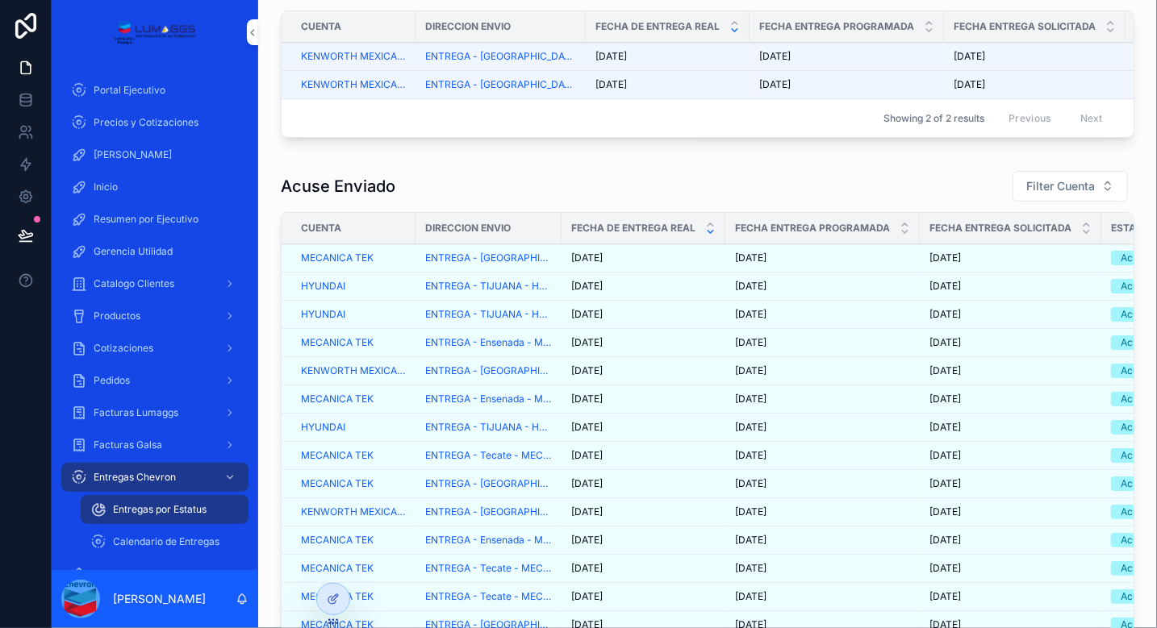
scroll to position [55, 0]
click at [378, 436] on div "HYUNDAI" at bounding box center [353, 429] width 105 height 13
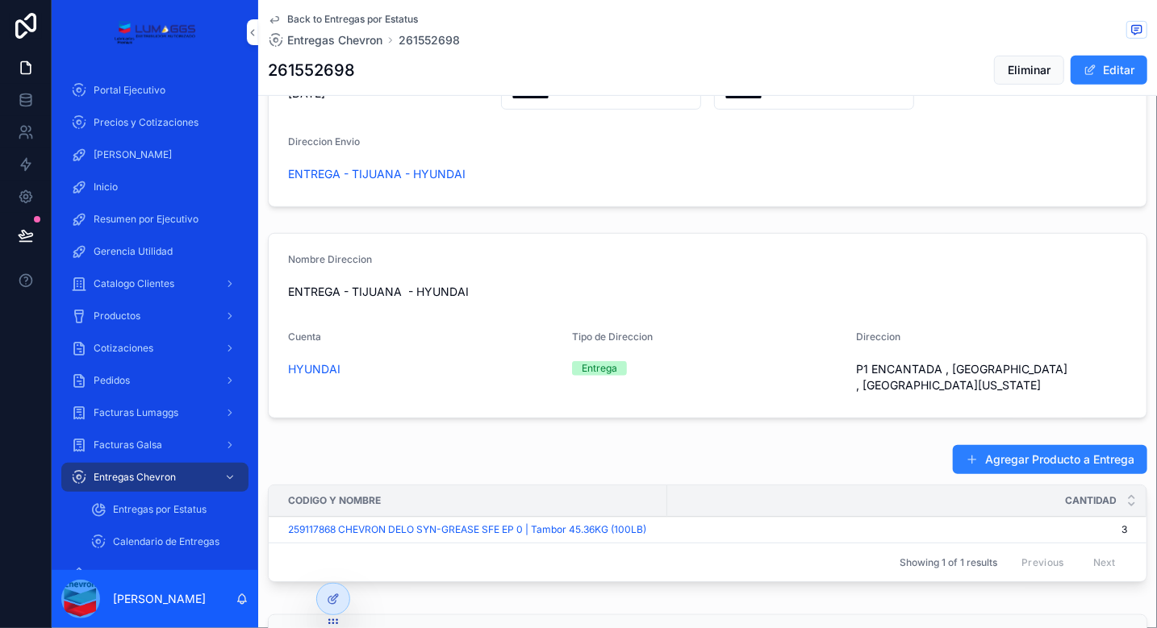
scroll to position [339, 0]
click at [326, 15] on span "Back to Entregas por Estatus" at bounding box center [352, 19] width 131 height 13
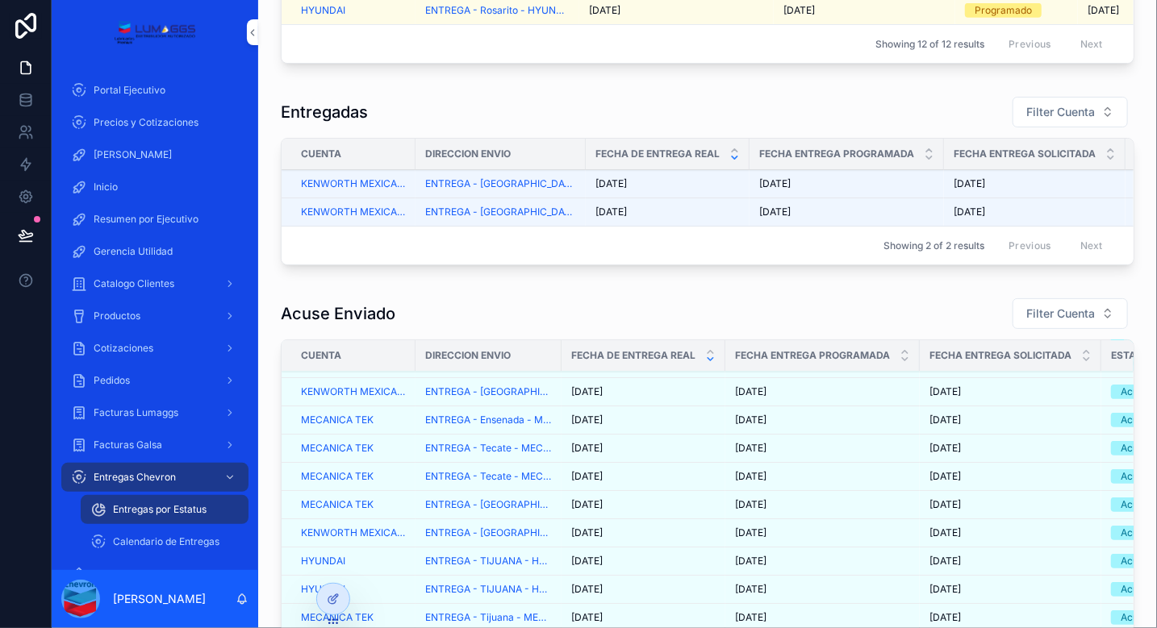
scroll to position [321, 0]
click at [1069, 322] on span "Filter Cuenta" at bounding box center [1060, 314] width 69 height 16
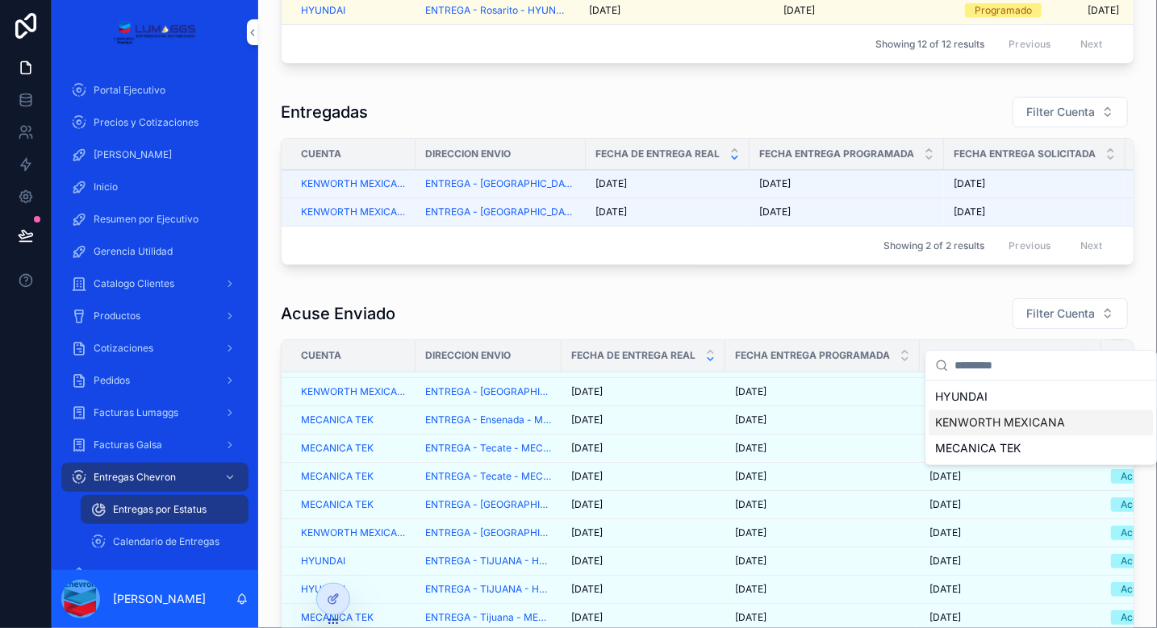
click at [974, 426] on span "KENWORTH MEXICANA" at bounding box center [1000, 423] width 130 height 16
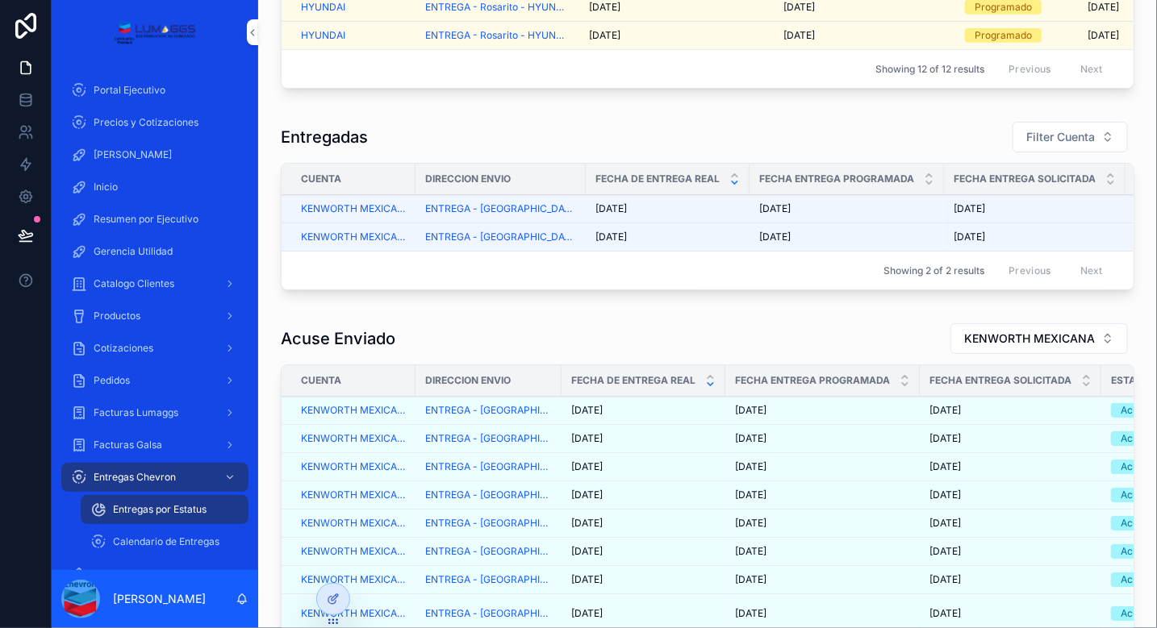
scroll to position [595, 0]
click at [827, 447] on div "[DATE] [DATE]" at bounding box center [822, 440] width 175 height 13
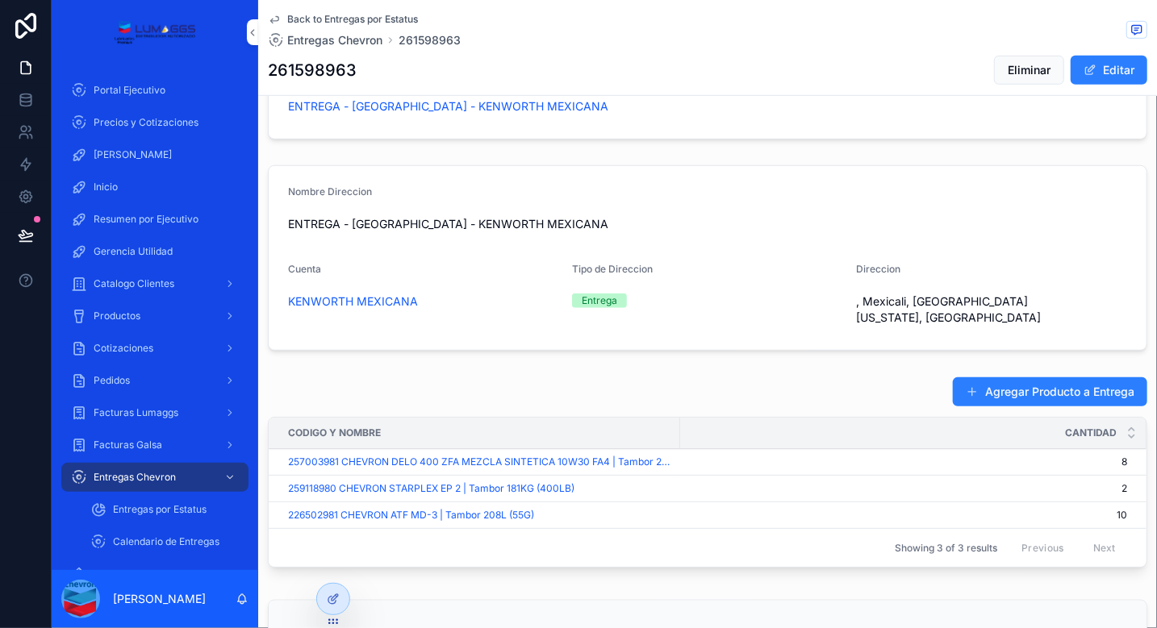
scroll to position [410, 0]
click at [339, 37] on span "Entregas Chevron" at bounding box center [334, 40] width 95 height 16
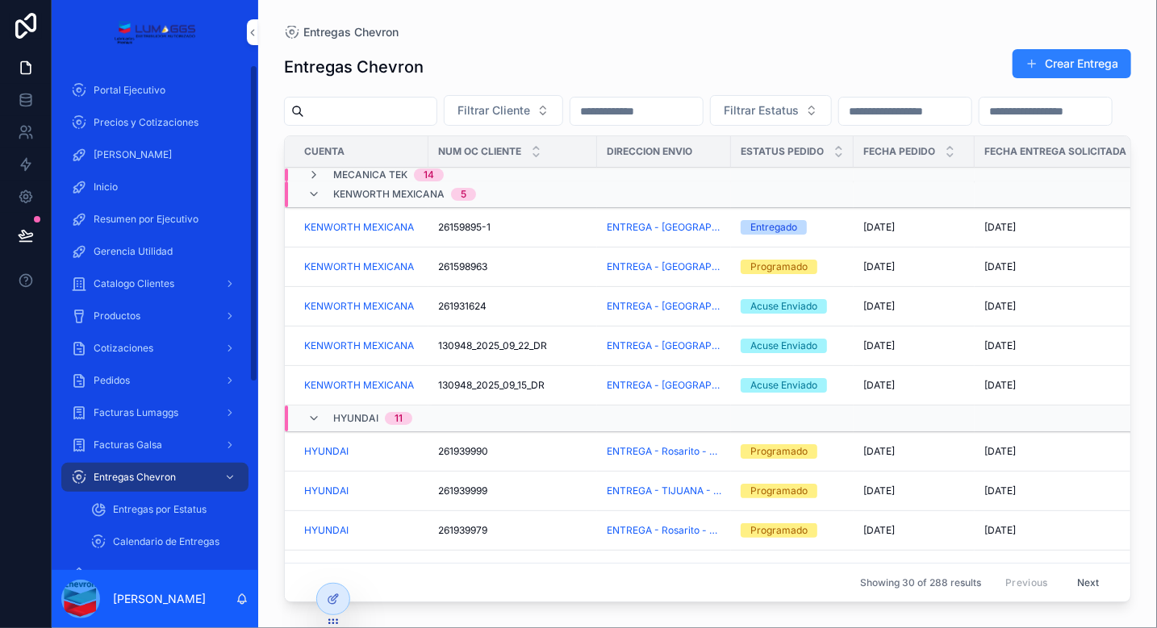
click at [155, 507] on span "Entregas por Estatus" at bounding box center [160, 509] width 94 height 13
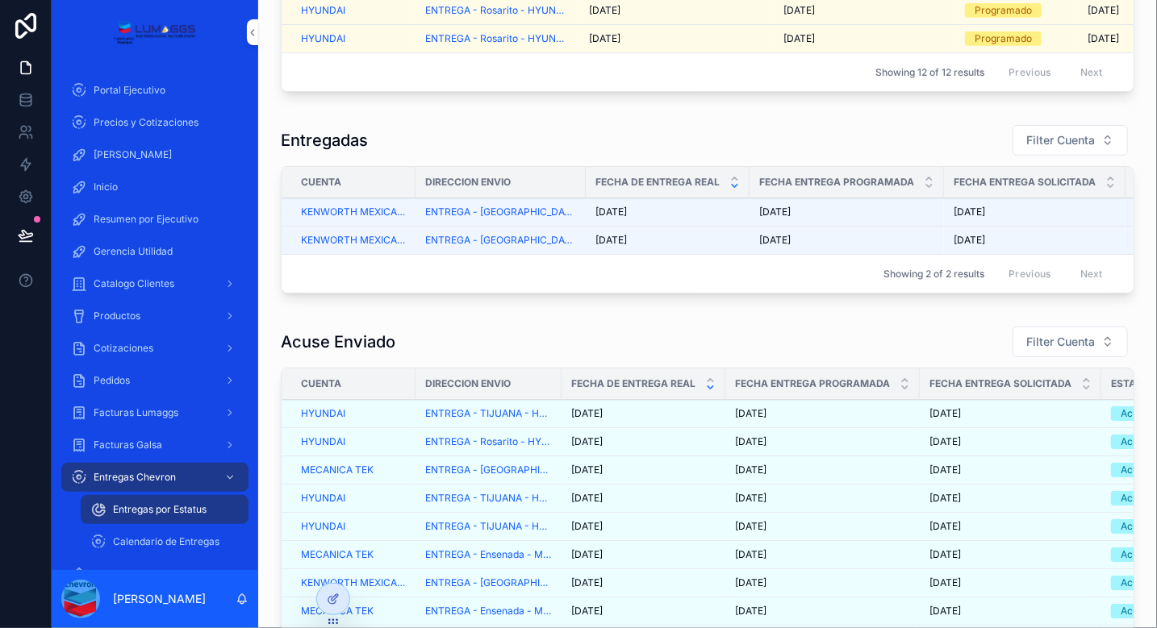
scroll to position [594, 0]
click at [1040, 350] on span "Filter Cuenta" at bounding box center [1060, 342] width 69 height 16
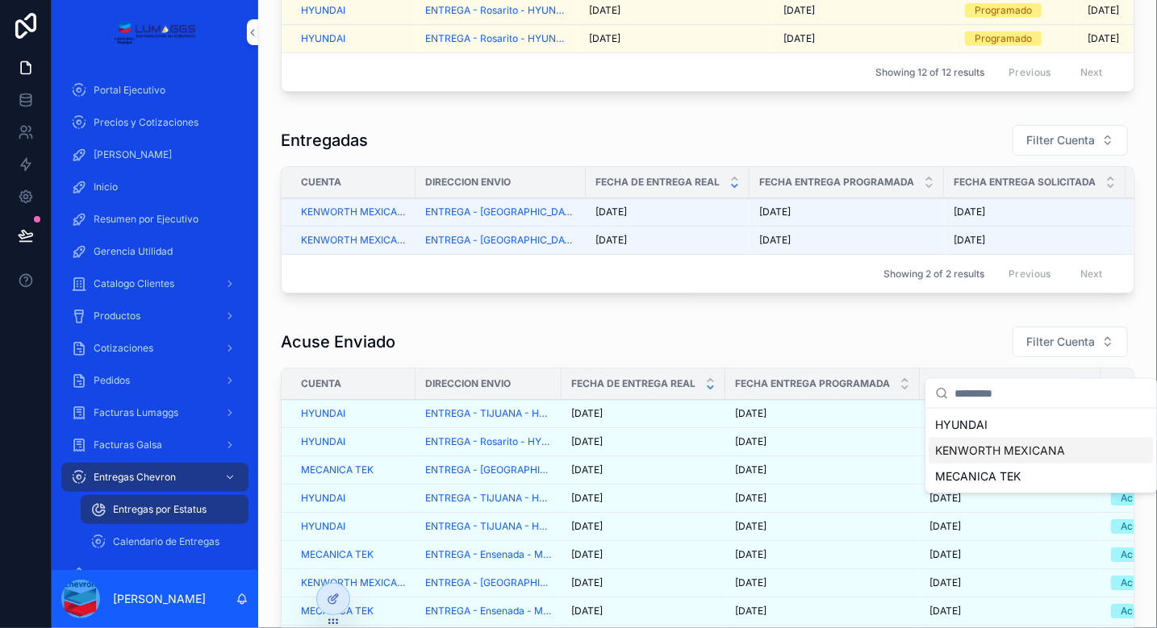
click at [983, 452] on span "KENWORTH MEXICANA" at bounding box center [1000, 451] width 130 height 16
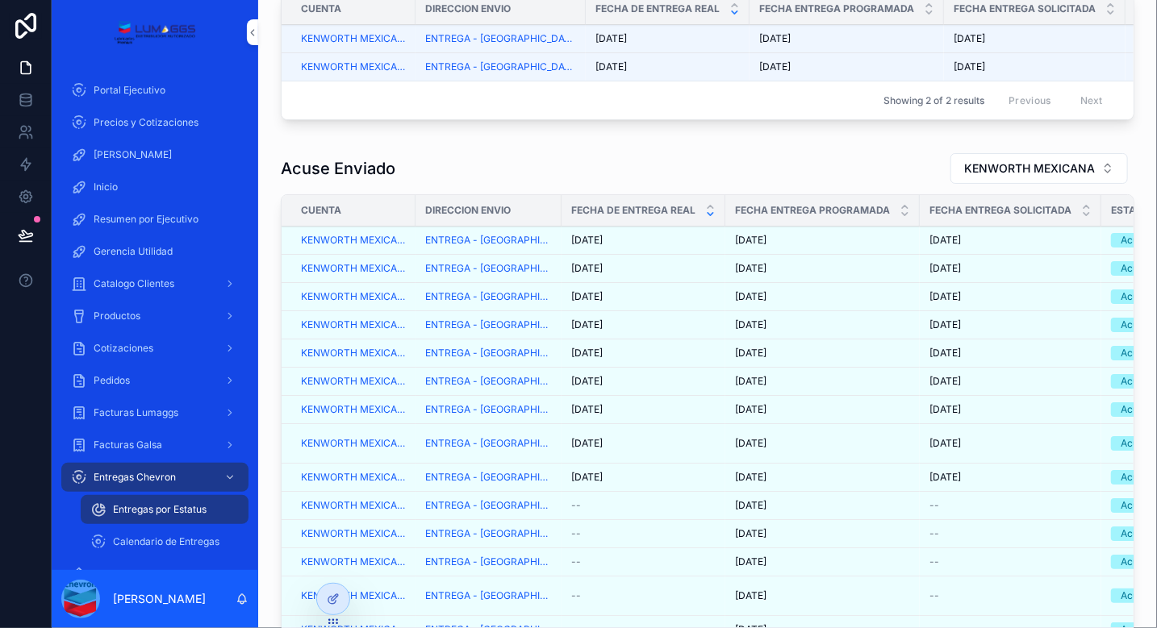
scroll to position [832, 0]
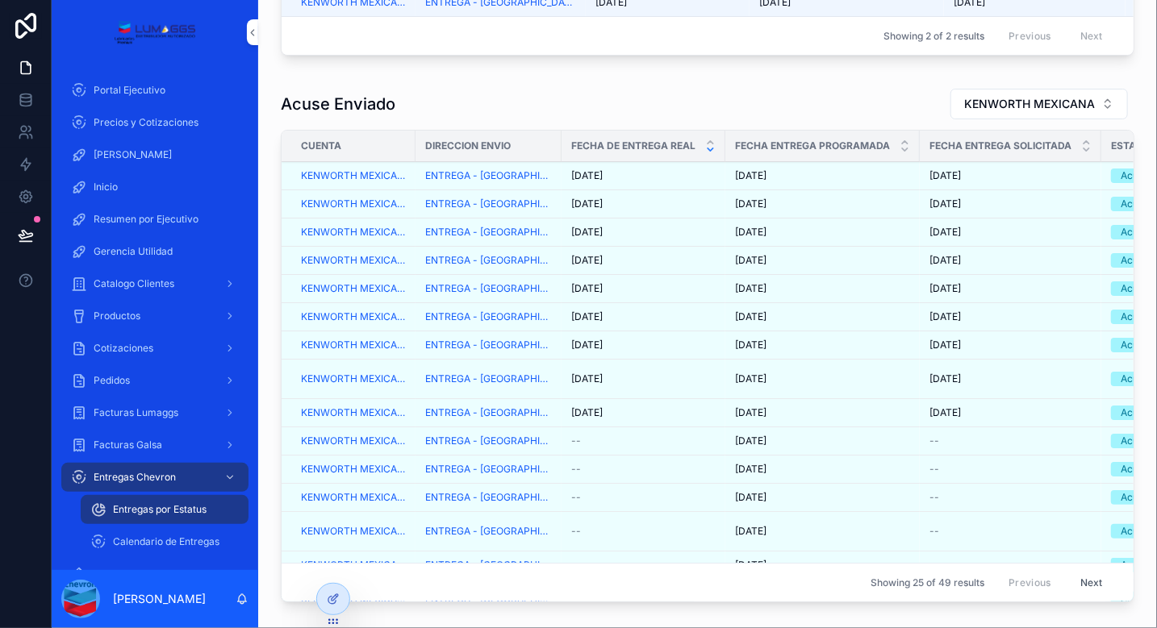
click at [680, 211] on div "[DATE] [DATE]" at bounding box center [643, 204] width 144 height 13
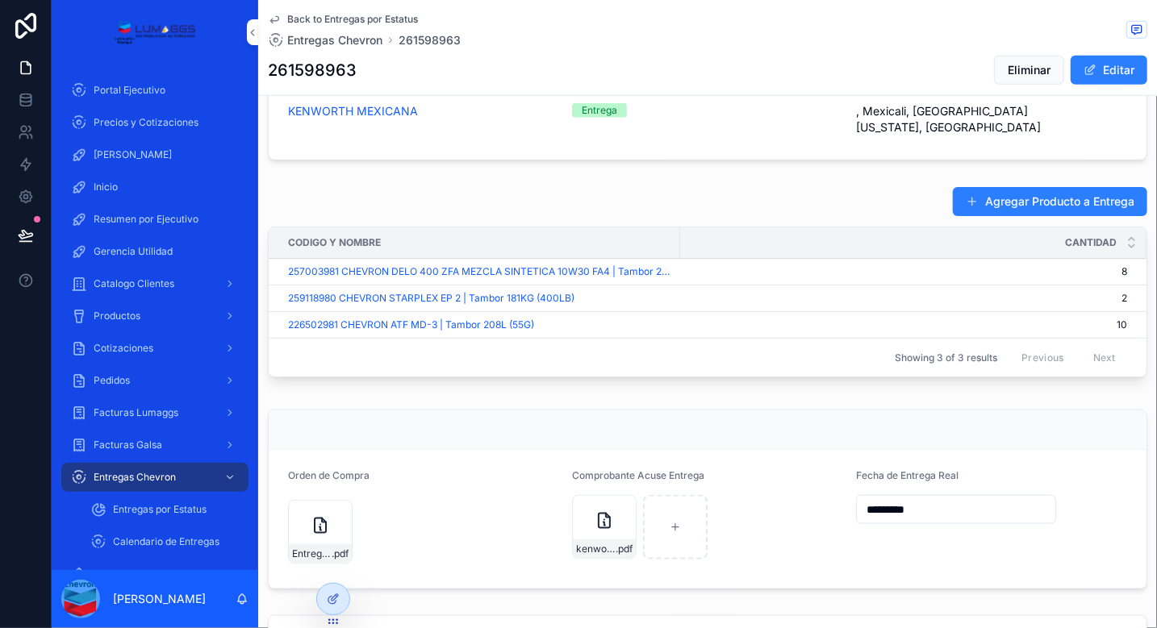
scroll to position [599, 0]
click at [588, 518] on div "kenworth-pedido-261598963-22-sep .pdf" at bounding box center [604, 526] width 65 height 65
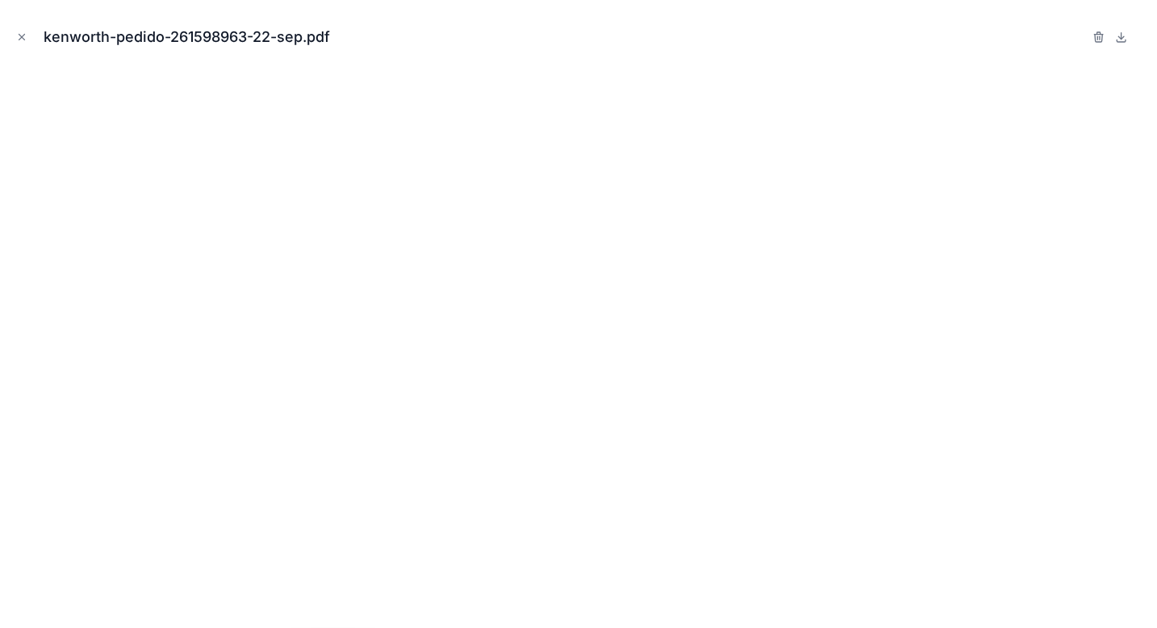
click at [21, 35] on icon "Close modal" at bounding box center [21, 36] width 11 height 11
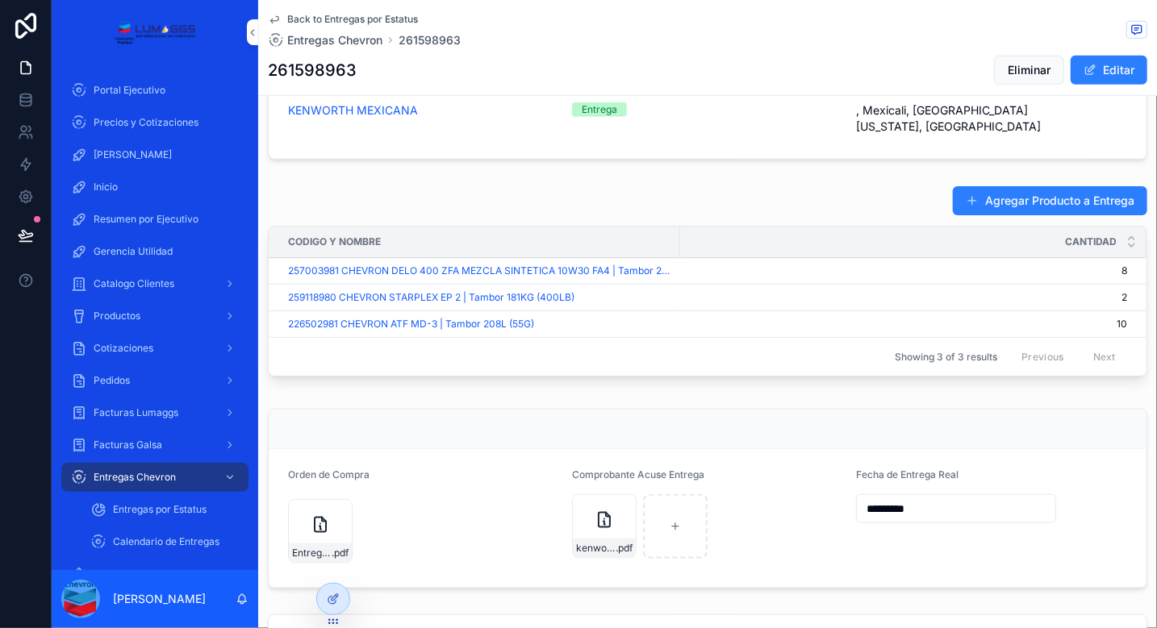
click at [844, 265] on span "8" at bounding box center [903, 271] width 447 height 13
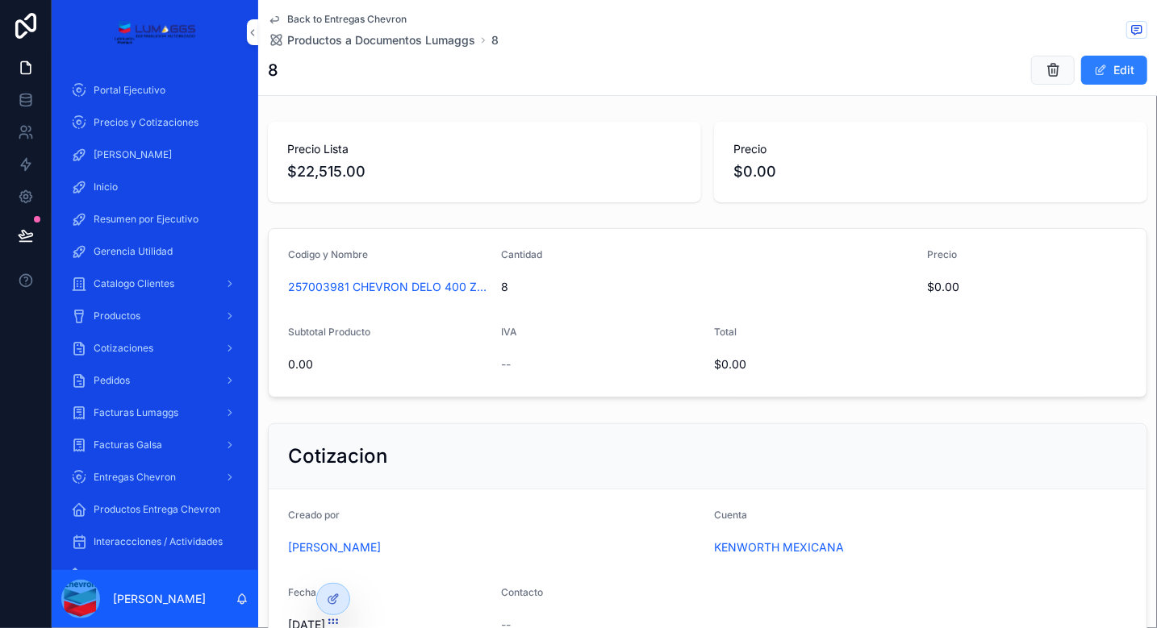
click at [1044, 73] on icon "scrollable content" at bounding box center [1052, 70] width 16 height 16
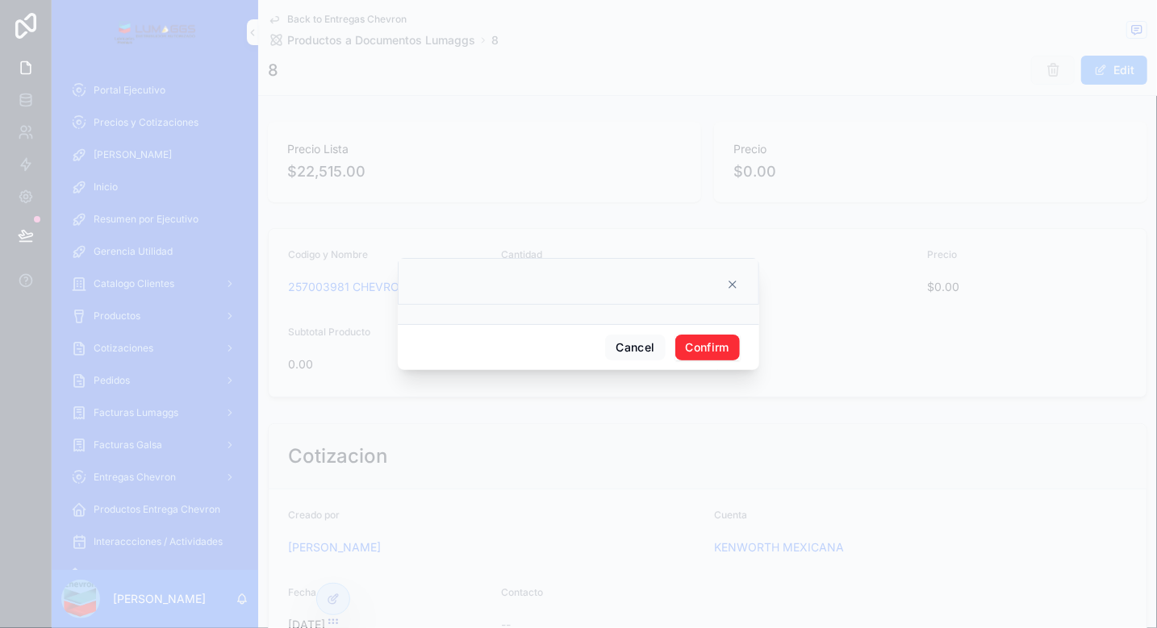
click at [710, 346] on button "Confirm" at bounding box center [707, 348] width 65 height 26
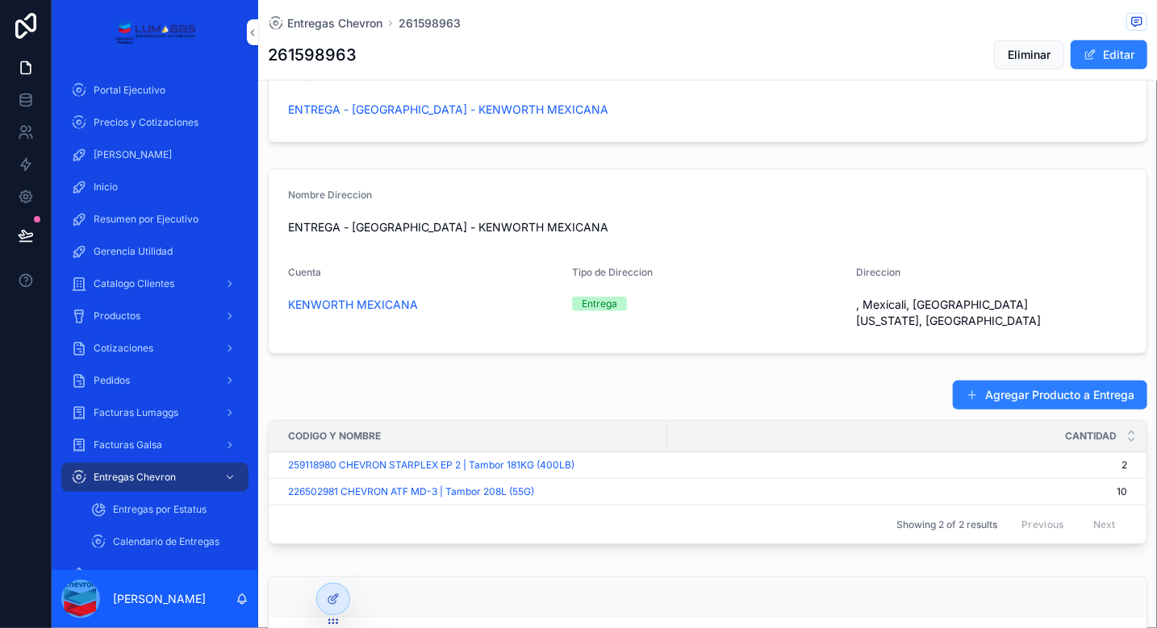
scroll to position [516, 0]
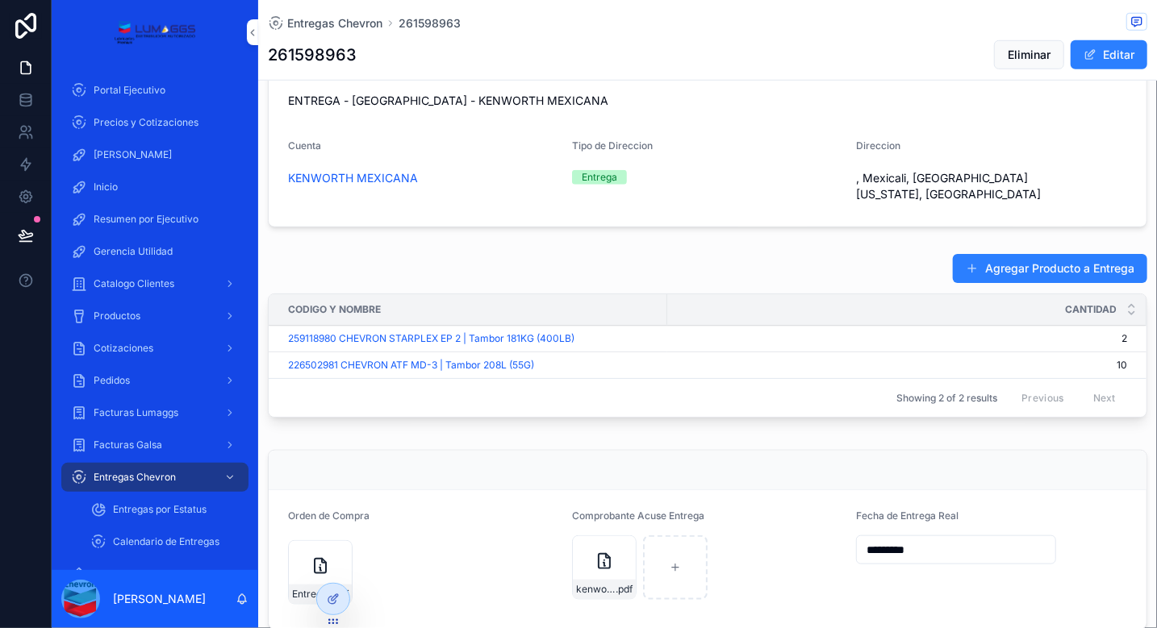
click at [679, 332] on span "2" at bounding box center [897, 338] width 460 height 13
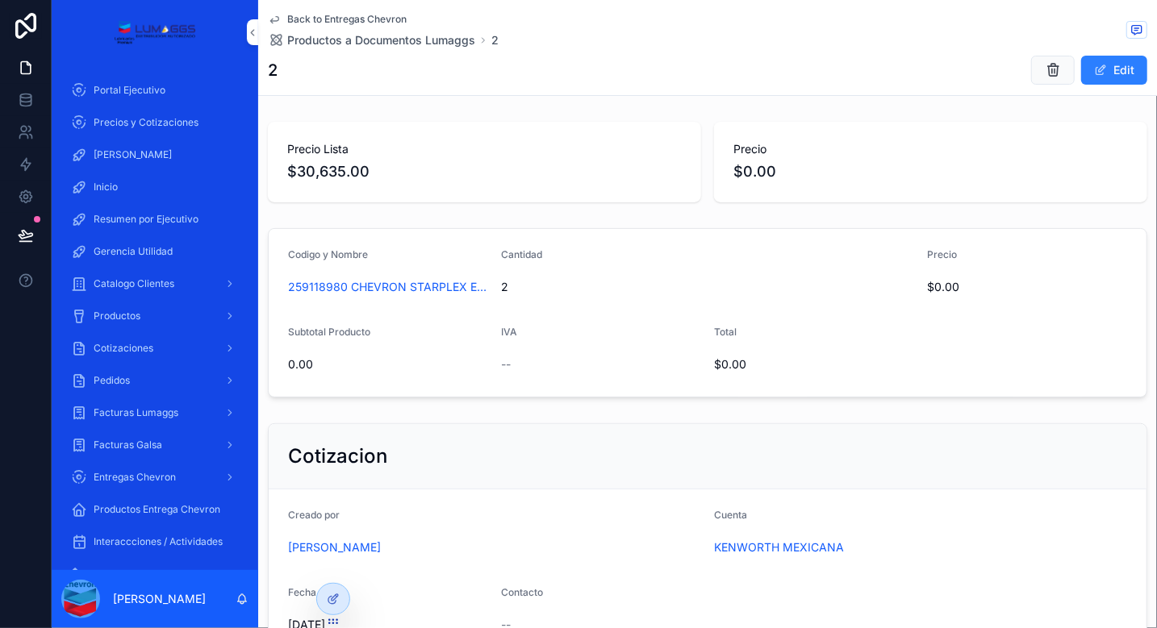
click at [1044, 69] on icon "scrollable content" at bounding box center [1052, 70] width 16 height 16
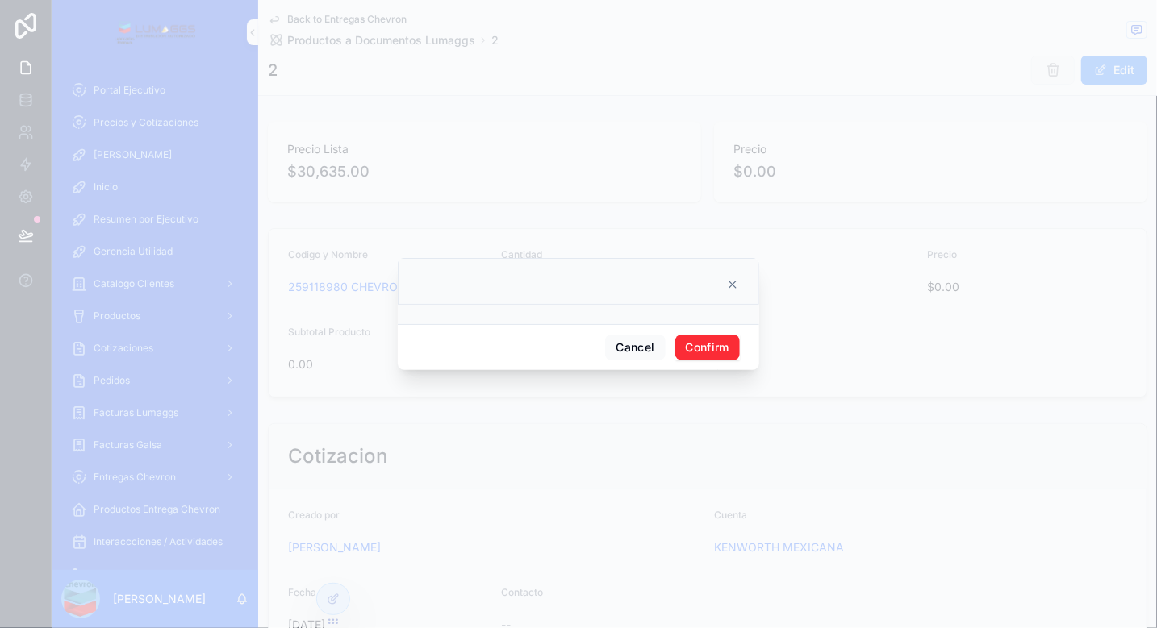
click at [717, 354] on button "Confirm" at bounding box center [707, 348] width 65 height 26
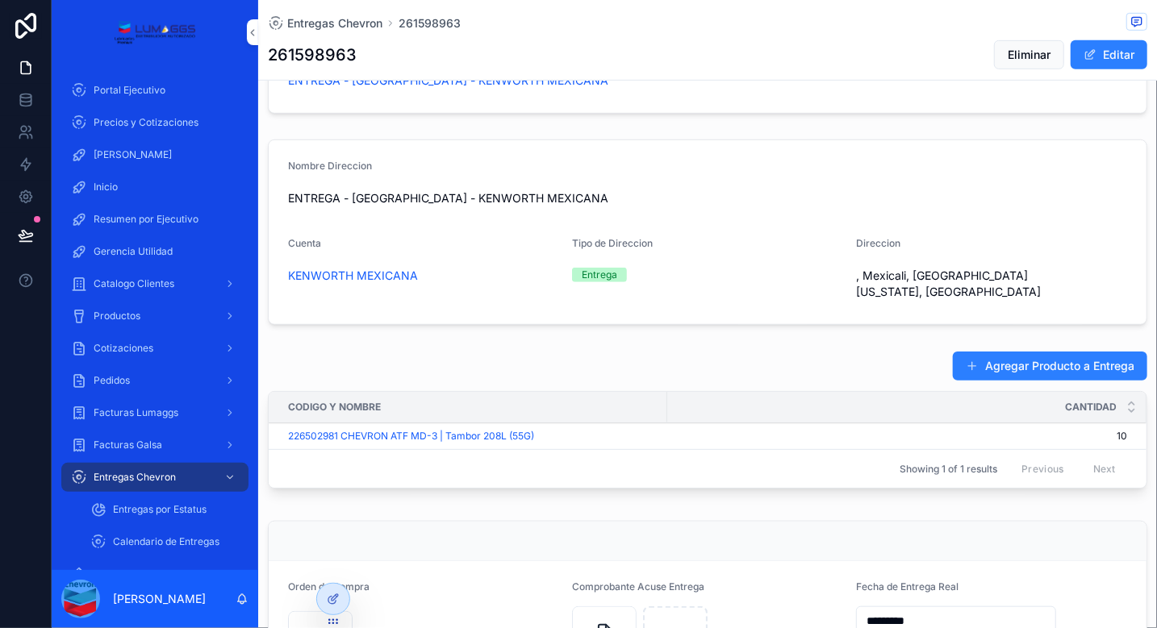
scroll to position [419, 0]
click at [590, 429] on div "226502981 CHEVRON ATF MD-3 | Tambor 208L (55G)" at bounding box center [472, 435] width 369 height 13
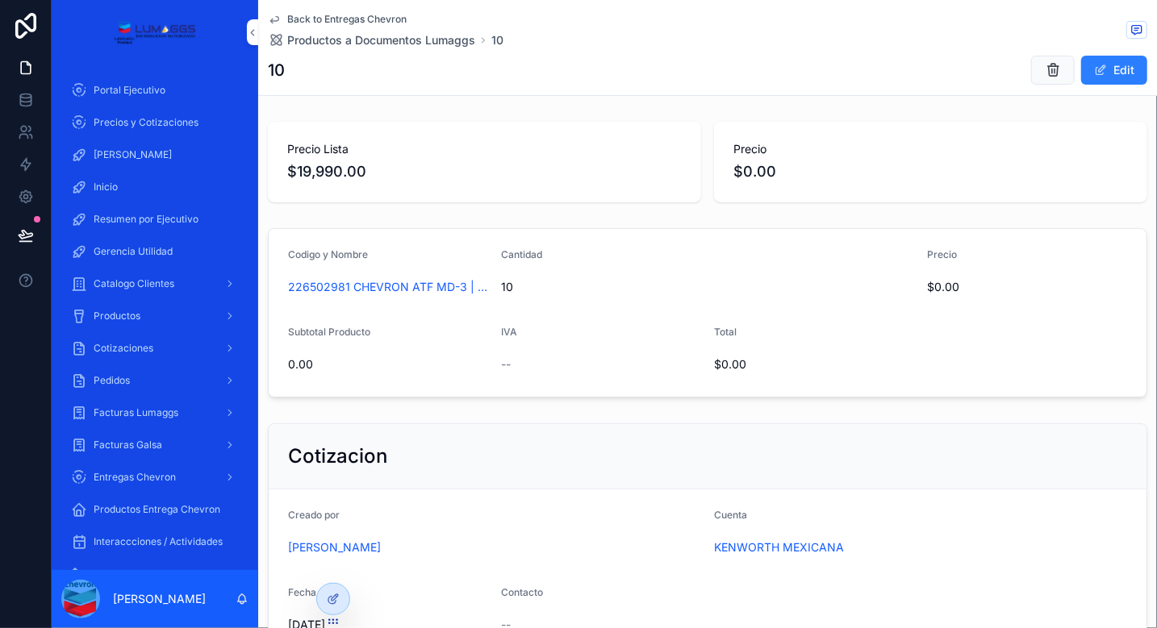
click at [1105, 70] on button "Edit" at bounding box center [1114, 70] width 66 height 29
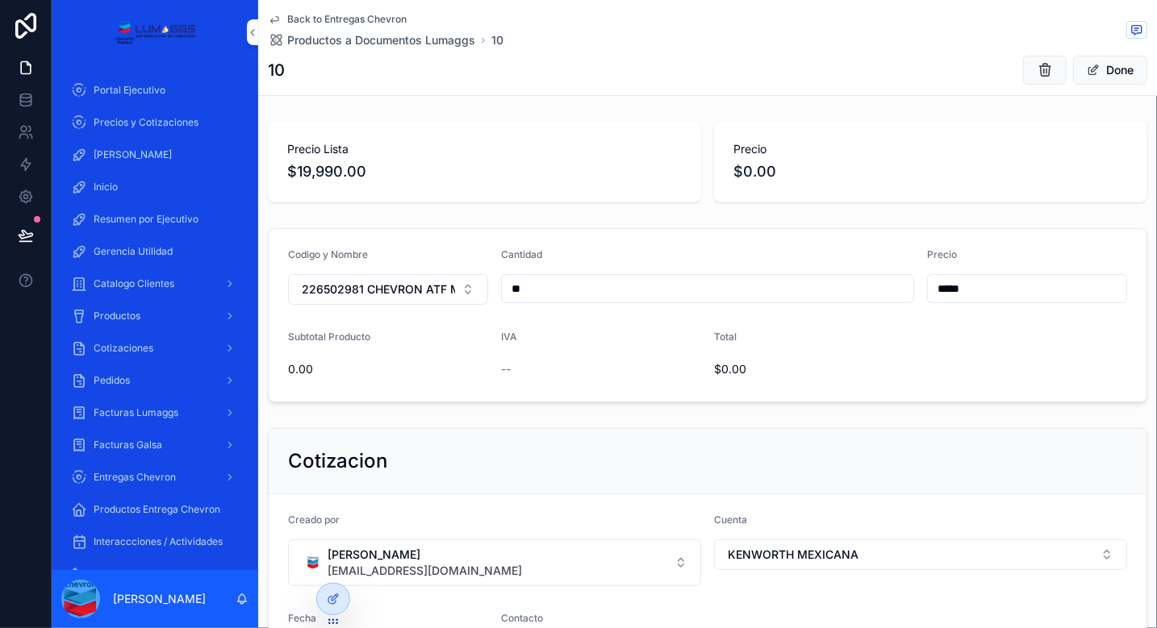
click at [458, 286] on button "226502981 CHEVRON ATF MD-3 | Tambor 208L (55G)" at bounding box center [388, 289] width 200 height 31
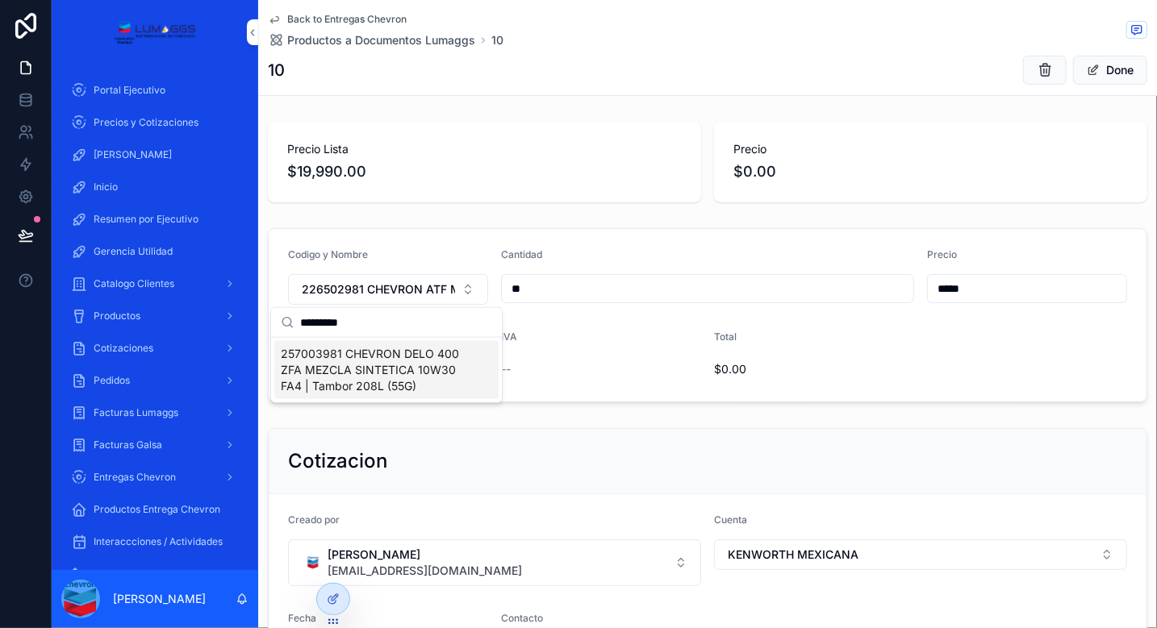
type input "*********"
click at [381, 373] on span "257003981 CHEVRON DELO 400 ZFA MEZCLA SINTETICA 10W30 FA4 | Tambor 208L (55G)" at bounding box center [377, 370] width 192 height 48
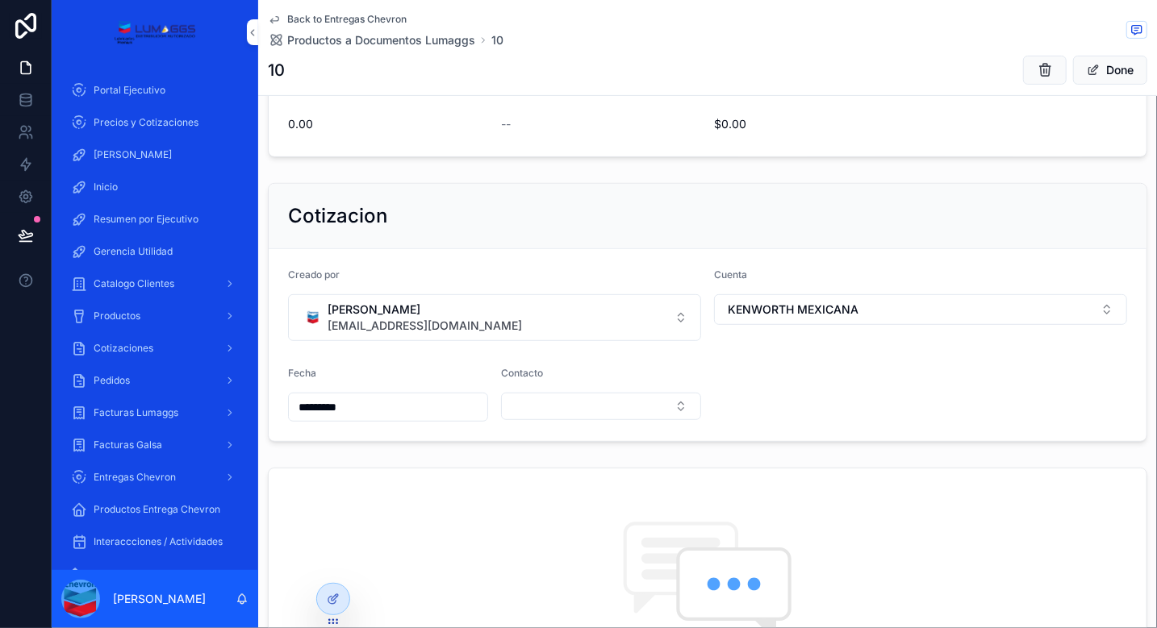
scroll to position [256, 0]
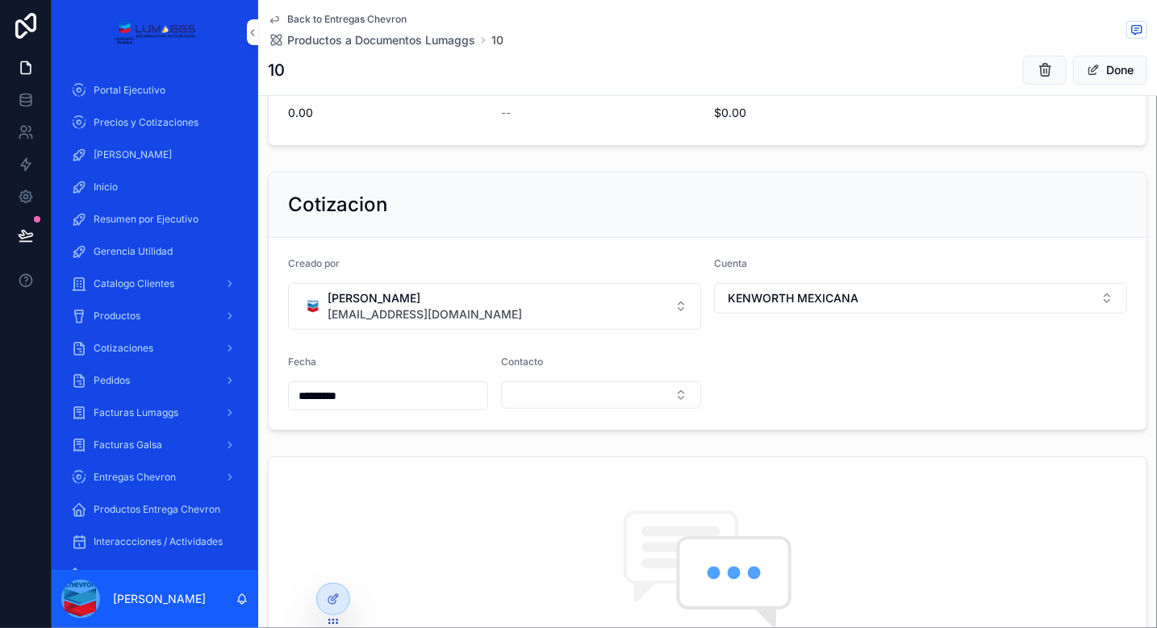
click at [806, 367] on form "Creado por [PERSON_NAME] [EMAIL_ADDRESS][DOMAIN_NAME] Cuenta KENWORTH MEXICANA …" at bounding box center [708, 334] width 878 height 192
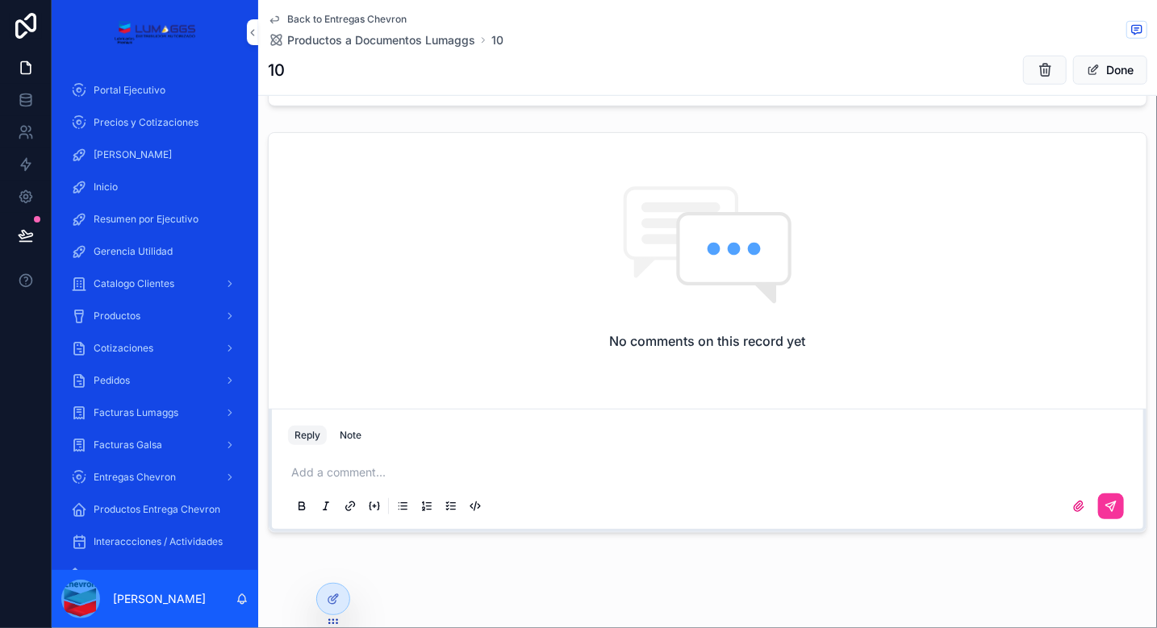
scroll to position [593, 0]
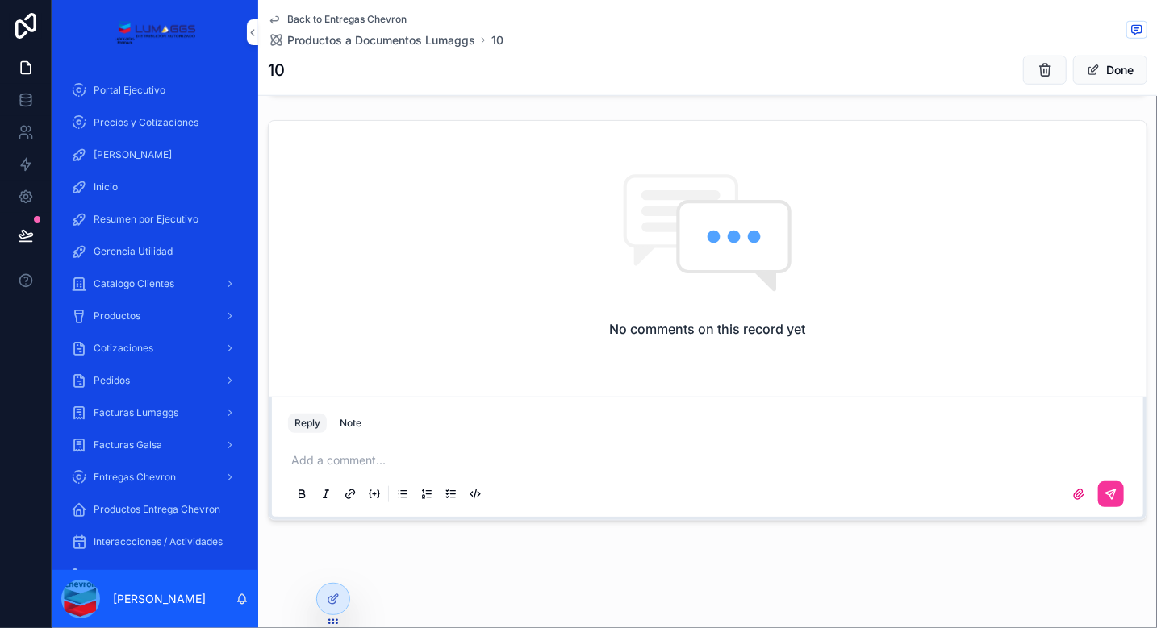
click at [1103, 72] on button "Done" at bounding box center [1110, 70] width 74 height 29
click at [342, 19] on span "Back to Entregas Chevron" at bounding box center [346, 19] width 119 height 13
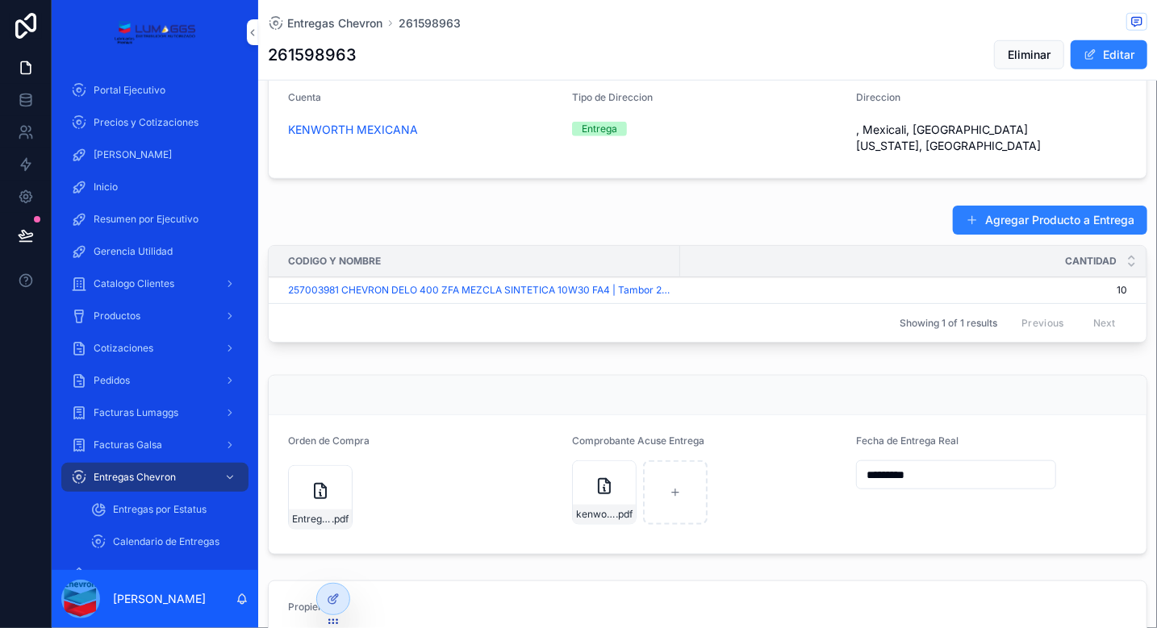
scroll to position [548, 0]
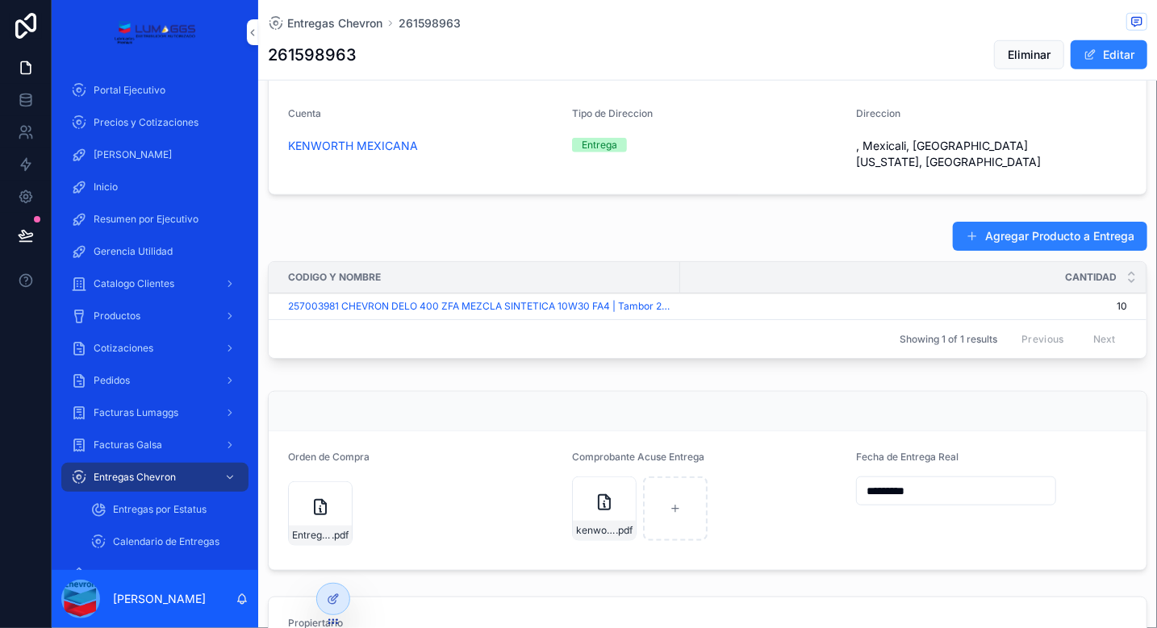
click at [336, 22] on span "Entregas Chevron" at bounding box center [334, 23] width 95 height 16
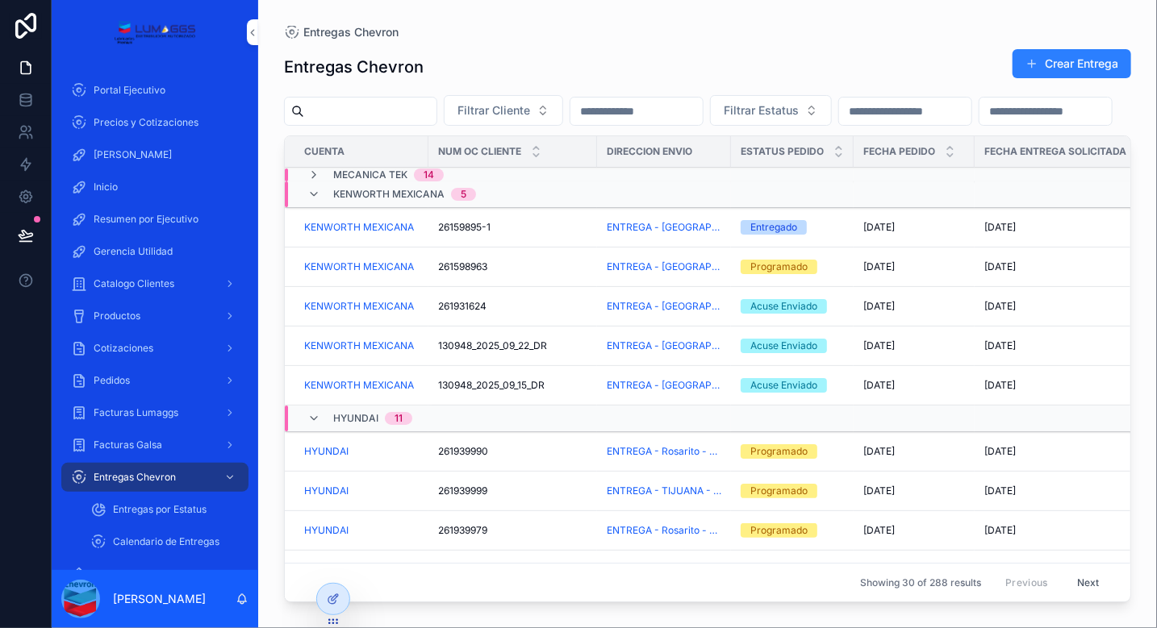
click at [183, 509] on span "Entregas por Estatus" at bounding box center [160, 509] width 94 height 13
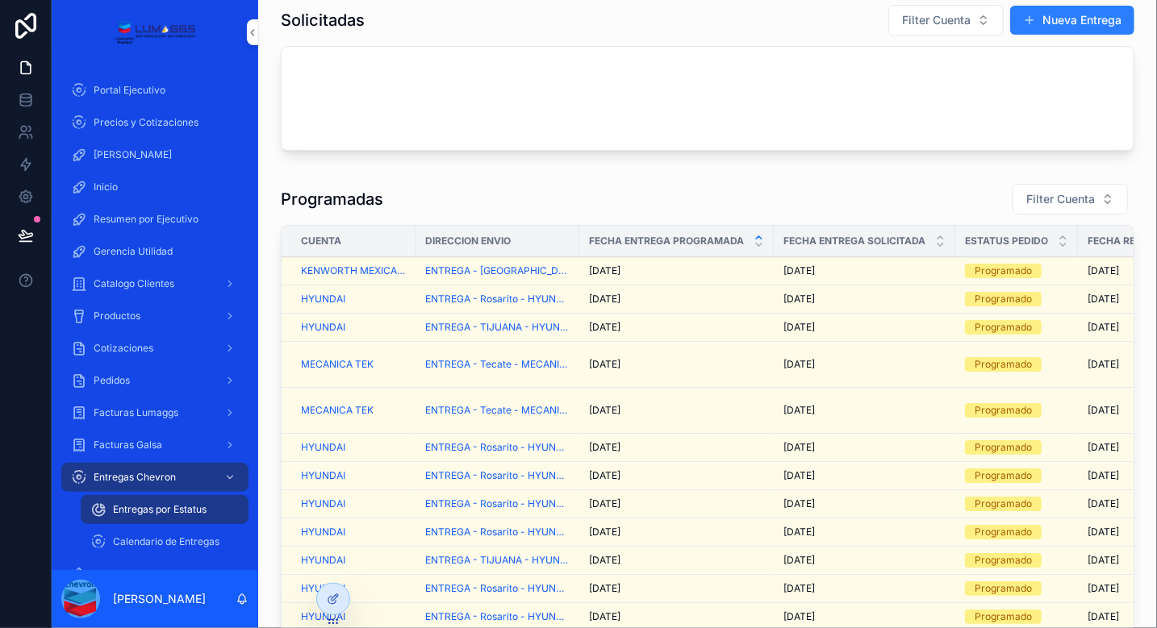
scroll to position [15, 0]
click at [1054, 201] on span "Filter Cuenta" at bounding box center [1060, 200] width 69 height 16
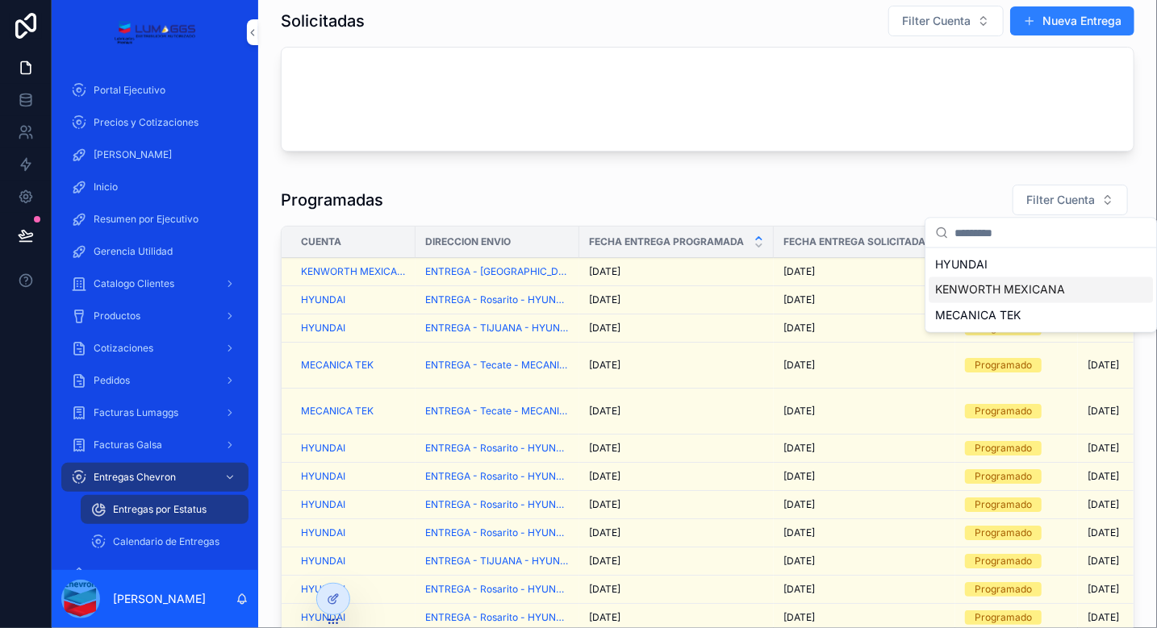
click at [975, 286] on span "KENWORTH MEXICANA" at bounding box center [1000, 290] width 130 height 16
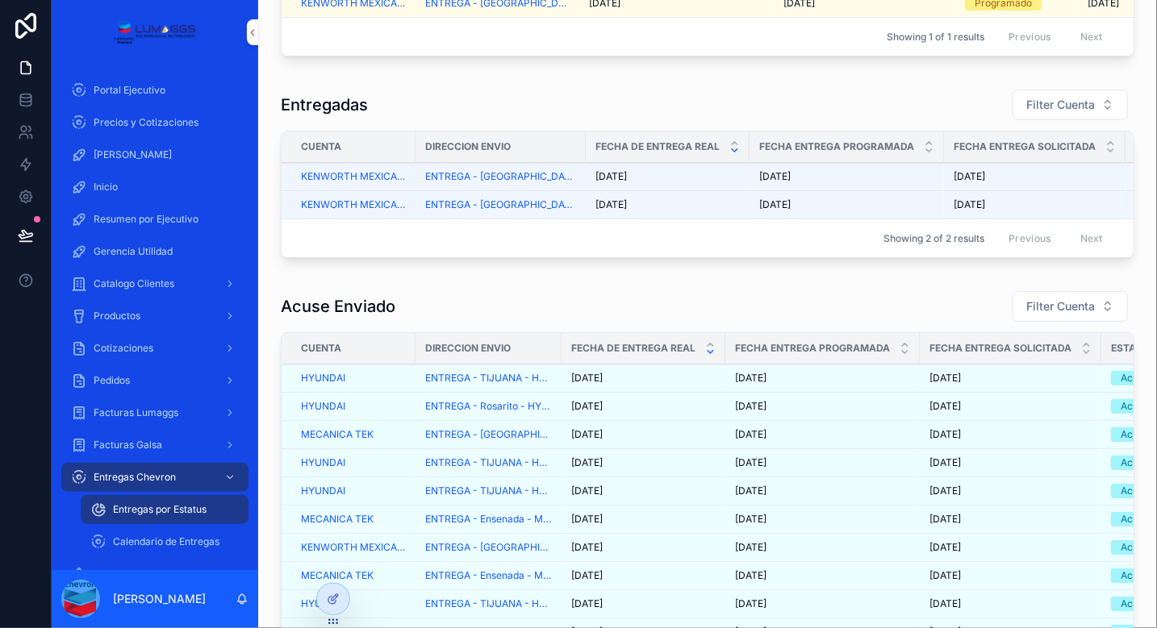
scroll to position [310, 0]
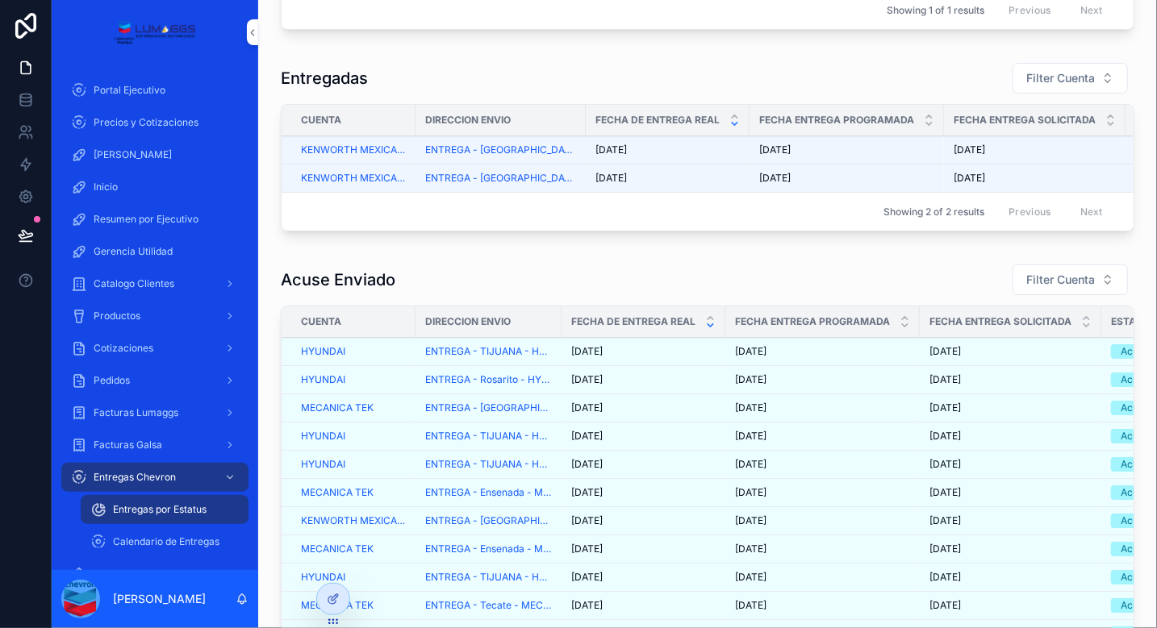
click at [1043, 295] on button "Filter Cuenta" at bounding box center [1069, 280] width 115 height 31
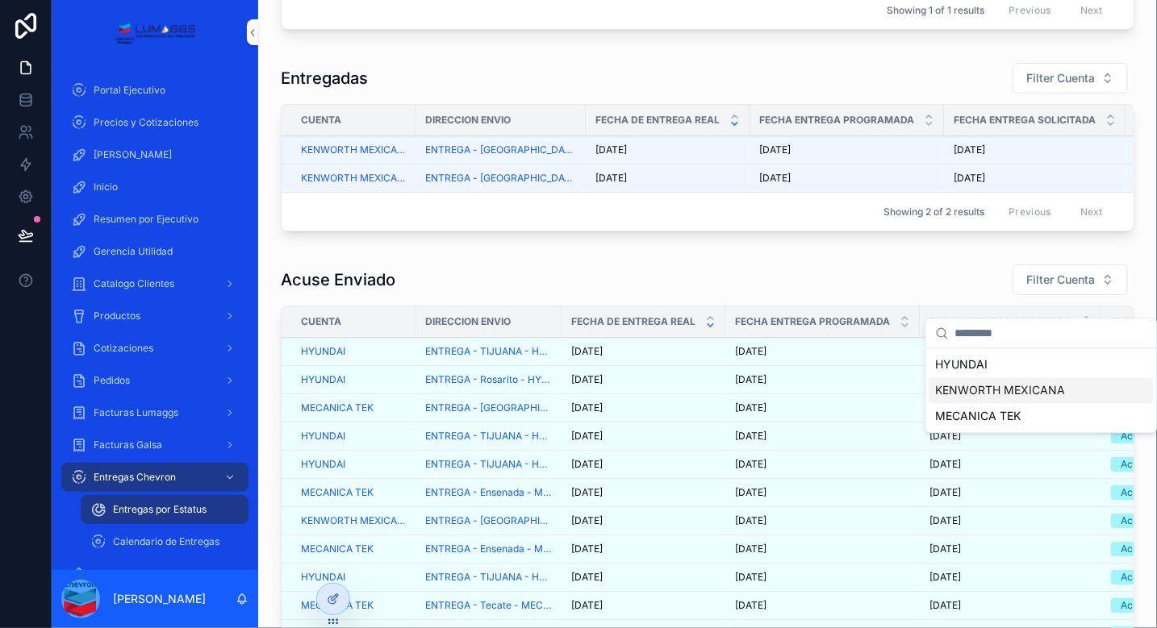
click at [999, 392] on span "KENWORTH MEXICANA" at bounding box center [1000, 390] width 130 height 16
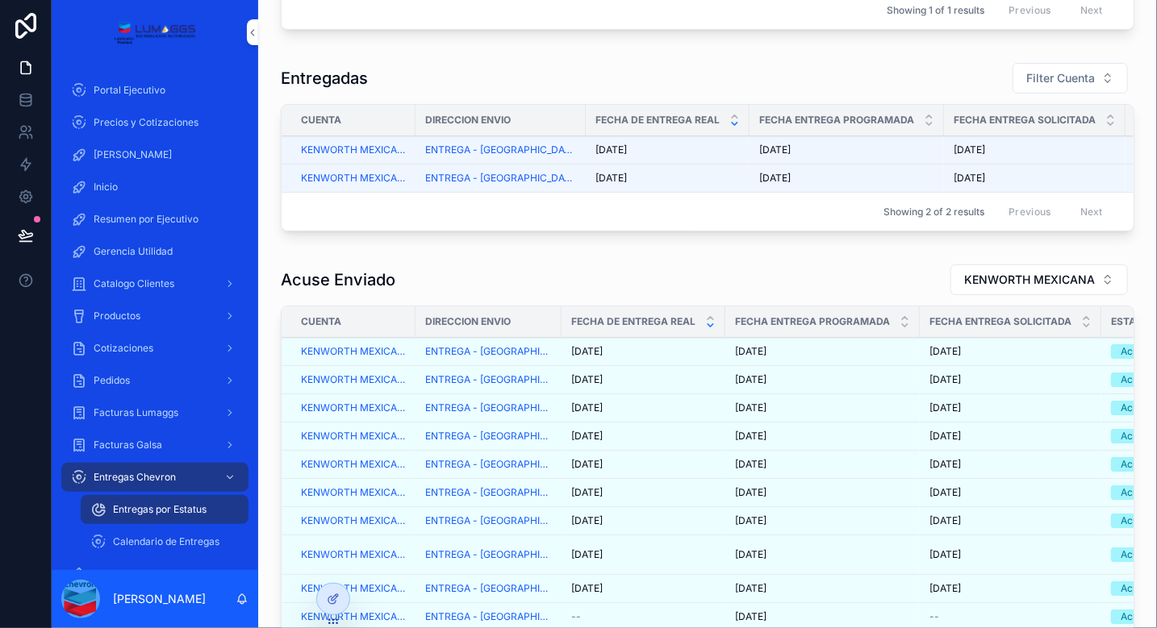
click at [664, 358] on div "[DATE] [DATE]" at bounding box center [643, 351] width 144 height 13
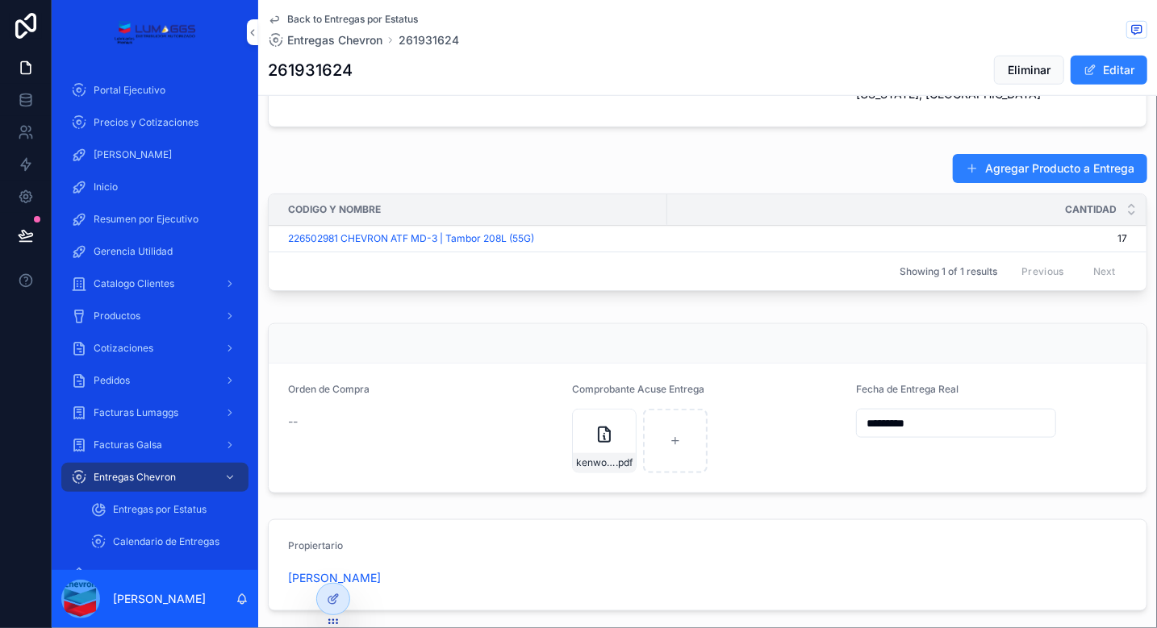
scroll to position [629, 0]
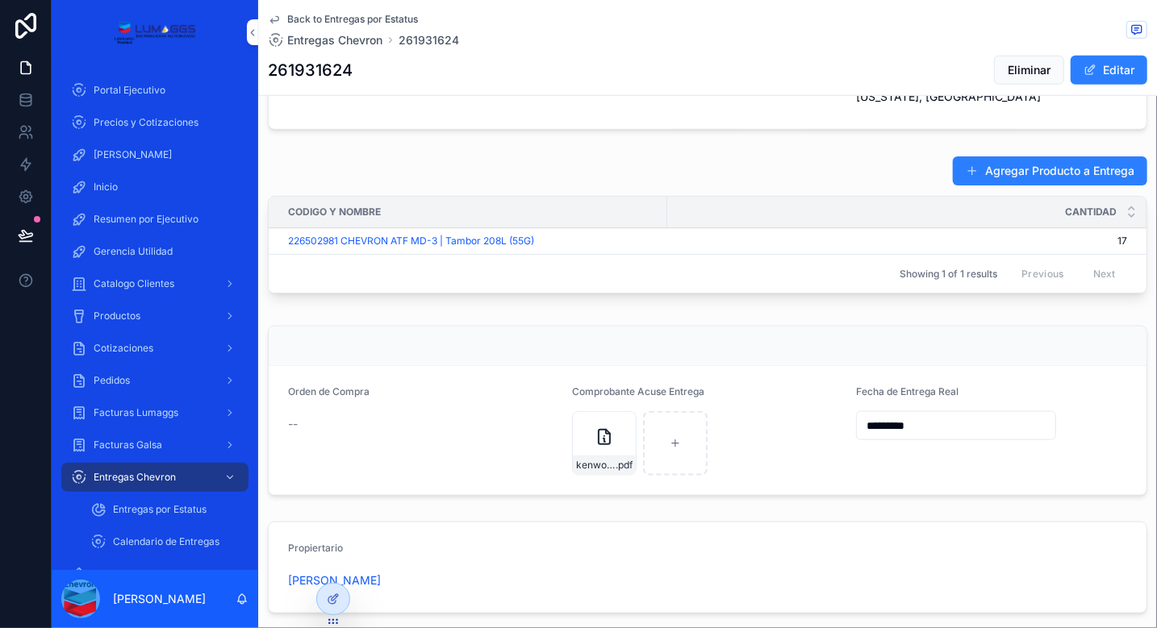
click at [582, 422] on div "kenwort-17-barriles-26-de-Septiembre .pdf" at bounding box center [604, 443] width 65 height 65
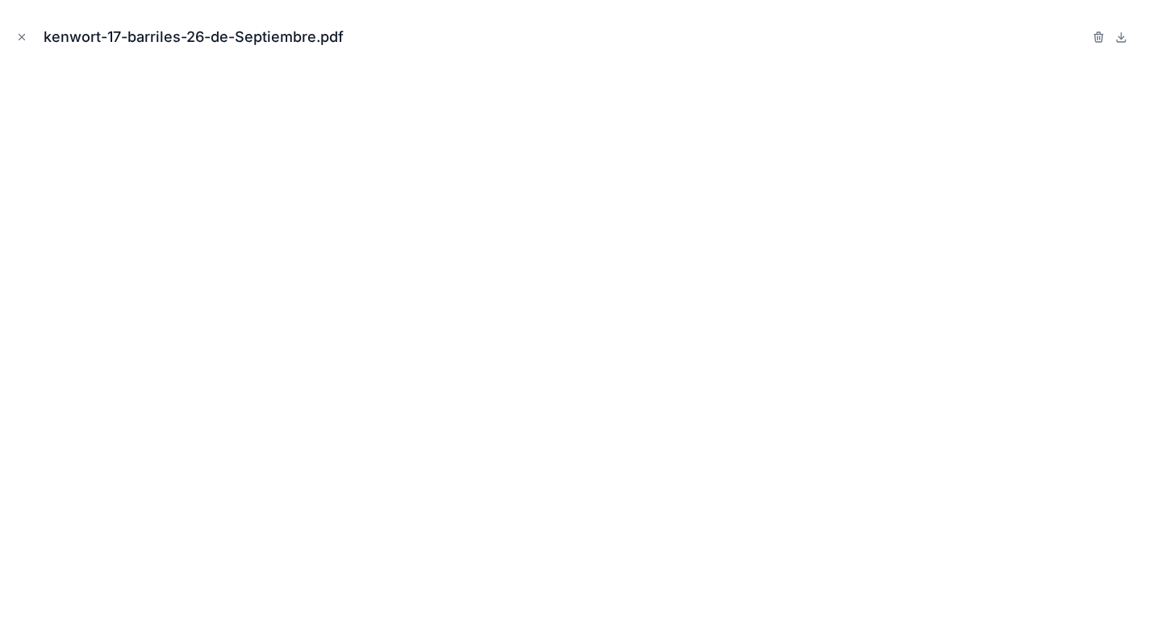
click at [20, 41] on icon "Close modal" at bounding box center [21, 36] width 11 height 11
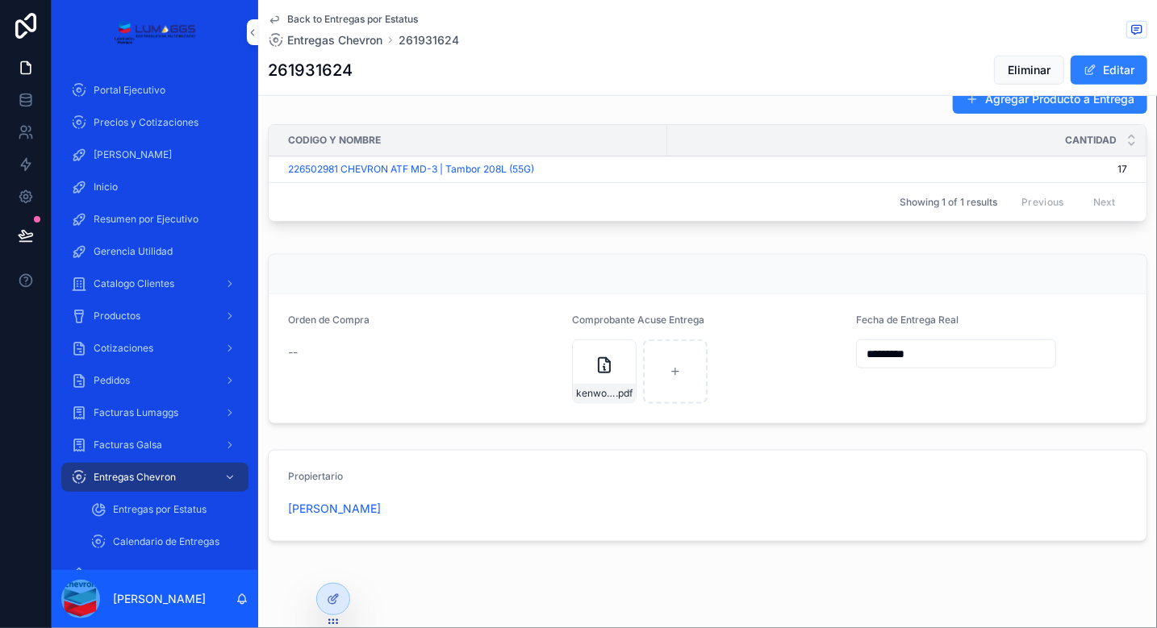
scroll to position [645, 0]
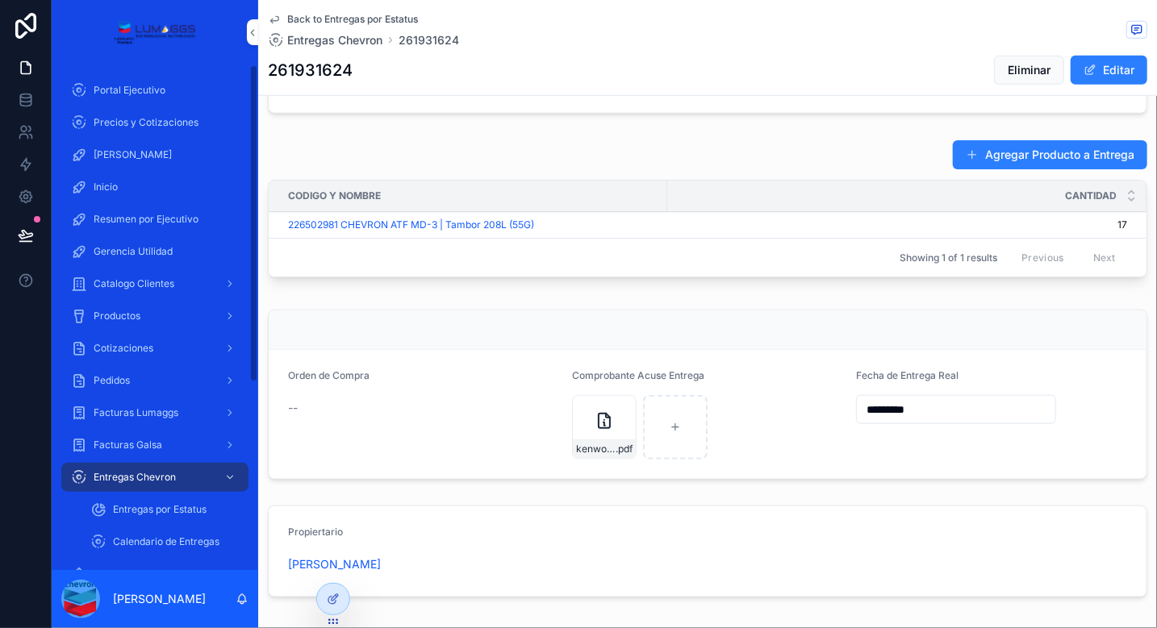
click at [156, 514] on span "Entregas por Estatus" at bounding box center [160, 509] width 94 height 13
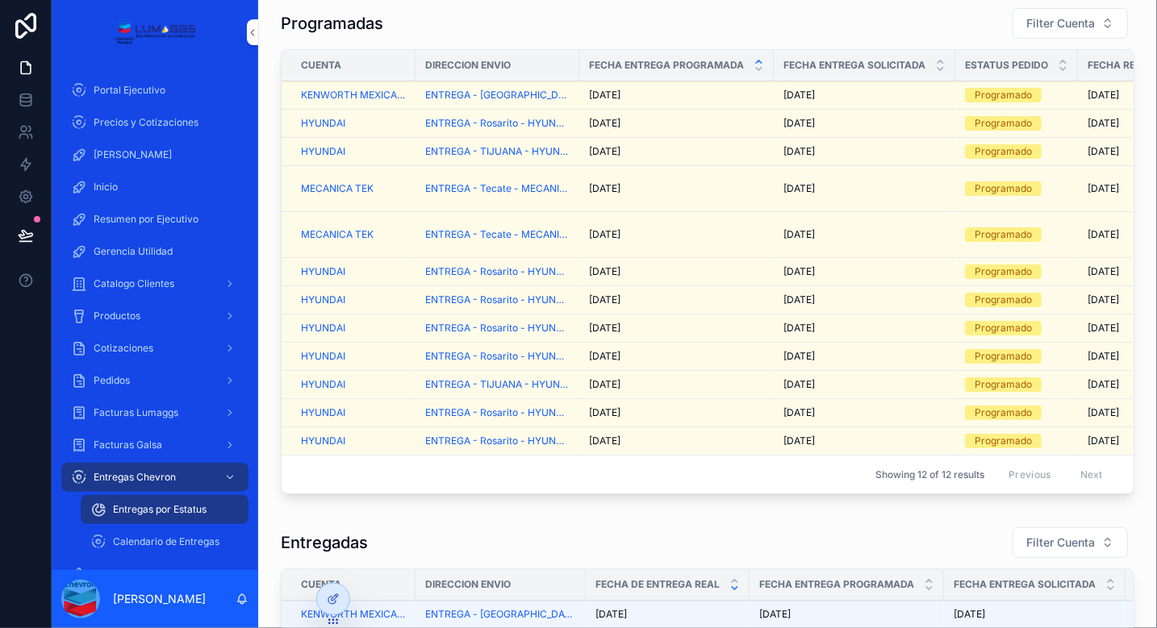
scroll to position [171, 0]
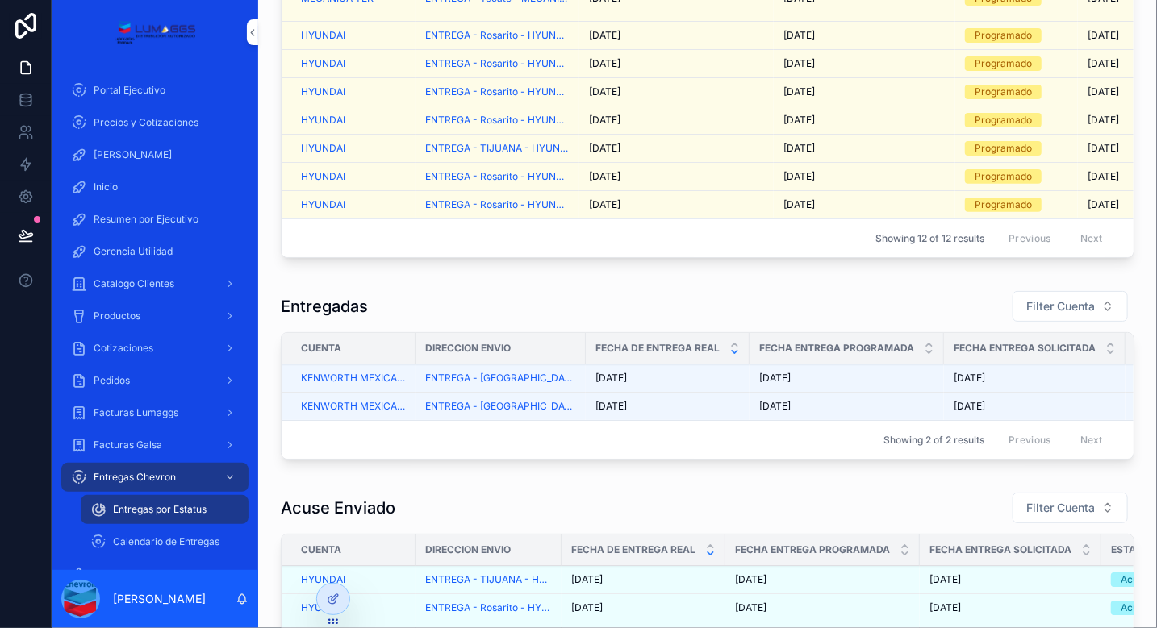
click at [699, 402] on td "[DATE] [DATE]" at bounding box center [668, 407] width 164 height 28
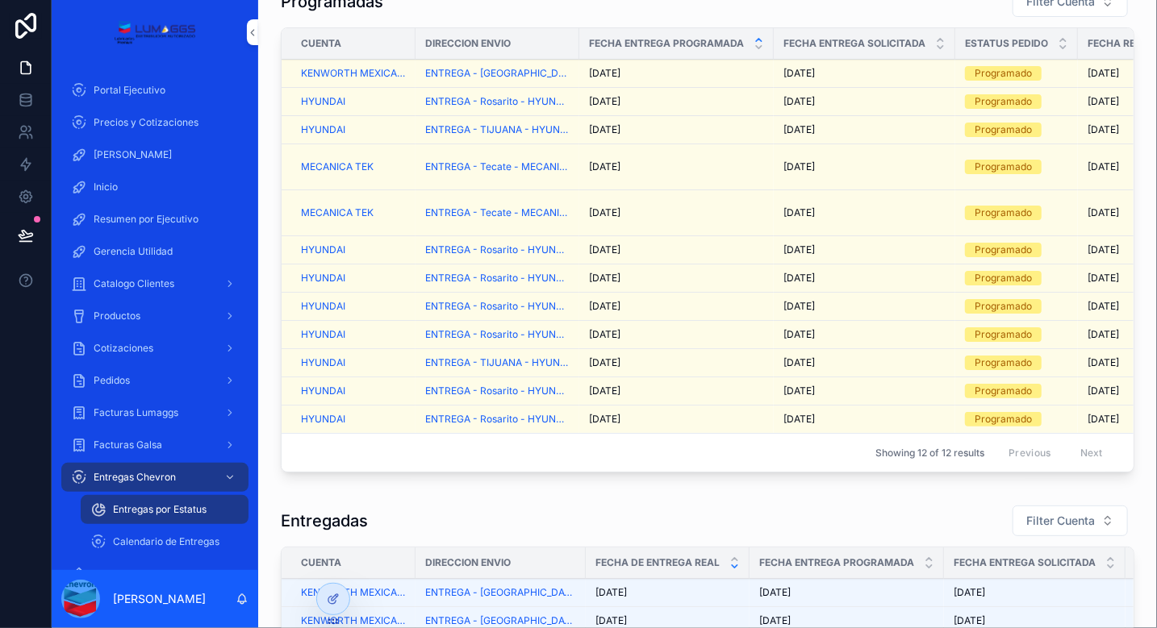
scroll to position [198, 0]
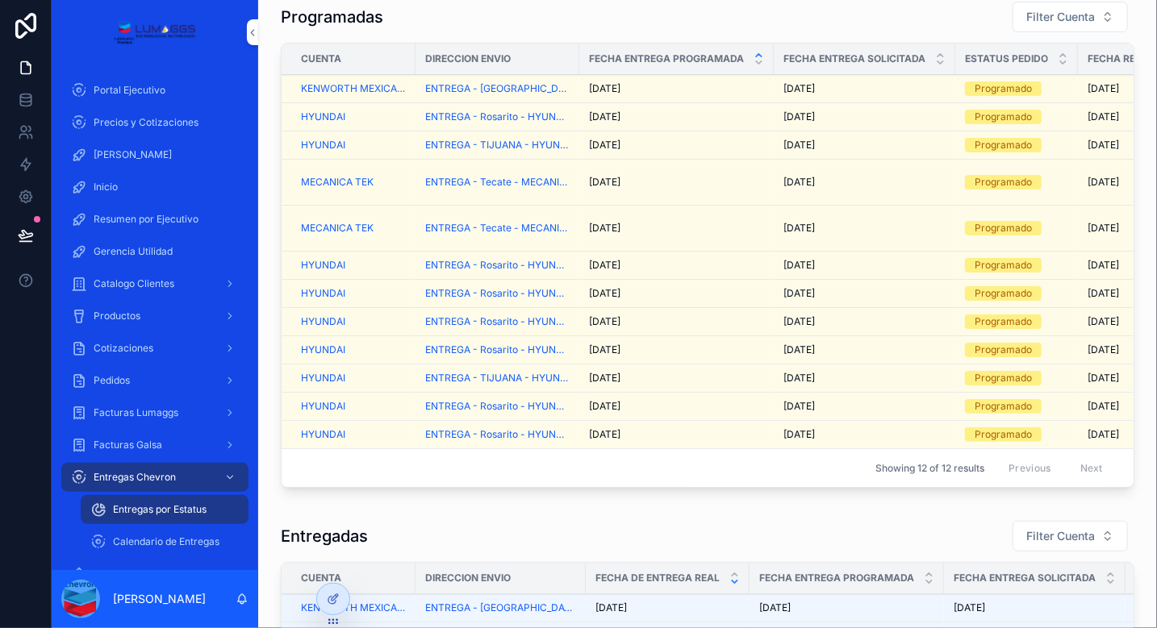
click at [669, 87] on div "[DATE] [DATE]" at bounding box center [676, 88] width 175 height 13
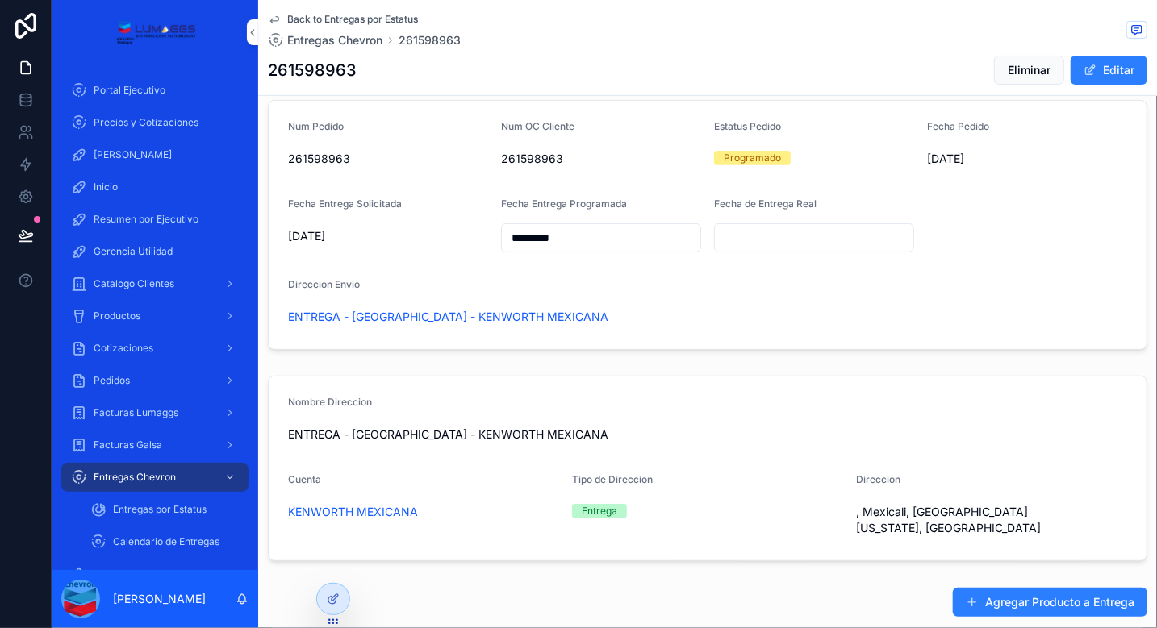
click at [1099, 67] on button "Editar" at bounding box center [1108, 70] width 77 height 29
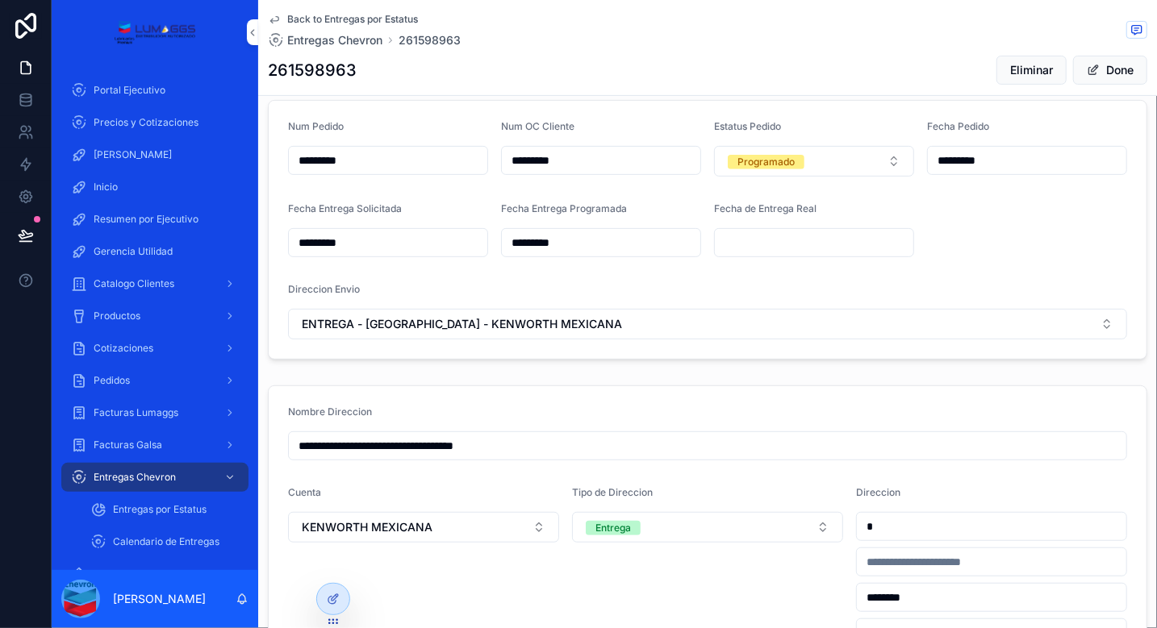
click at [346, 172] on input "*********" at bounding box center [388, 160] width 198 height 23
type input "*********"
type input "*"
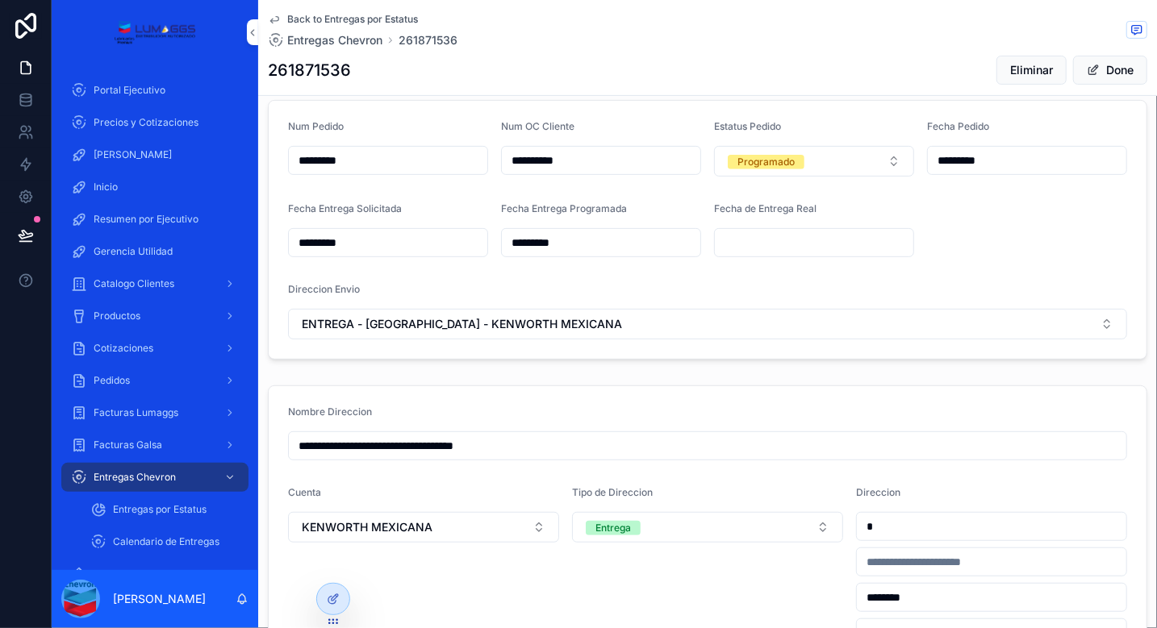
type input "**********"
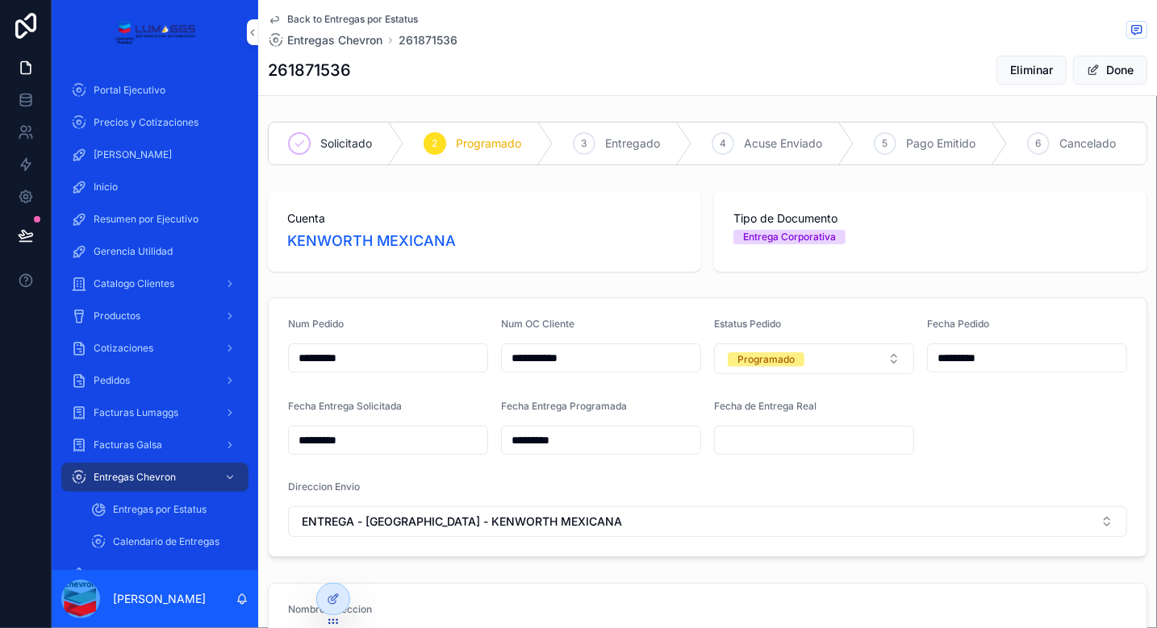
click at [613, 369] on input "**********" at bounding box center [601, 358] width 198 height 23
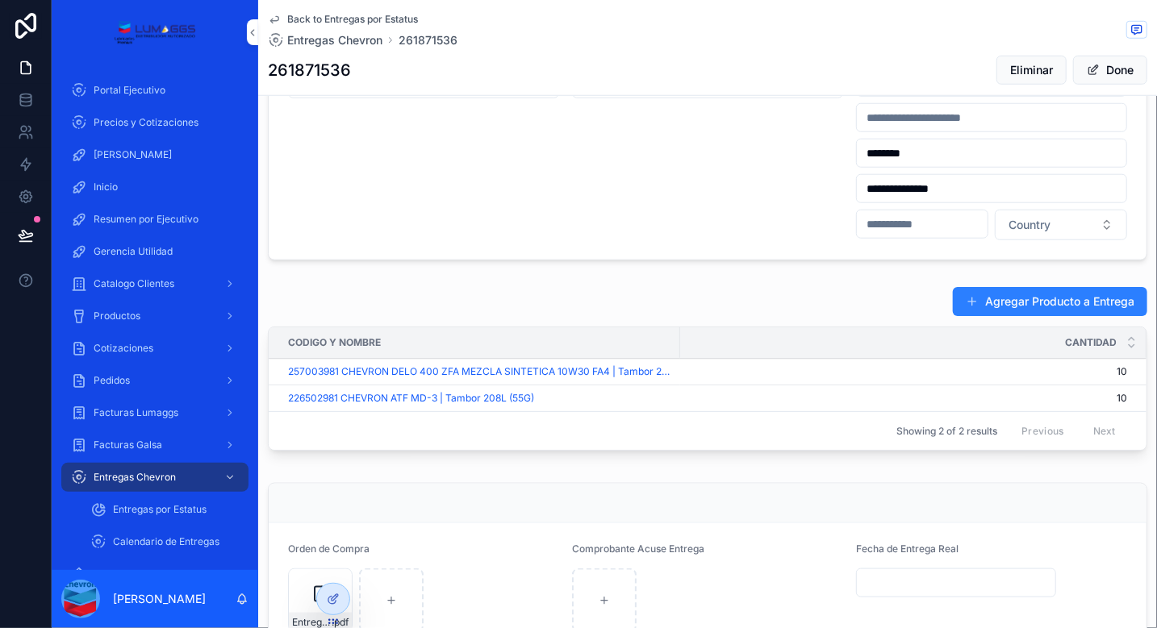
scroll to position [642, 0]
type input "**********"
click at [719, 378] on span "10" at bounding box center [903, 371] width 447 height 13
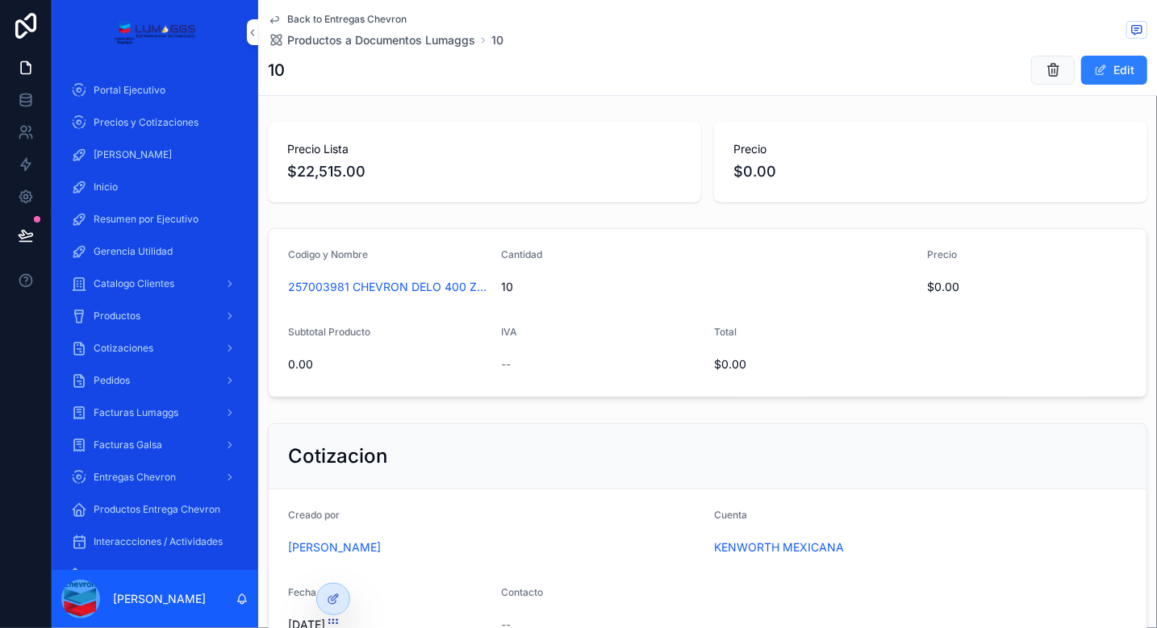
click at [1111, 76] on button "Edit" at bounding box center [1114, 70] width 66 height 29
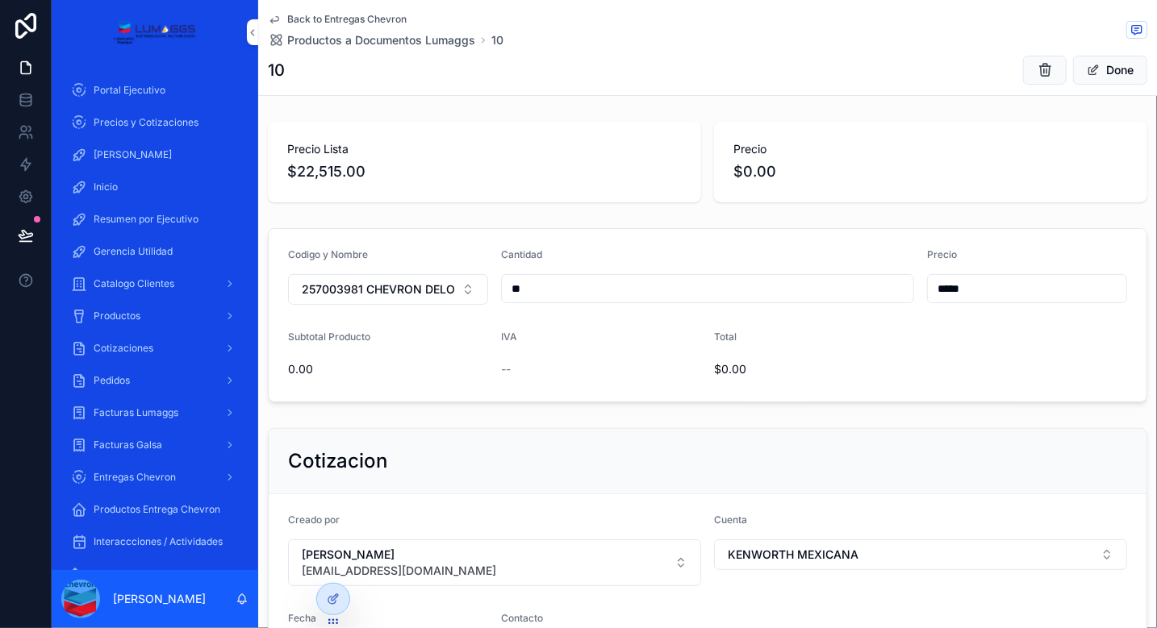
click at [531, 289] on input "**" at bounding box center [707, 288] width 411 height 23
type input "*"
click at [991, 340] on form "Codigo y Nombre 257003981 CHEVRON DELO 400 ZFA MEZCLA SINTETICA 10W30 FA4 | Tam…" at bounding box center [708, 315] width 878 height 173
click at [1100, 60] on button "Done" at bounding box center [1110, 70] width 74 height 29
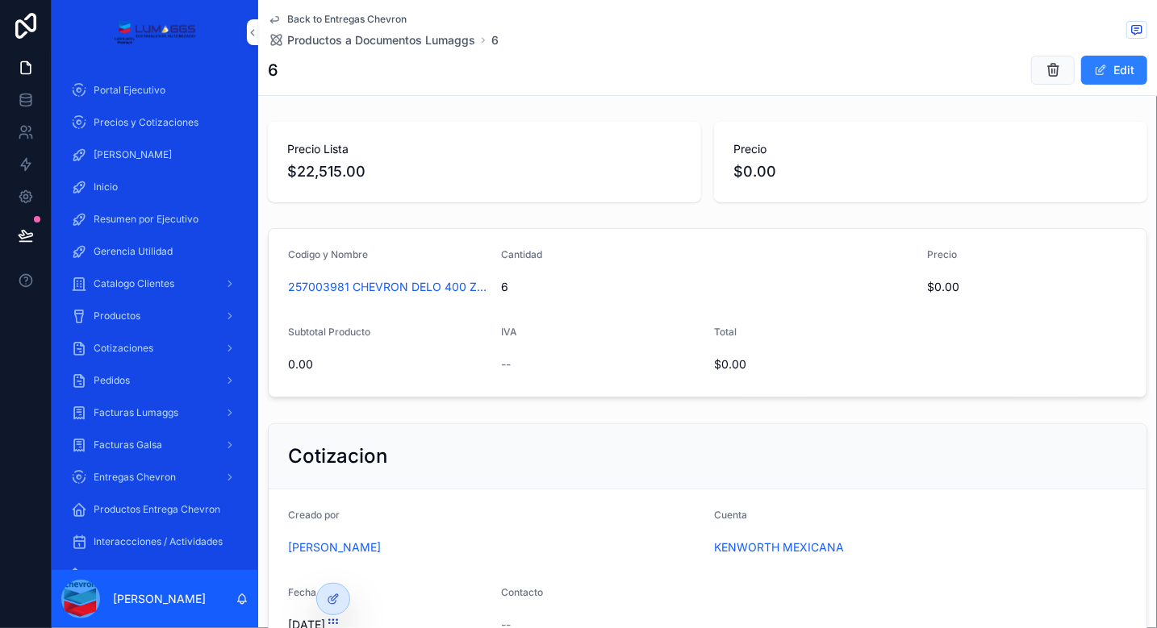
click at [340, 44] on span "Productos a Documentos Lumaggs" at bounding box center [381, 40] width 188 height 16
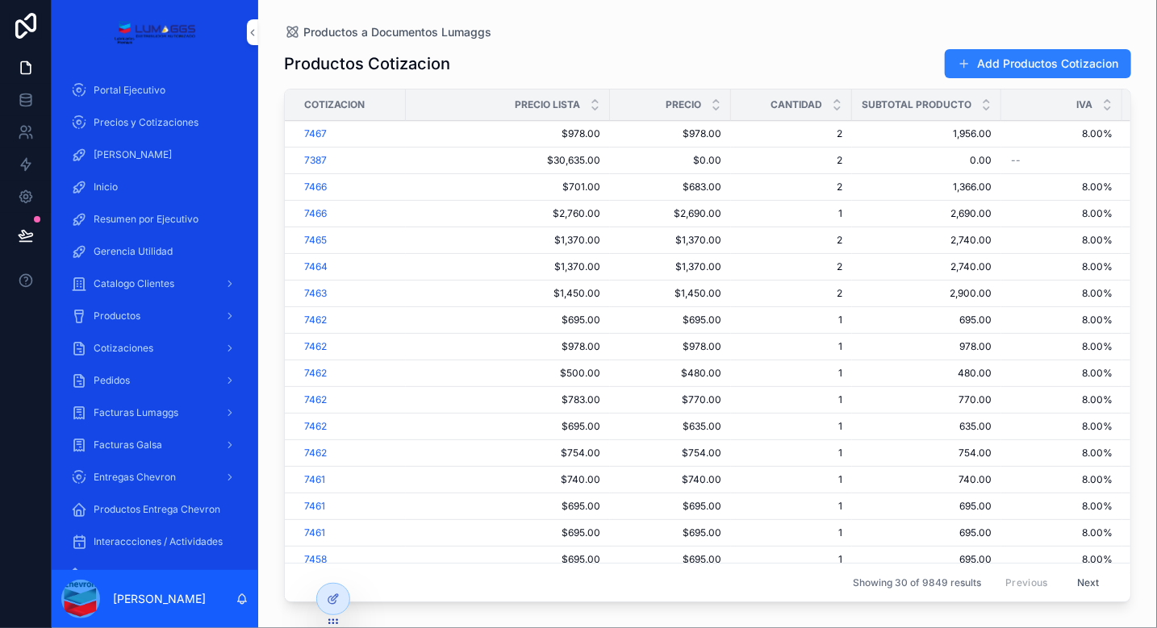
click at [153, 478] on span "Entregas Chevron" at bounding box center [135, 477] width 82 height 13
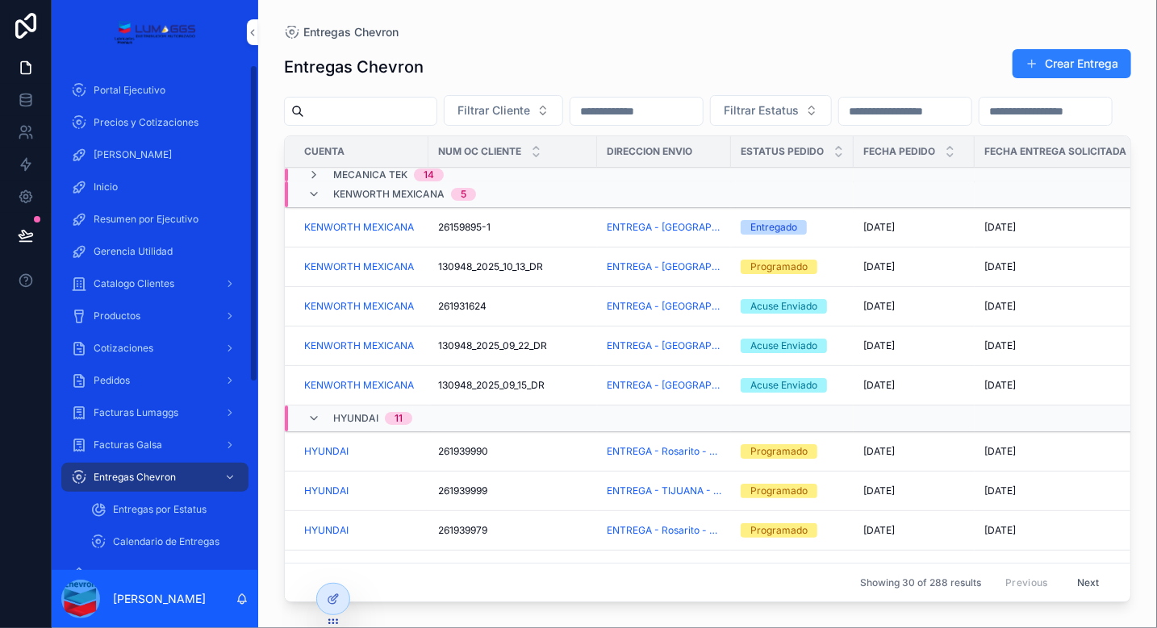
click at [183, 512] on span "Entregas por Estatus" at bounding box center [160, 509] width 94 height 13
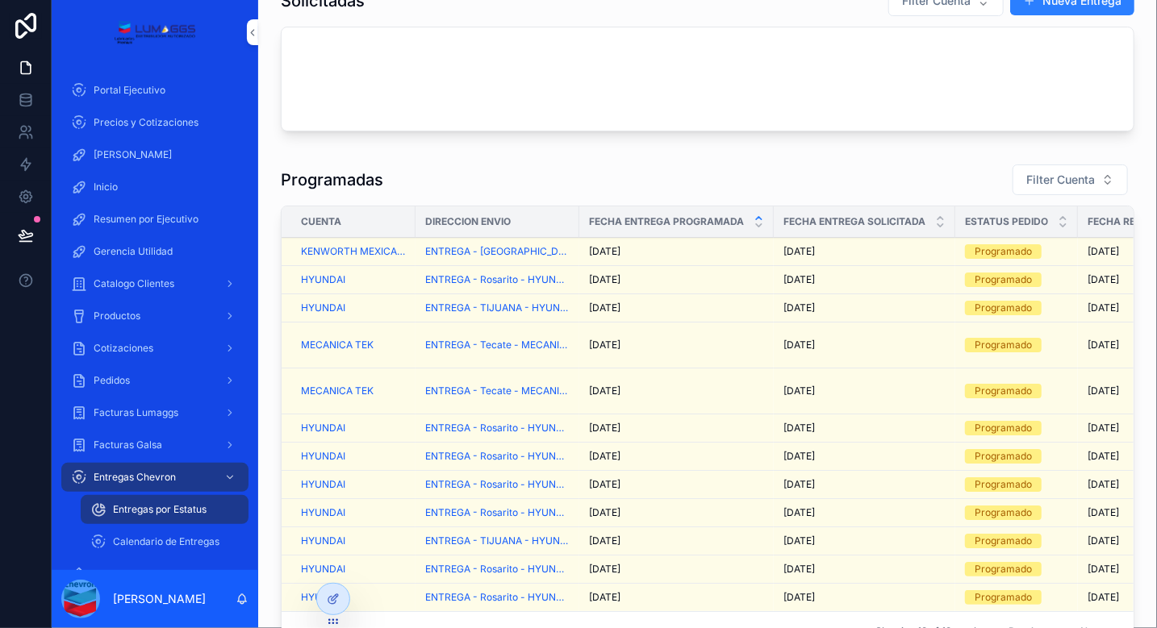
scroll to position [34, 0]
click at [700, 252] on div "[DATE] [DATE]" at bounding box center [676, 252] width 175 height 13
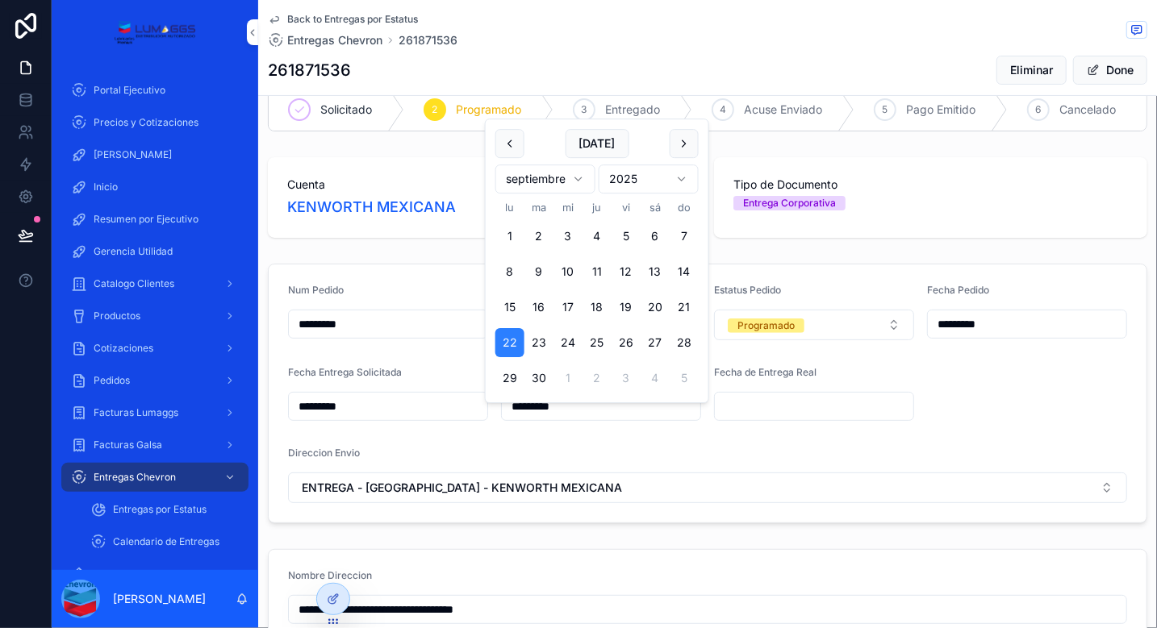
click at [520, 415] on input "*********" at bounding box center [601, 406] width 198 height 23
click at [339, 418] on input "*********" at bounding box center [388, 406] width 198 height 23
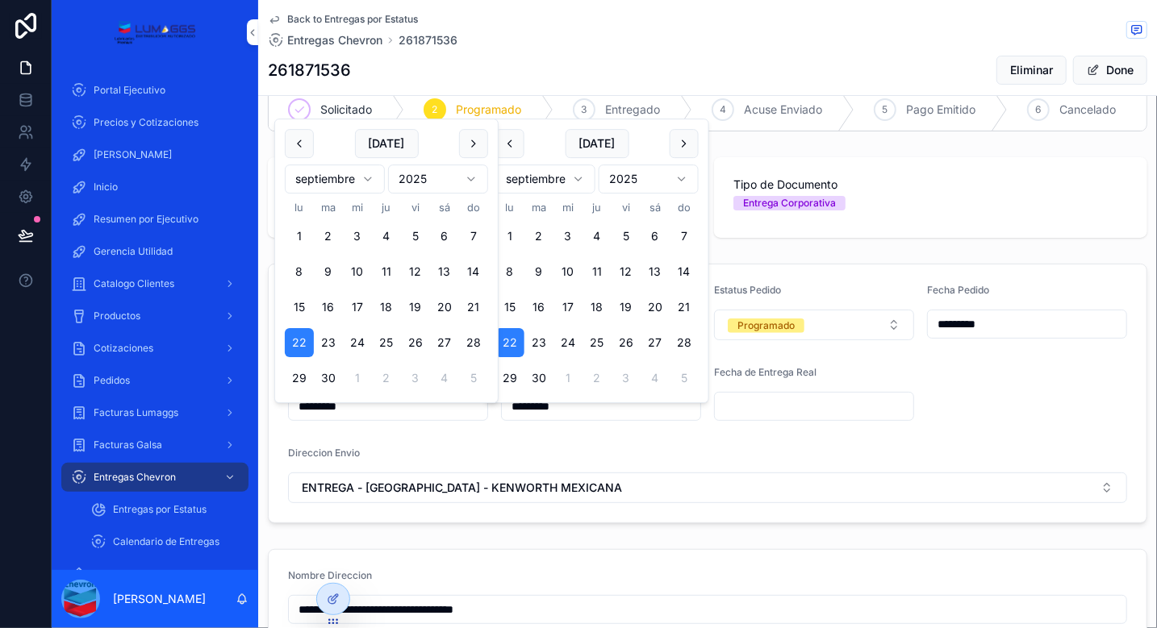
click at [339, 418] on input "*********" at bounding box center [388, 406] width 198 height 23
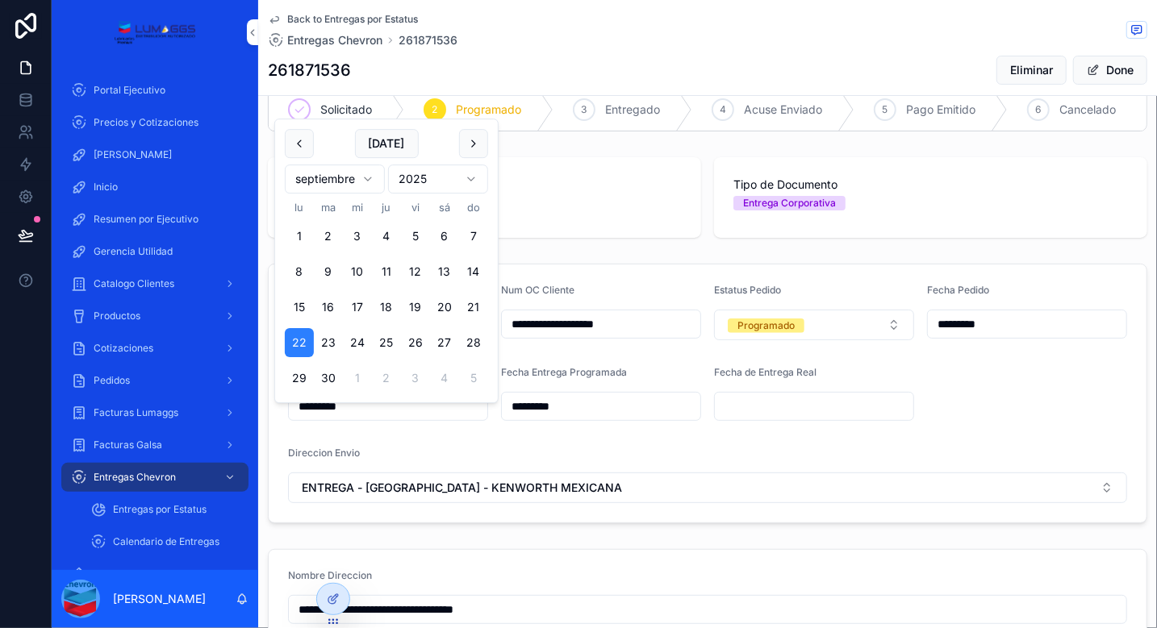
click at [339, 418] on input "*********" at bounding box center [388, 406] width 198 height 23
click at [476, 141] on button "scrollable content" at bounding box center [473, 143] width 29 height 29
click at [299, 313] on button "13" at bounding box center [299, 307] width 29 height 29
click at [549, 418] on input "*********" at bounding box center [601, 406] width 198 height 23
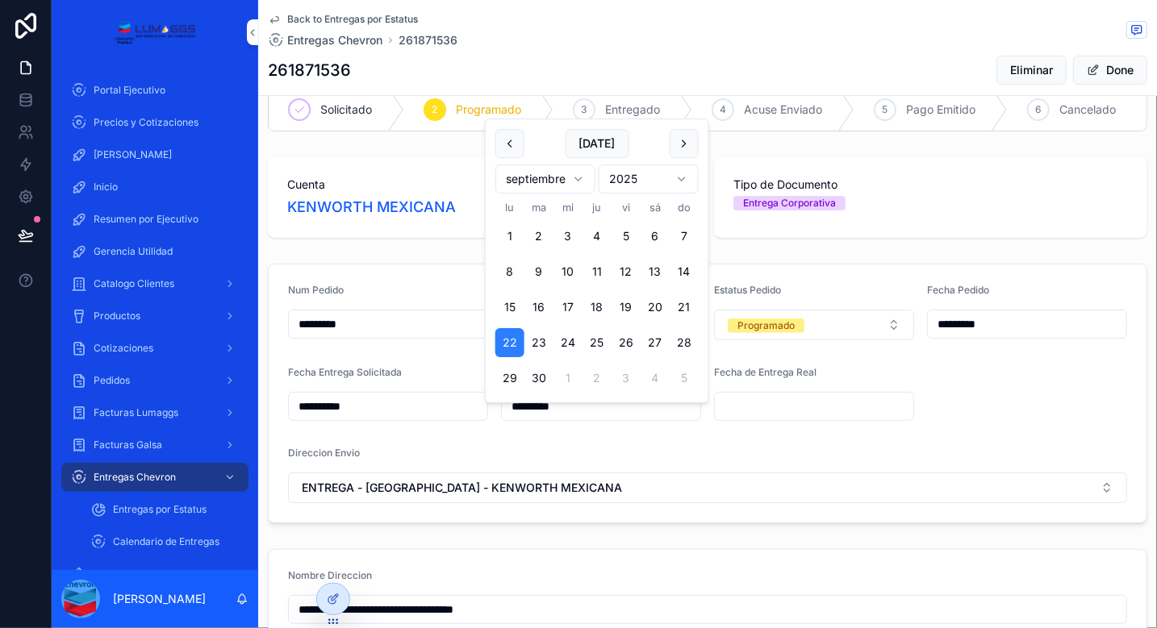
click at [352, 418] on input "**********" at bounding box center [388, 406] width 198 height 23
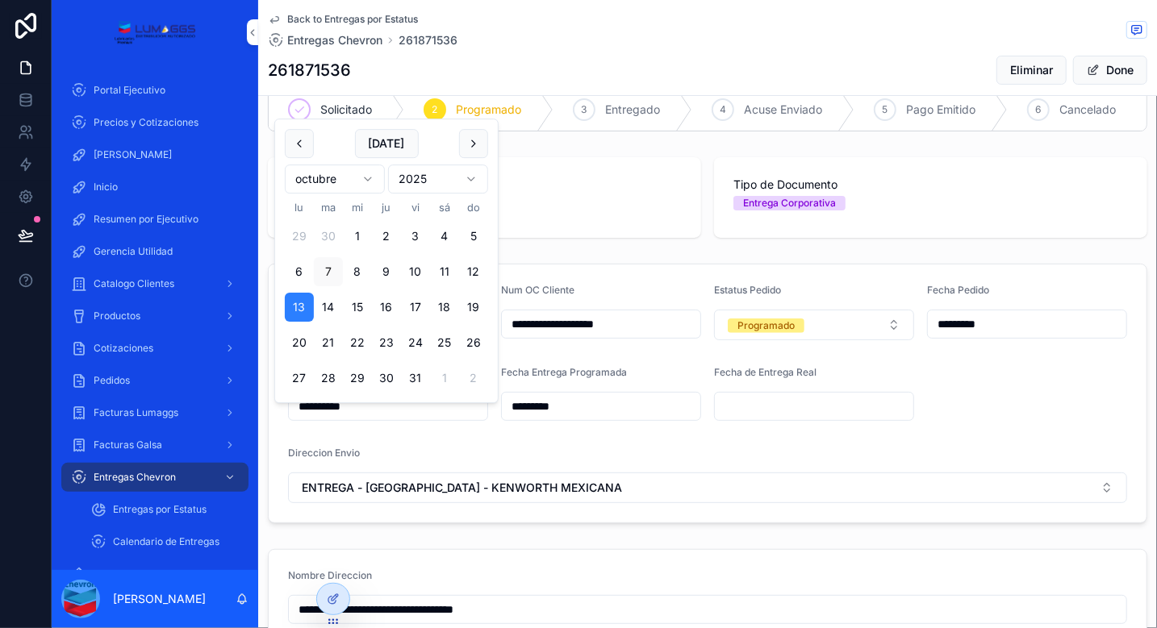
click at [352, 418] on input "**********" at bounding box center [388, 406] width 198 height 23
click at [302, 272] on button "6" at bounding box center [299, 271] width 29 height 29
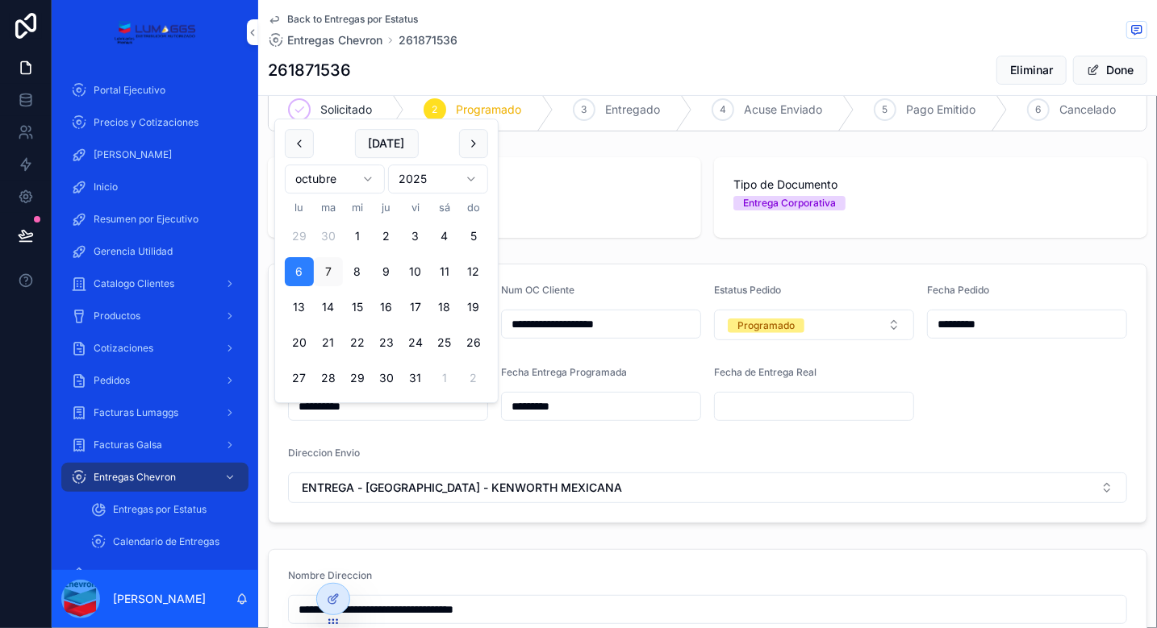
type input "*********"
click at [548, 421] on div "*********" at bounding box center [601, 406] width 200 height 29
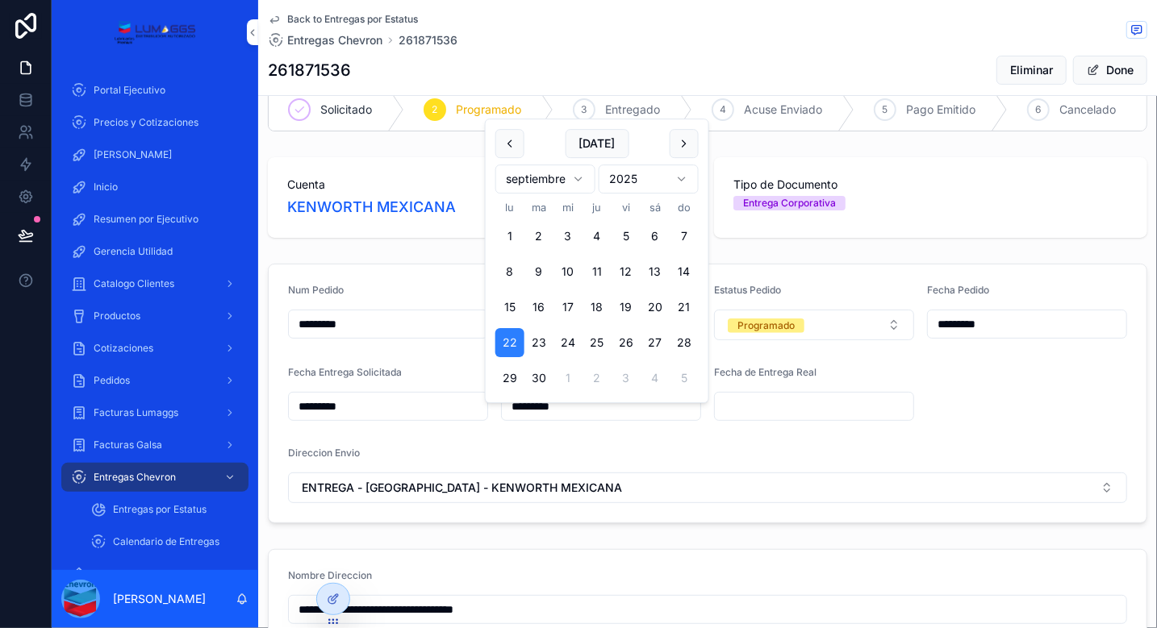
click at [547, 418] on input "*********" at bounding box center [601, 406] width 198 height 23
click at [686, 144] on button "scrollable content" at bounding box center [683, 143] width 29 height 29
click at [507, 275] on button "6" at bounding box center [509, 271] width 29 height 29
type input "*********"
click at [740, 412] on input "scrollable content" at bounding box center [814, 406] width 198 height 23
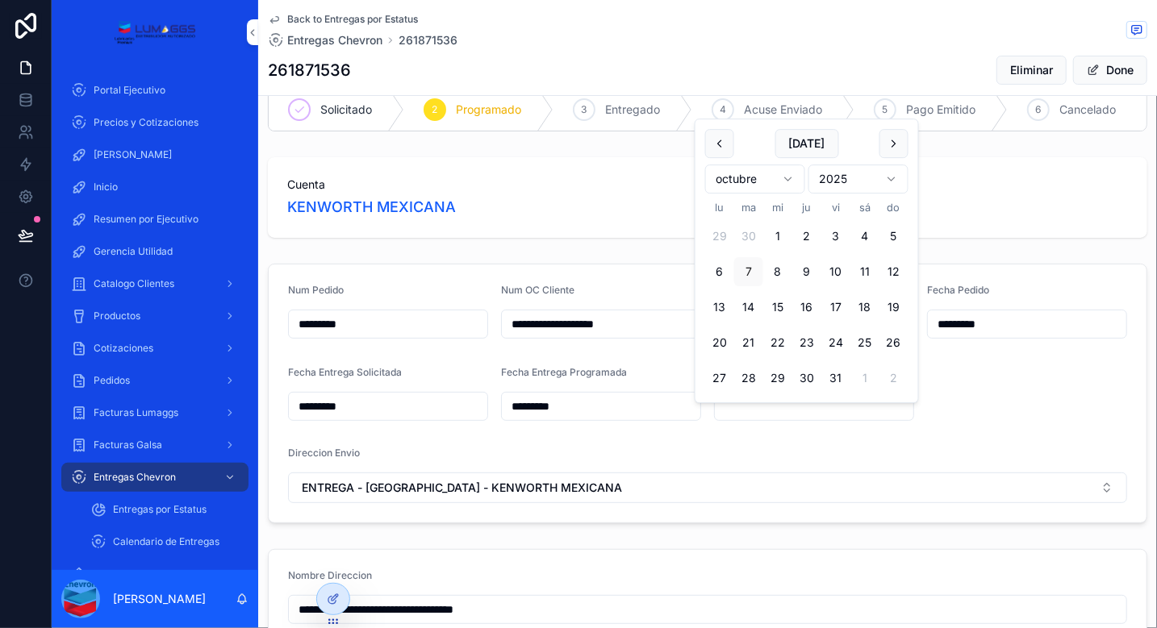
click at [723, 273] on button "6" at bounding box center [719, 271] width 29 height 29
type input "*********"
click at [986, 429] on form "**********" at bounding box center [708, 394] width 878 height 258
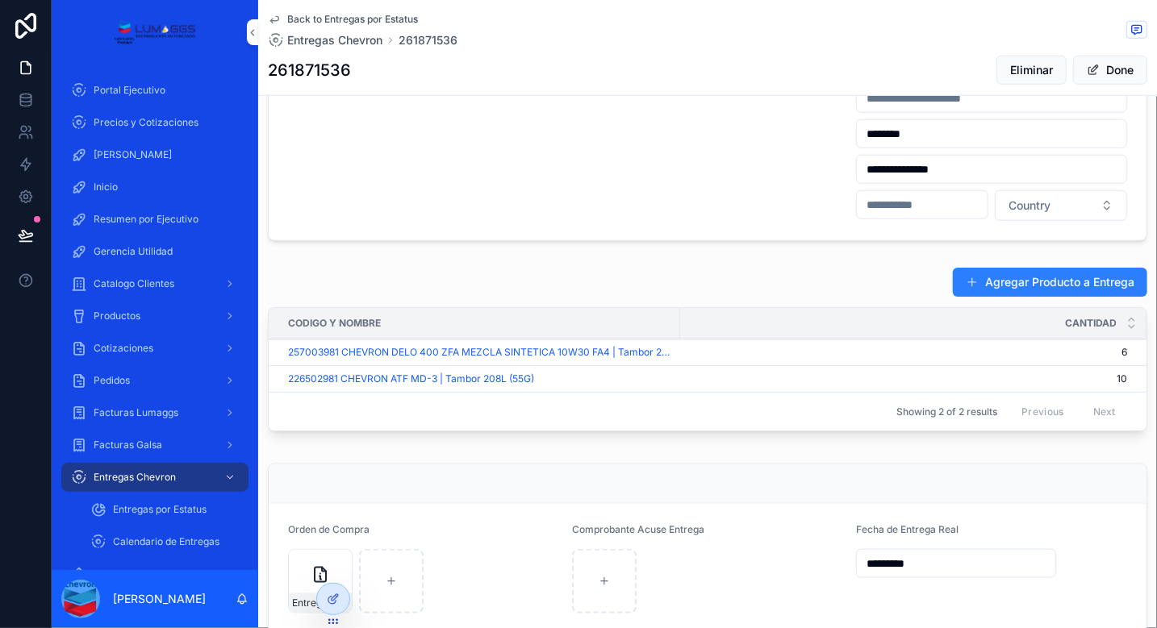
scroll to position [902, 0]
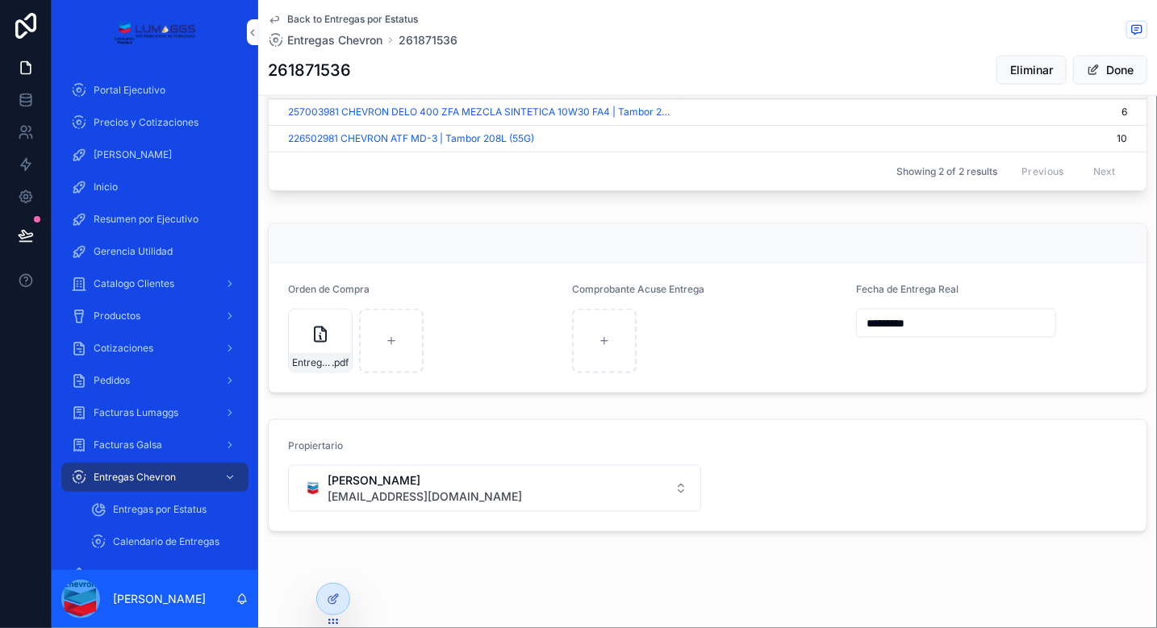
click at [136, 480] on span "Entregas Chevron" at bounding box center [135, 477] width 82 height 13
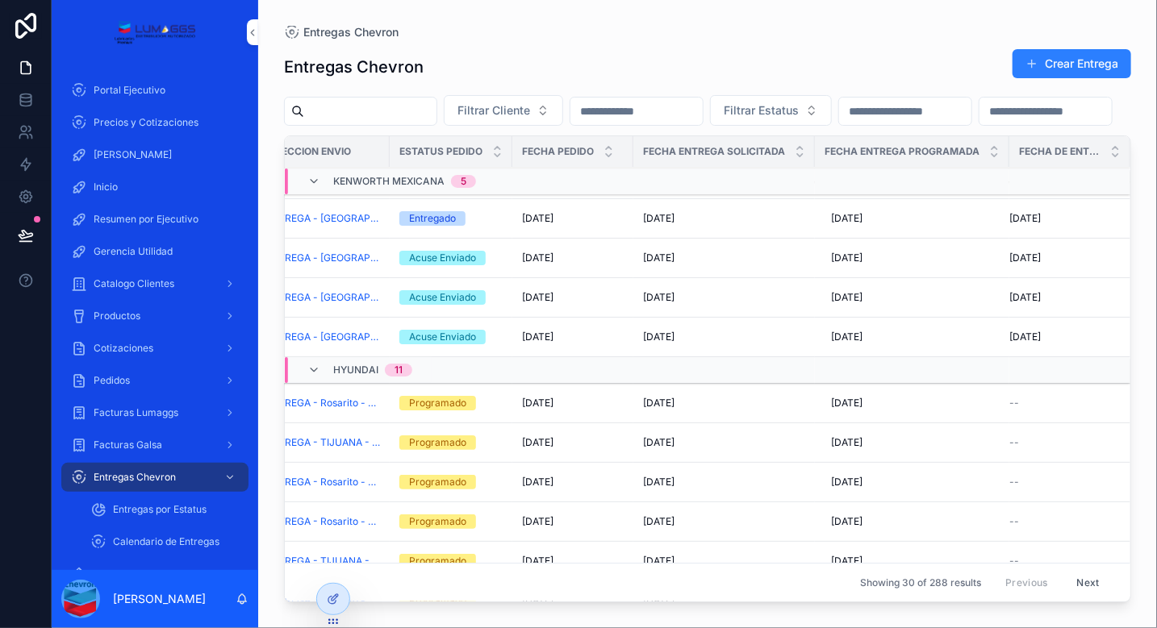
scroll to position [0, 352]
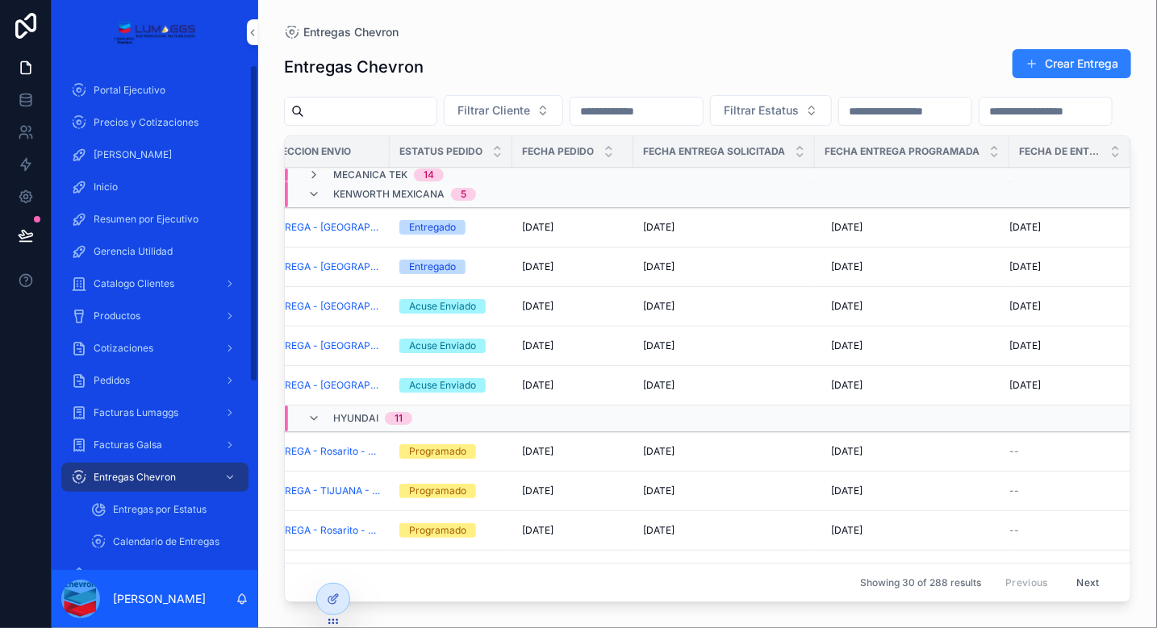
click at [168, 506] on span "Entregas por Estatus" at bounding box center [160, 509] width 94 height 13
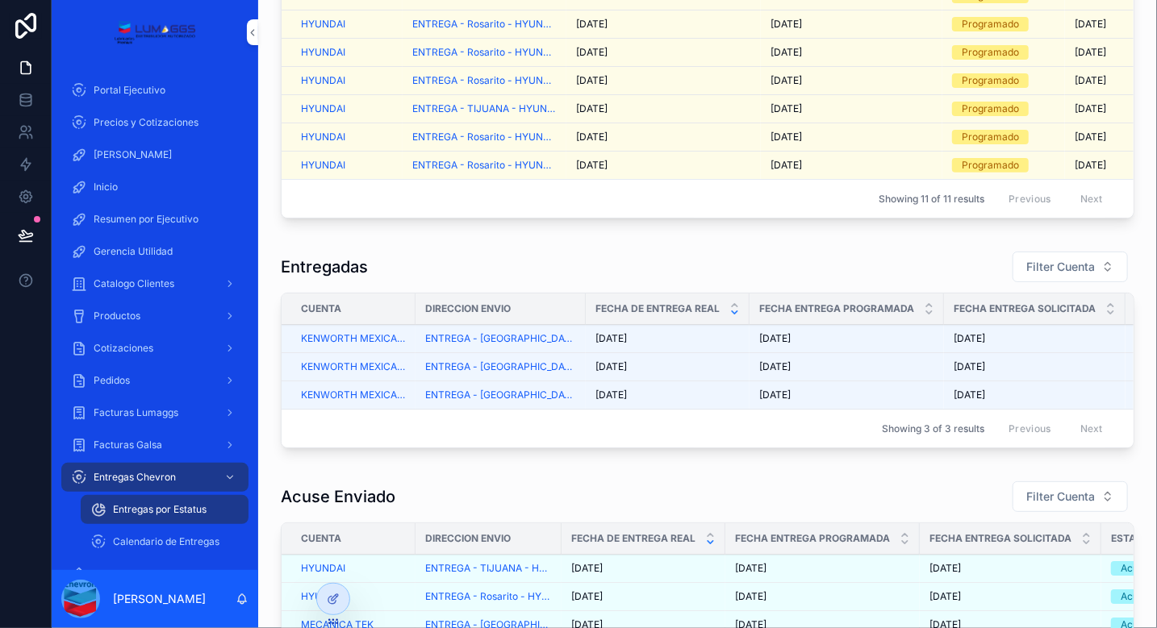
click at [678, 345] on div "[DATE] [DATE]" at bounding box center [667, 338] width 144 height 13
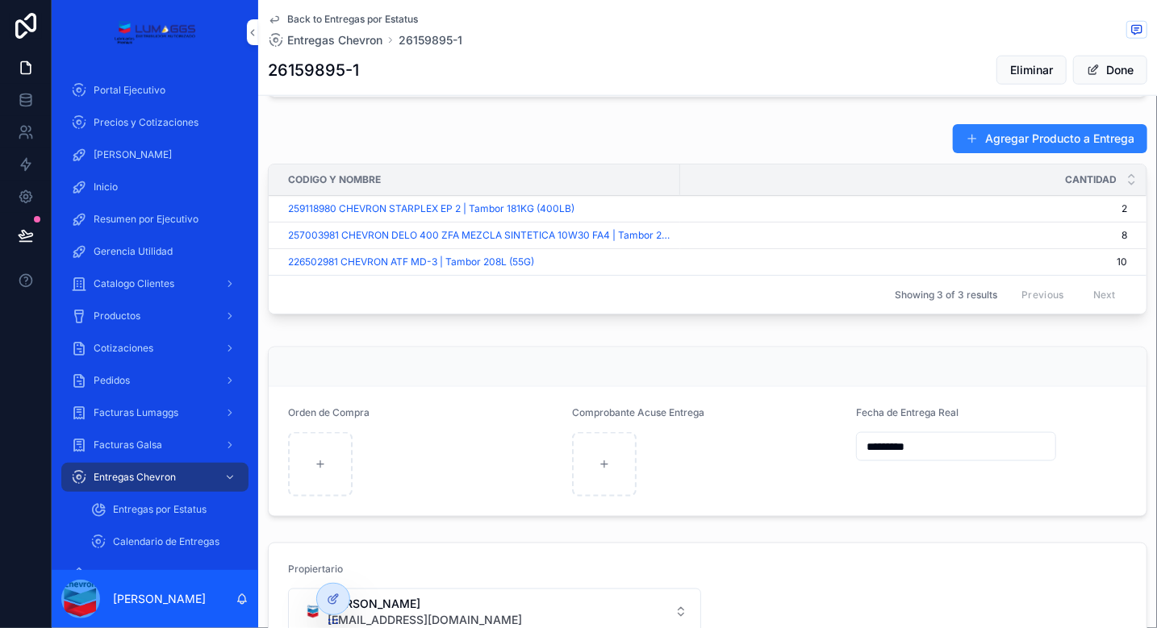
scroll to position [803, 0]
click at [142, 81] on div "Portal Ejecutivo" at bounding box center [155, 90] width 168 height 26
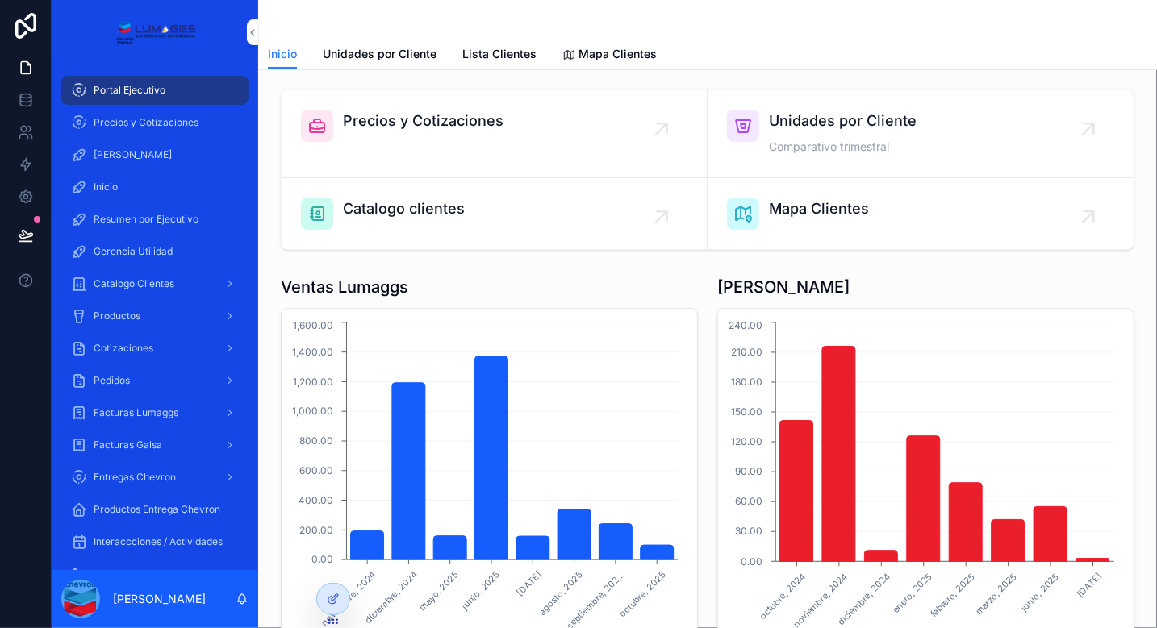
click at [848, 159] on link "Unidades por Cliente Comparativo trimestral" at bounding box center [920, 134] width 426 height 88
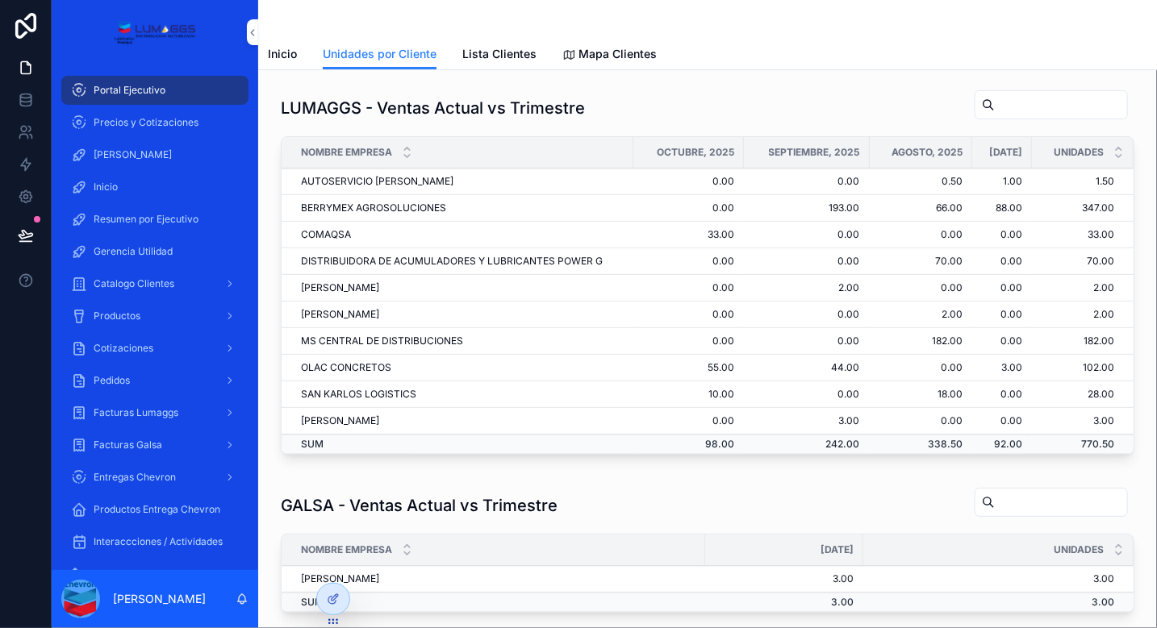
click at [508, 59] on span "Lista Clientes" at bounding box center [499, 54] width 74 height 16
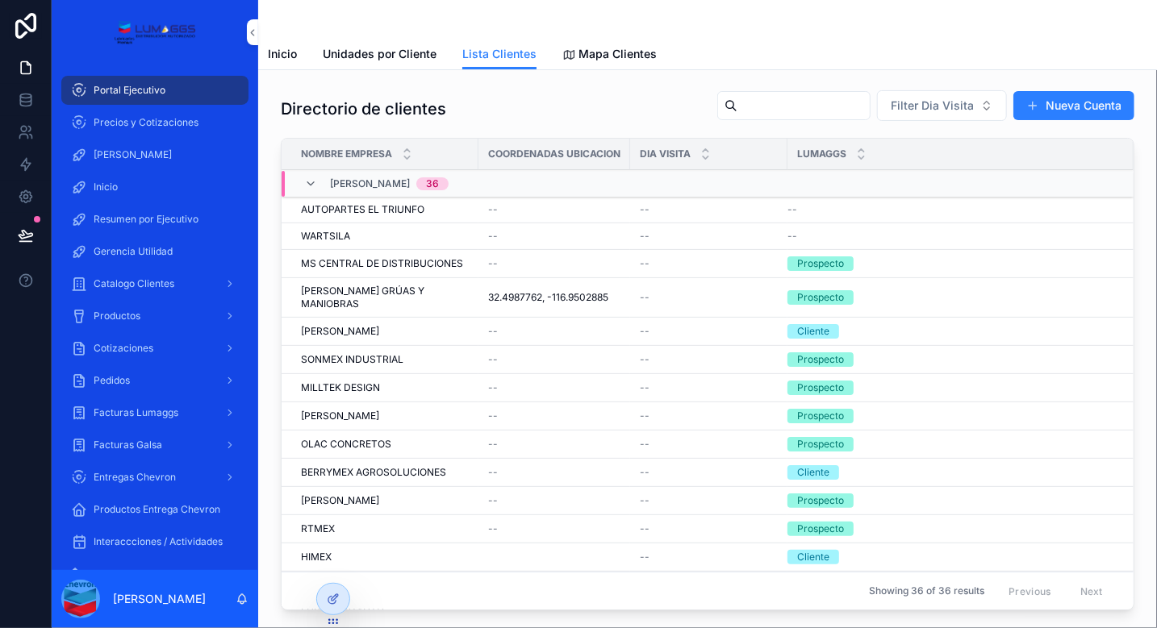
click at [607, 52] on span "Mapa Clientes" at bounding box center [617, 54] width 78 height 16
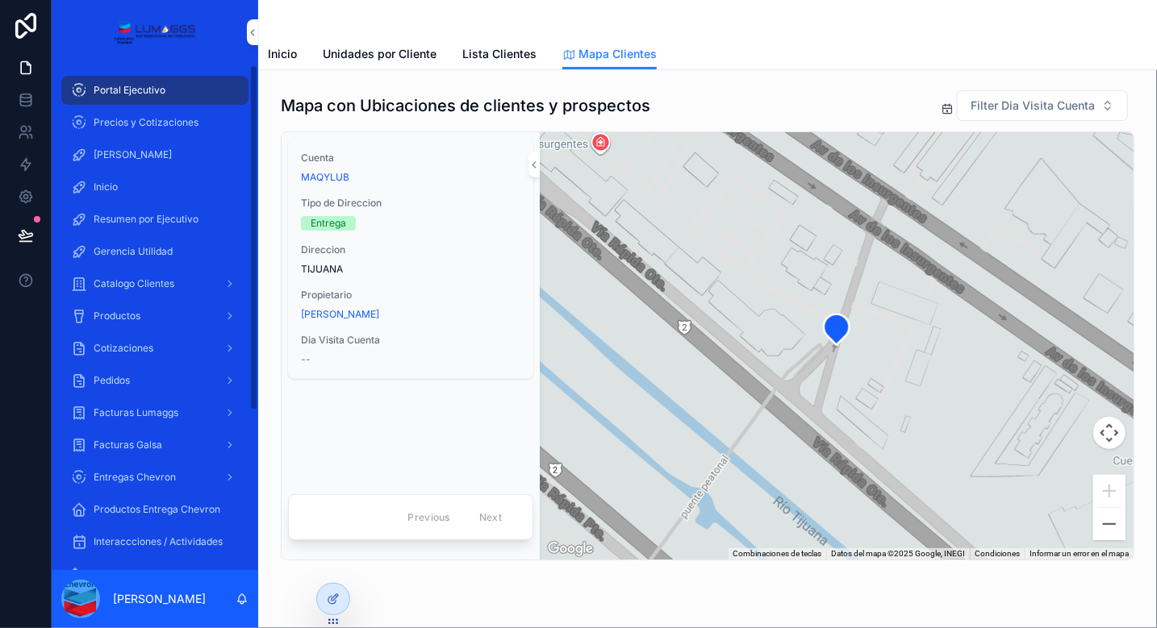
click at [142, 121] on span "Precios y Cotizaciones" at bounding box center [146, 122] width 105 height 13
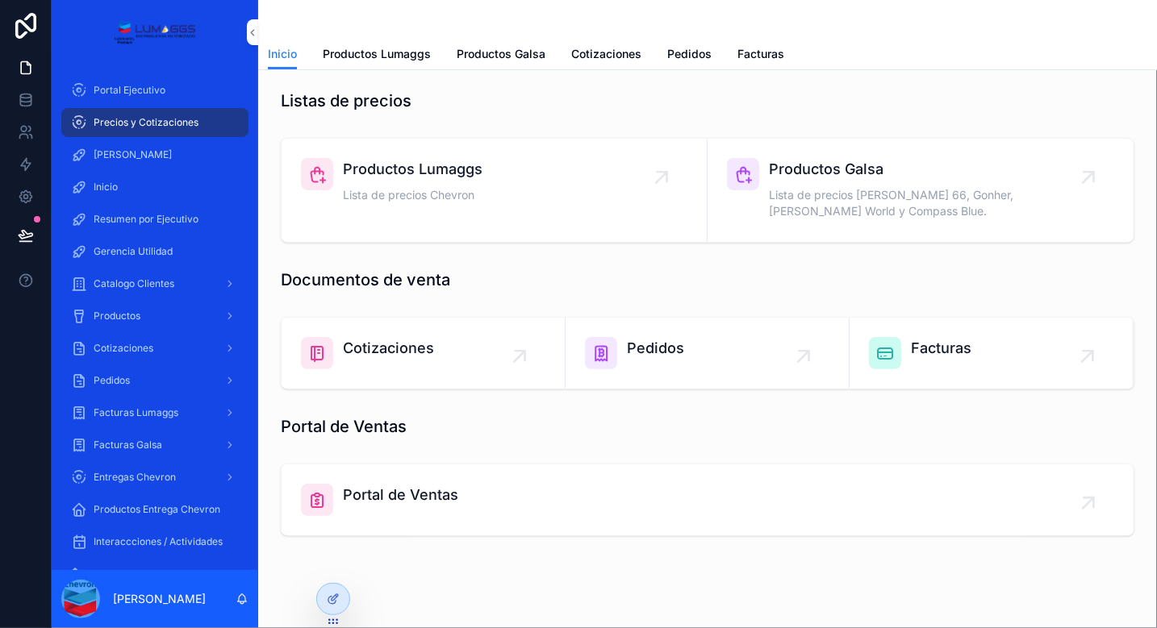
click at [502, 190] on div "Productos Lumaggs Lista de precios Chevron" at bounding box center [494, 182] width 386 height 48
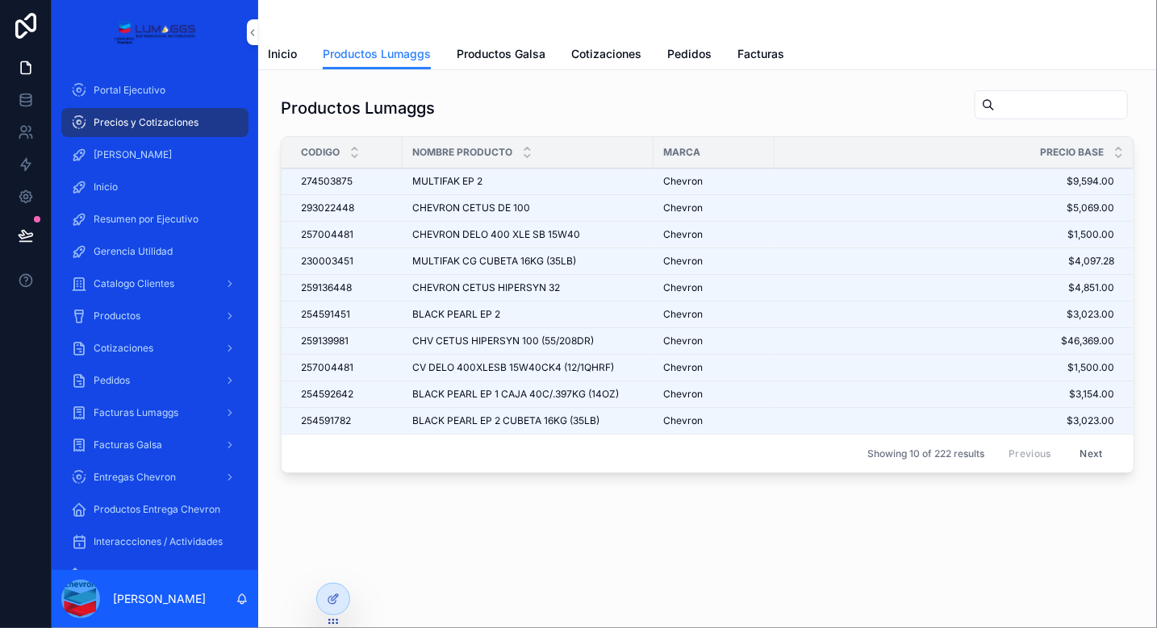
click at [994, 102] on input "scrollable content" at bounding box center [1060, 105] width 132 height 23
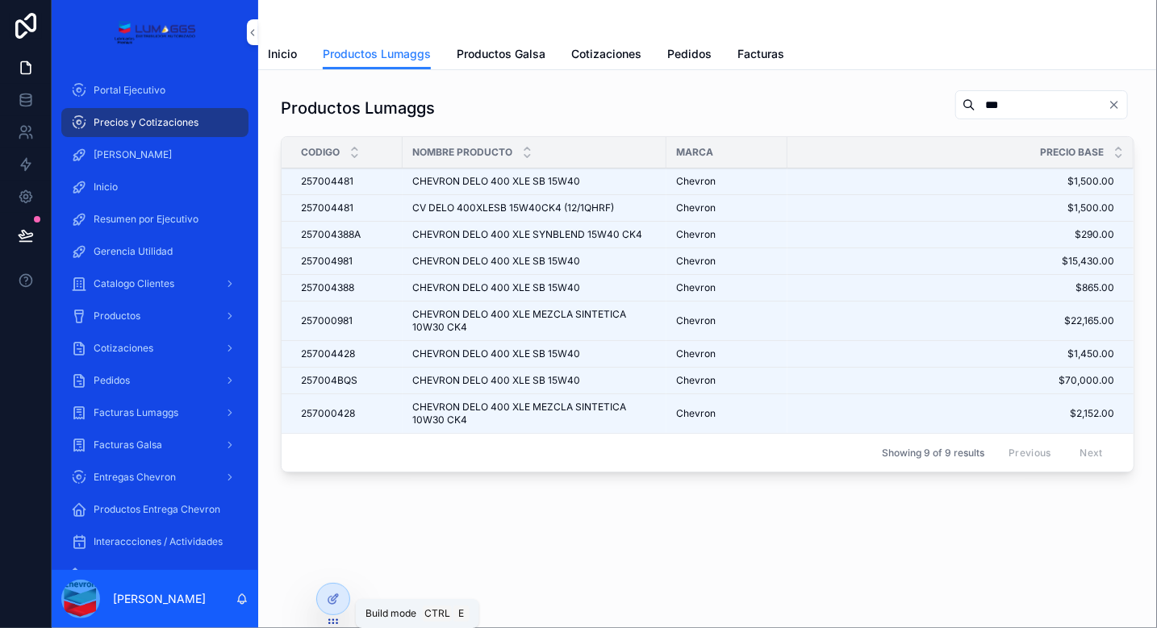
type input "***"
click at [327, 597] on icon at bounding box center [333, 599] width 13 height 13
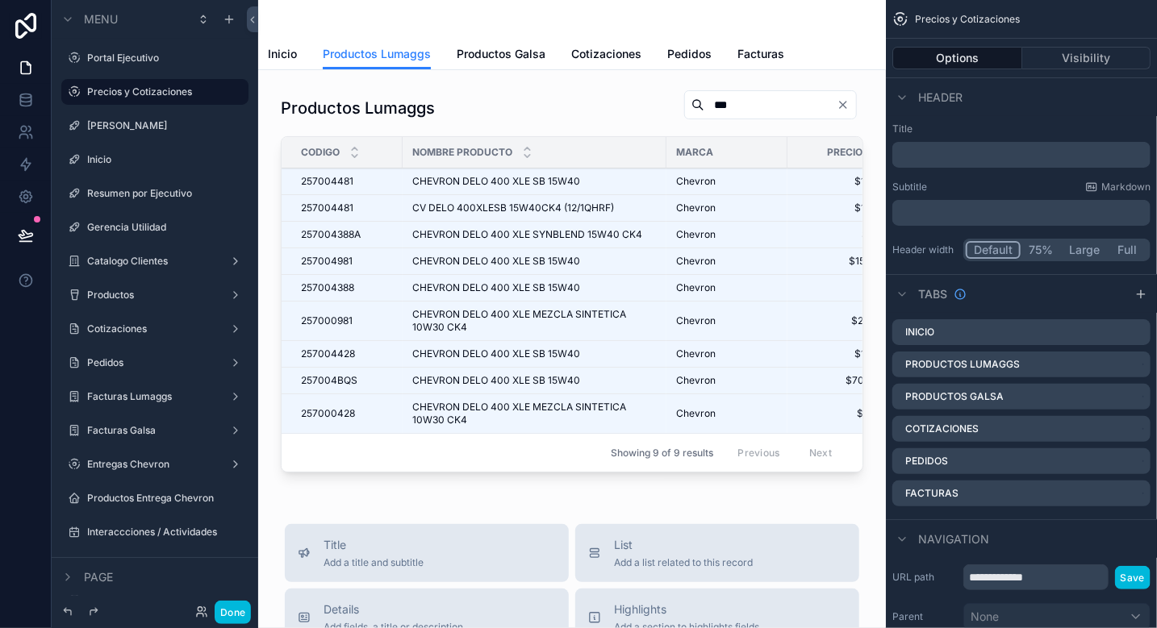
click at [595, 124] on div "scrollable content" at bounding box center [572, 284] width 602 height 402
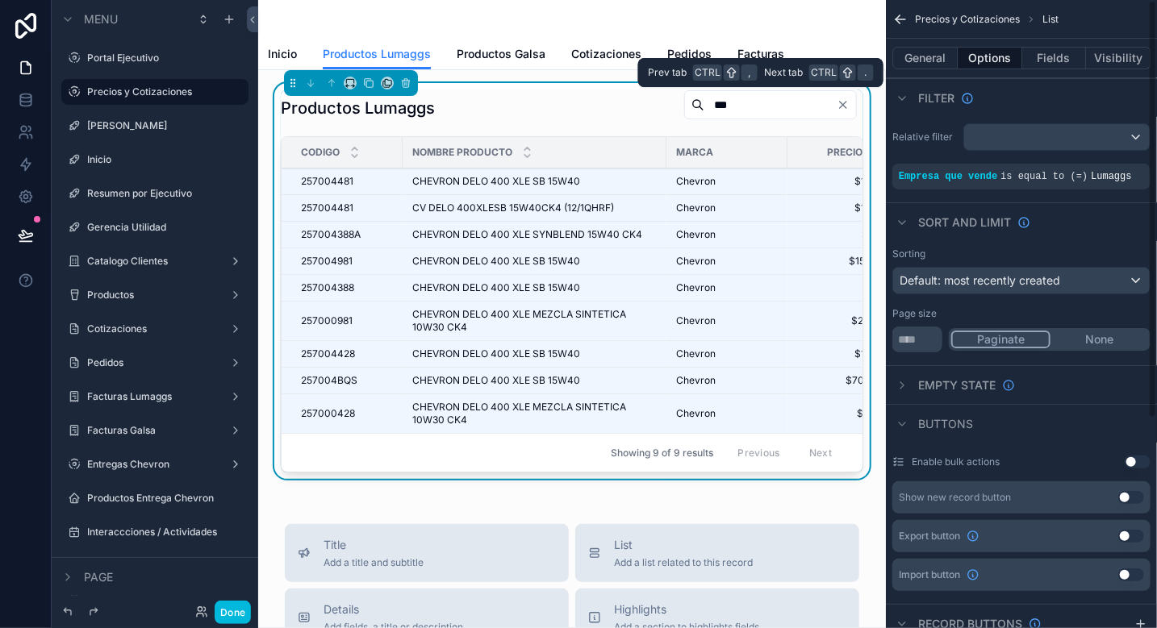
click at [1052, 55] on button "Fields" at bounding box center [1054, 58] width 65 height 23
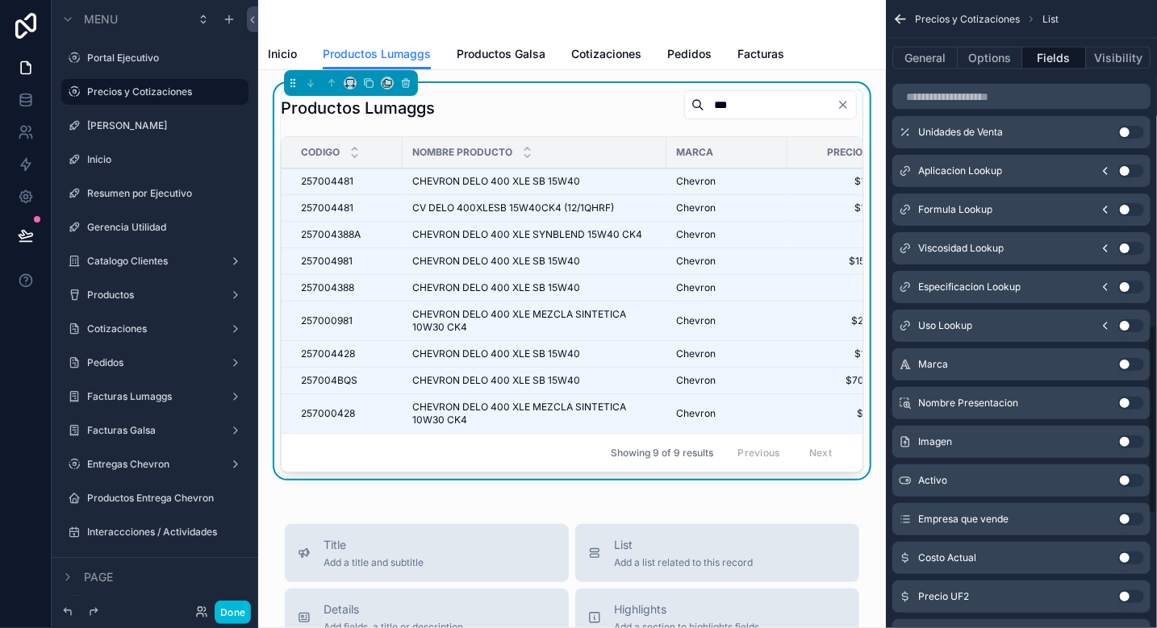
scroll to position [1079, 0]
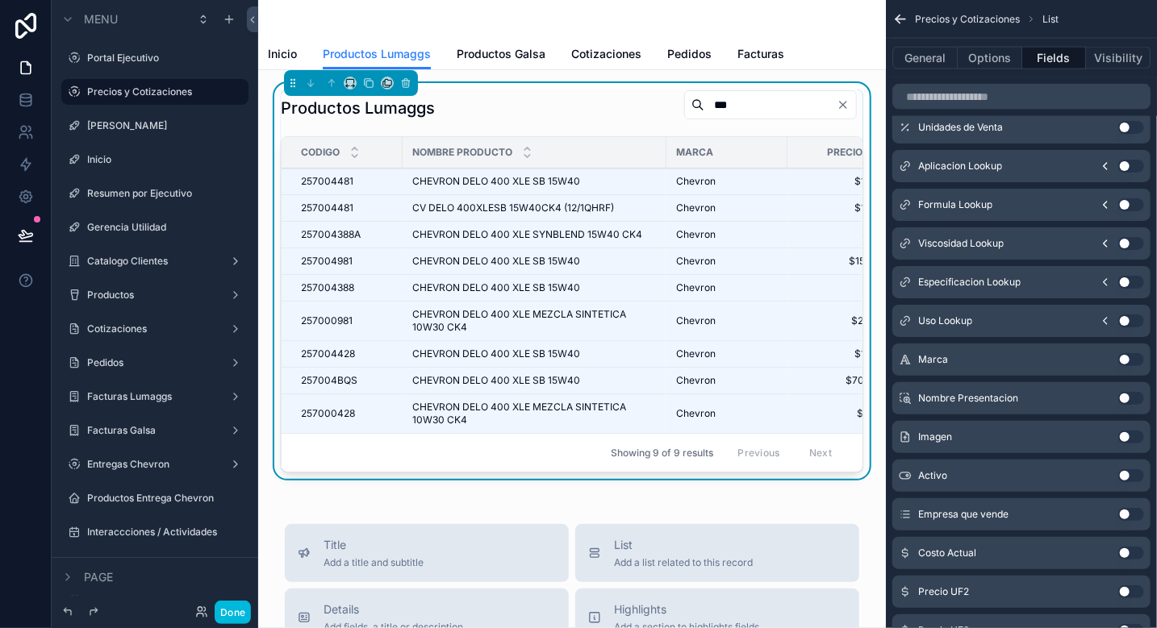
click at [1131, 401] on button "Use setting" at bounding box center [1131, 398] width 26 height 13
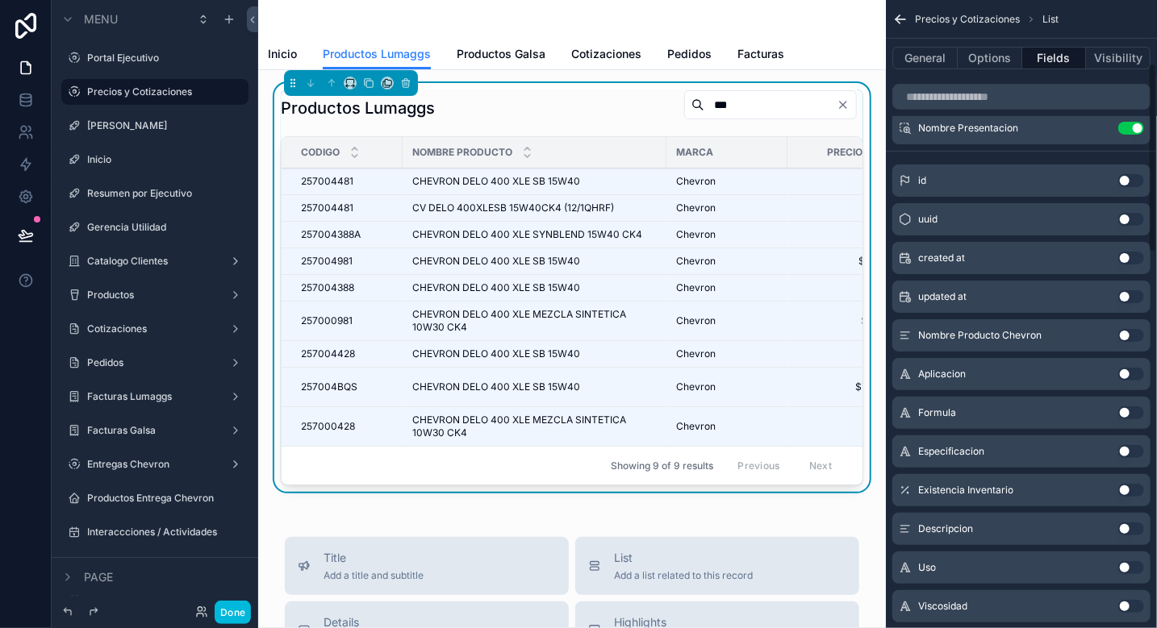
scroll to position [0, 0]
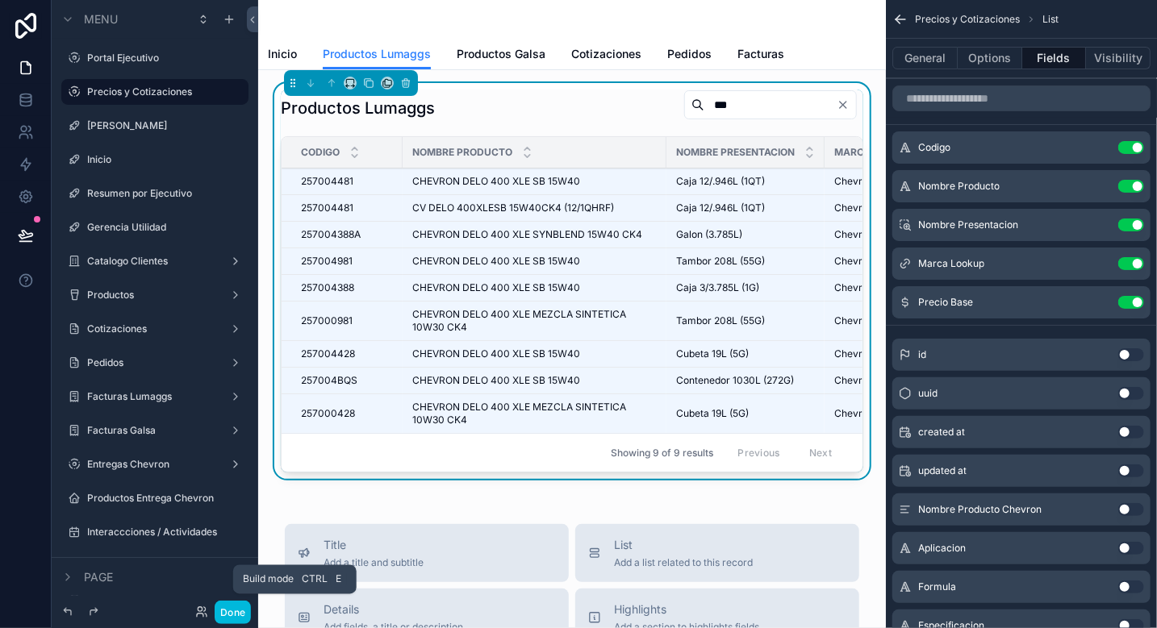
click at [224, 610] on button "Done" at bounding box center [233, 612] width 36 height 23
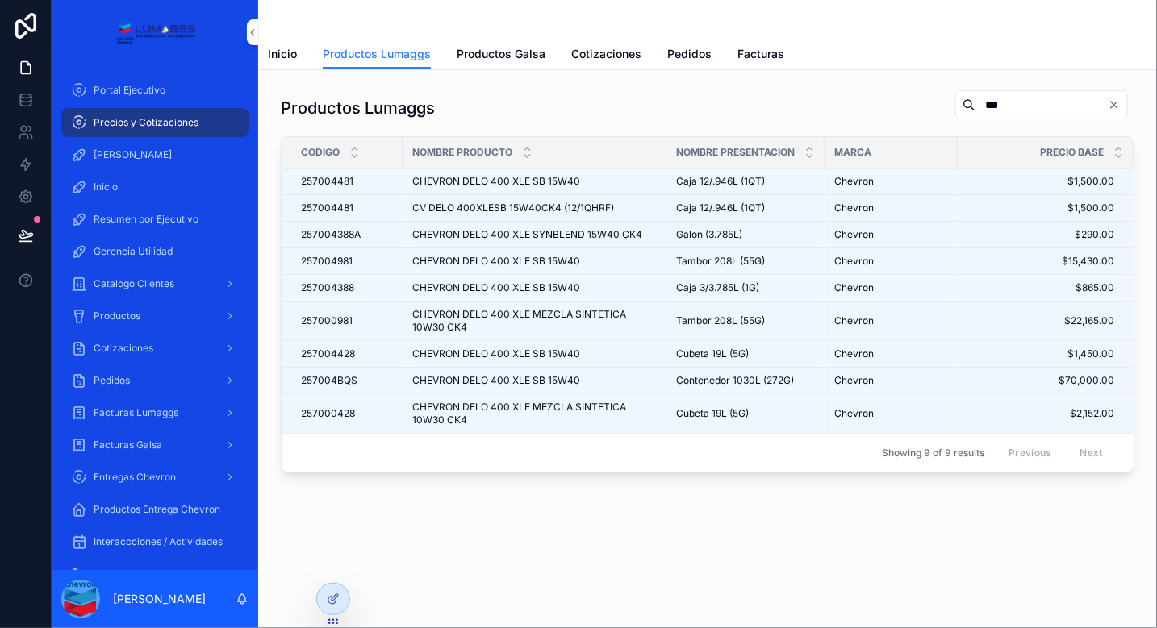
click at [503, 53] on span "Productos Galsa" at bounding box center [501, 54] width 89 height 16
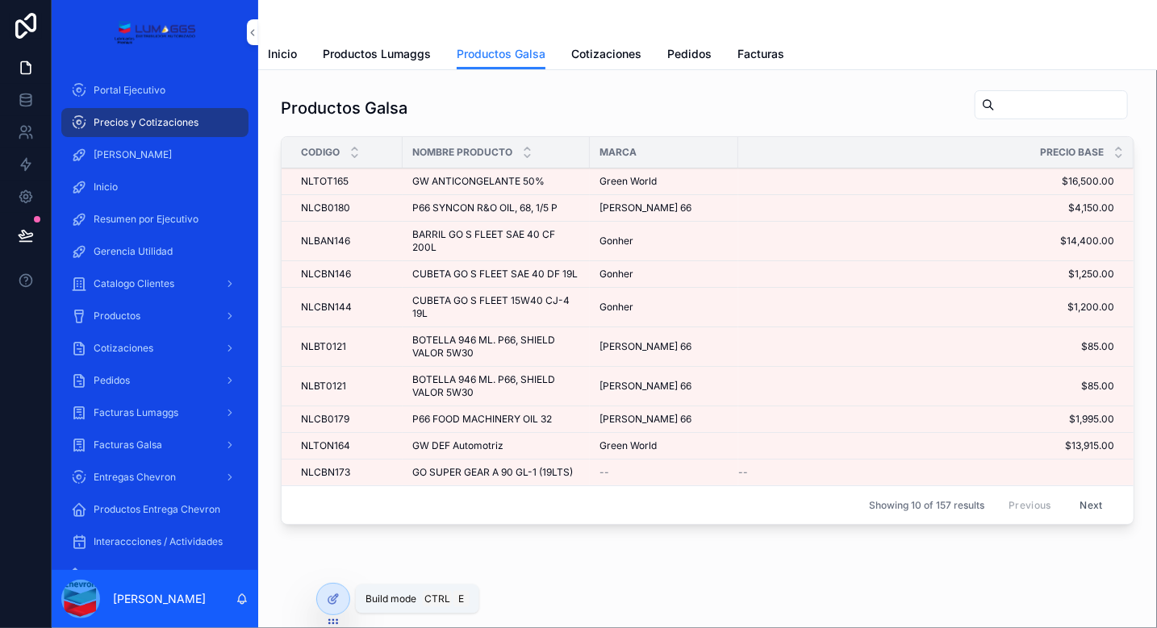
click at [339, 602] on div at bounding box center [333, 599] width 32 height 31
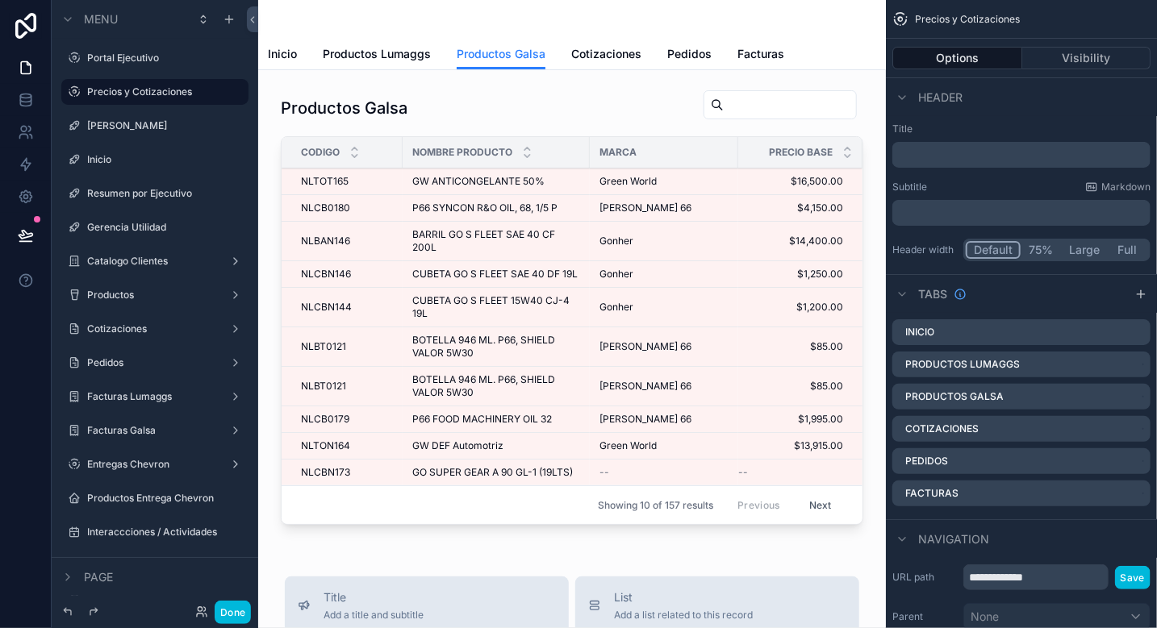
click at [730, 238] on div "scrollable content" at bounding box center [572, 310] width 602 height 455
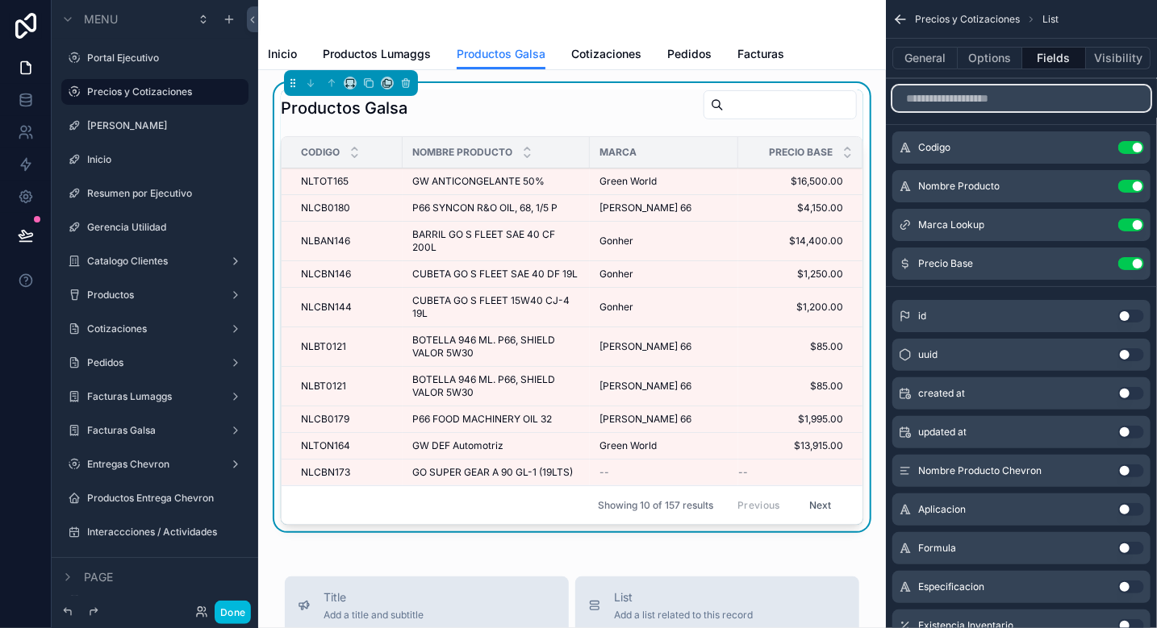
click at [969, 96] on input "scrollable content" at bounding box center [1021, 98] width 258 height 26
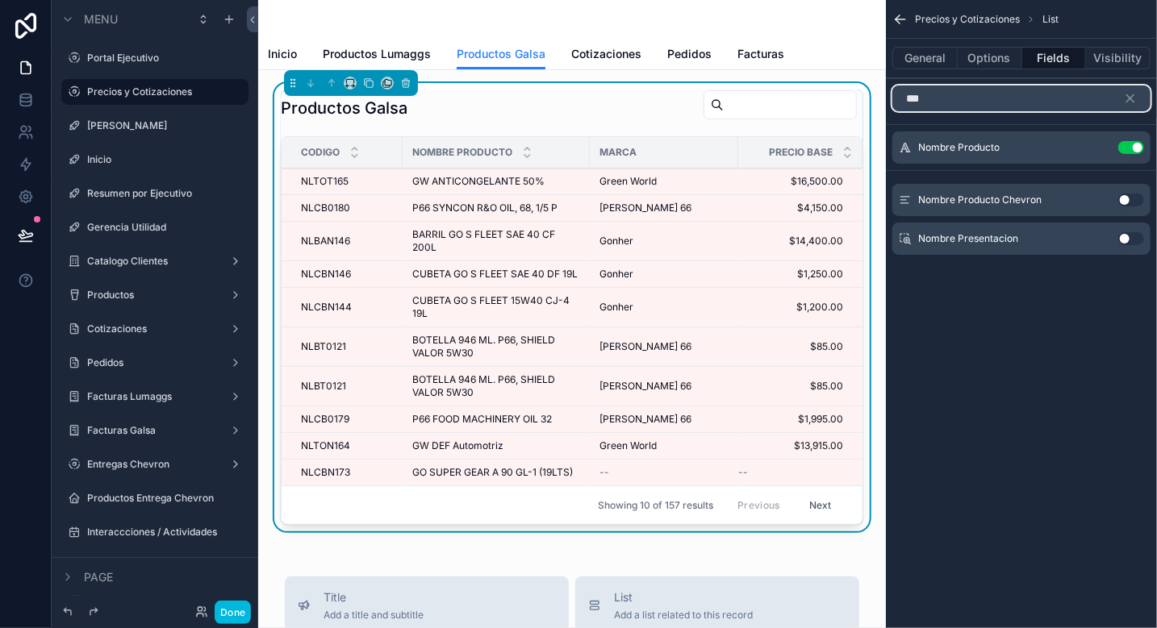
type input "***"
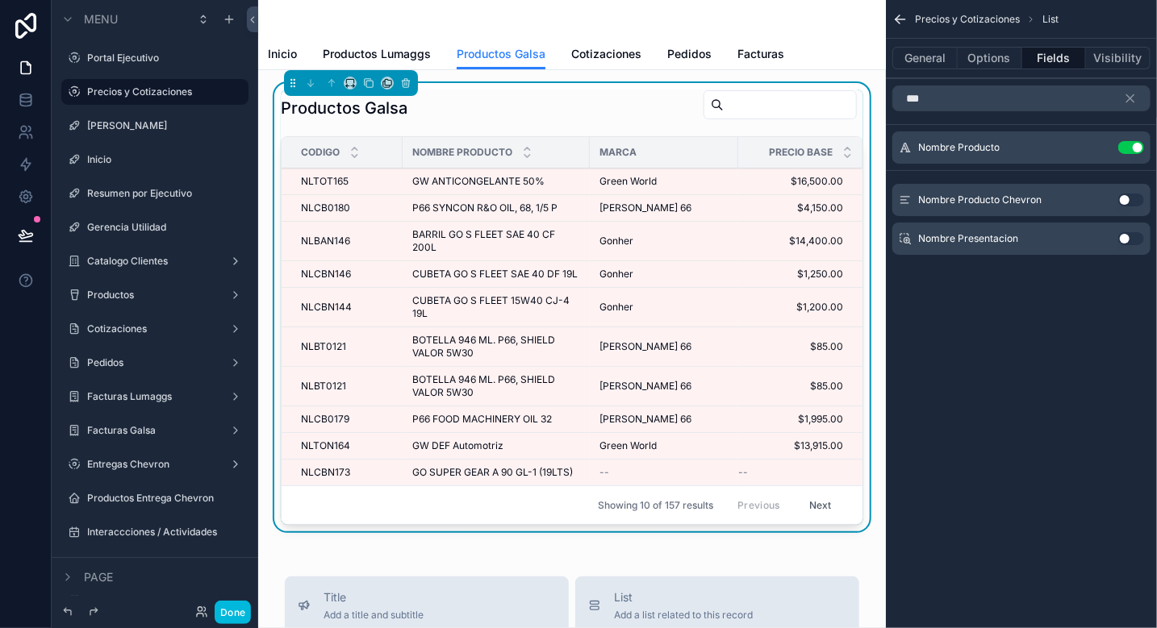
click at [1129, 235] on button "Use setting" at bounding box center [1131, 238] width 26 height 13
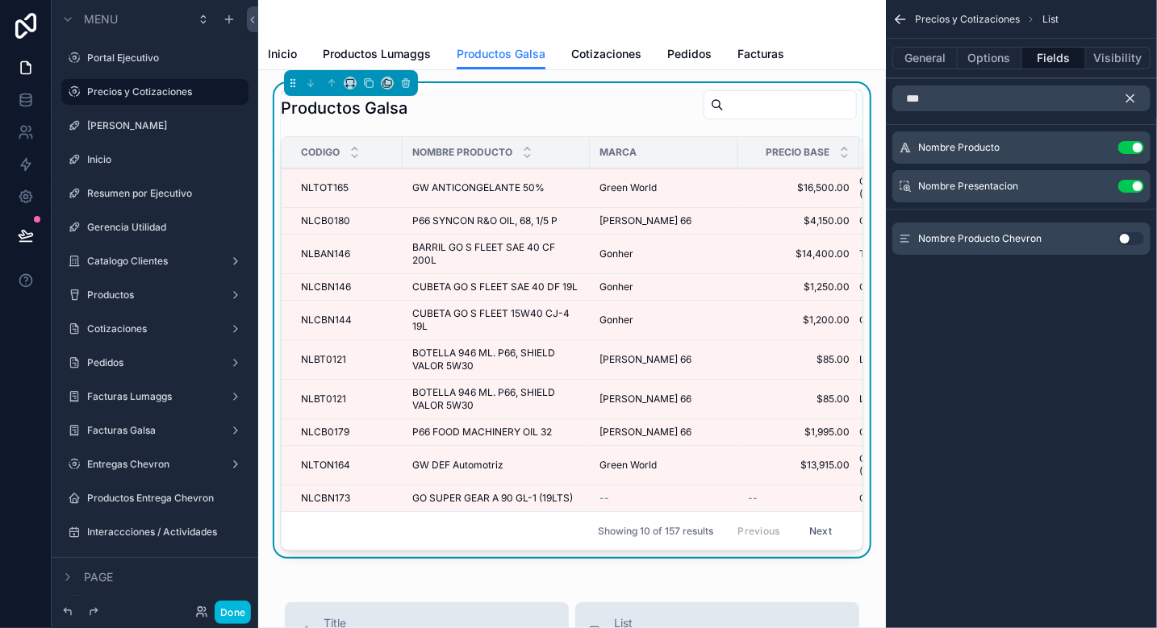
click at [1129, 96] on icon "scrollable content" at bounding box center [1130, 98] width 15 height 15
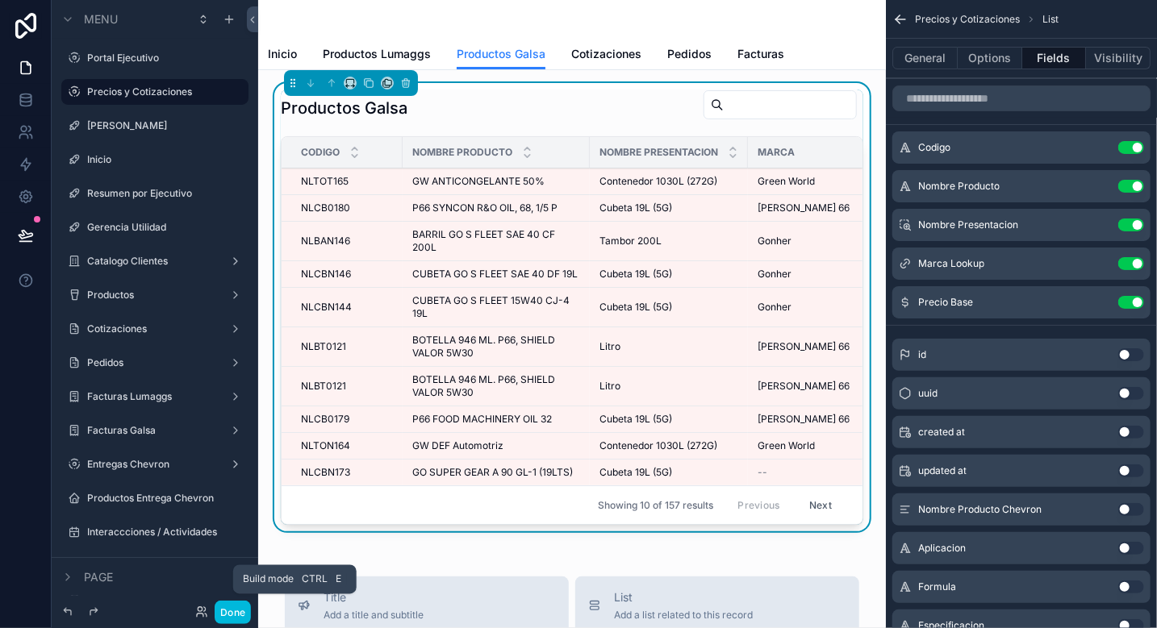
click at [245, 611] on button "Done" at bounding box center [233, 612] width 36 height 23
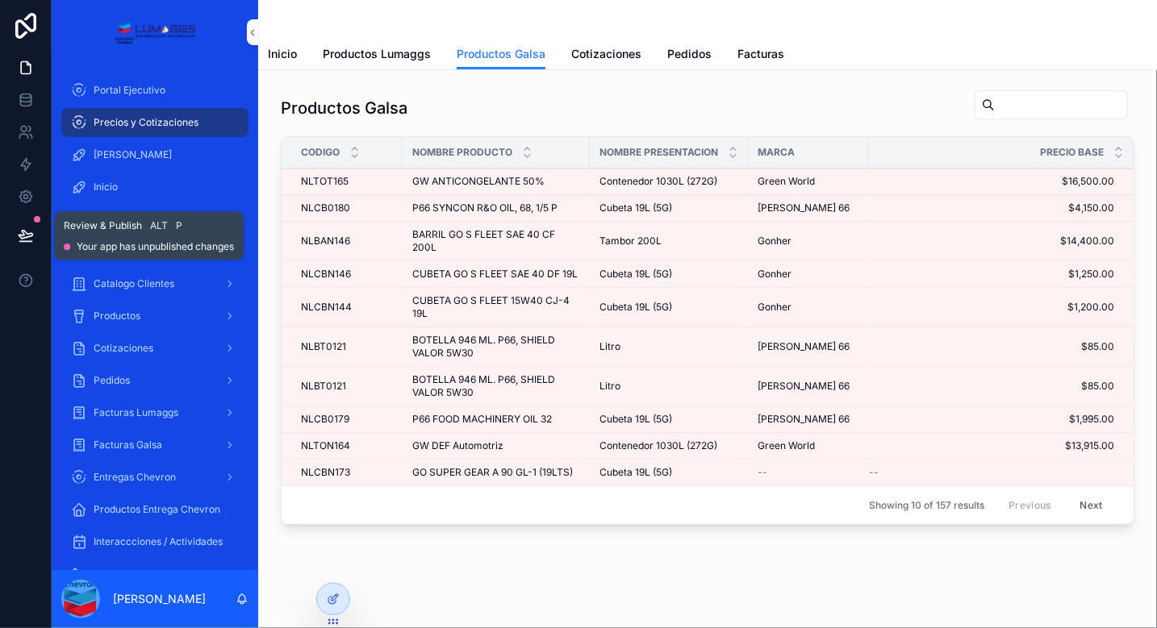
click at [27, 232] on icon at bounding box center [26, 235] width 16 height 16
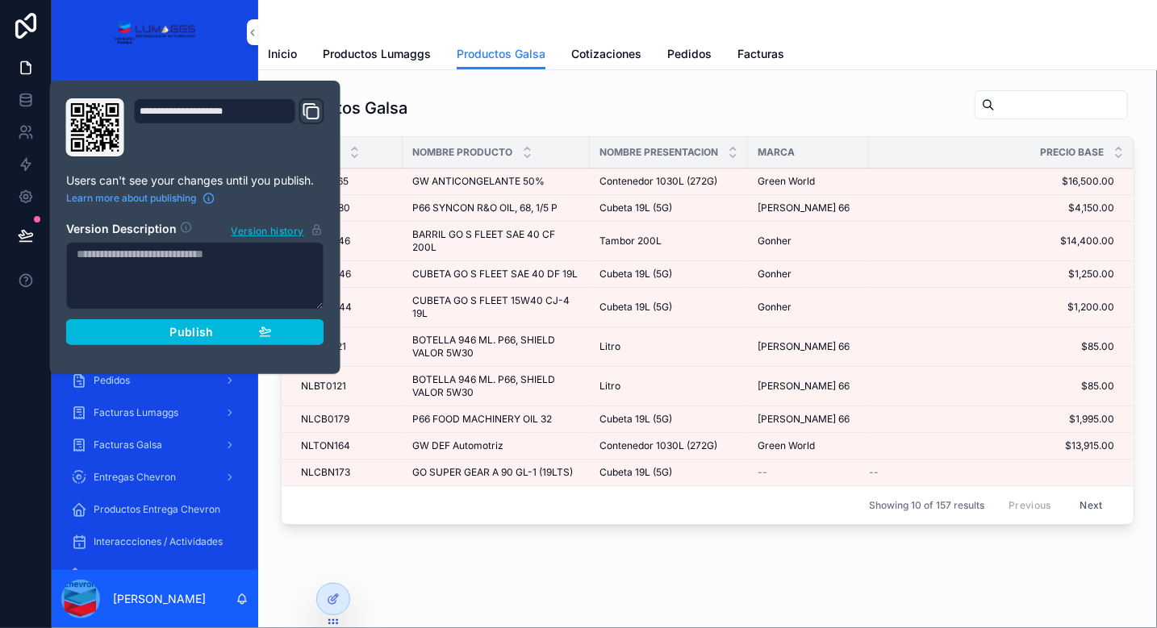
click at [223, 331] on div "Publish" at bounding box center [195, 332] width 153 height 15
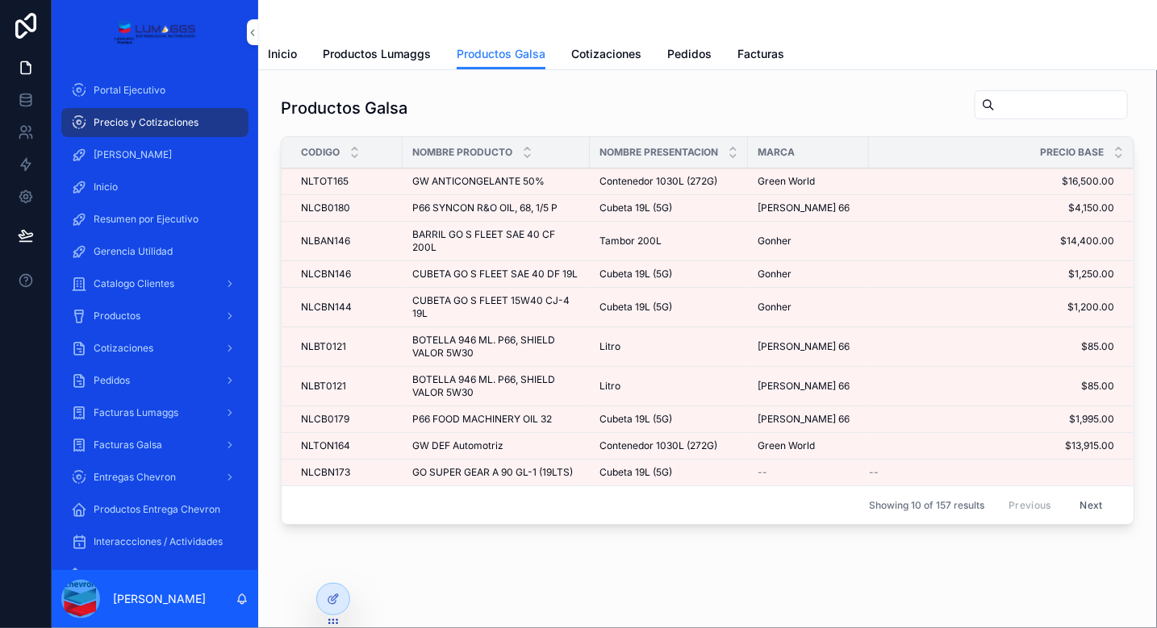
click at [409, 48] on span "Productos Lumaggs" at bounding box center [377, 54] width 108 height 16
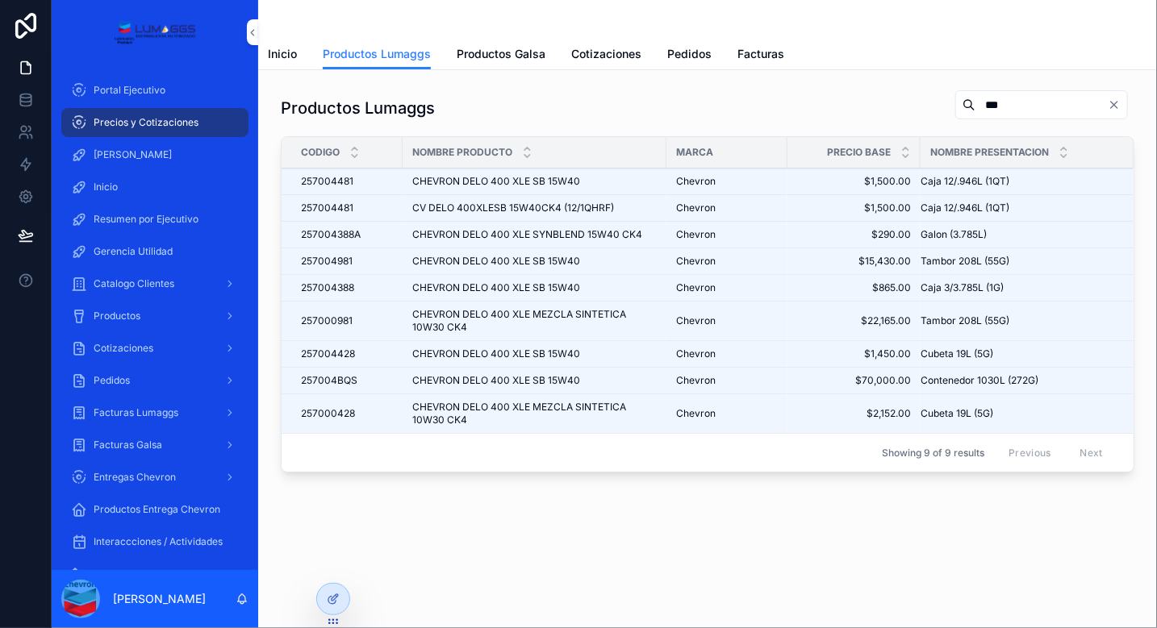
click at [798, 354] on span "$1,450.00" at bounding box center [854, 354] width 114 height 13
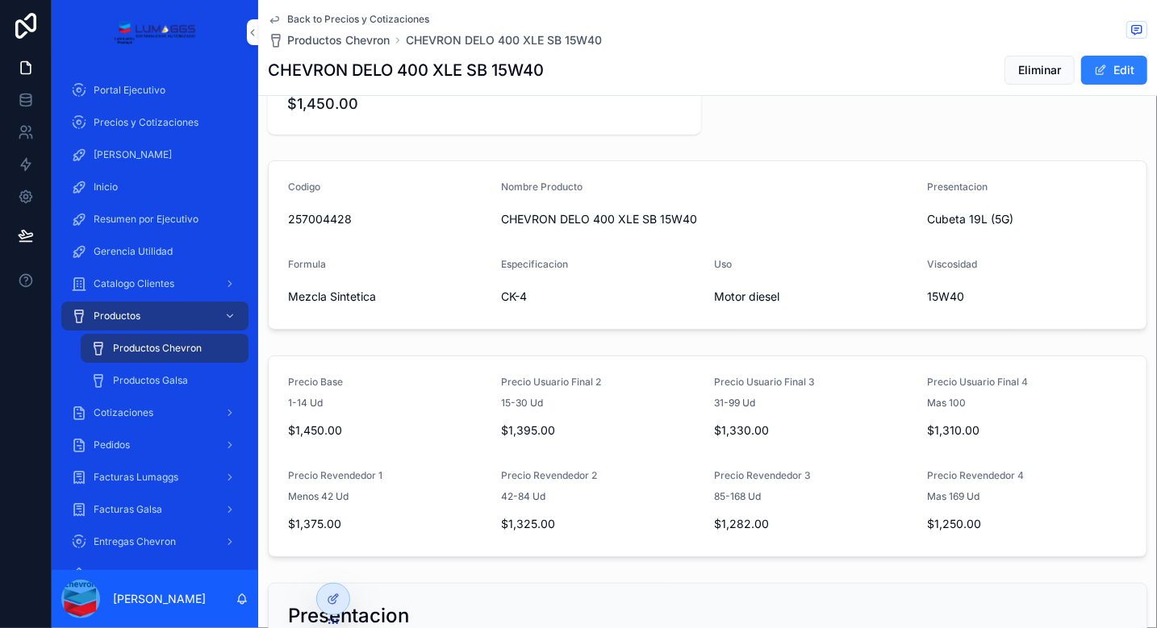
scroll to position [67, 0]
click at [353, 44] on span "Productos Chevron" at bounding box center [338, 40] width 102 height 16
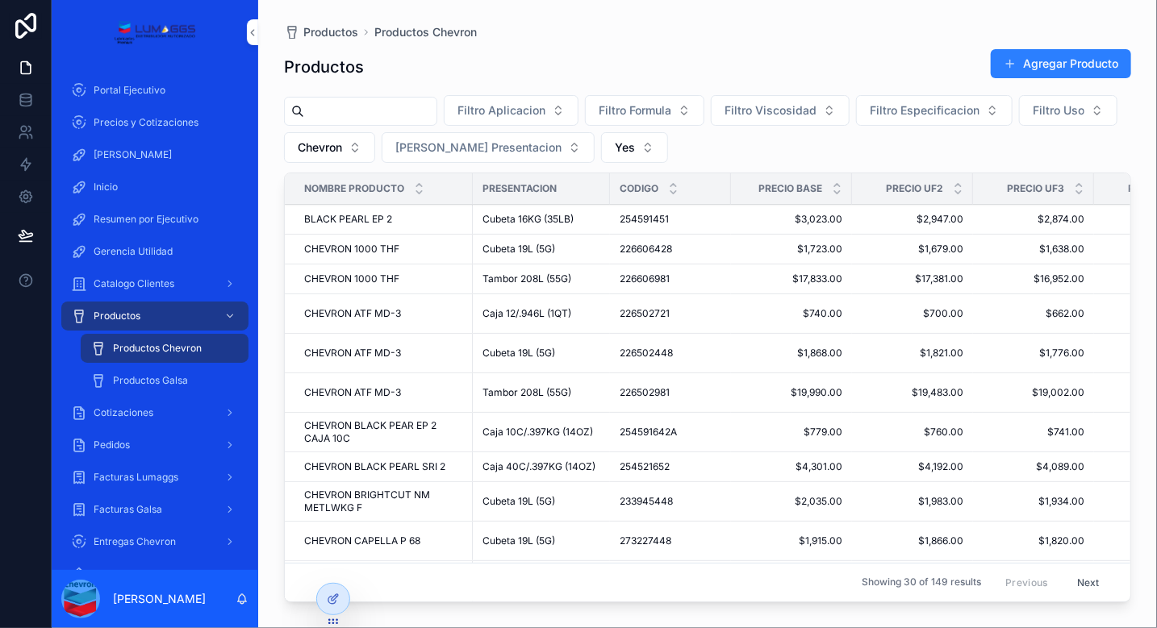
click at [142, 122] on span "Precios y Cotizaciones" at bounding box center [146, 122] width 105 height 13
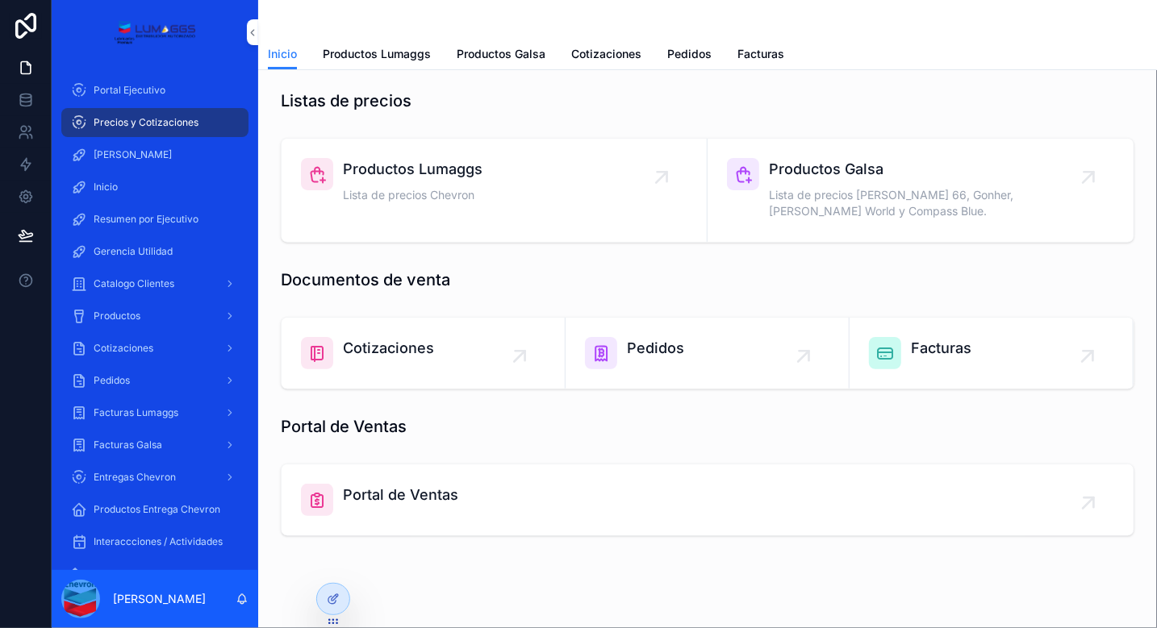
click at [932, 361] on div "Facturas" at bounding box center [941, 353] width 60 height 32
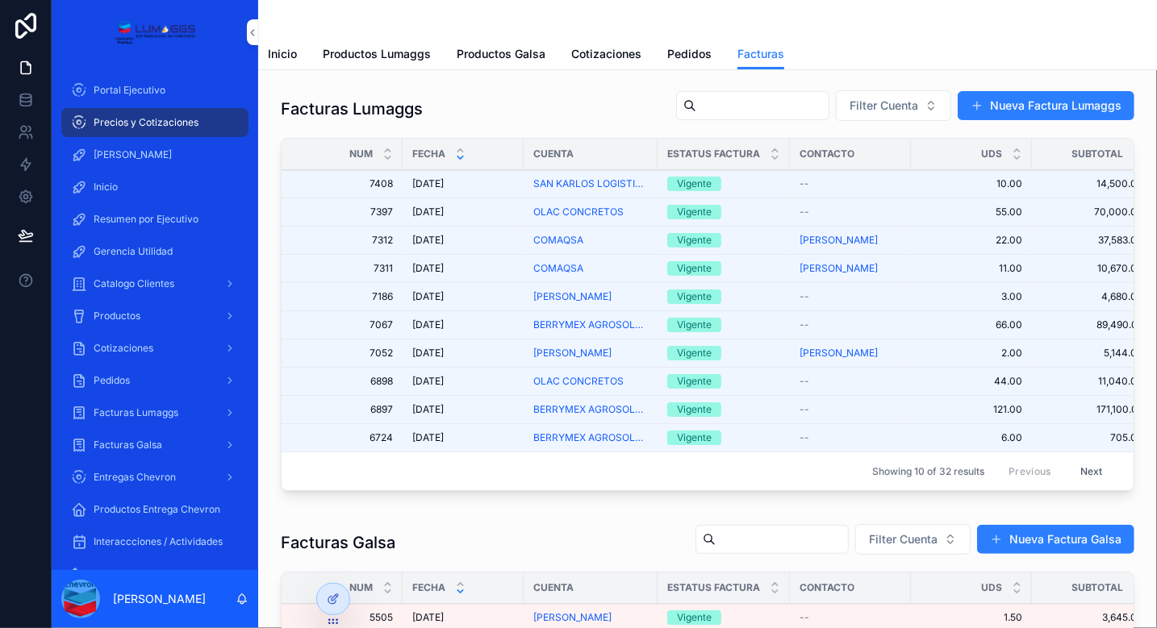
click at [598, 49] on span "Cotizaciones" at bounding box center [606, 54] width 70 height 16
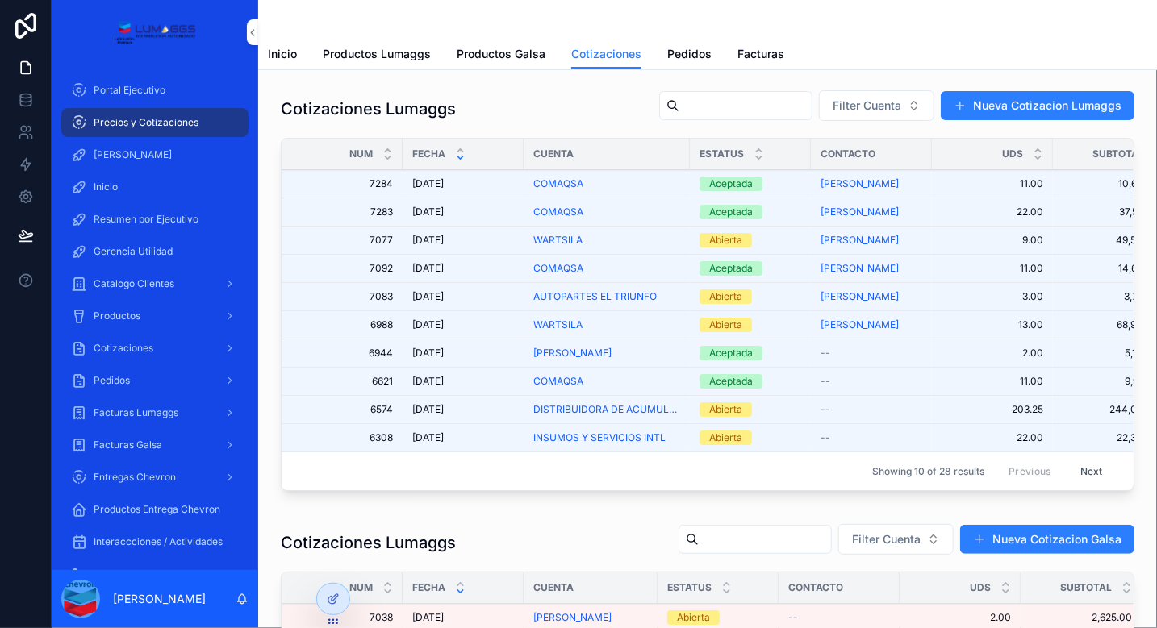
click at [690, 54] on span "Pedidos" at bounding box center [689, 54] width 44 height 16
